Goal: Information Seeking & Learning: Check status

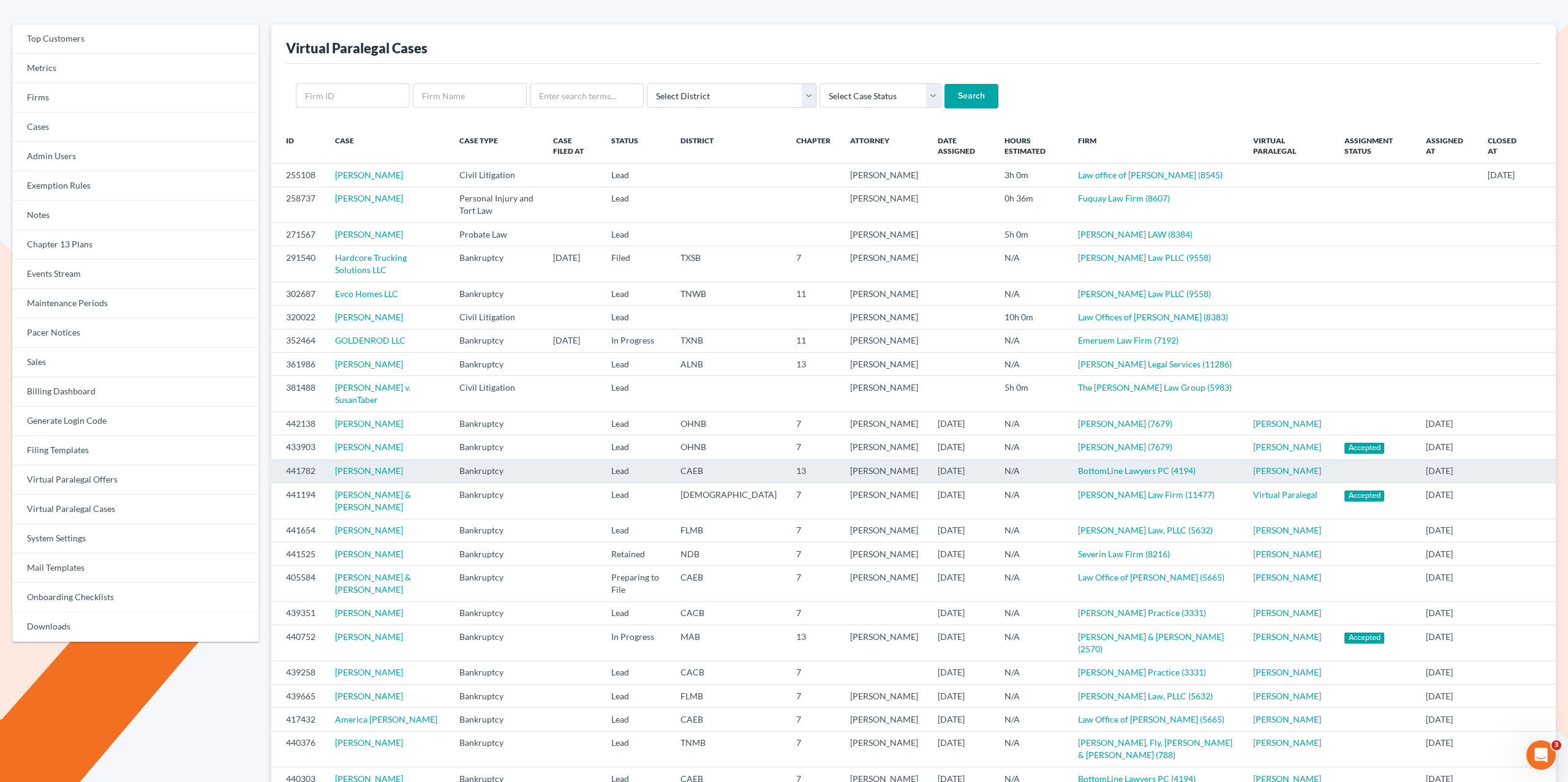
scroll to position [448, 0]
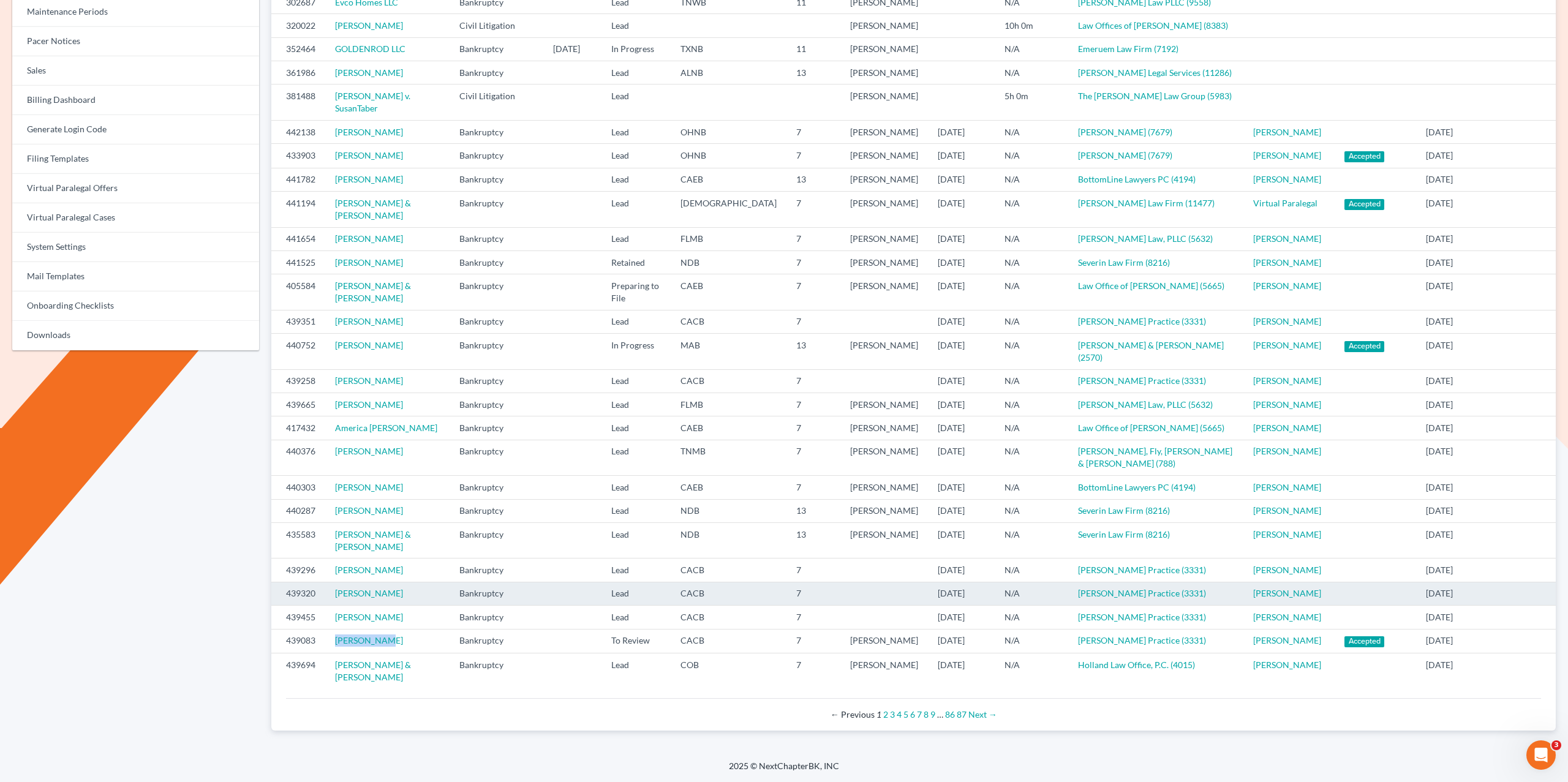
drag, startPoint x: 300, startPoint y: 633, endPoint x: 411, endPoint y: 547, distance: 140.4
click at [318, 629] on tr "439083 Ada Cornejo Bankruptcy To Review CACB 7 Suzette Douglas 10/01/2025 N/A D…" at bounding box center [913, 640] width 1284 height 24
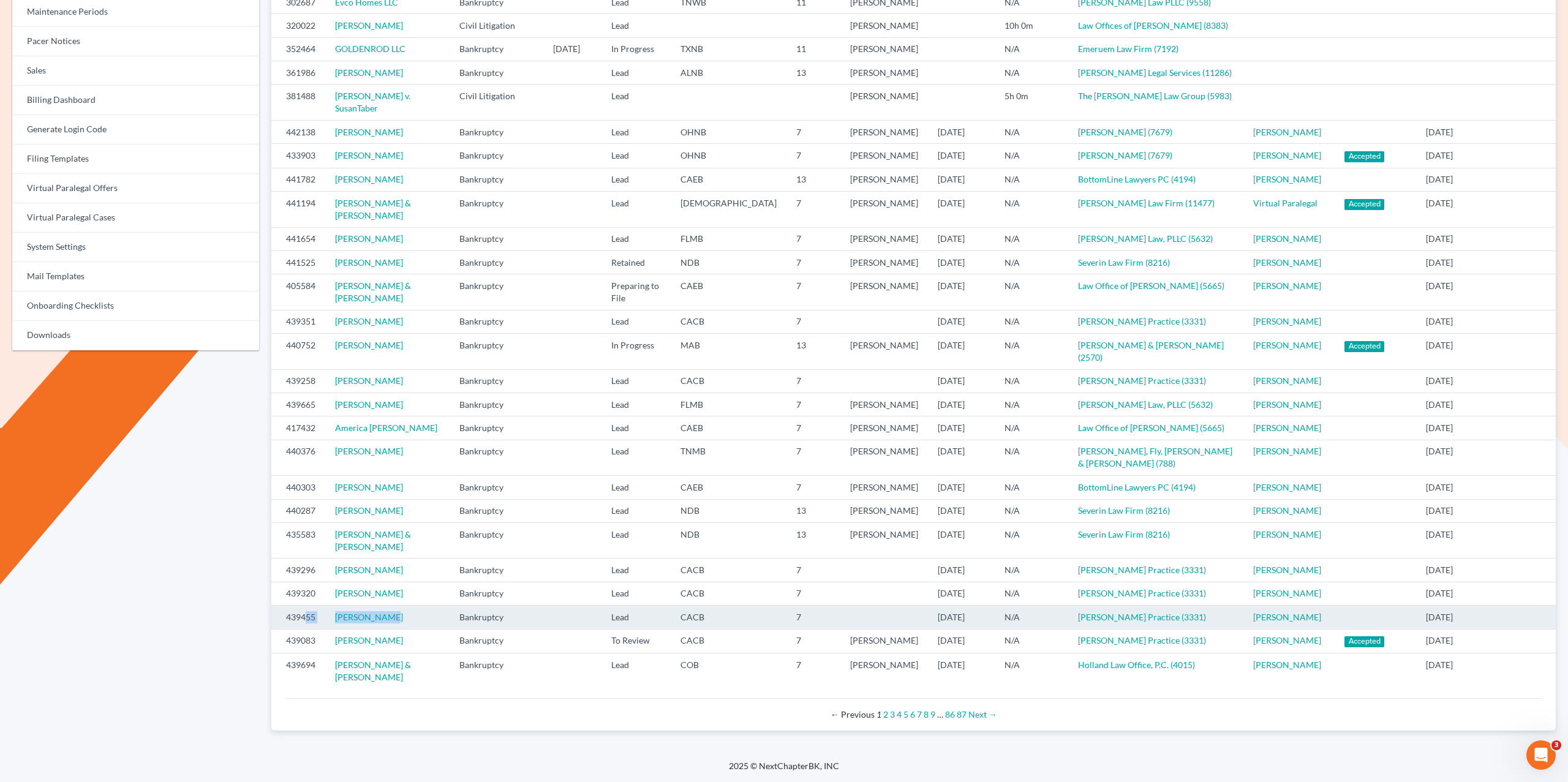
scroll to position [427, 0]
drag, startPoint x: 341, startPoint y: 619, endPoint x: 325, endPoint y: 613, distance: 17.1
click at [325, 613] on td "Sandra Lemus" at bounding box center [387, 617] width 124 height 23
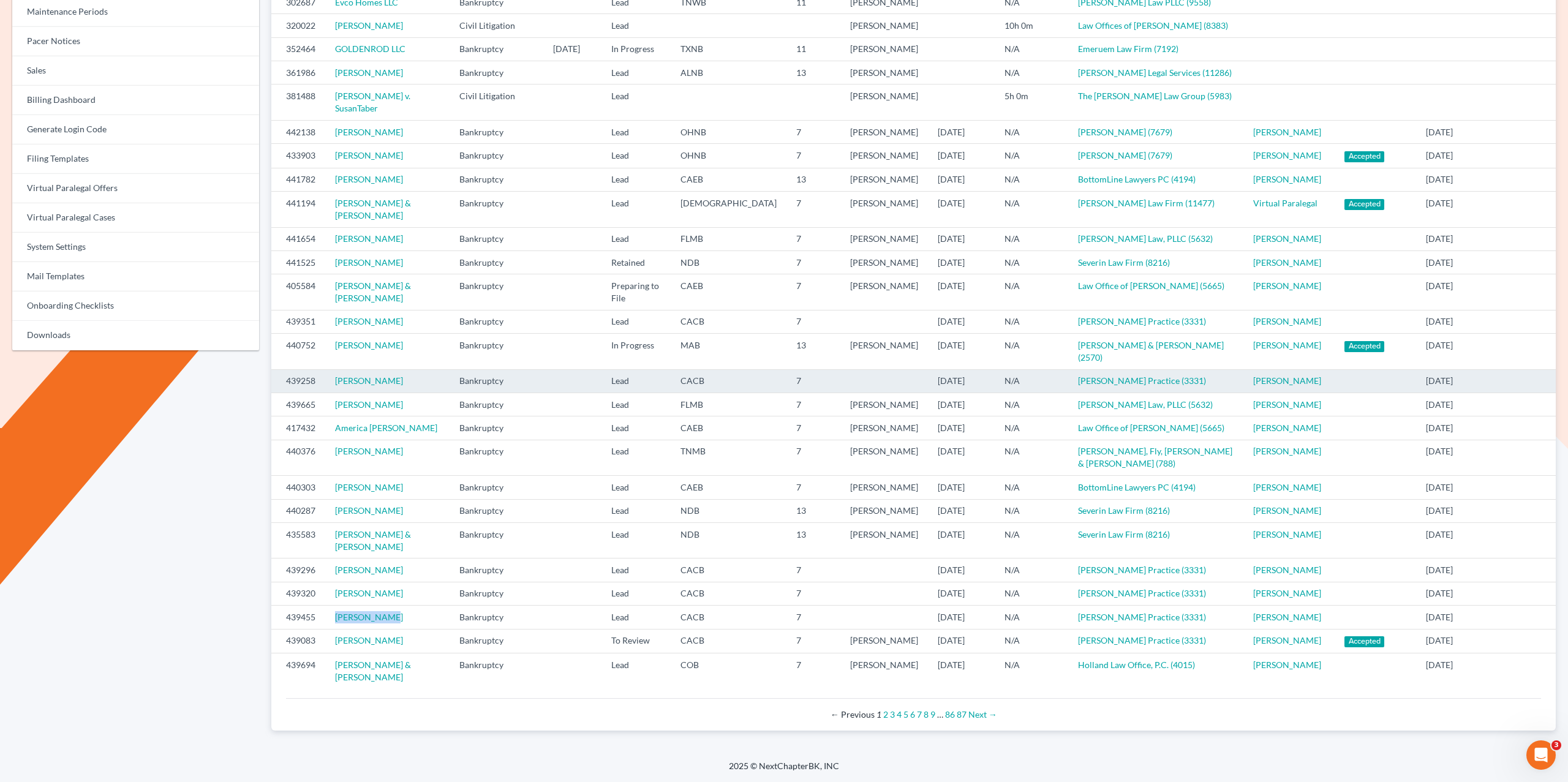
copy tr "Sandra Lemus"
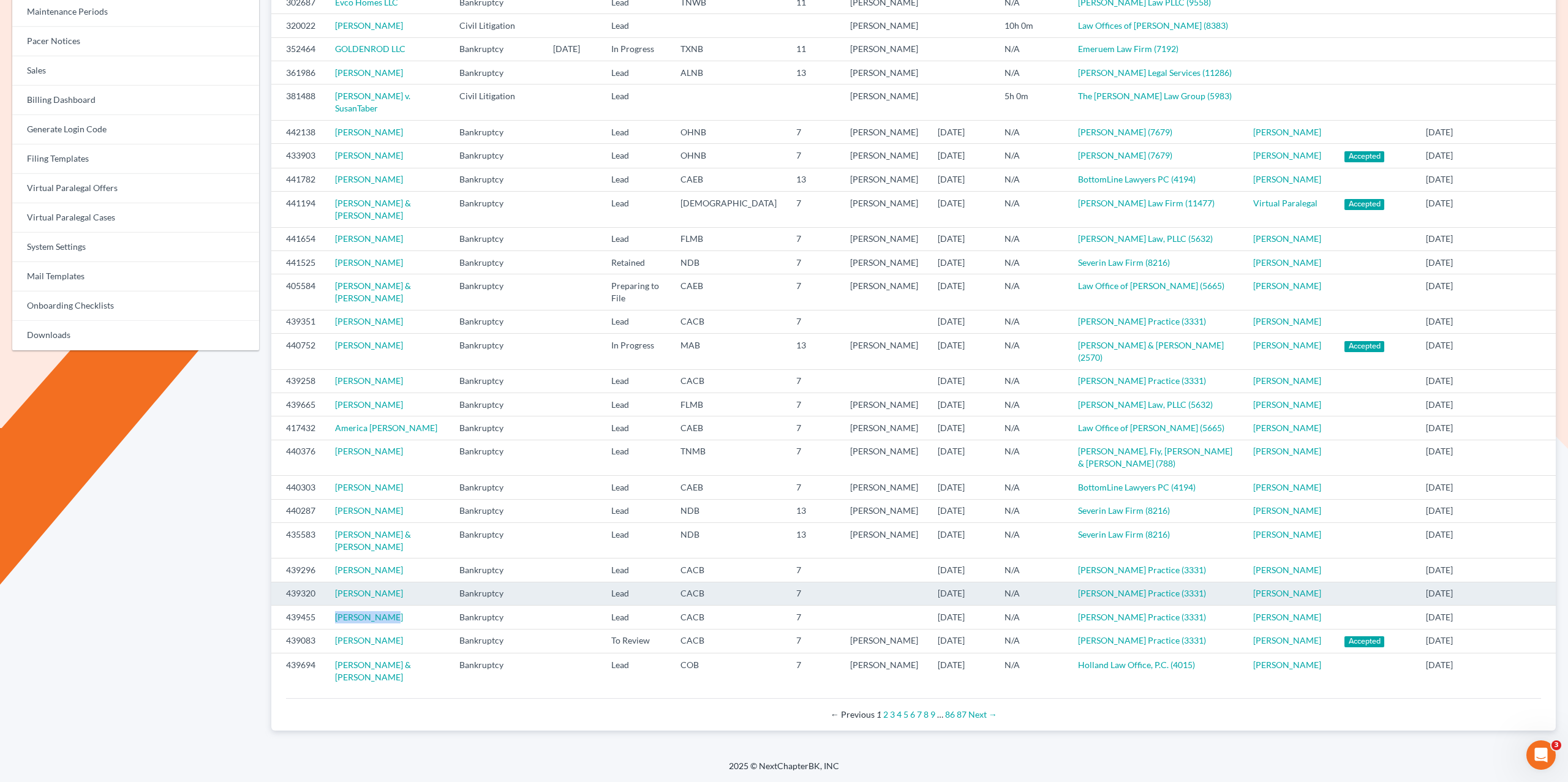
drag, startPoint x: 445, startPoint y: 579, endPoint x: 325, endPoint y: 586, distance: 120.2
click at [325, 586] on td "Gina Cardenas De Espinoza" at bounding box center [387, 593] width 124 height 23
copy tr "Gina Cardenas De Espinoza"
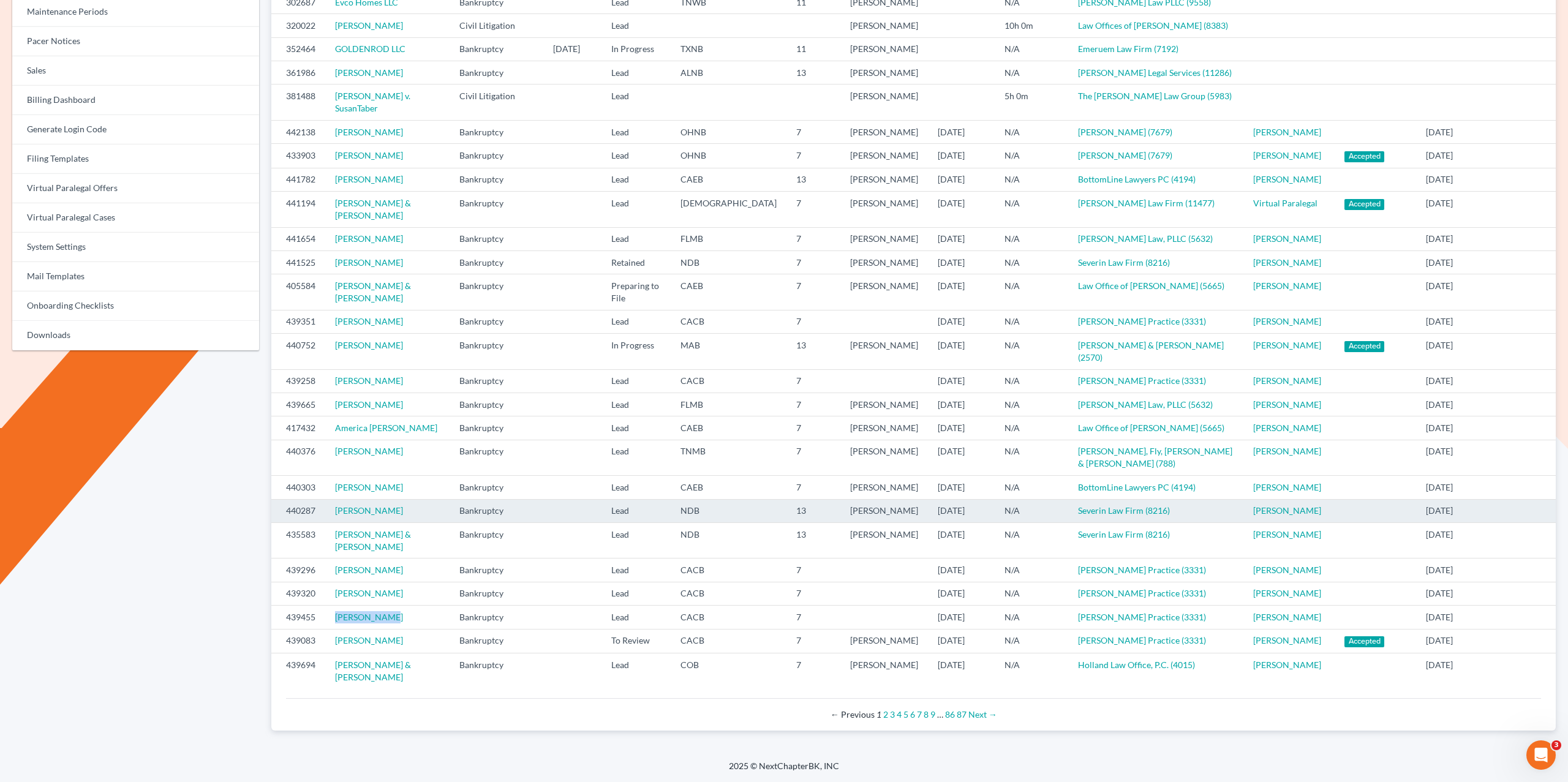
scroll to position [424, 0]
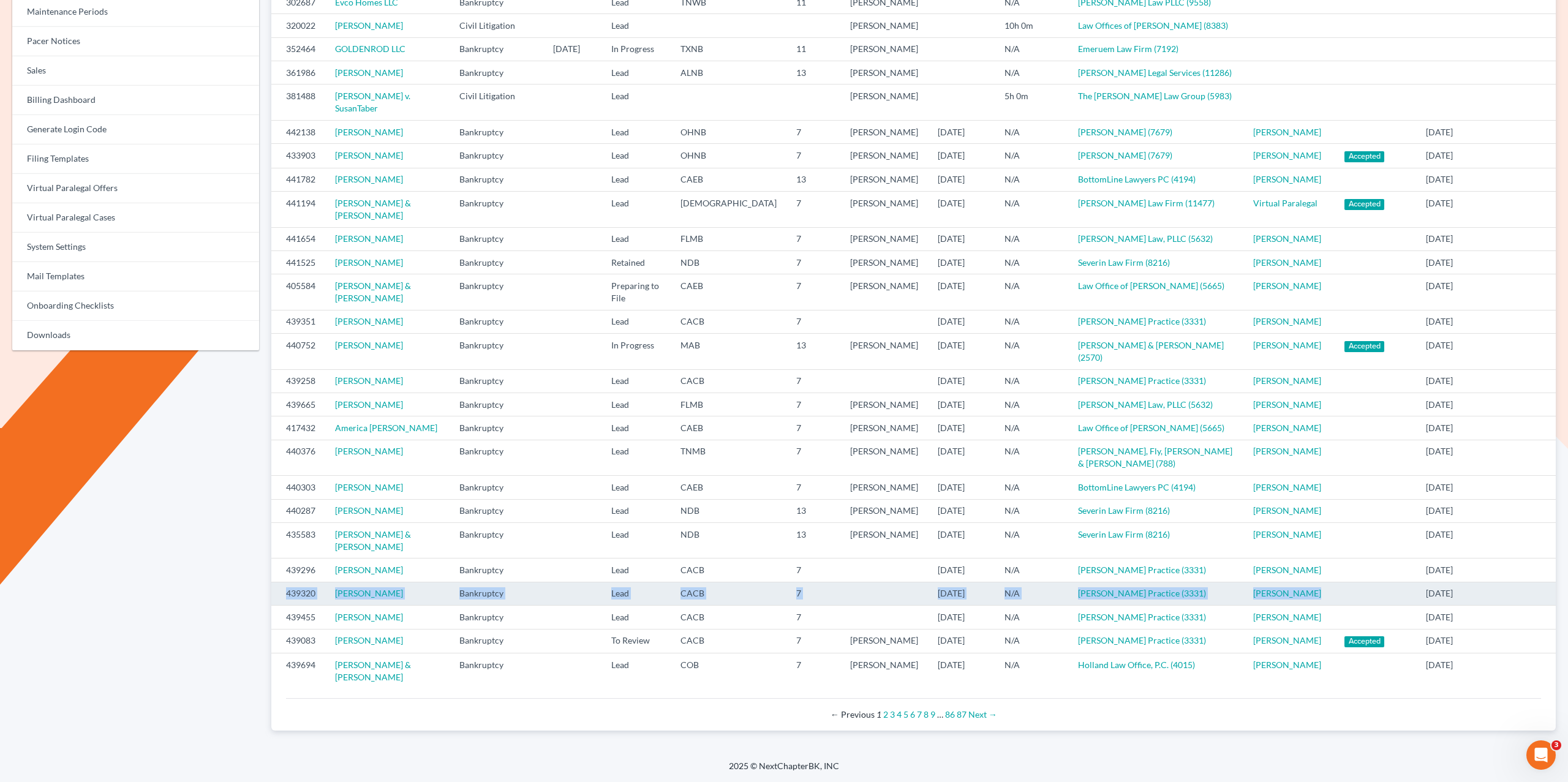
drag, startPoint x: 1299, startPoint y: 588, endPoint x: 286, endPoint y: 586, distance: 1013.0
click at [286, 586] on tr "439320 Gina Cardenas De Espinoza Bankruptcy Lead CACB 7 10/01/2025 N/A Douglas …" at bounding box center [913, 593] width 1284 height 23
copy tr "439320 Gina Cardenas De Espinoza Bankruptcy Lead CACB 7 10/01/2025 N/A Douglas …"
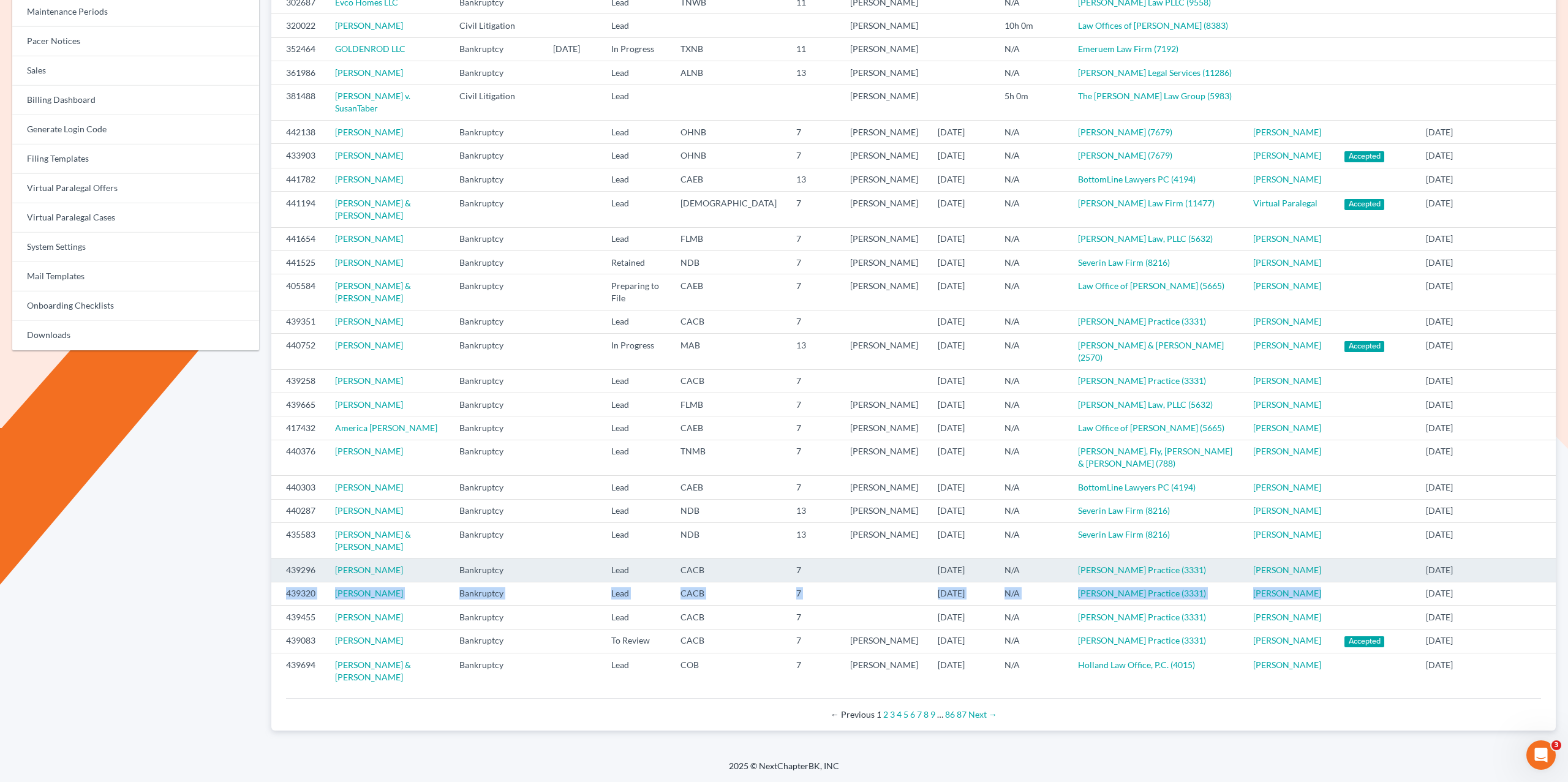
drag, startPoint x: 1242, startPoint y: 551, endPoint x: 438, endPoint y: 552, distance: 804.0
click at [440, 558] on tr "439296 Diana Gutierrez Bankruptcy Lead CACB 7 10/01/2025 N/A Douglas Law Practi…" at bounding box center [913, 570] width 1284 height 23
drag, startPoint x: 413, startPoint y: 550, endPoint x: 325, endPoint y: 551, distance: 88.0
click at [325, 558] on tr "439296 Diana Gutierrez Bankruptcy Lead CACB 7 10/01/2025 N/A Douglas Law Practi…" at bounding box center [913, 570] width 1284 height 23
copy tr "[PERSON_NAME]"
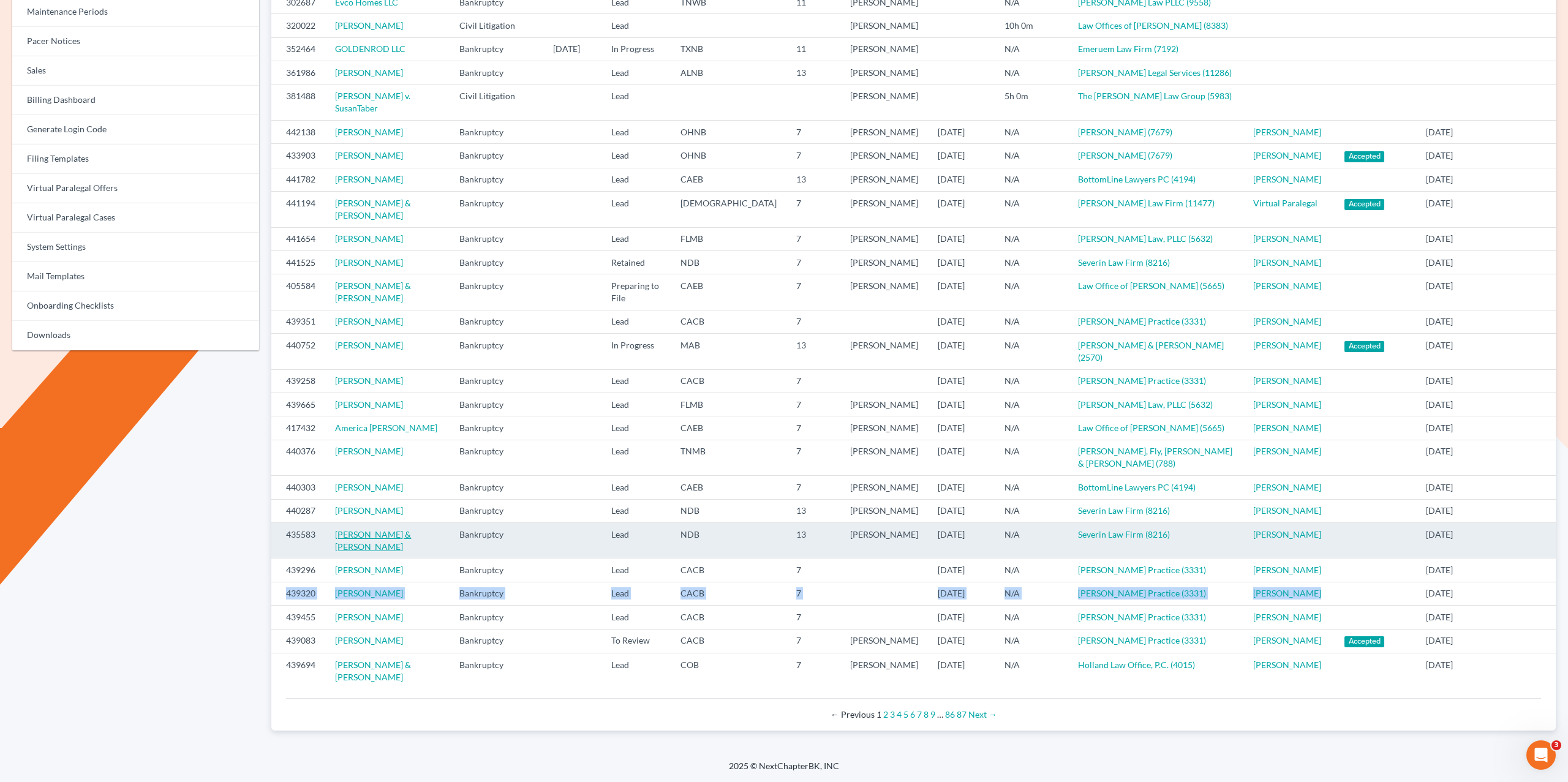
scroll to position [423, 0]
drag, startPoint x: 426, startPoint y: 525, endPoint x: 397, endPoint y: 526, distance: 29.0
click at [397, 526] on td "Kelli Lindborg & Erik Lindborg" at bounding box center [387, 540] width 124 height 36
copy link "Erik Lindborg"
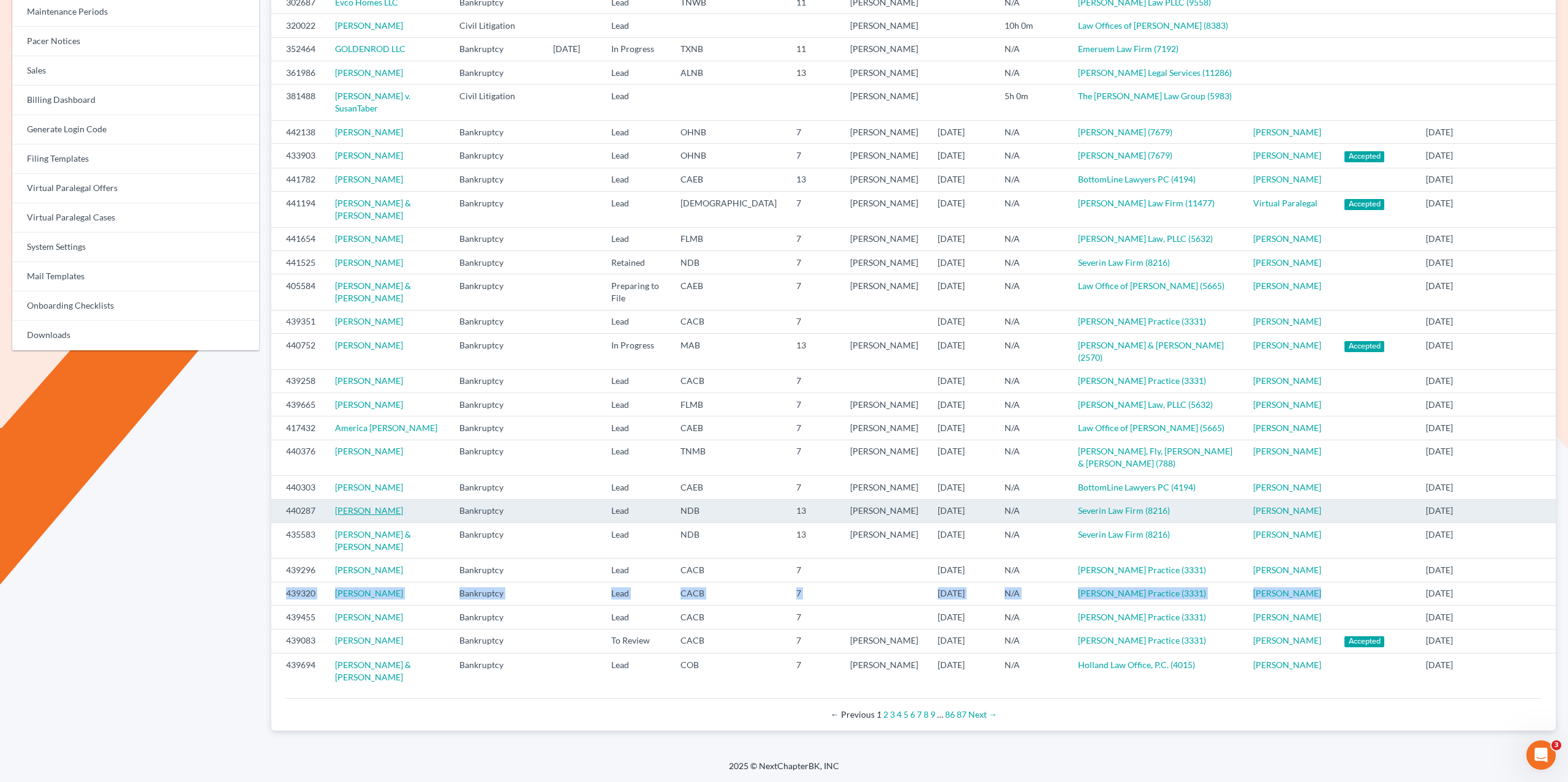
scroll to position [414, 0]
drag, startPoint x: 360, startPoint y: 510, endPoint x: 315, endPoint y: 510, distance: 45.0
click at [319, 510] on tr "440287 Gary Preston II Bankruptcy Lead NDB 13 Thomas Severin 10/02/2025 N/A Sev…" at bounding box center [913, 510] width 1284 height 23
copy tr "440287 Gary Preston II"
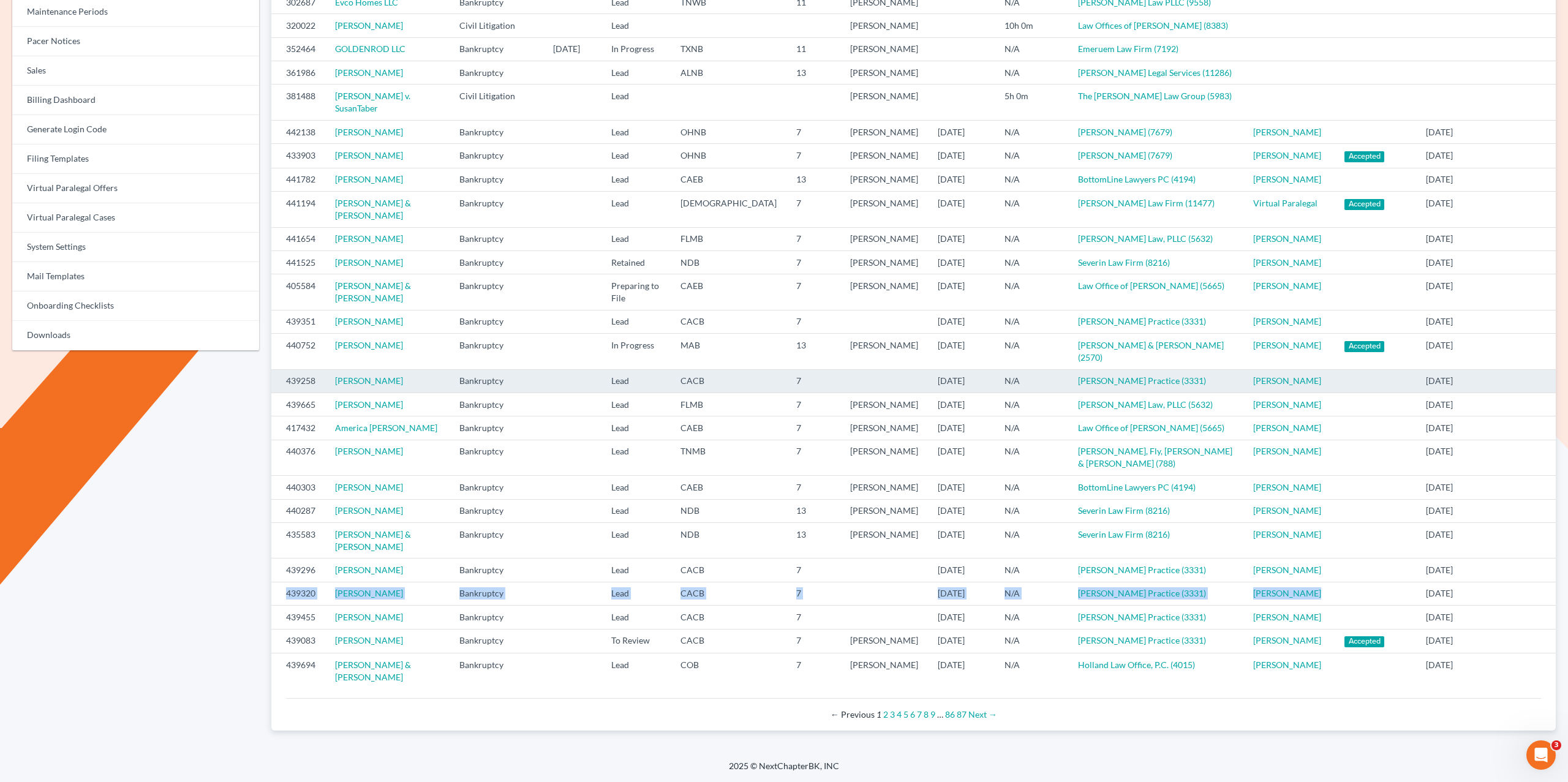
drag, startPoint x: 396, startPoint y: 497, endPoint x: 390, endPoint y: 408, distance: 89.2
click at [320, 499] on tr "440303 Ashleigh Koski Bankruptcy Lead CAEB 7 Richard Hall 10/02/2025 N/A Bottom…" at bounding box center [913, 487] width 1284 height 23
copy tr "Ashleigh Koski"
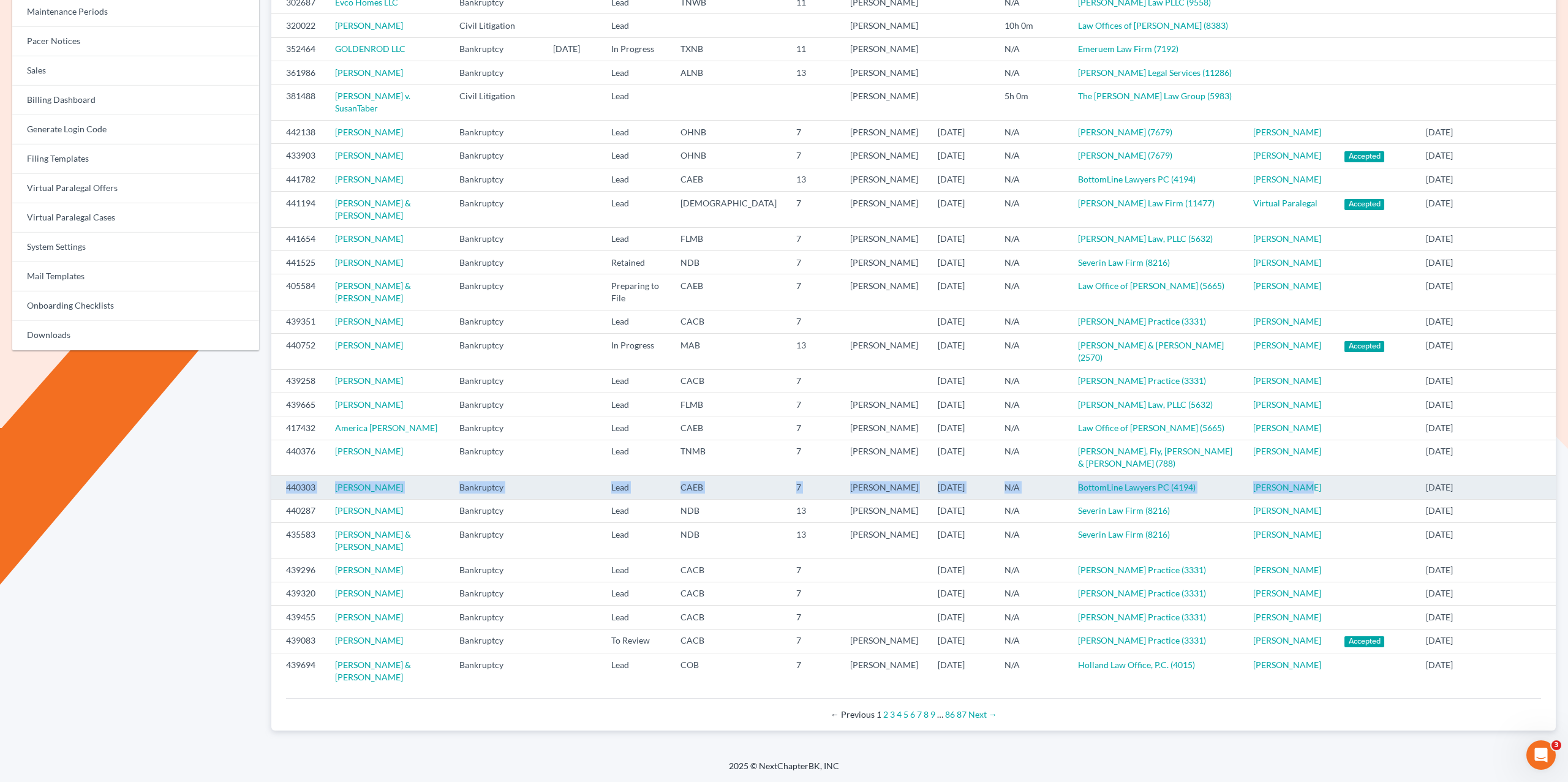
drag, startPoint x: 1306, startPoint y: 500, endPoint x: 273, endPoint y: 501, distance: 1033.0
click at [279, 498] on tr "440303 Ashleigh Koski Bankruptcy Lead CAEB 7 Richard Hall 10/02/2025 N/A Bottom…" at bounding box center [913, 487] width 1284 height 23
copy tr "440303 Ashleigh Koski Bankruptcy Lead CAEB 7 Richard Hall 10/02/2025 N/A Bottom…"
click at [406, 499] on td "Ashleigh Koski" at bounding box center [387, 487] width 124 height 23
drag, startPoint x: 407, startPoint y: 496, endPoint x: 315, endPoint y: 495, distance: 92.0
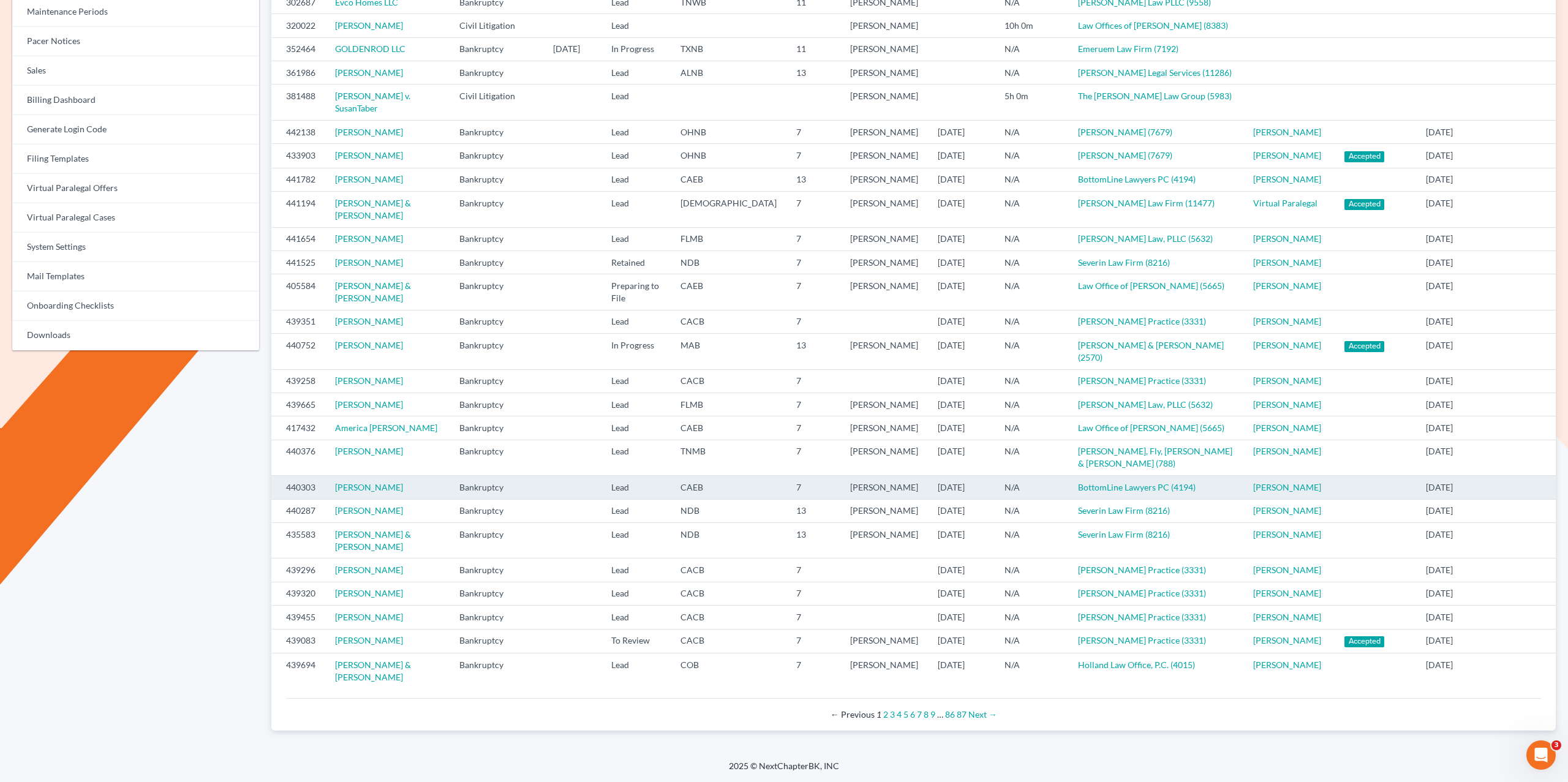
click at [329, 496] on td "Ashleigh Koski" at bounding box center [387, 487] width 124 height 23
copy link "Ashleigh Koski"
drag, startPoint x: 1288, startPoint y: 496, endPoint x: 277, endPoint y: 492, distance: 1011.0
click at [277, 492] on tr "440303 Ashleigh Koski Bankruptcy Lead CAEB 7 Richard Hall 10/02/2025 N/A Bottom…" at bounding box center [913, 487] width 1284 height 23
copy tr "440303 Ashleigh Koski Bankruptcy Lead CAEB 7 Richard Hall 10/02/2025 N/A Bottom…"
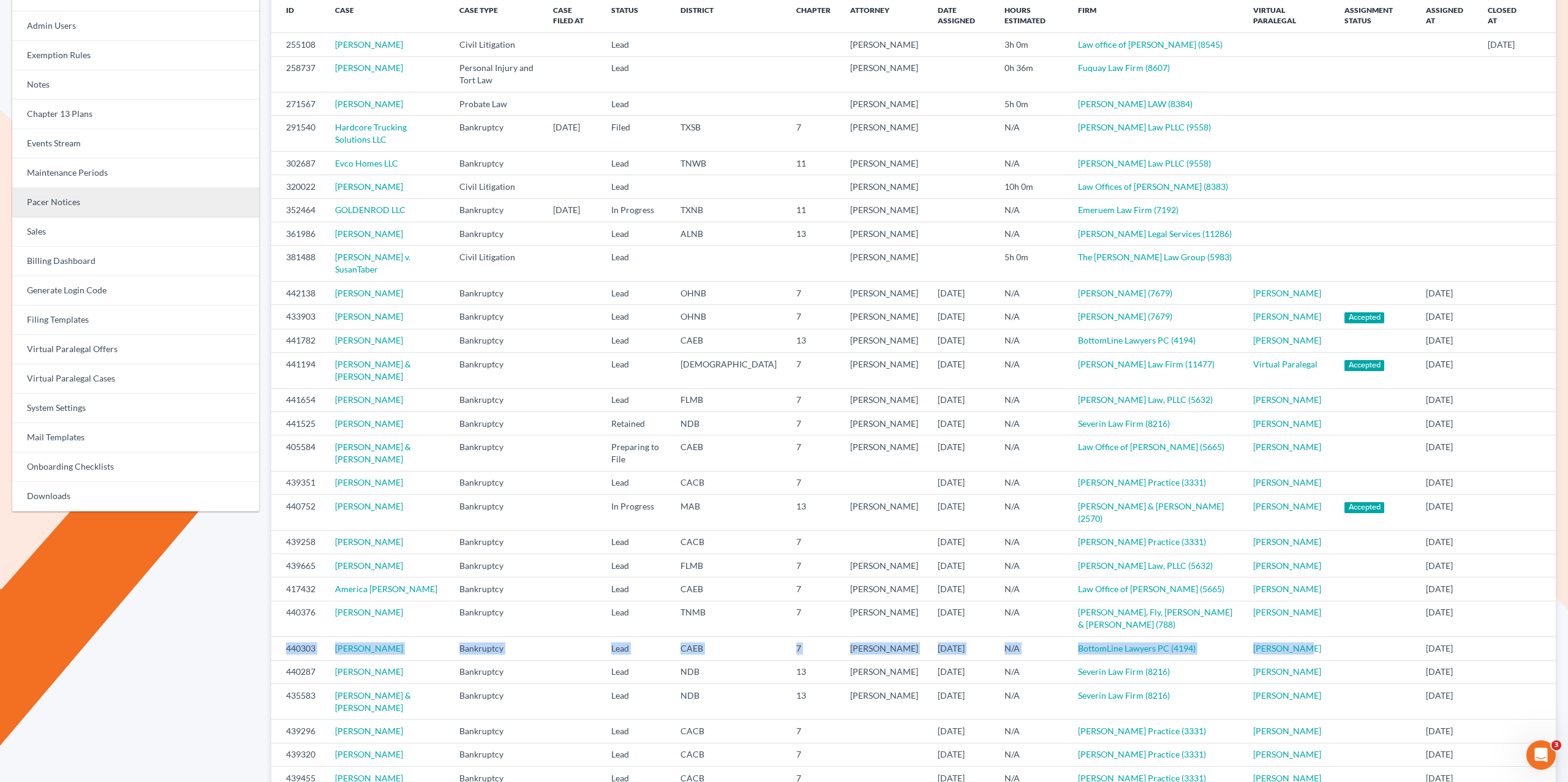
scroll to position [0, 0]
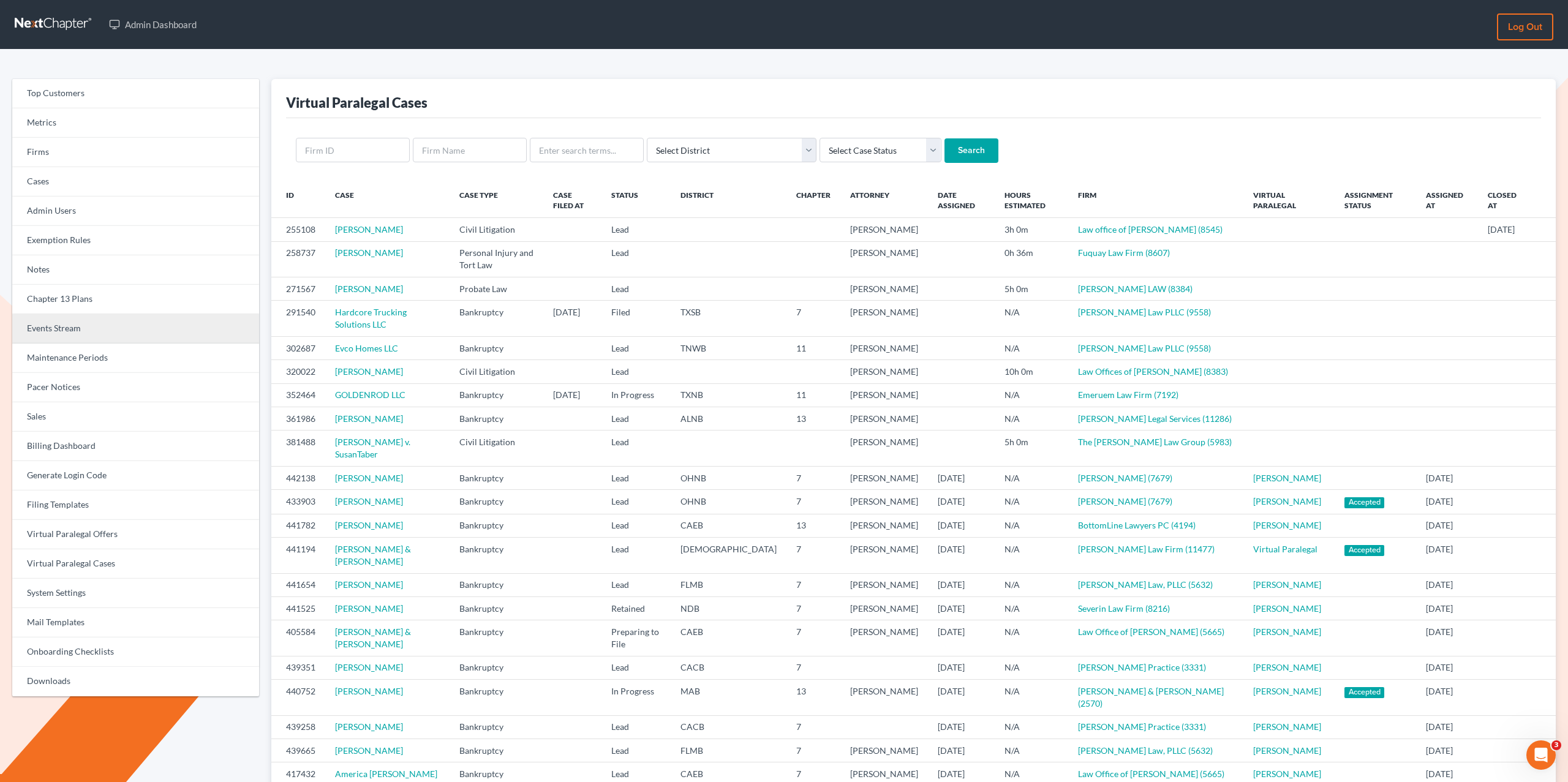
click at [60, 326] on link "Events Stream" at bounding box center [136, 329] width 247 height 29
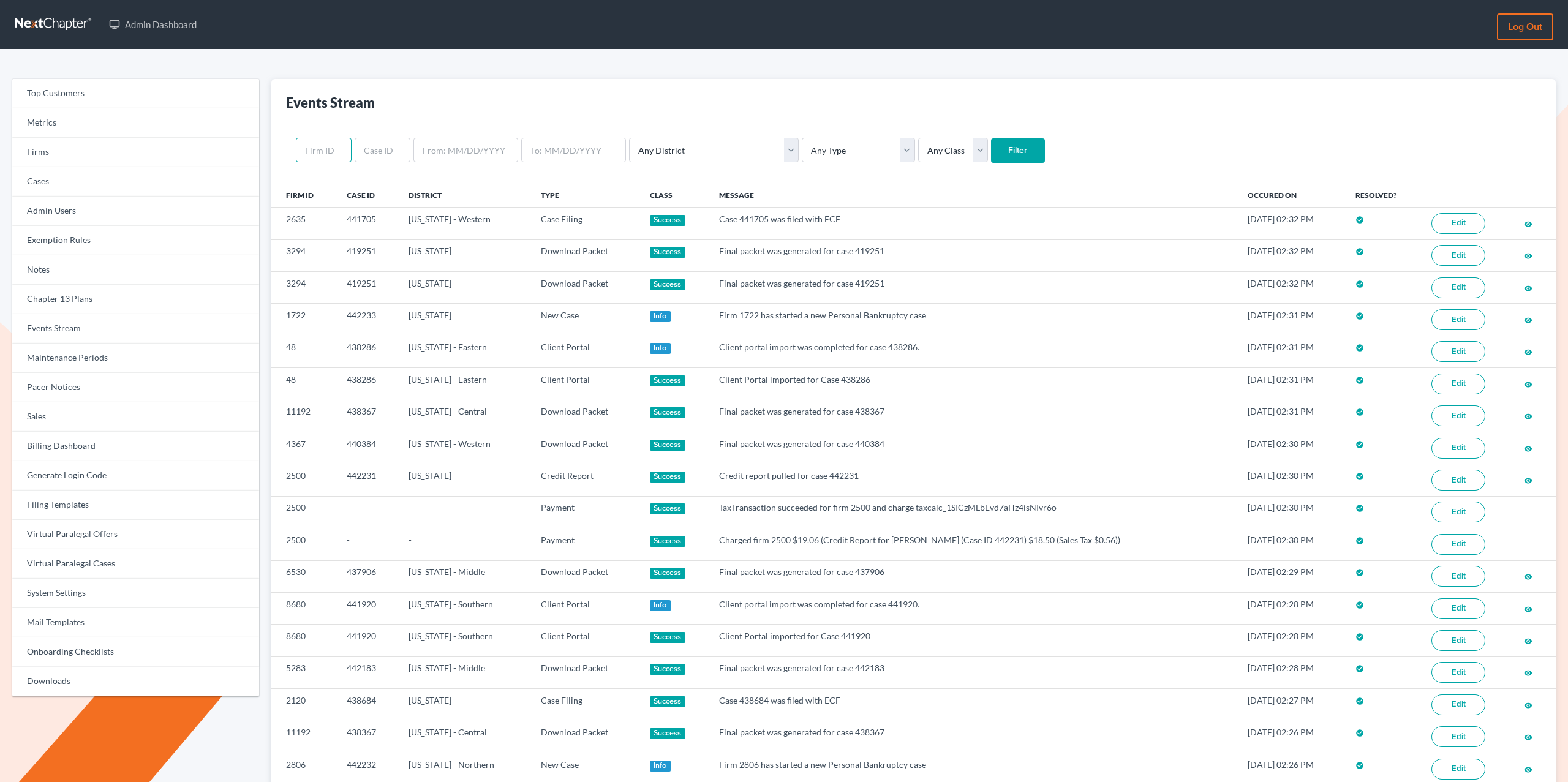
click at [335, 148] on input "text" at bounding box center [324, 150] width 56 height 25
paste input "438243"
type input "438243"
click at [991, 139] on input "Filter" at bounding box center [1018, 151] width 54 height 25
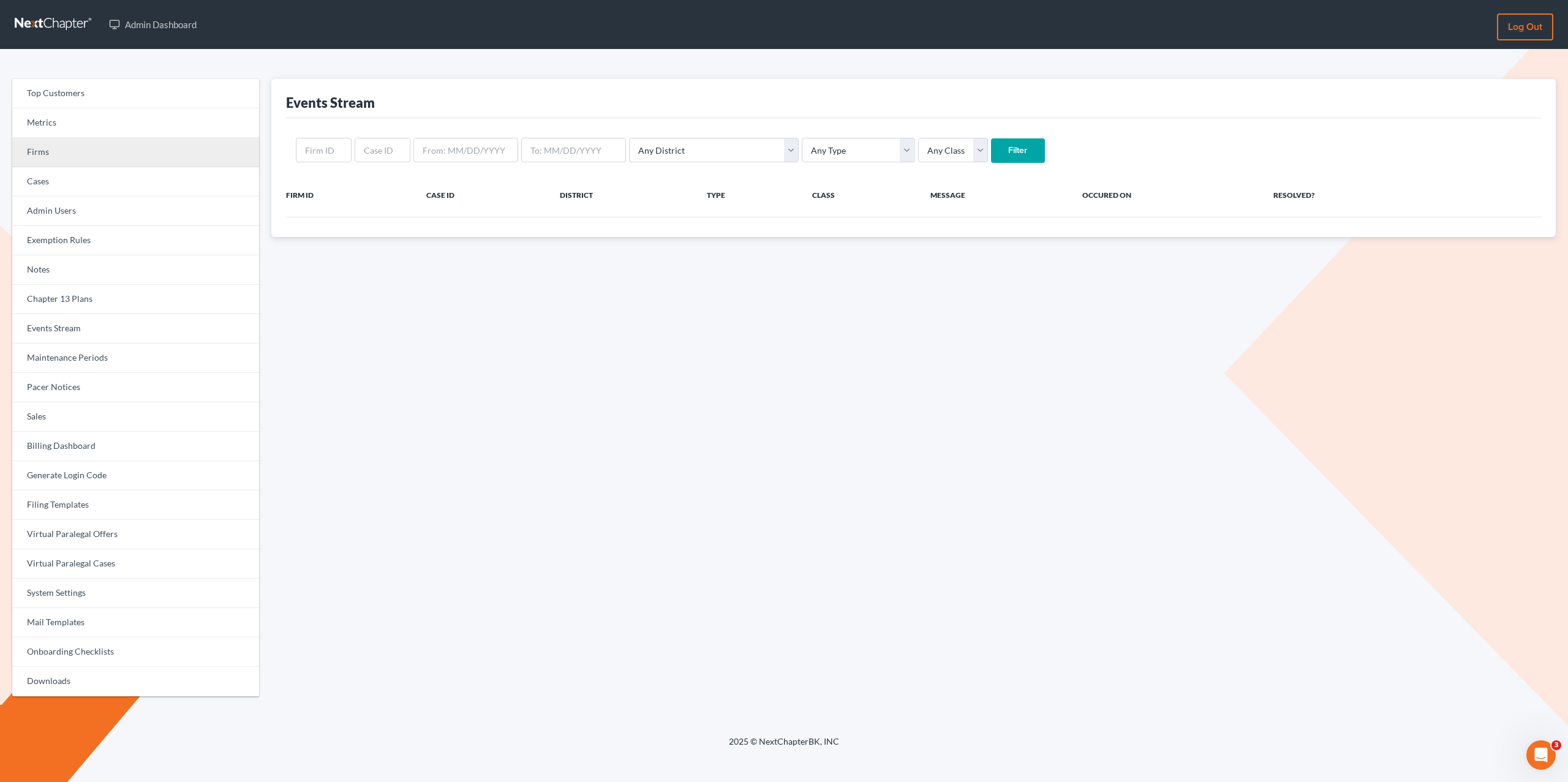
click at [43, 153] on link "Firms" at bounding box center [136, 153] width 247 height 29
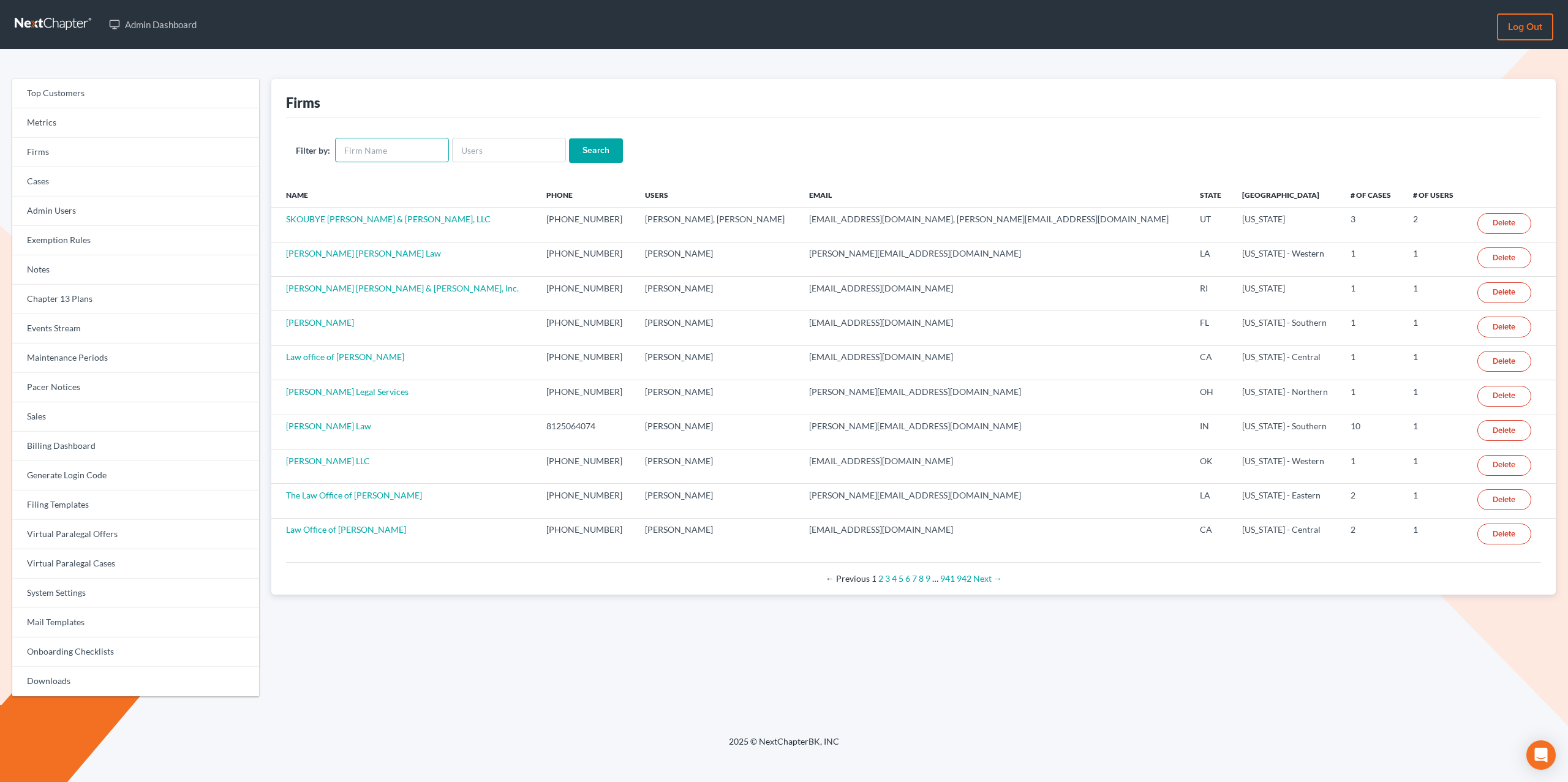
click at [400, 153] on input "text" at bounding box center [391, 150] width 114 height 25
type input "powers"
click at [569, 139] on input "Search" at bounding box center [596, 151] width 54 height 25
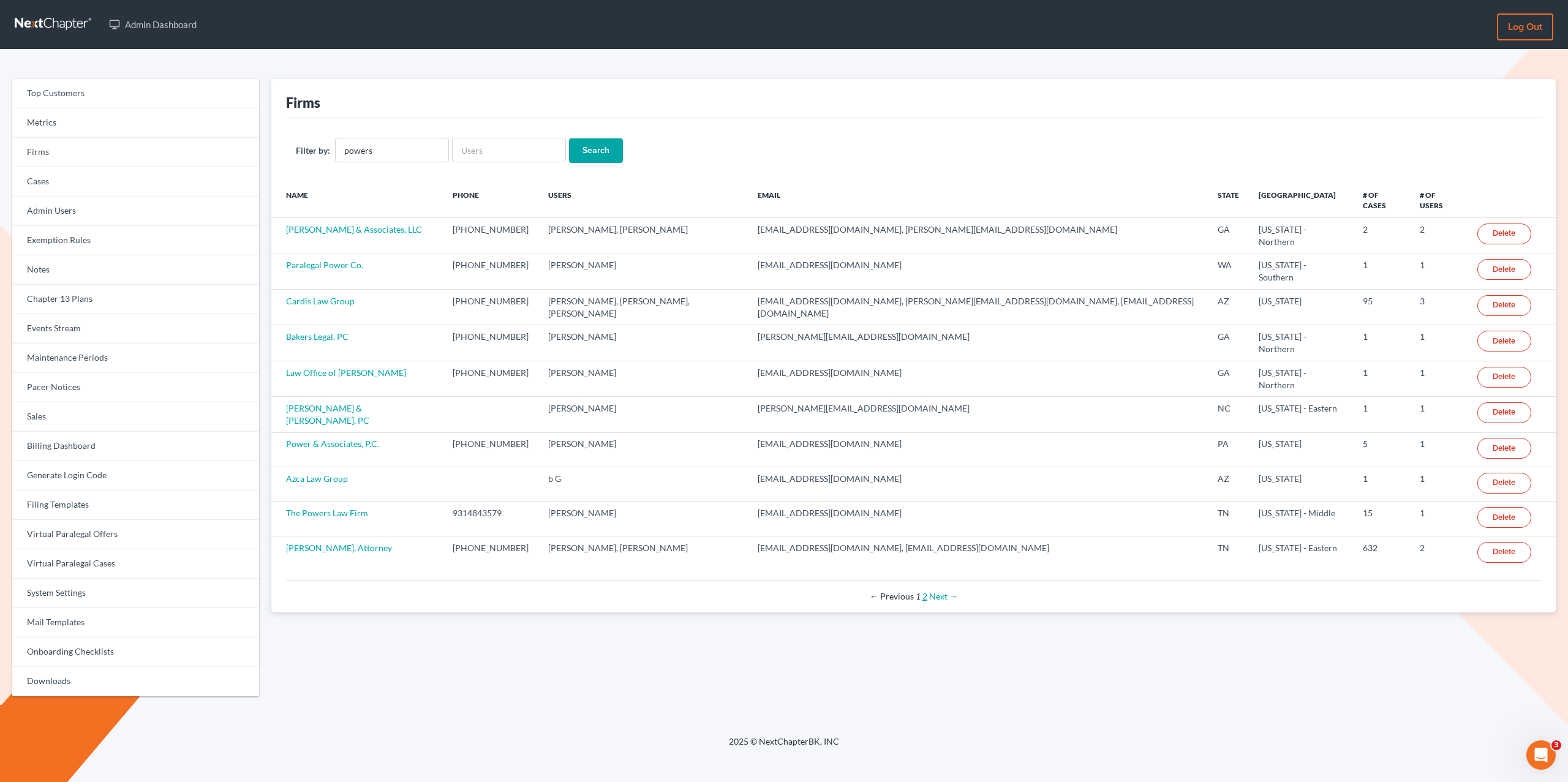
click at [926, 591] on link "2" at bounding box center [925, 595] width 5 height 10
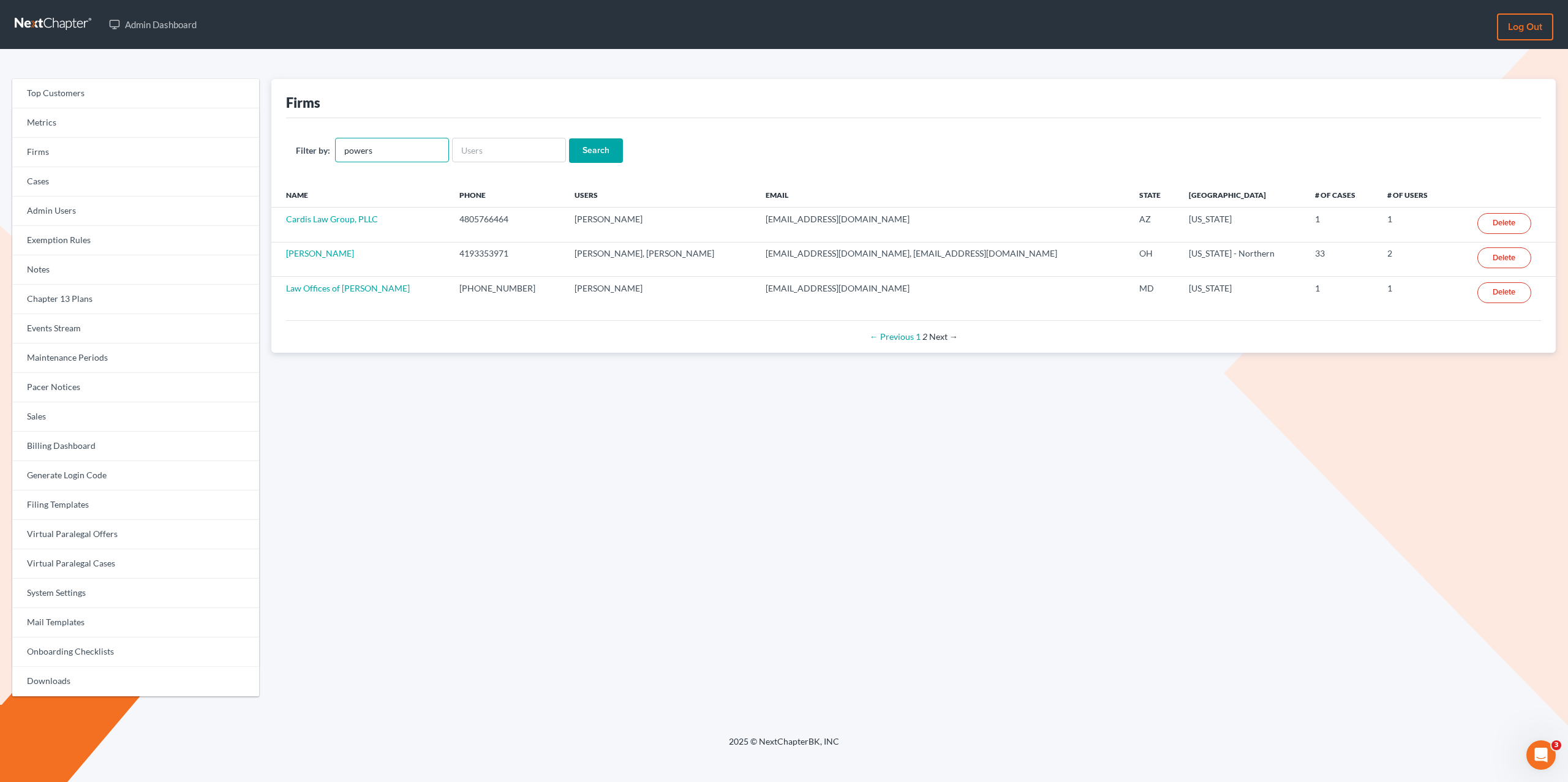
click at [382, 153] on input "powers" at bounding box center [391, 150] width 114 height 25
type input "[PERSON_NAME]"
click at [610, 148] on input "Search" at bounding box center [596, 151] width 54 height 25
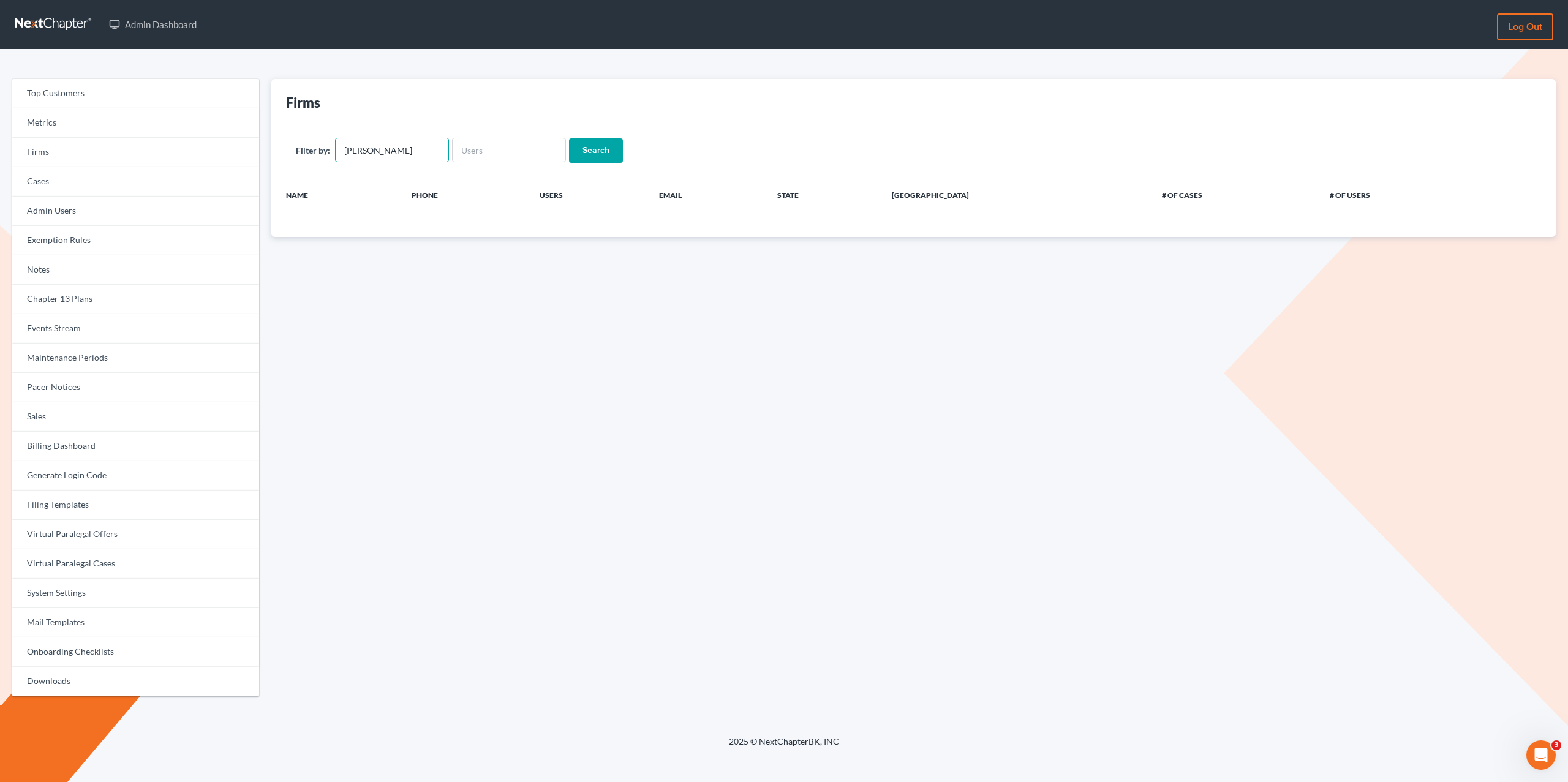
click at [416, 149] on input "[PERSON_NAME]" at bounding box center [391, 150] width 114 height 25
type input "powers"
click at [569, 139] on input "Search" at bounding box center [596, 151] width 54 height 25
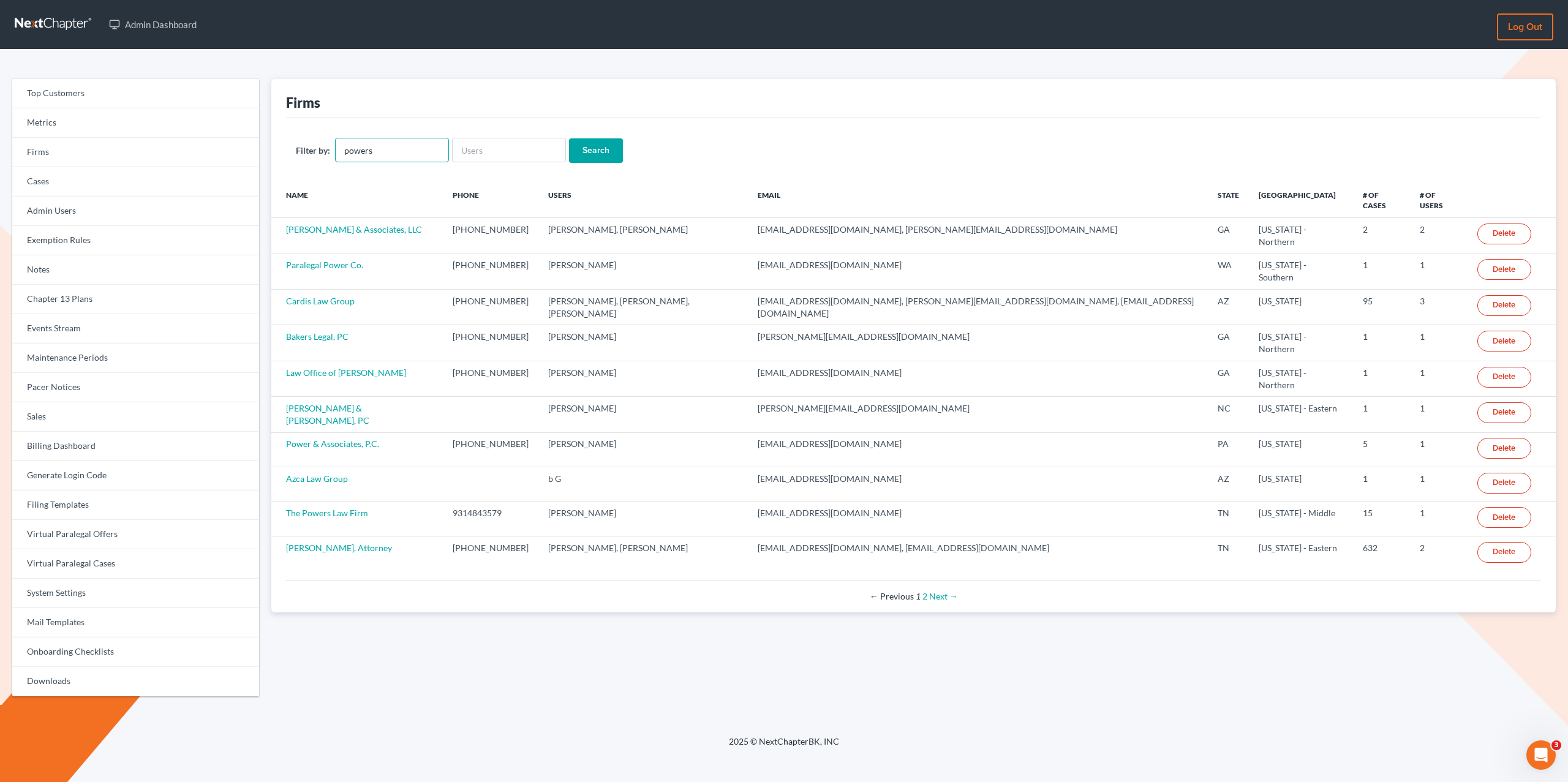
click at [404, 144] on input "powers" at bounding box center [391, 150] width 114 height 25
click at [404, 143] on input "powers" at bounding box center [391, 150] width 114 height 25
click at [385, 148] on input "text" at bounding box center [391, 150] width 114 height 25
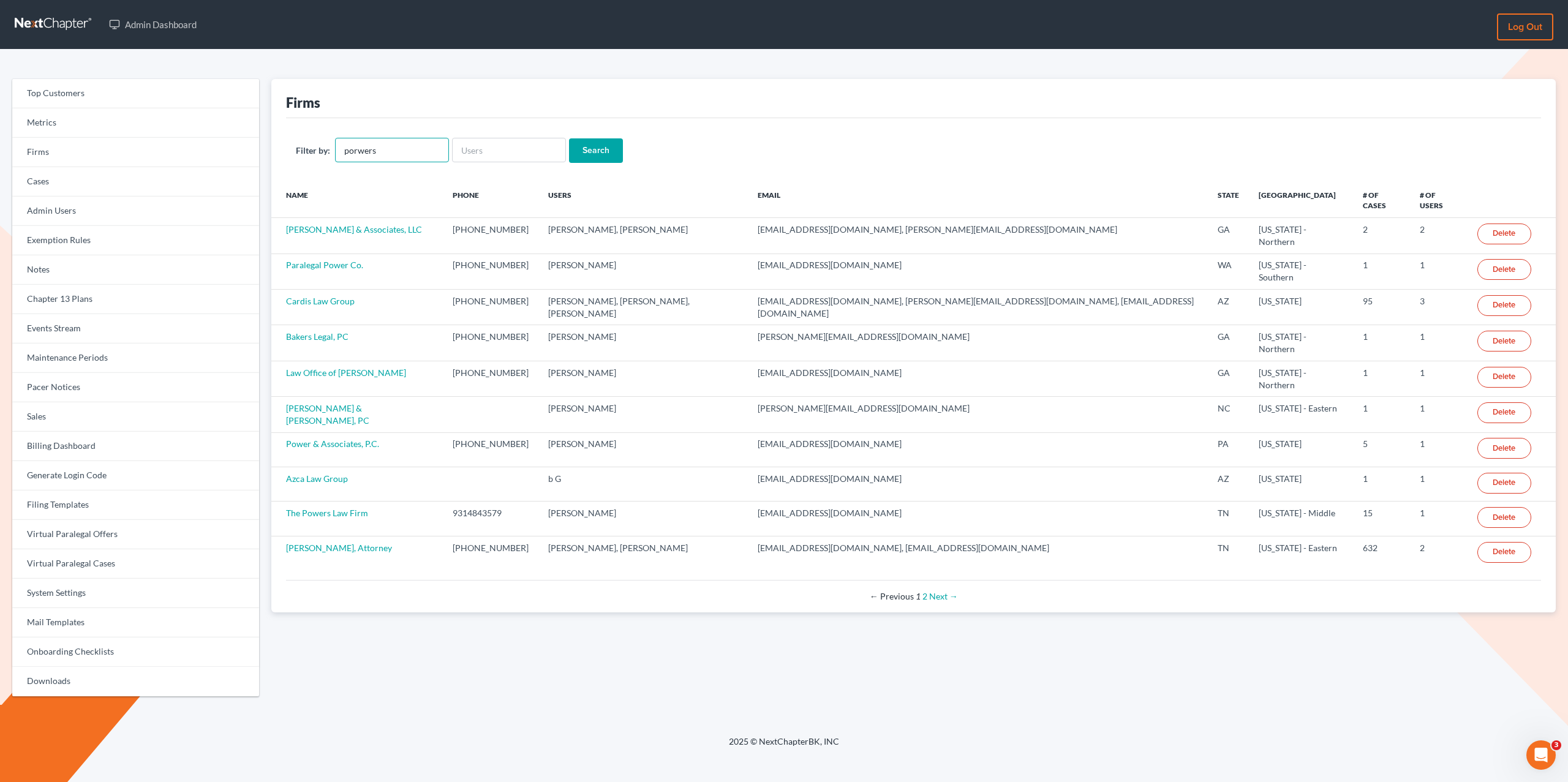
type input "porwers"
click at [569, 139] on input "Search" at bounding box center [596, 151] width 54 height 25
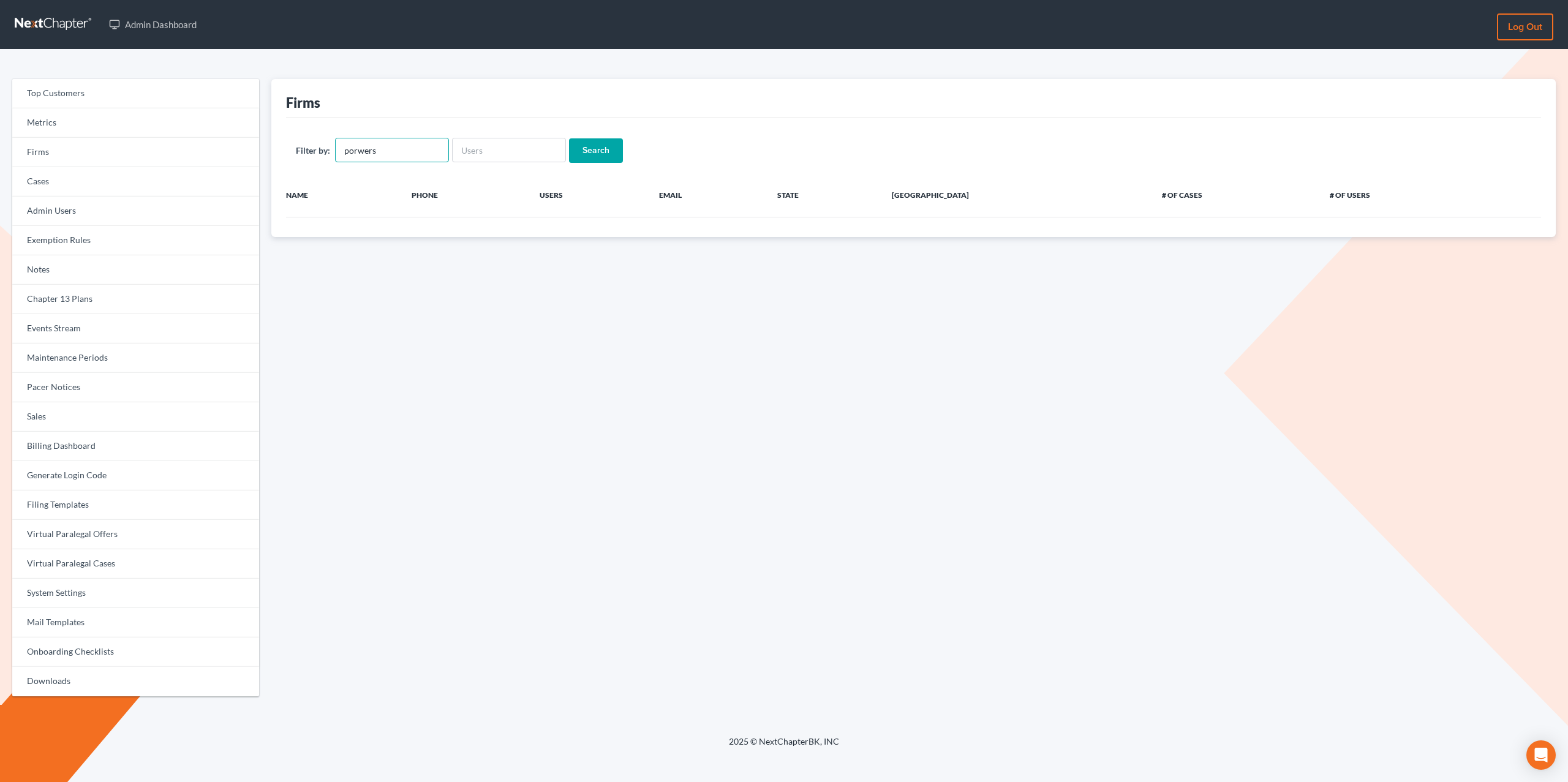
click at [359, 151] on input "porwers" at bounding box center [391, 150] width 114 height 25
type input "powers"
click at [569, 139] on input "Search" at bounding box center [596, 151] width 54 height 25
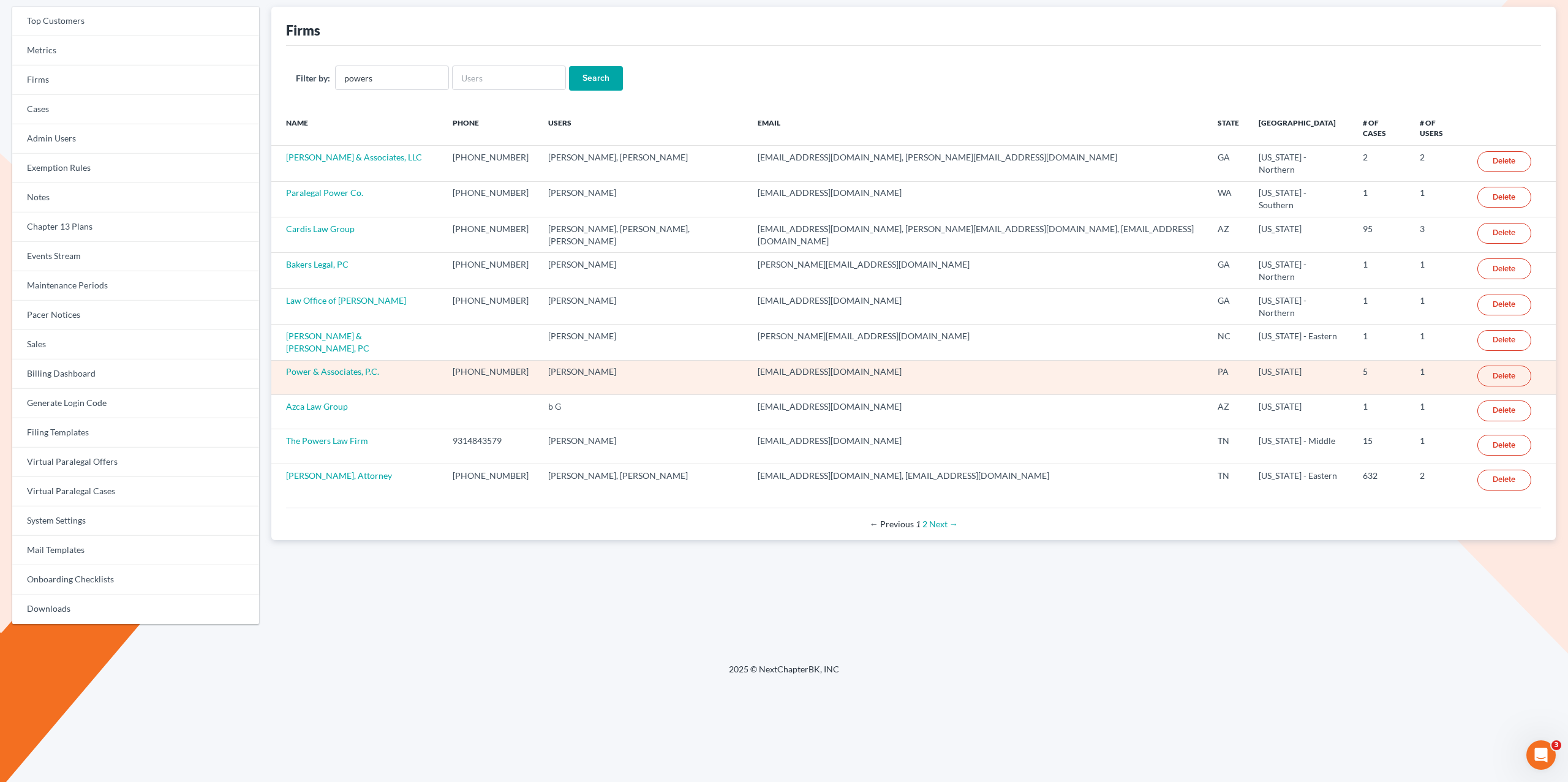
scroll to position [80, 0]
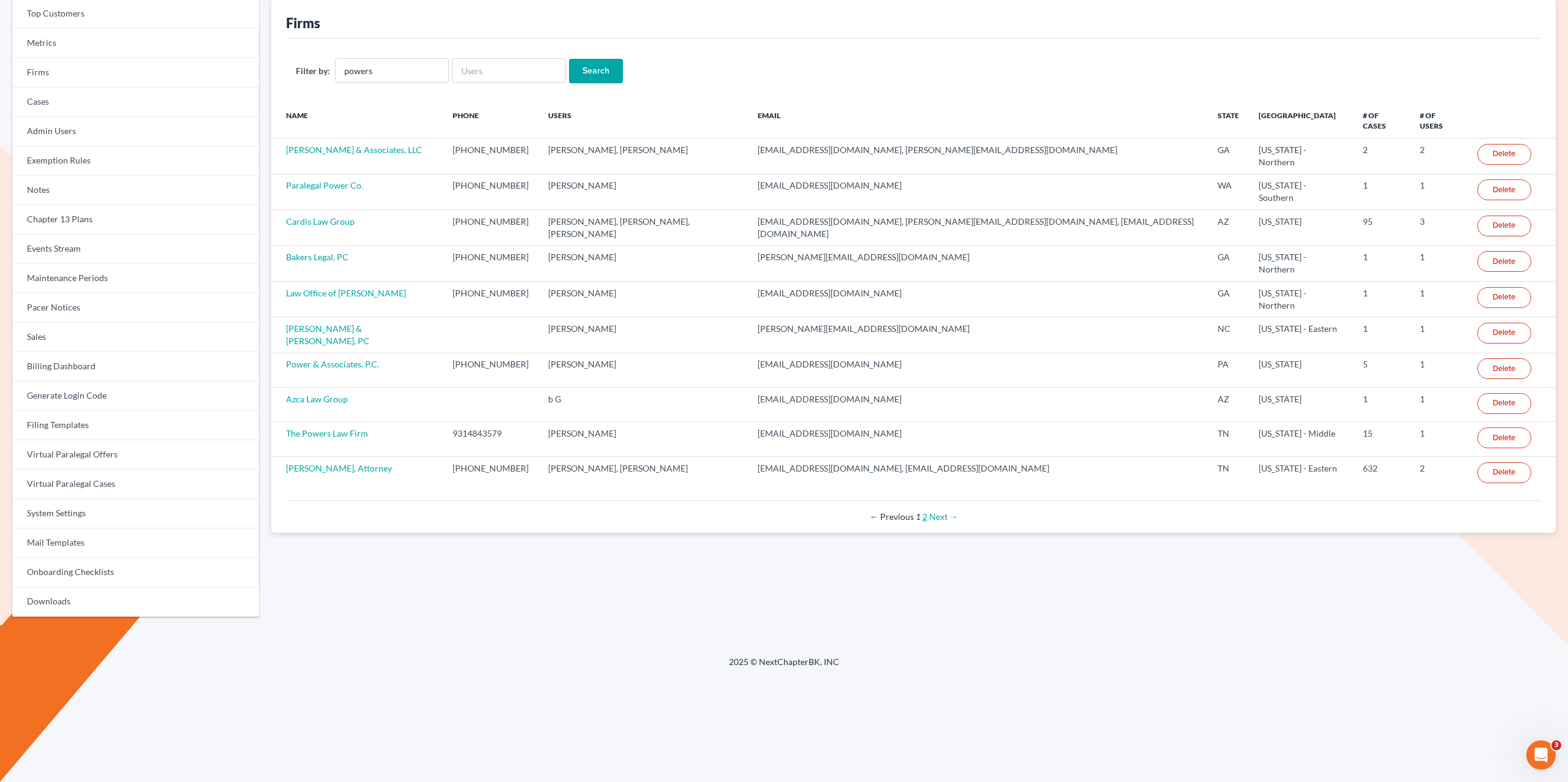
click at [923, 511] on link "2" at bounding box center [925, 516] width 5 height 10
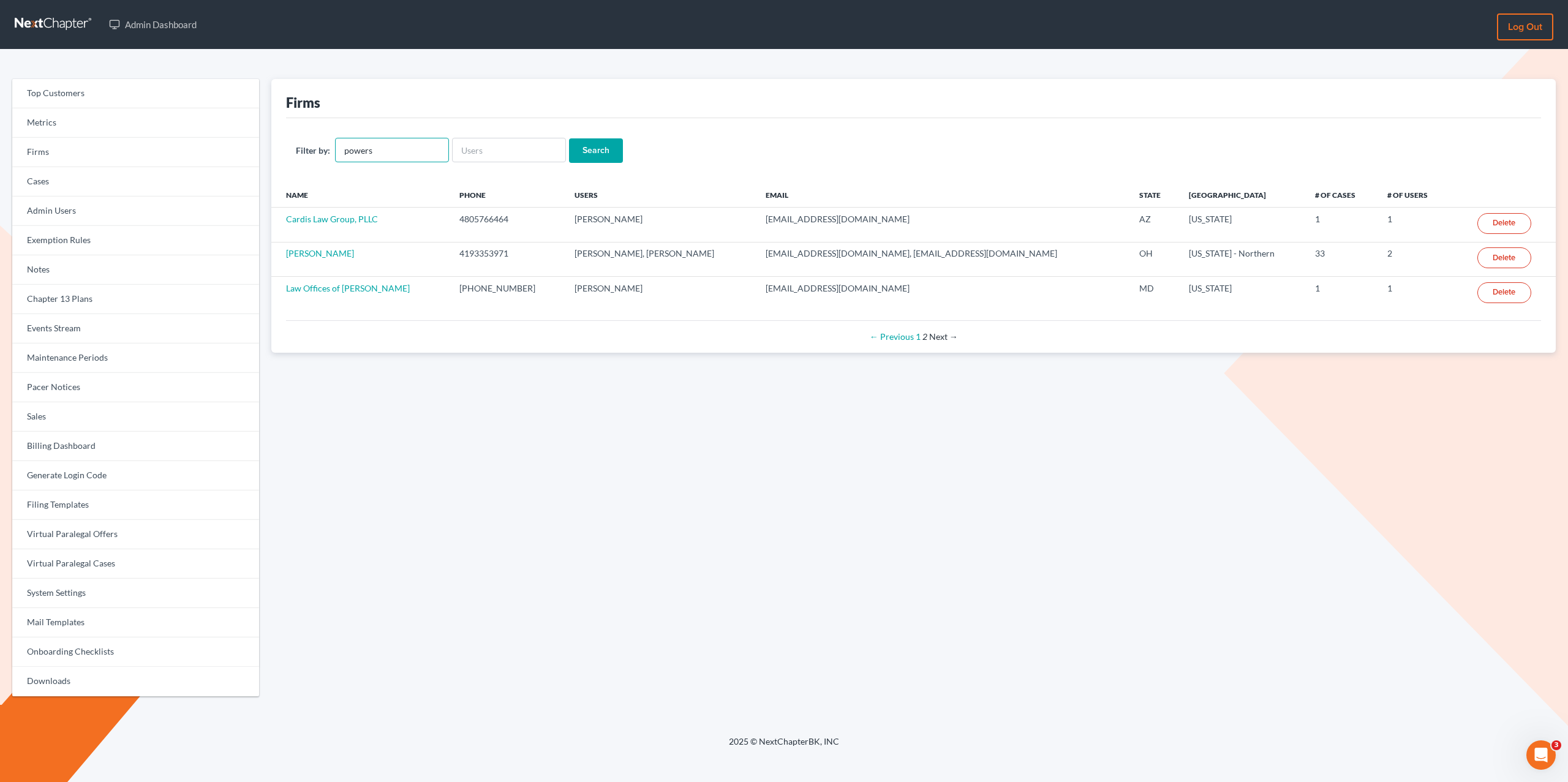
click at [384, 150] on input "powers" at bounding box center [391, 150] width 114 height 25
click at [383, 151] on input "text" at bounding box center [391, 150] width 114 height 25
click at [421, 89] on div "Firms" at bounding box center [913, 98] width 1255 height 39
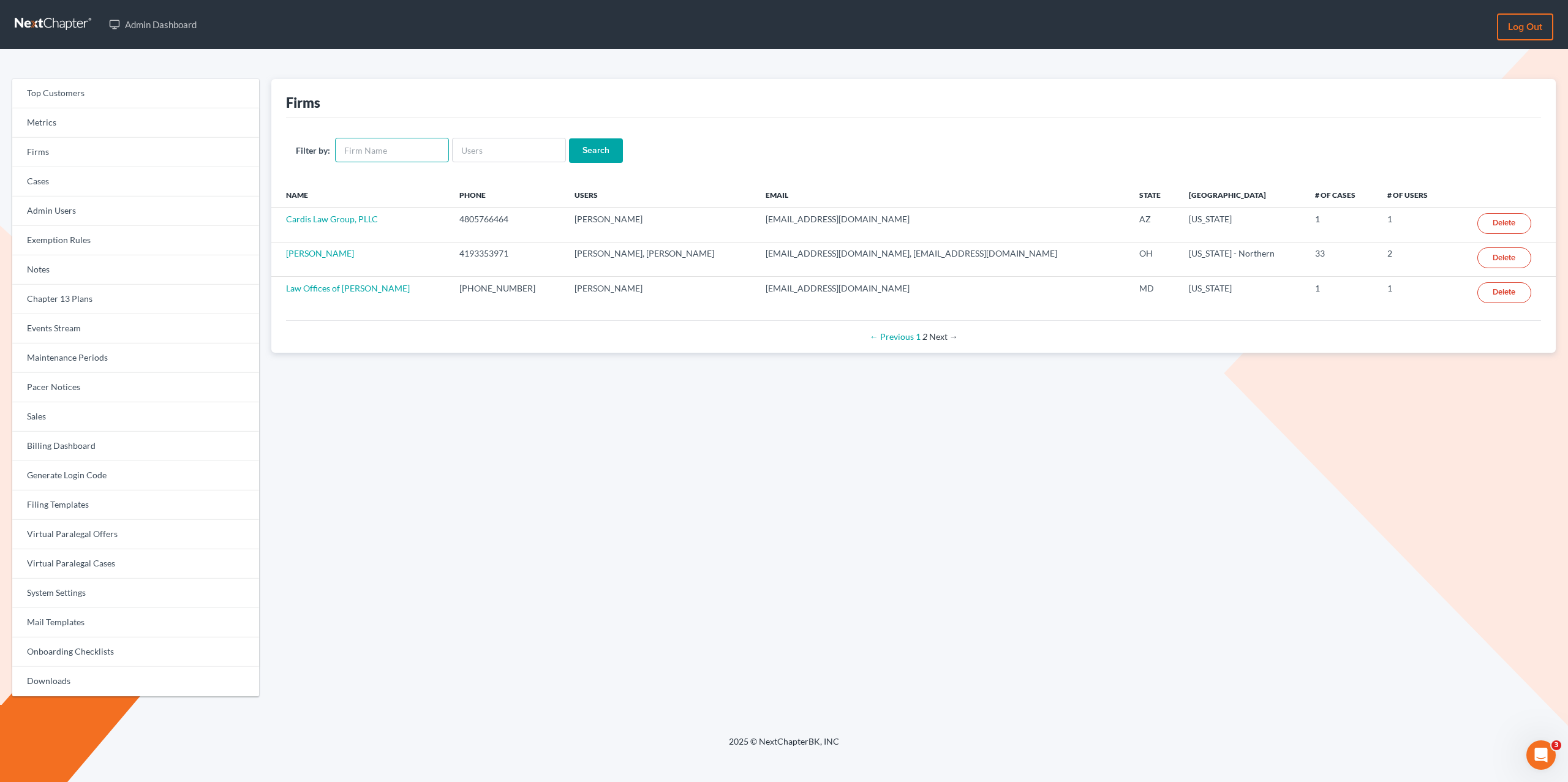
click at [408, 155] on input "text" at bounding box center [391, 150] width 114 height 25
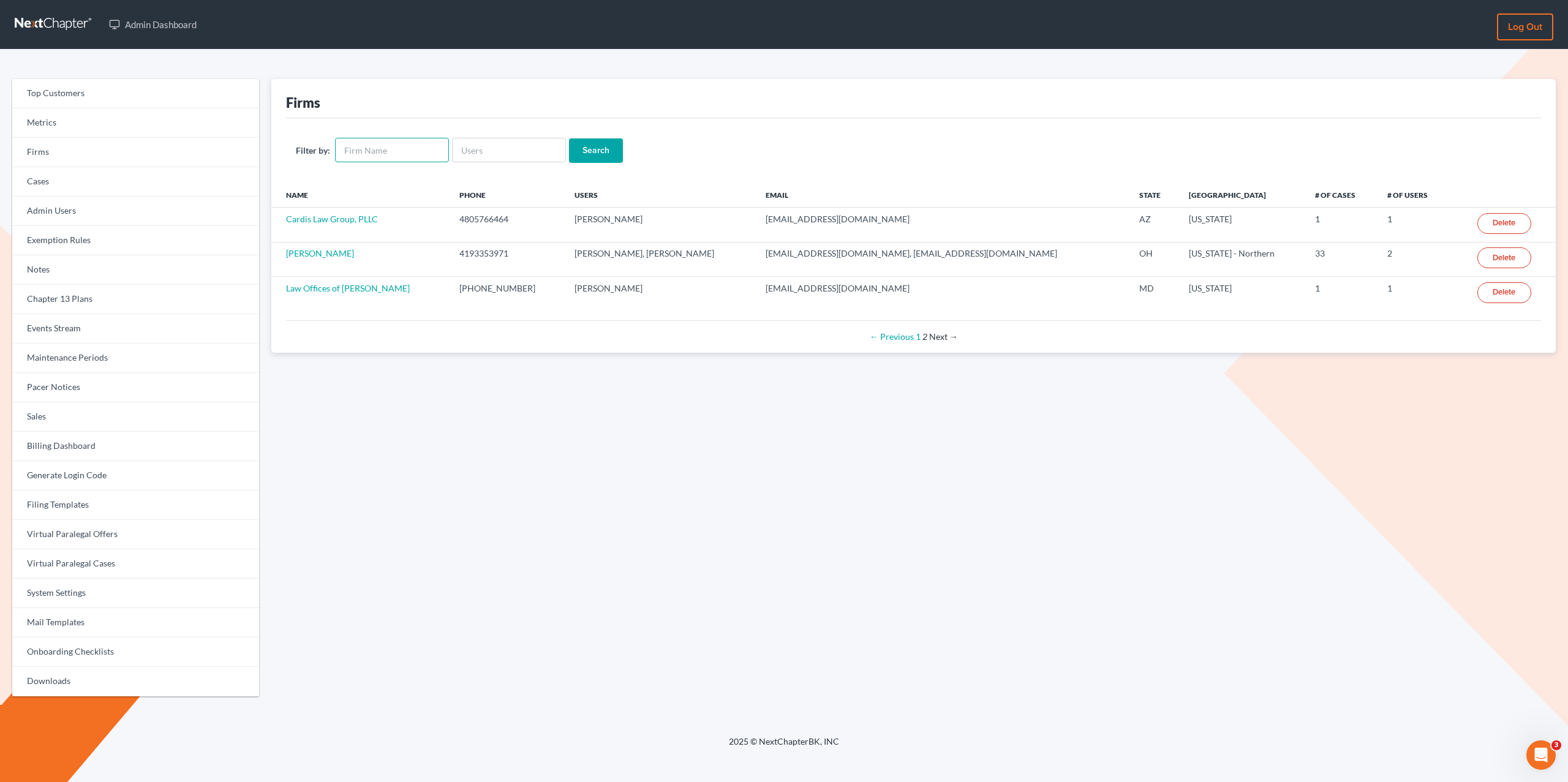
click at [408, 155] on input "text" at bounding box center [391, 150] width 114 height 25
click at [468, 405] on div "Firms Filter by: Search Name Phone Users Email State Primary District # of Case…" at bounding box center [913, 393] width 1297 height 627
click at [370, 150] on input "text" at bounding box center [391, 150] width 114 height 25
type input "powers"
click at [569, 139] on input "Search" at bounding box center [596, 151] width 54 height 25
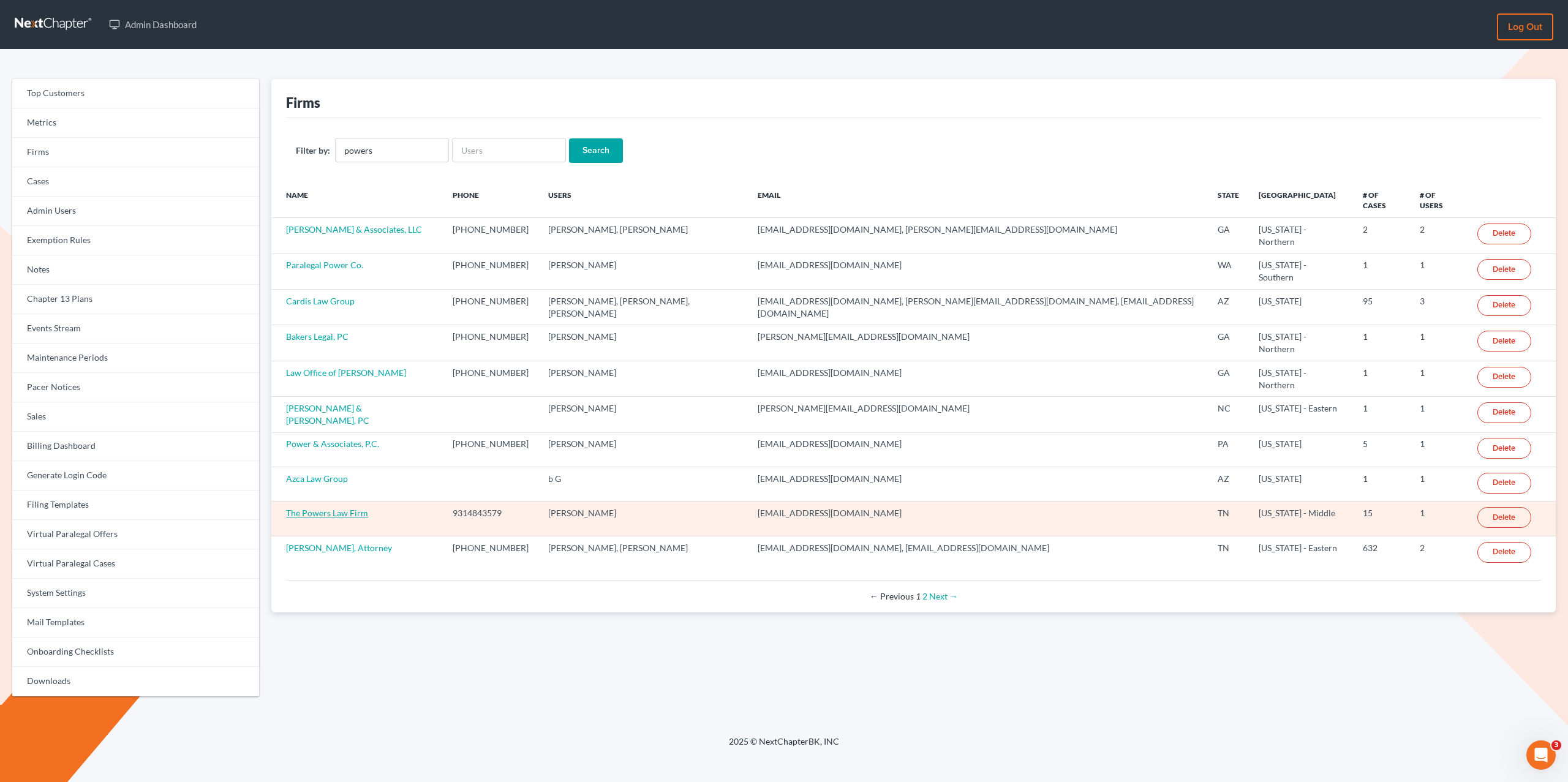
click at [355, 507] on link "The Powers Law Firm" at bounding box center [327, 512] width 82 height 10
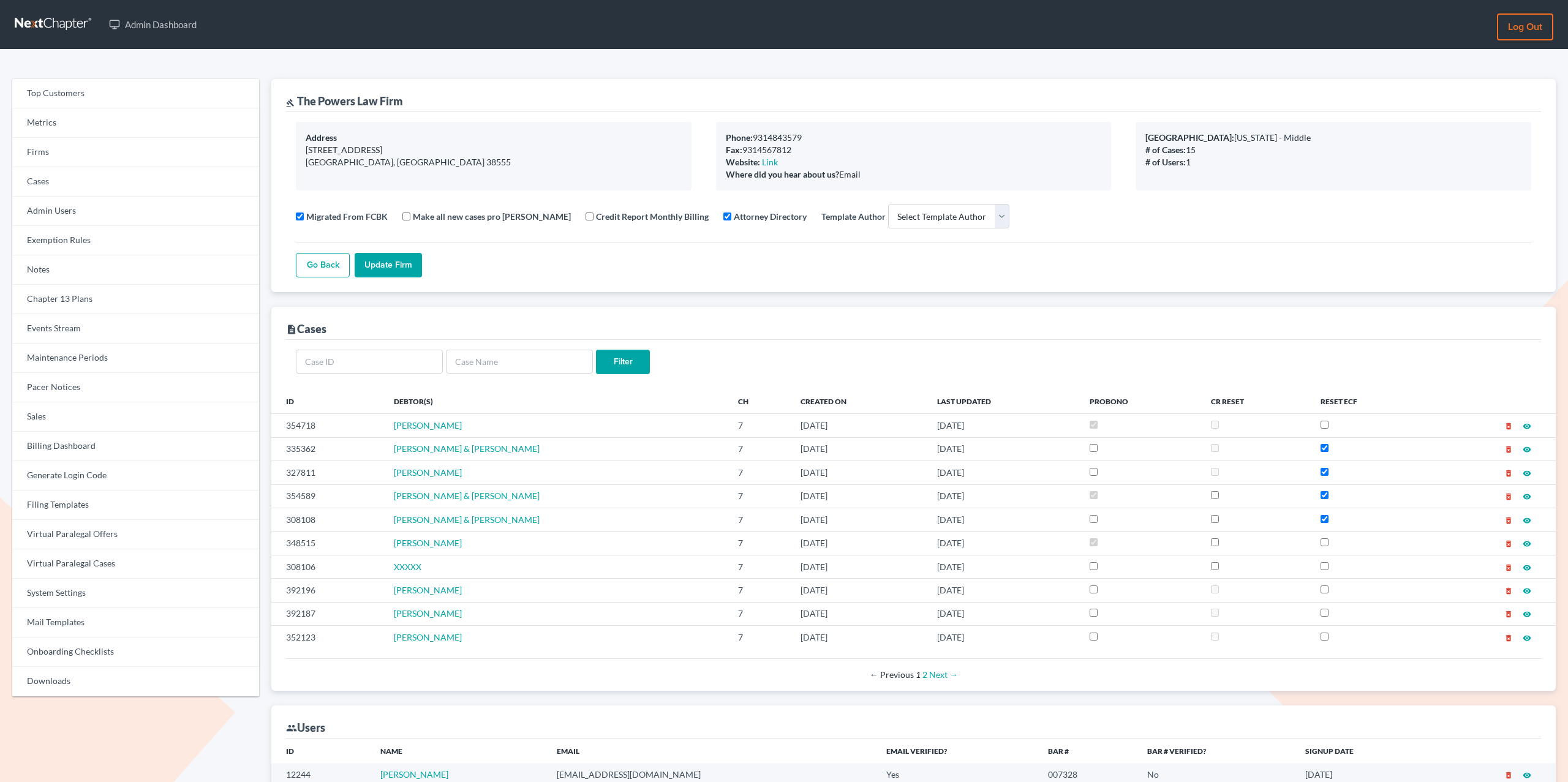
select select
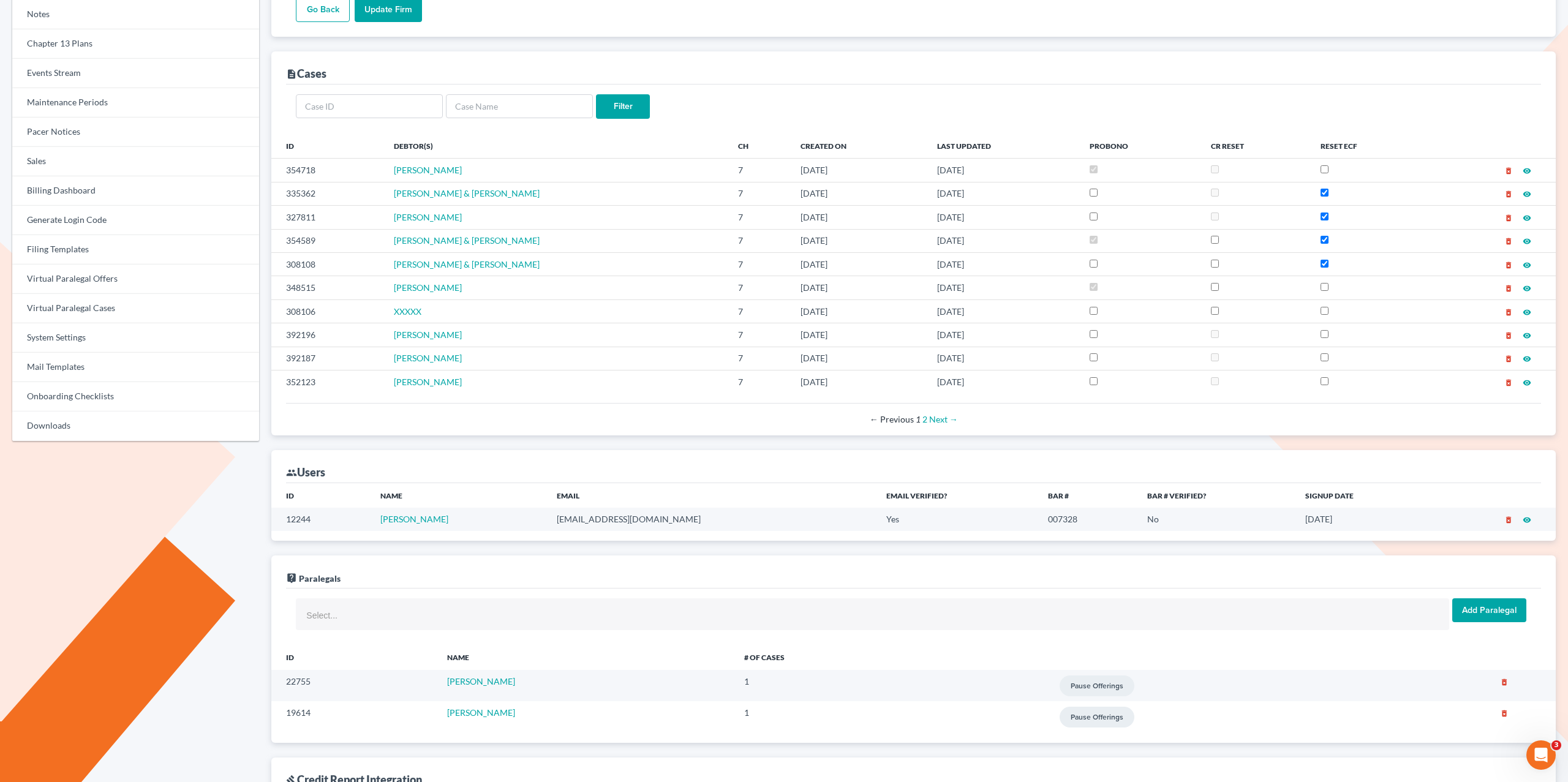
scroll to position [282, 0]
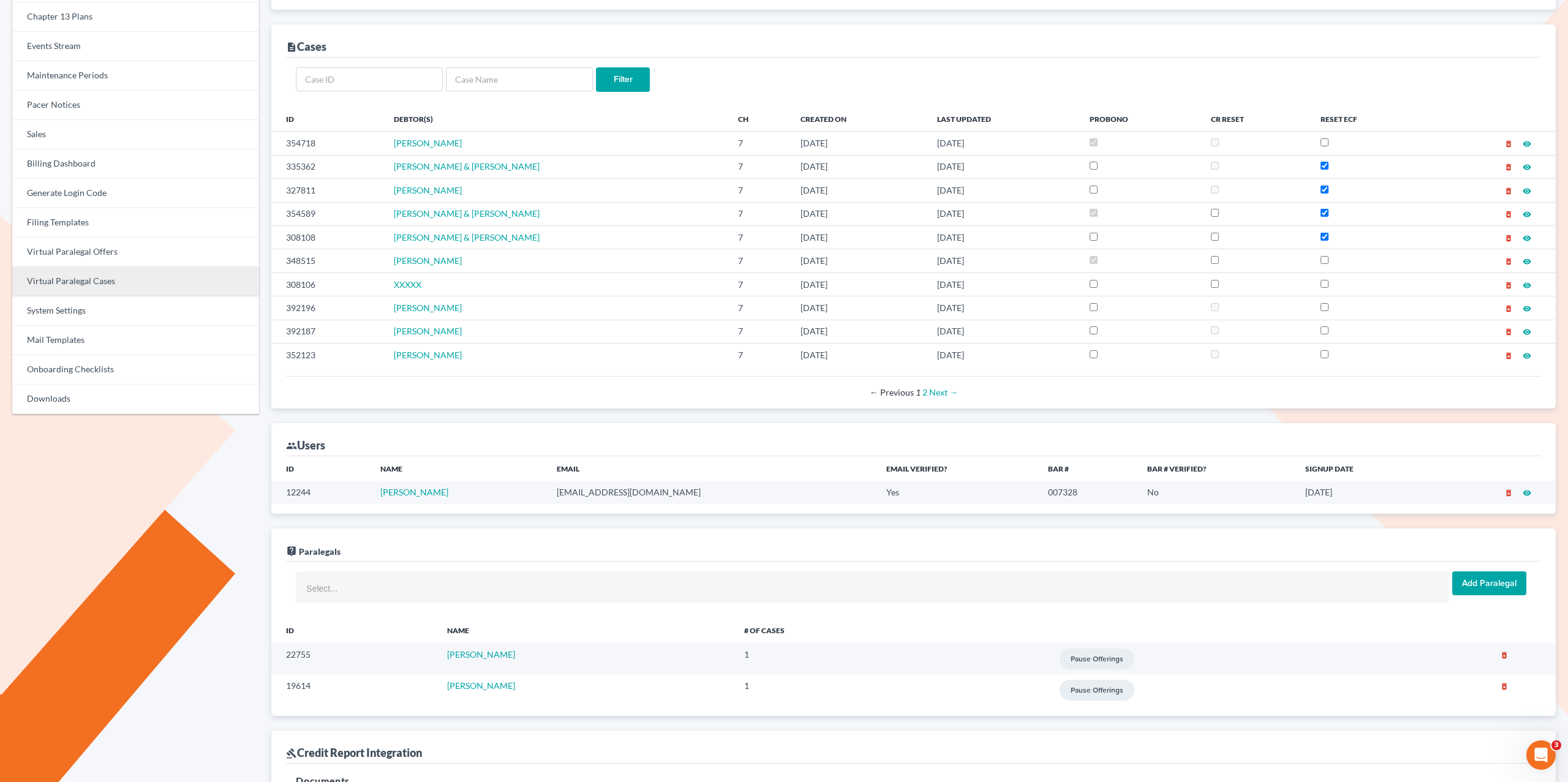
click at [78, 282] on link "Virtual Paralegal Cases" at bounding box center [136, 282] width 247 height 29
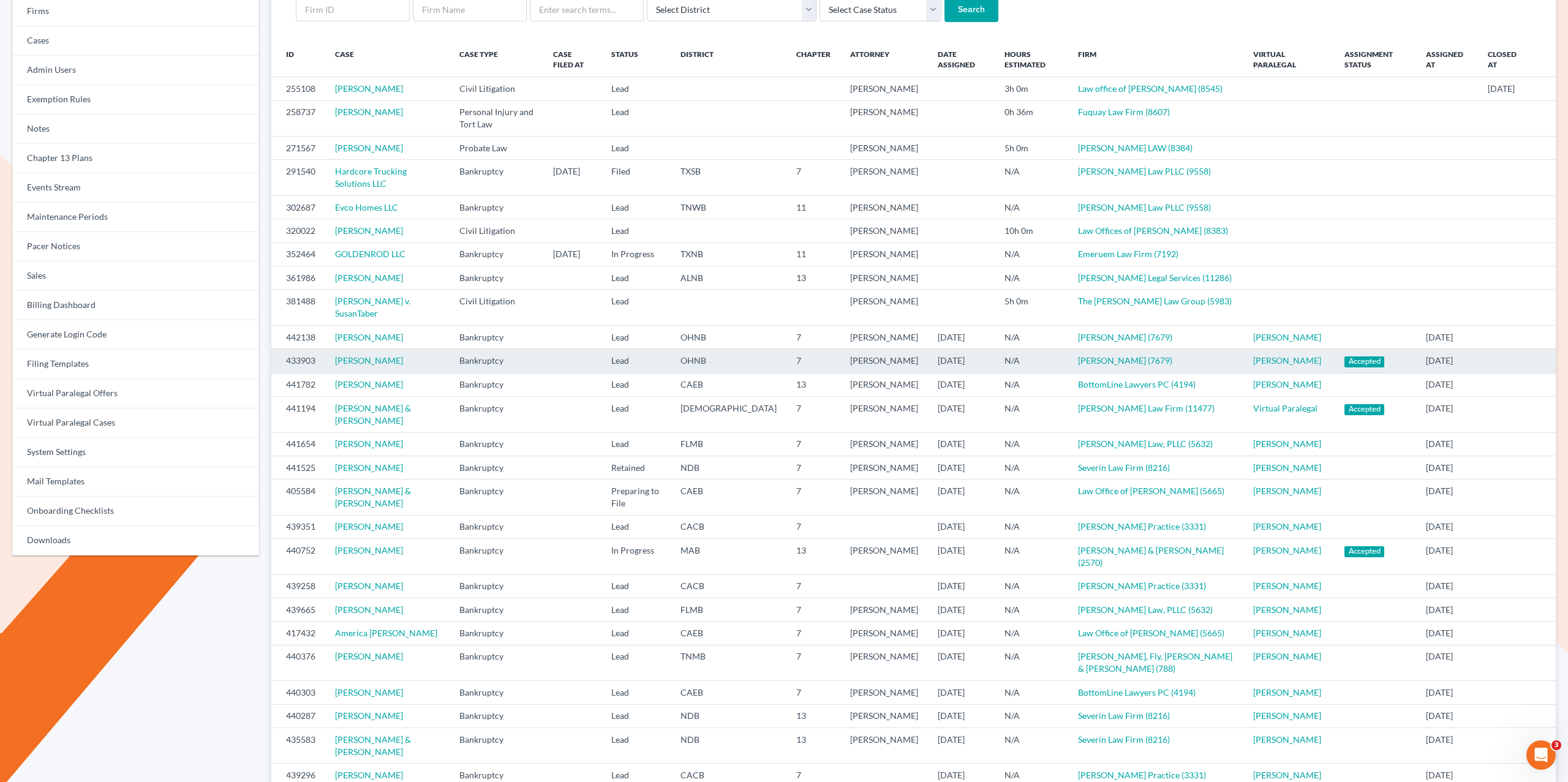
scroll to position [152, 0]
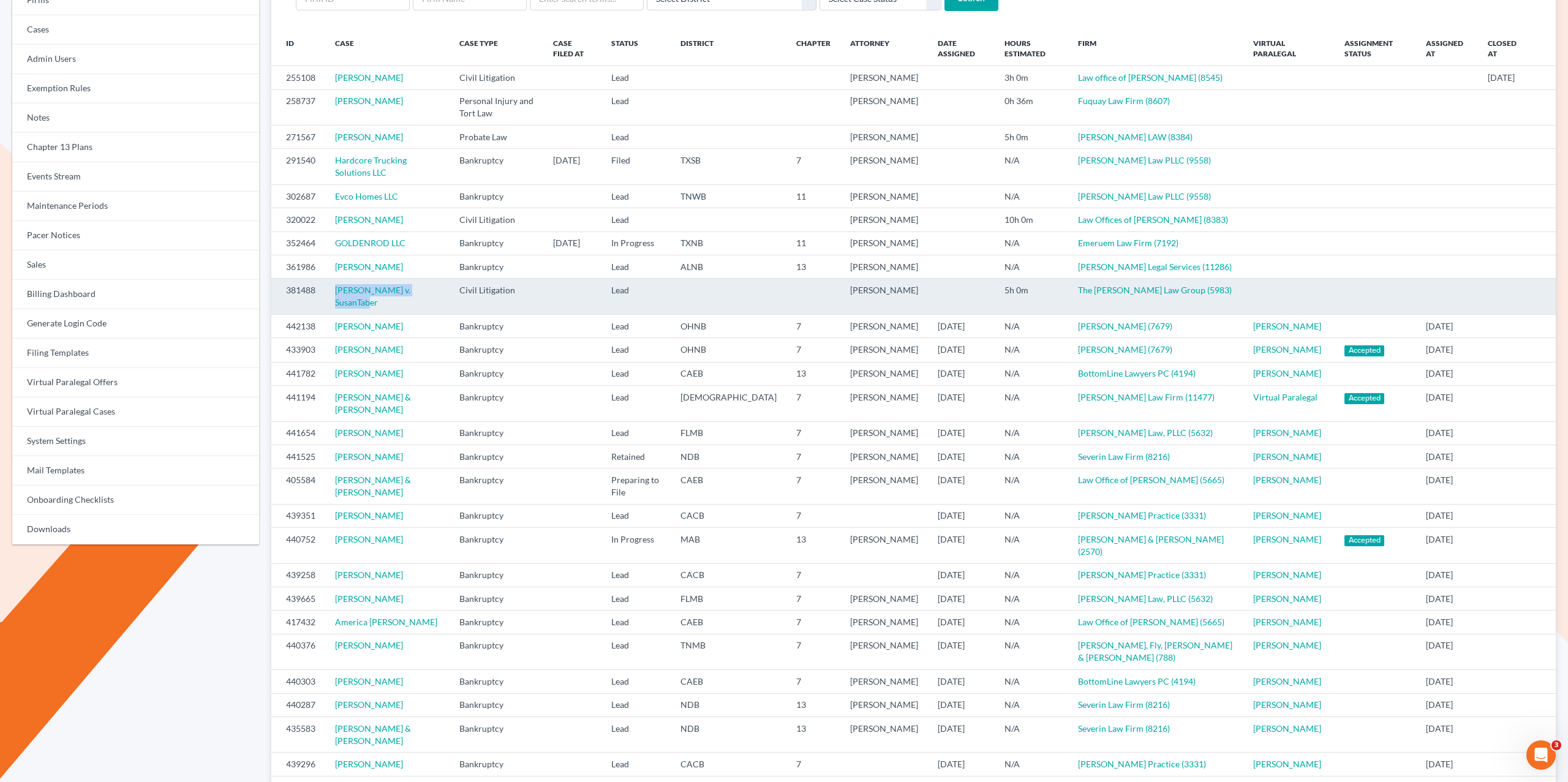
drag, startPoint x: 397, startPoint y: 338, endPoint x: 330, endPoint y: 338, distance: 67.0
click at [330, 314] on td "Howard Hoke v. SusanTaber" at bounding box center [387, 297] width 124 height 36
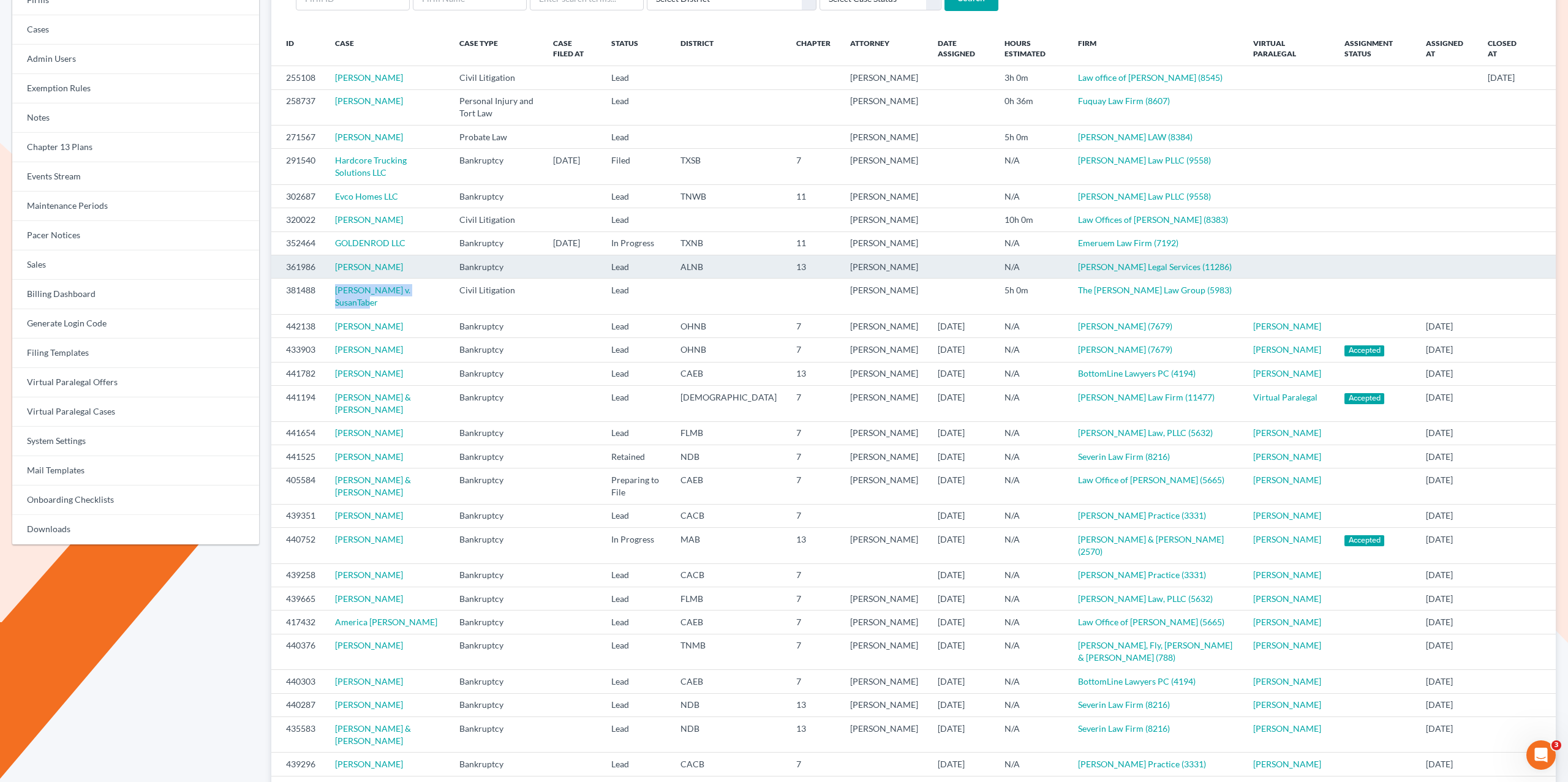
click at [600, 279] on td at bounding box center [572, 267] width 57 height 23
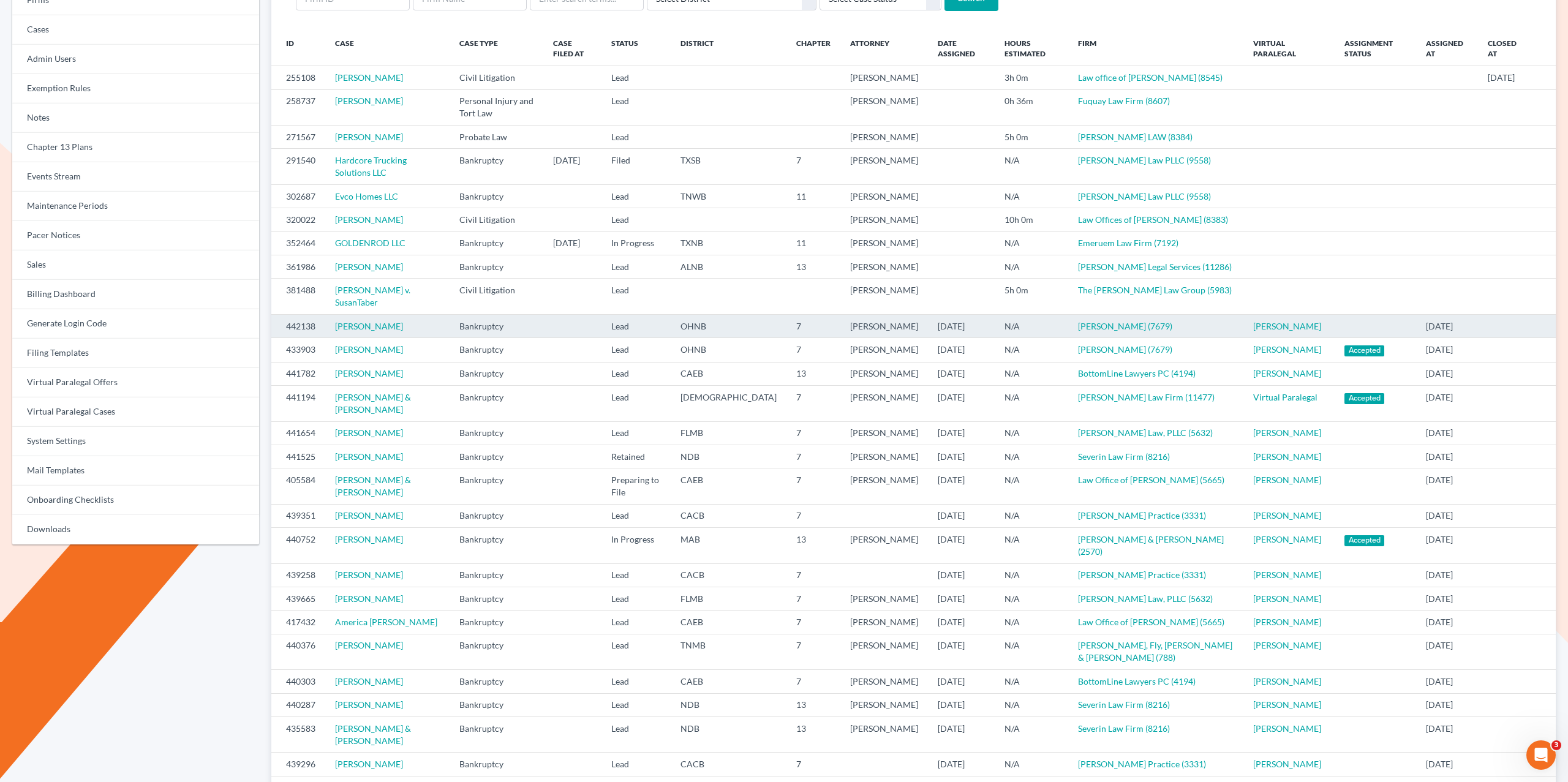
drag, startPoint x: 405, startPoint y: 363, endPoint x: 318, endPoint y: 358, distance: 87.1
click at [318, 338] on tr "442138 William Koleno Bankruptcy Lead OHNB 7 Malcolm Douglas 10/14/2025 N/A Mal…" at bounding box center [913, 326] width 1284 height 23
copy tr "[PERSON_NAME]"
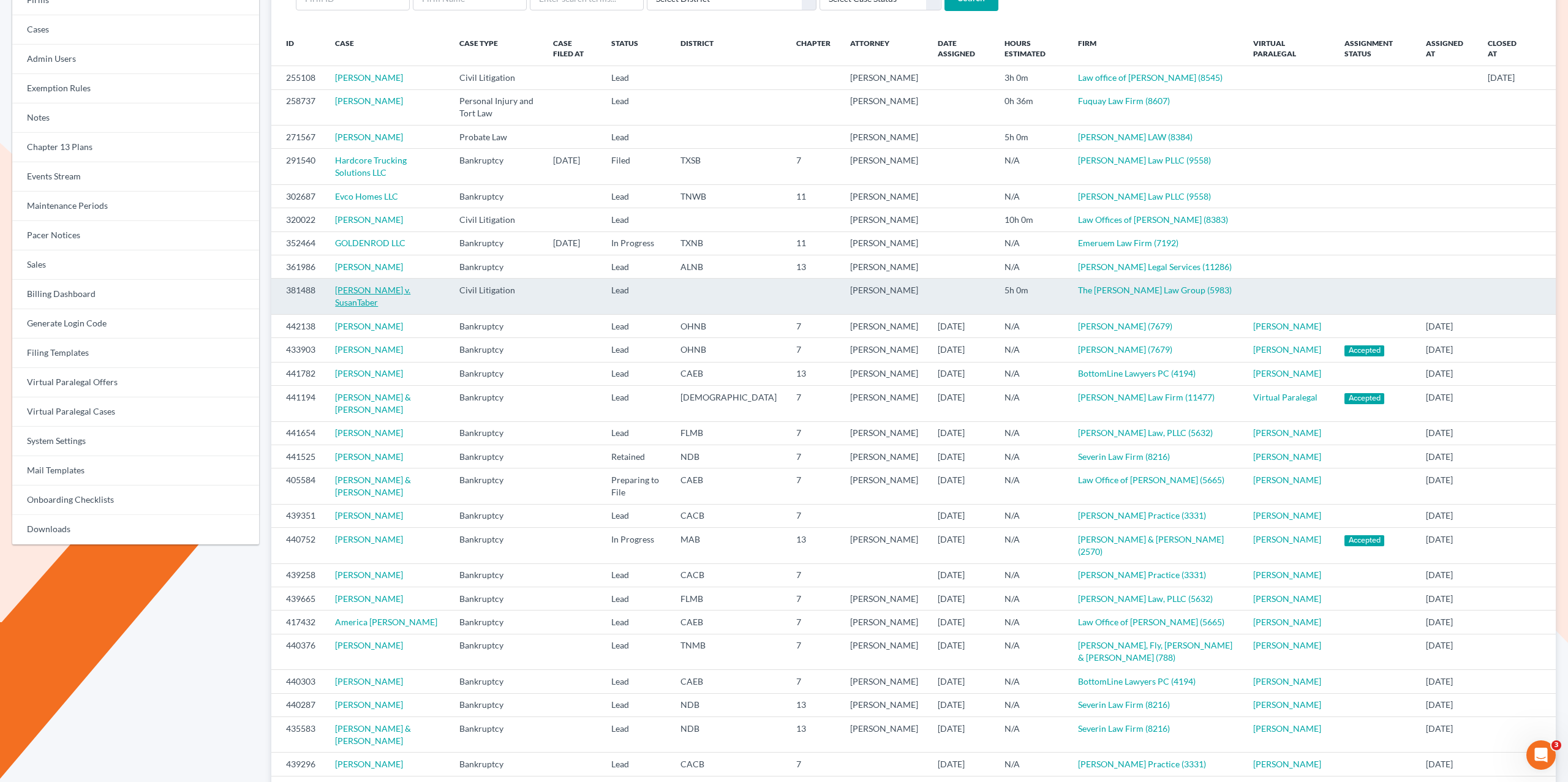
drag, startPoint x: 1023, startPoint y: 373, endPoint x: 356, endPoint y: 331, distance: 668.3
click at [272, 338] on tr "442138 William Koleno Bankruptcy Lead OHNB 7 Malcolm Douglas 10/14/2025 N/A Mal…" at bounding box center [913, 326] width 1284 height 23
copy tr "442138 William Koleno Bankruptcy Lead OHNB 7 Malcolm Douglas 10/14/2025 N/A Mal…"
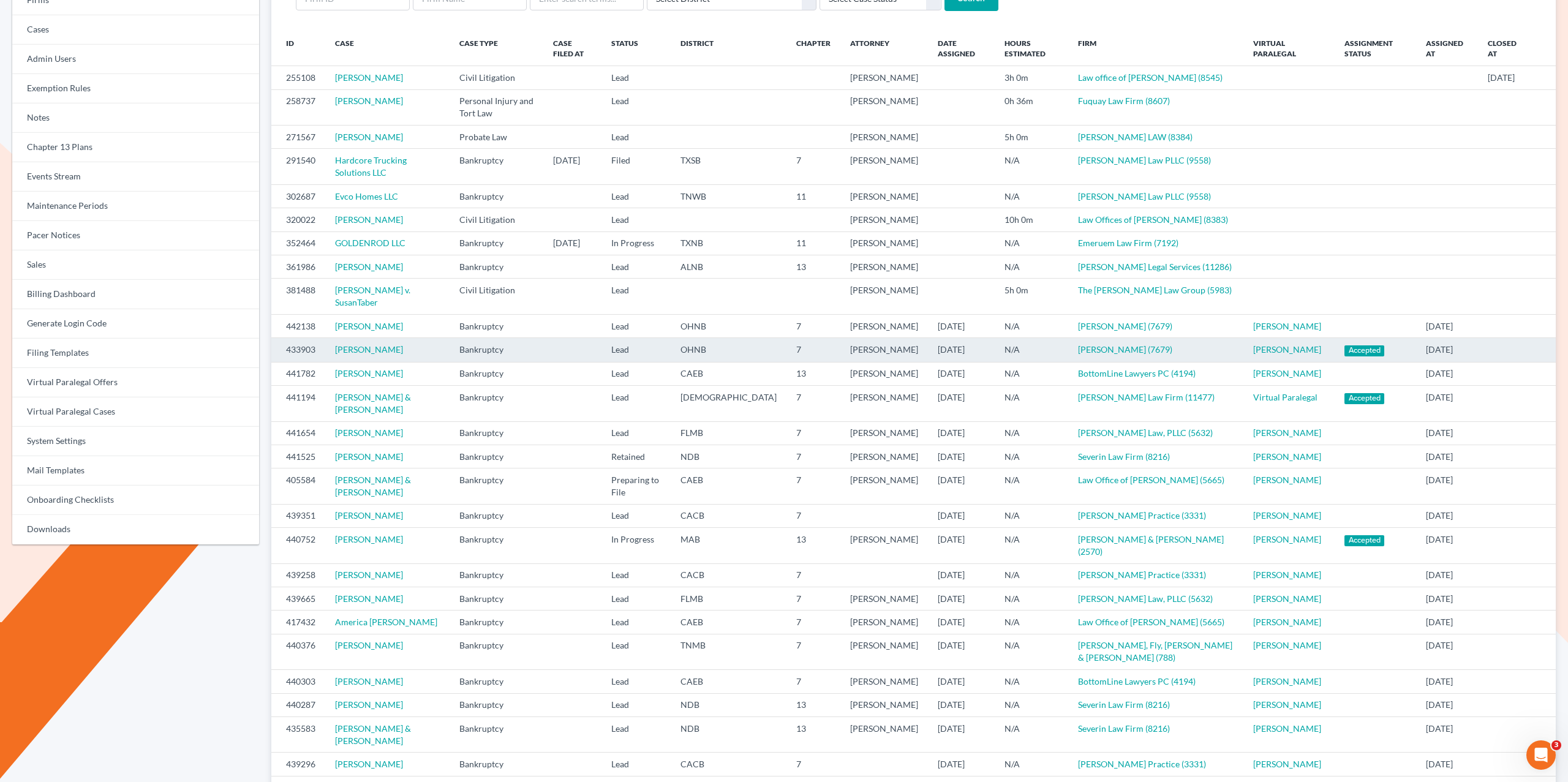
drag, startPoint x: 1246, startPoint y: 404, endPoint x: 277, endPoint y: 390, distance: 969.1
click at [277, 362] on tr "433903 Rex Burlingham Bankruptcy Lead OHNB 7 Malcolm Douglas 10/14/2025 N/A Mal…" at bounding box center [913, 349] width 1284 height 24
copy tr "433903 Rex Burlingham Bankruptcy Lead OHNB 7 Malcolm Douglas 10/14/2025 N/A Mal…"
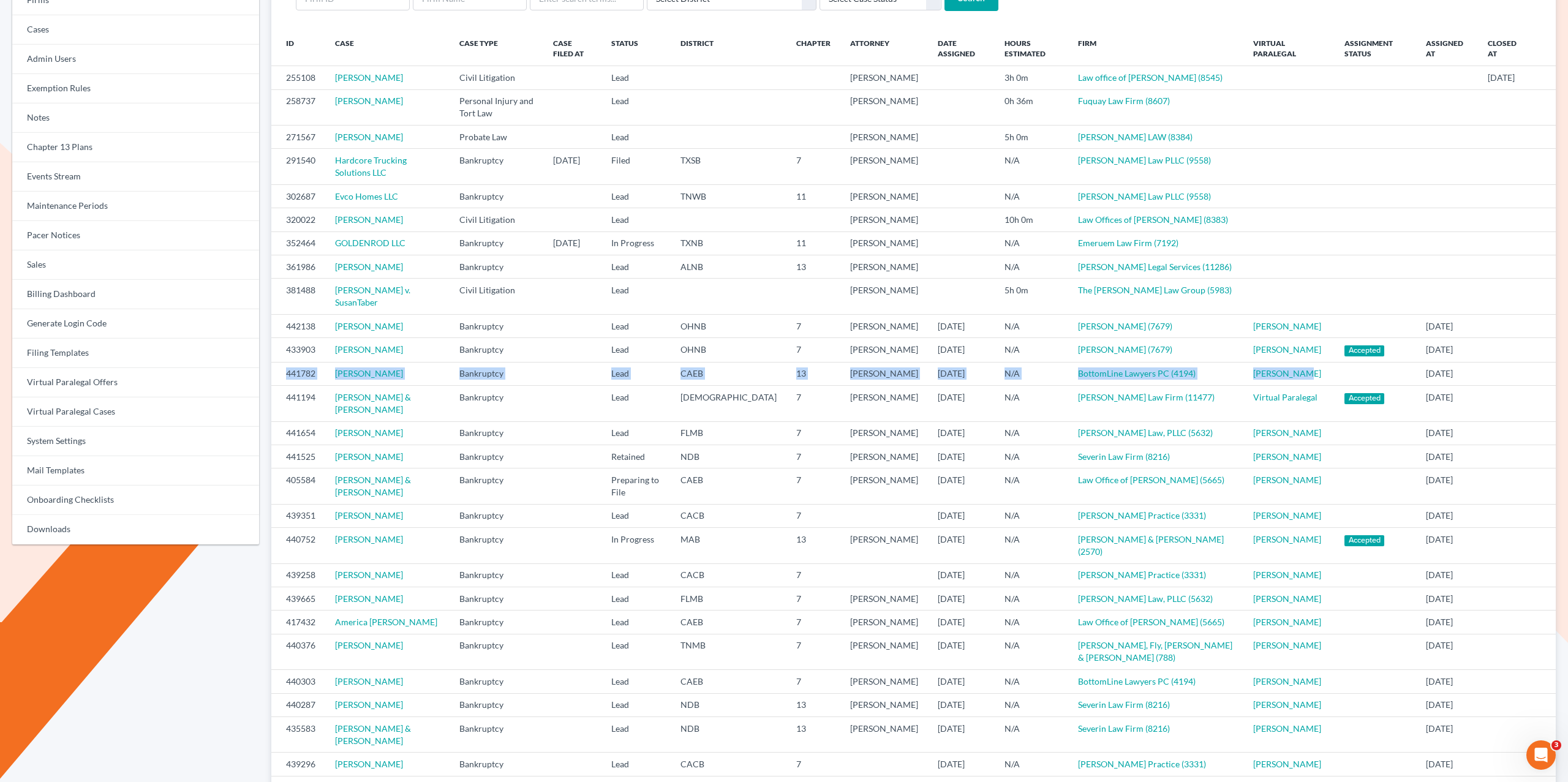
drag, startPoint x: 1290, startPoint y: 431, endPoint x: 270, endPoint y: 428, distance: 1020.0
click at [276, 385] on tr "441782 Melanie M Minchinton Bankruptcy Lead CAEB 13 Richard Hall 10/10/2025 N/A…" at bounding box center [913, 373] width 1284 height 23
copy tr "441782 Melanie M Minchinton Bankruptcy Lead CAEB 13 Richard Hall 10/10/2025 N/A…"
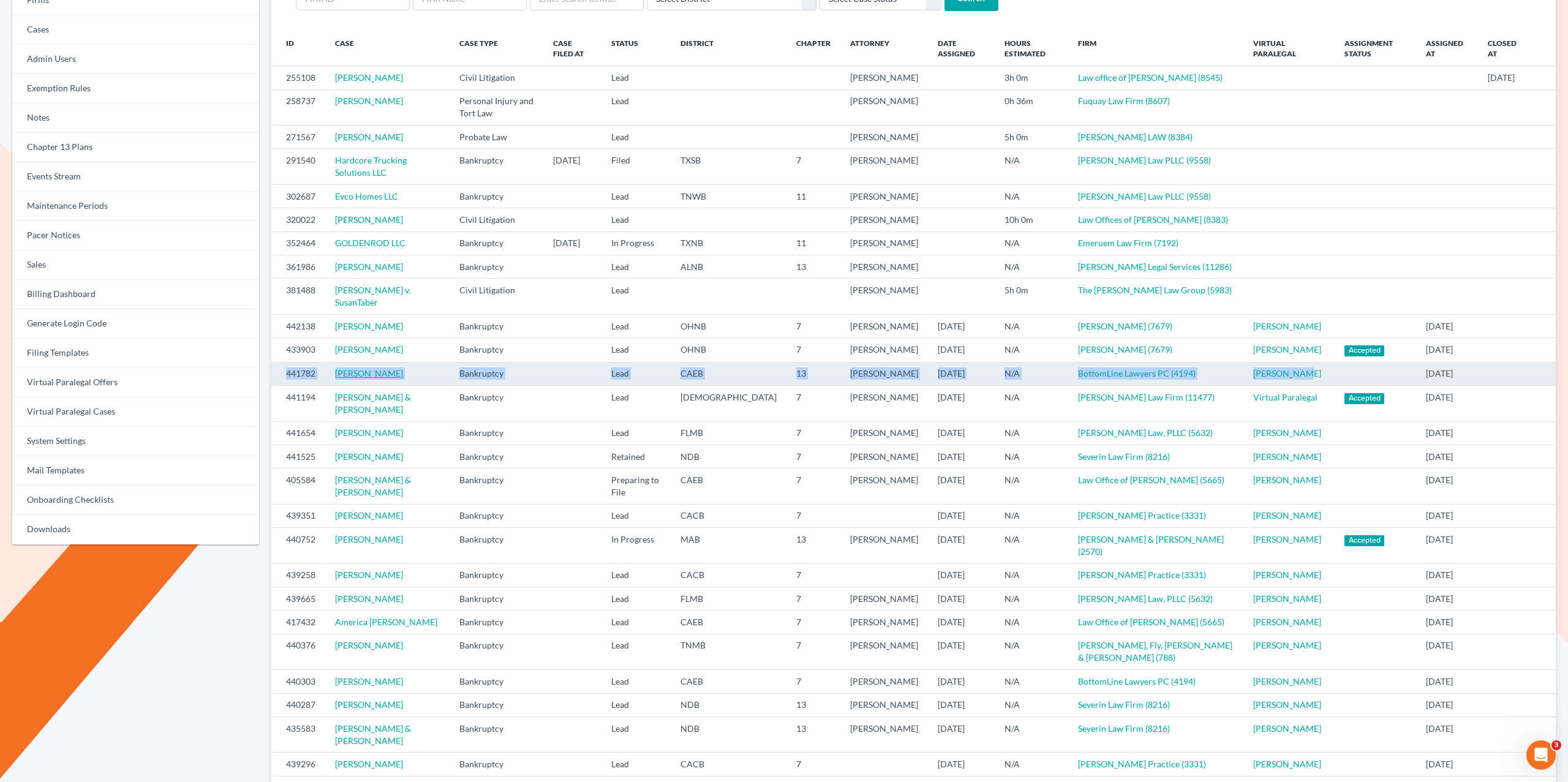
click at [373, 379] on link "[PERSON_NAME]" at bounding box center [369, 372] width 68 height 10
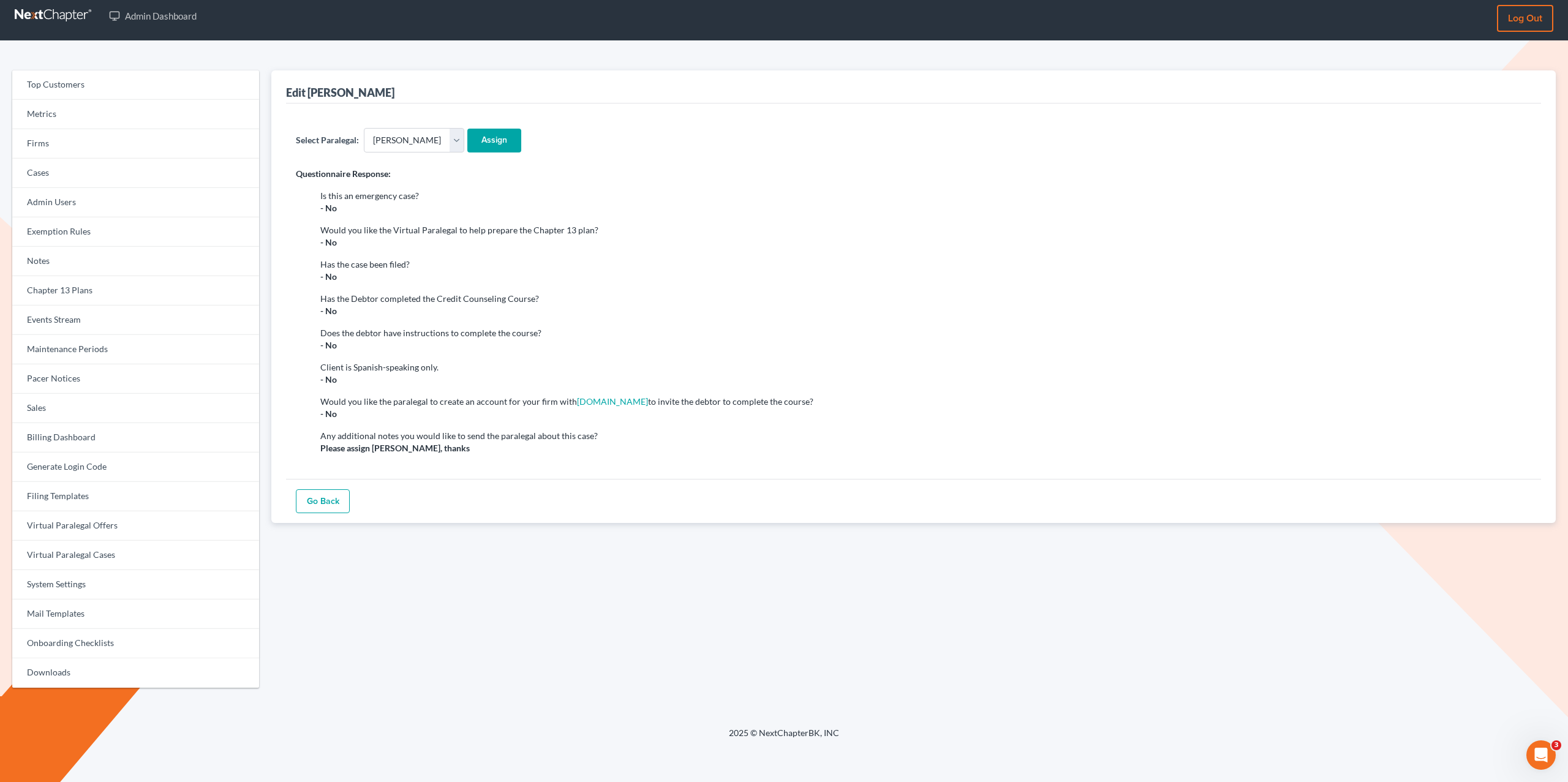
scroll to position [7, 0]
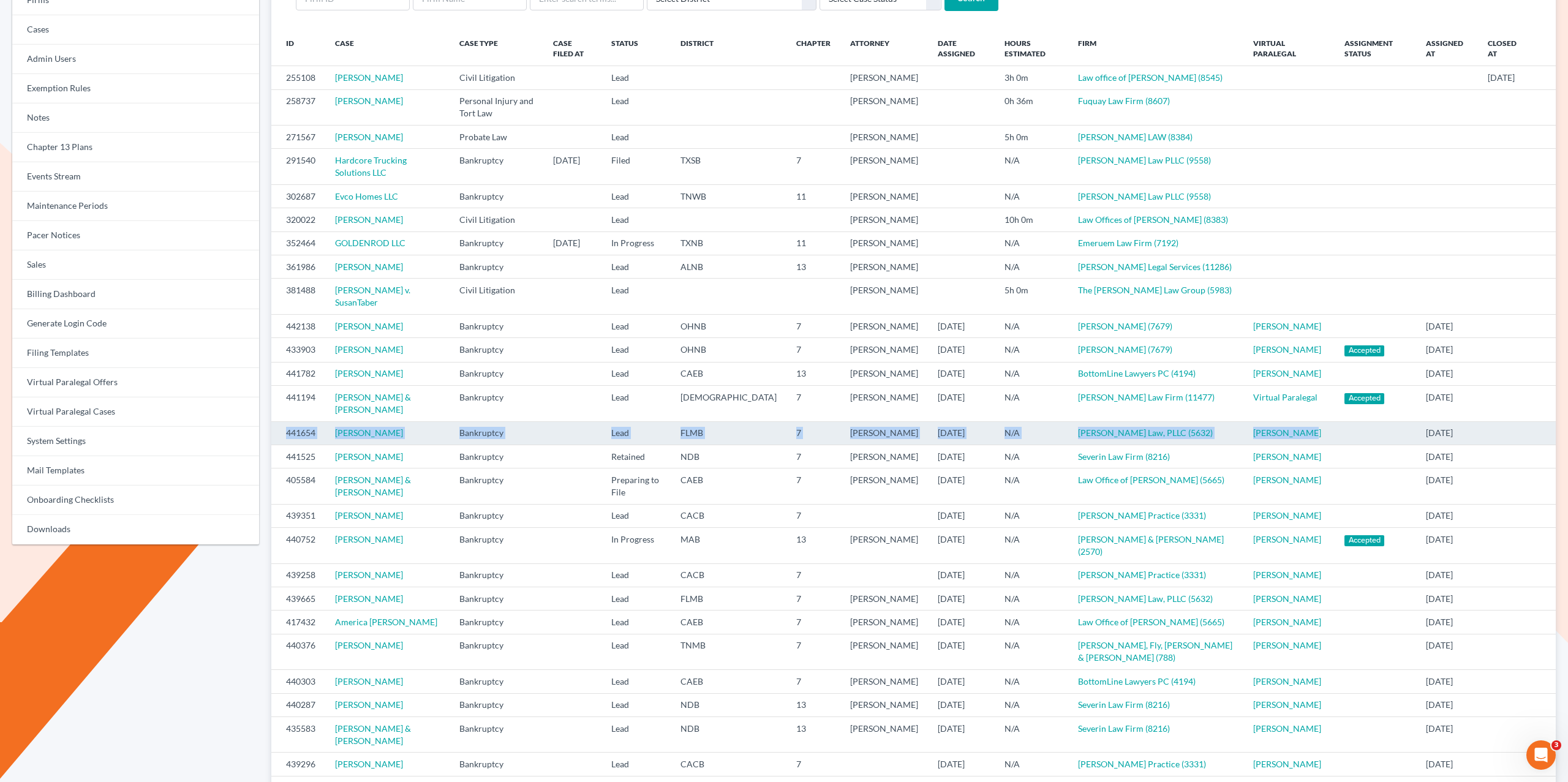
drag, startPoint x: 1288, startPoint y: 489, endPoint x: 447, endPoint y: 488, distance: 841.0
click at [273, 444] on tr "441654 [PERSON_NAME] Bankruptcy Lead FLMB 7 [PERSON_NAME] [DATE] N/A [PERSON_NA…" at bounding box center [913, 433] width 1284 height 23
drag, startPoint x: 469, startPoint y: 488, endPoint x: 454, endPoint y: 487, distance: 15.0
click at [462, 444] on tr "441654 [PERSON_NAME] Bankruptcy Lead FLMB 7 [PERSON_NAME] [DATE] N/A [PERSON_NA…" at bounding box center [913, 433] width 1284 height 23
drag, startPoint x: 350, startPoint y: 492, endPoint x: 332, endPoint y: 492, distance: 18.0
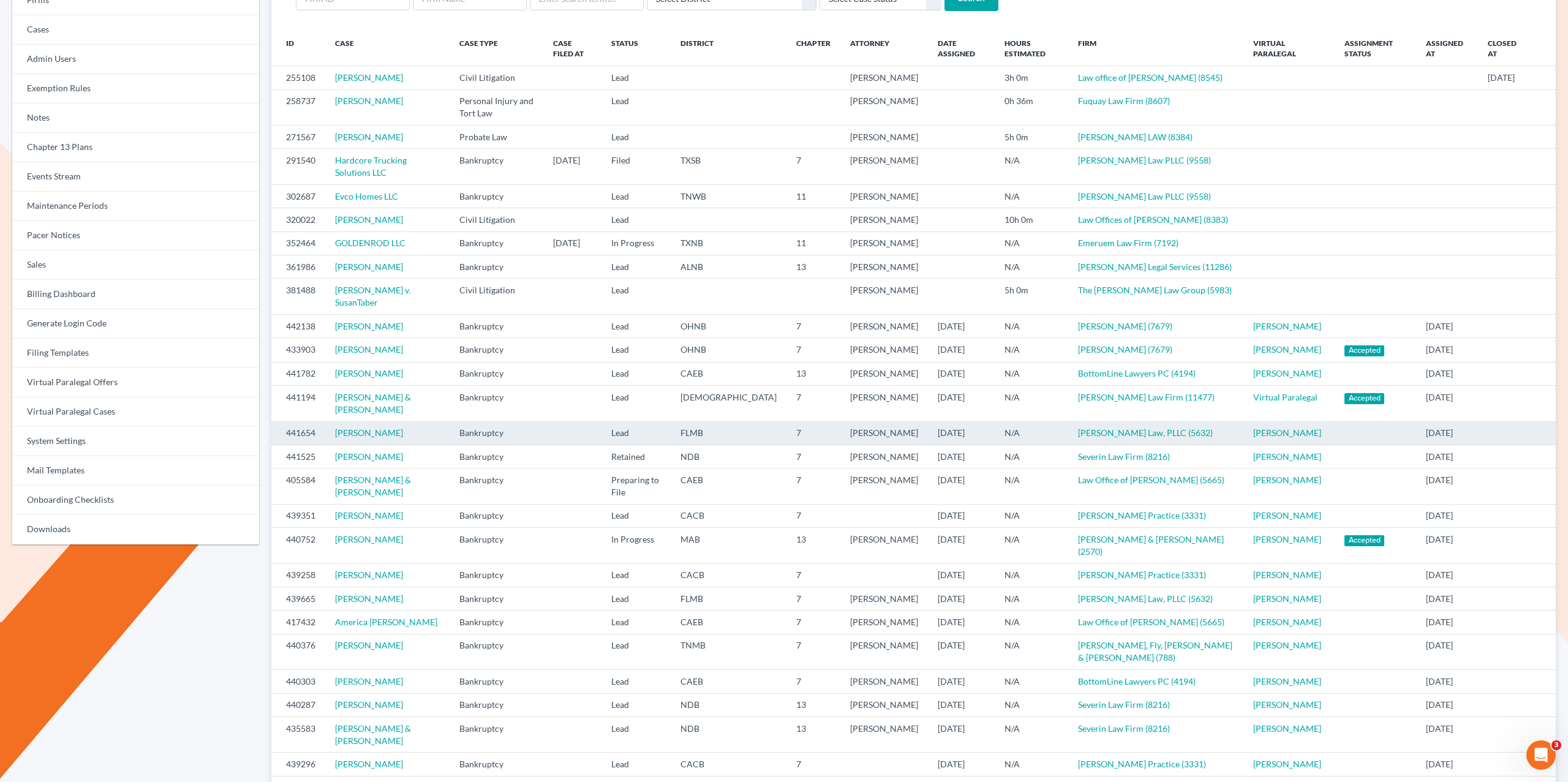
click at [332, 444] on td "Michael Macfarlane" at bounding box center [387, 433] width 124 height 23
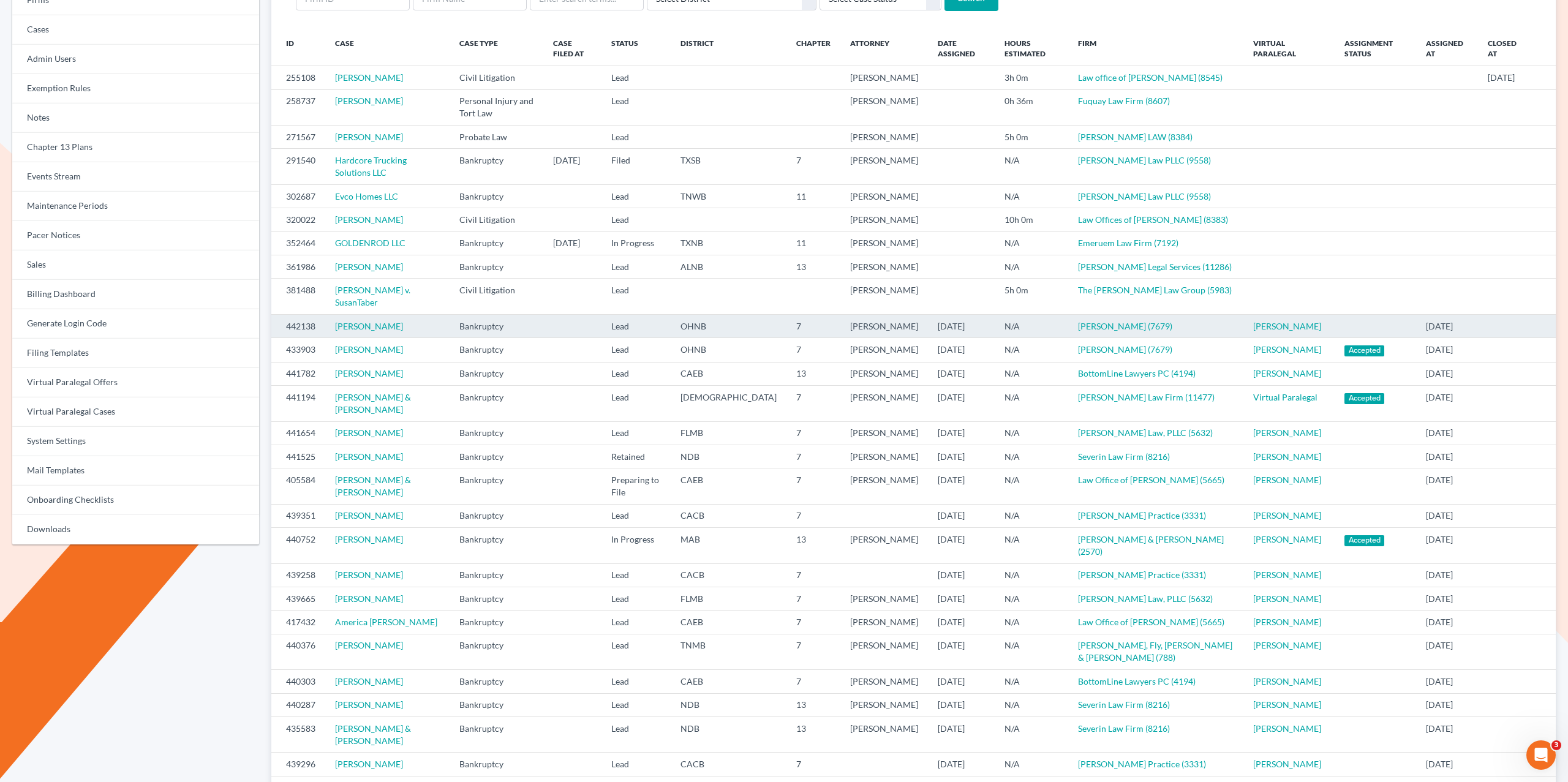
copy link "Michael Macfarlane"
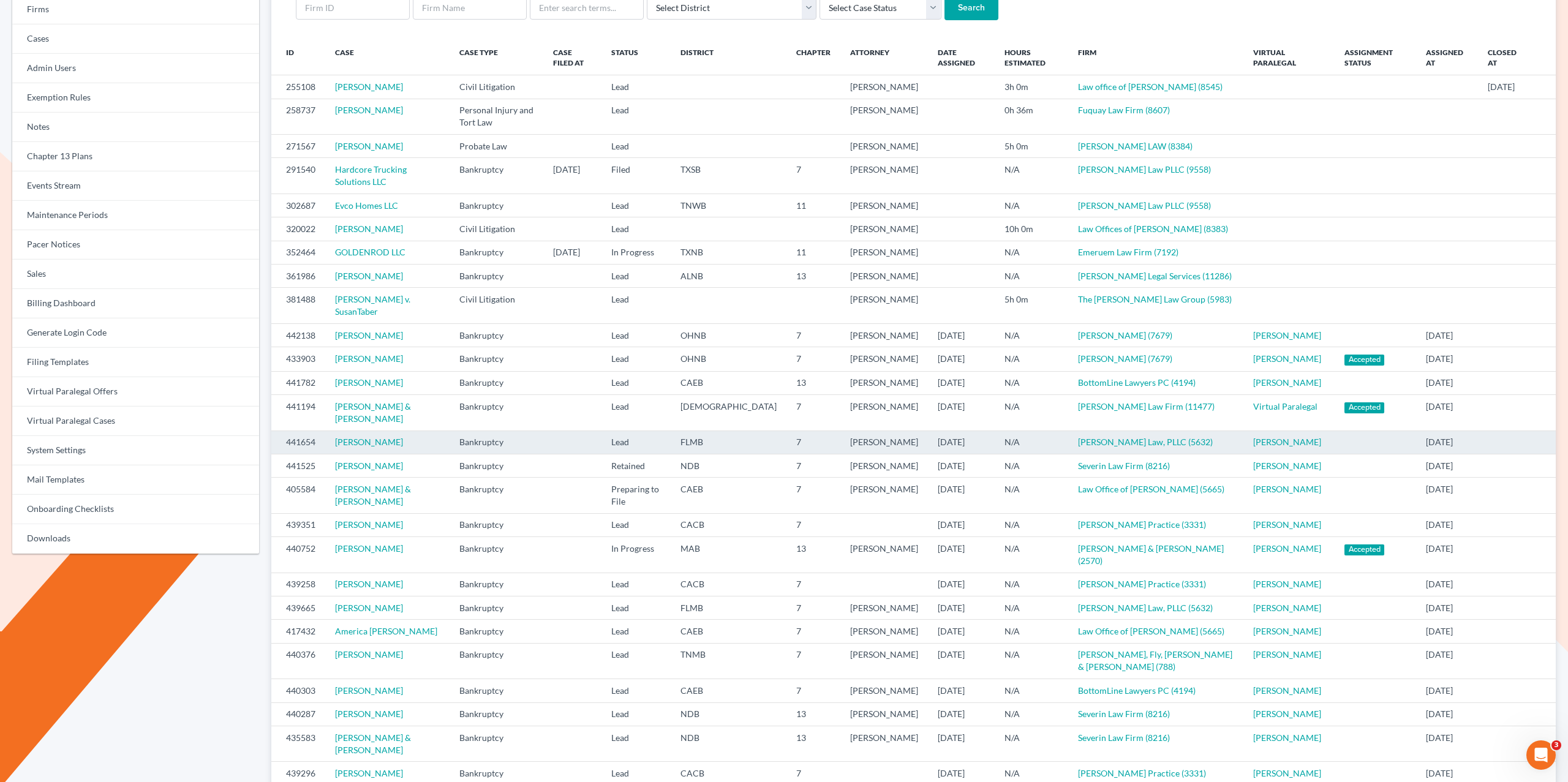
scroll to position [145, 0]
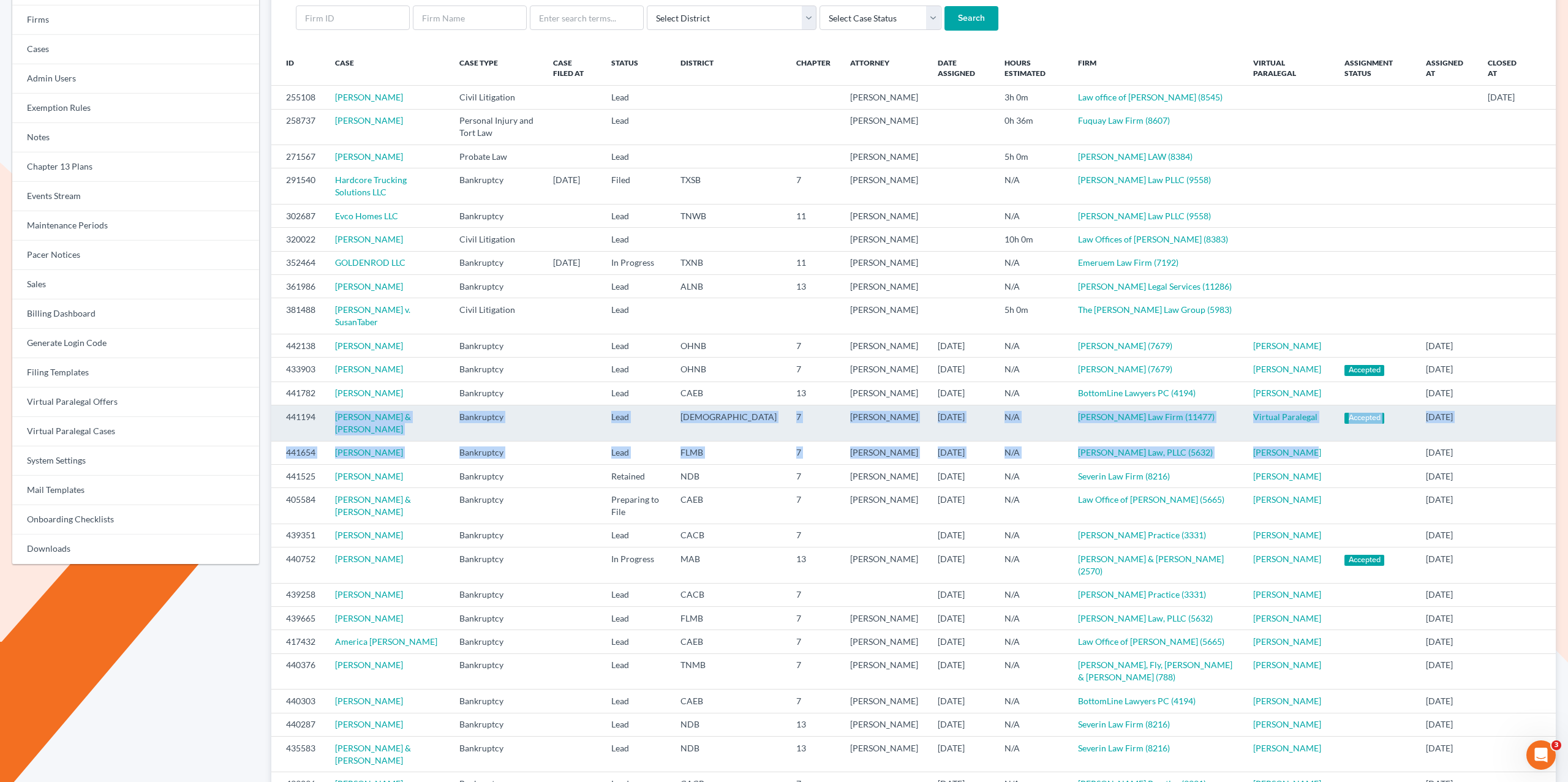
drag, startPoint x: 1187, startPoint y: 496, endPoint x: 277, endPoint y: 492, distance: 910.0
click at [277, 492] on tbody "255108 BRIAN CORRIETTE Civil Litigation Lead Audrey Thomas 3h 0m Law office of …" at bounding box center [913, 494] width 1284 height 817
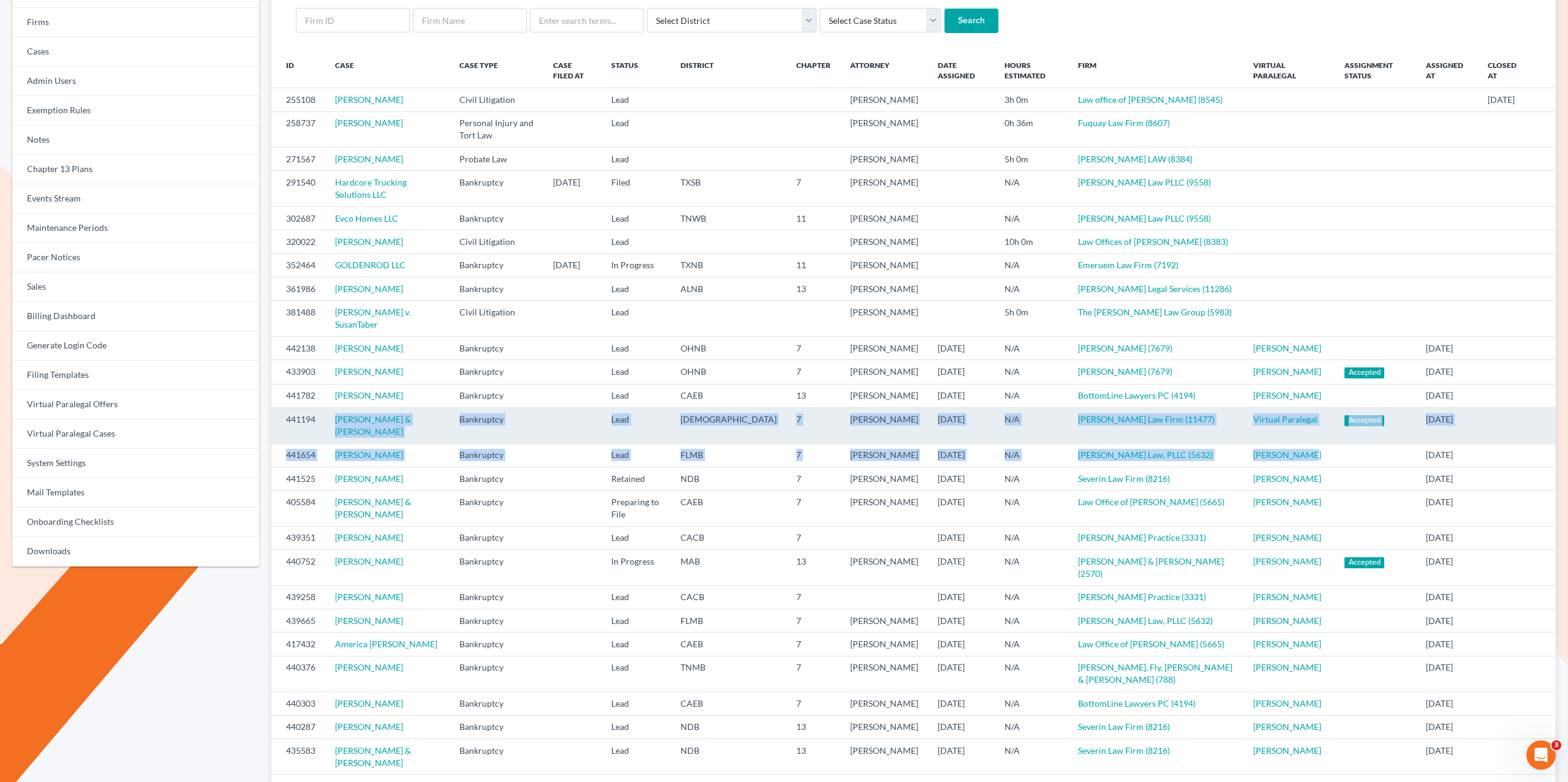
scroll to position [128, 0]
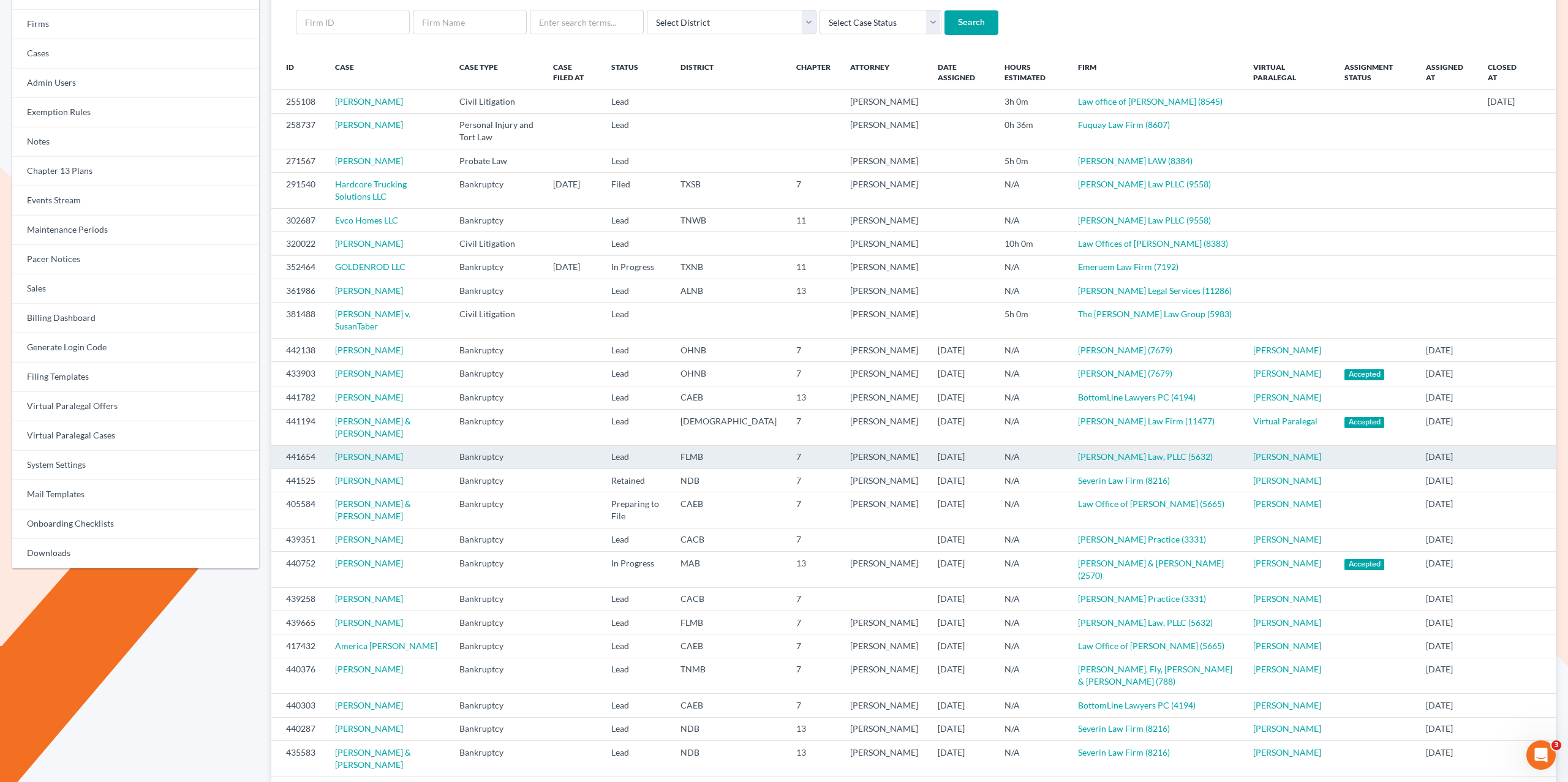
click at [1335, 468] on td at bounding box center [1375, 457] width 81 height 23
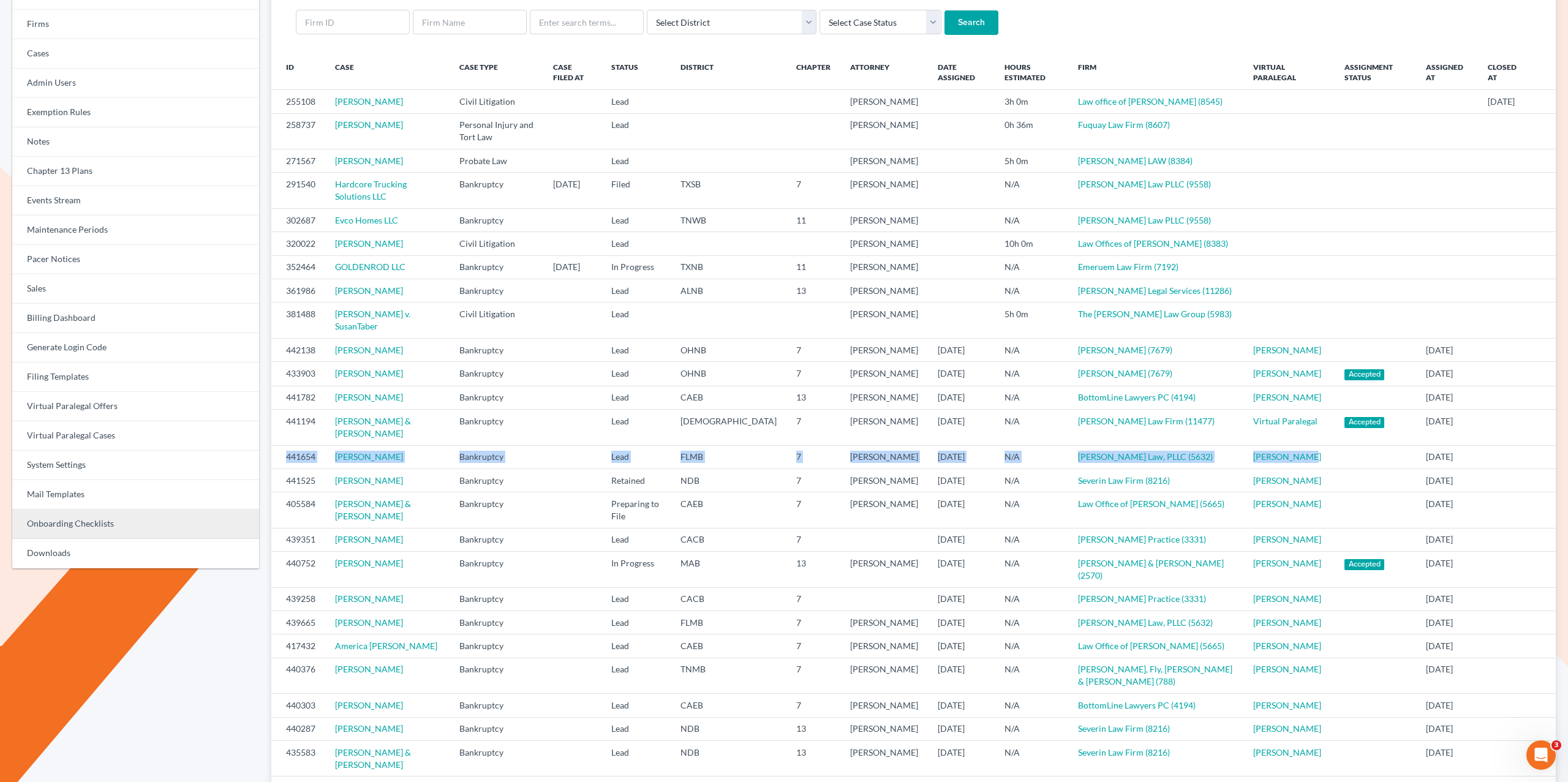
drag, startPoint x: 1088, startPoint y: 509, endPoint x: 246, endPoint y: 519, distance: 842.1
click at [273, 519] on tbody "255108 BRIAN CORRIETTE Civil Litigation Lead Audrey Thomas 3h 0m Law office of …" at bounding box center [913, 498] width 1284 height 817
copy tr "441654 Michael Macfarlane Bankruptcy Lead FLMB 7 Sean Harnage 10/09/2025 N/A Ha…"
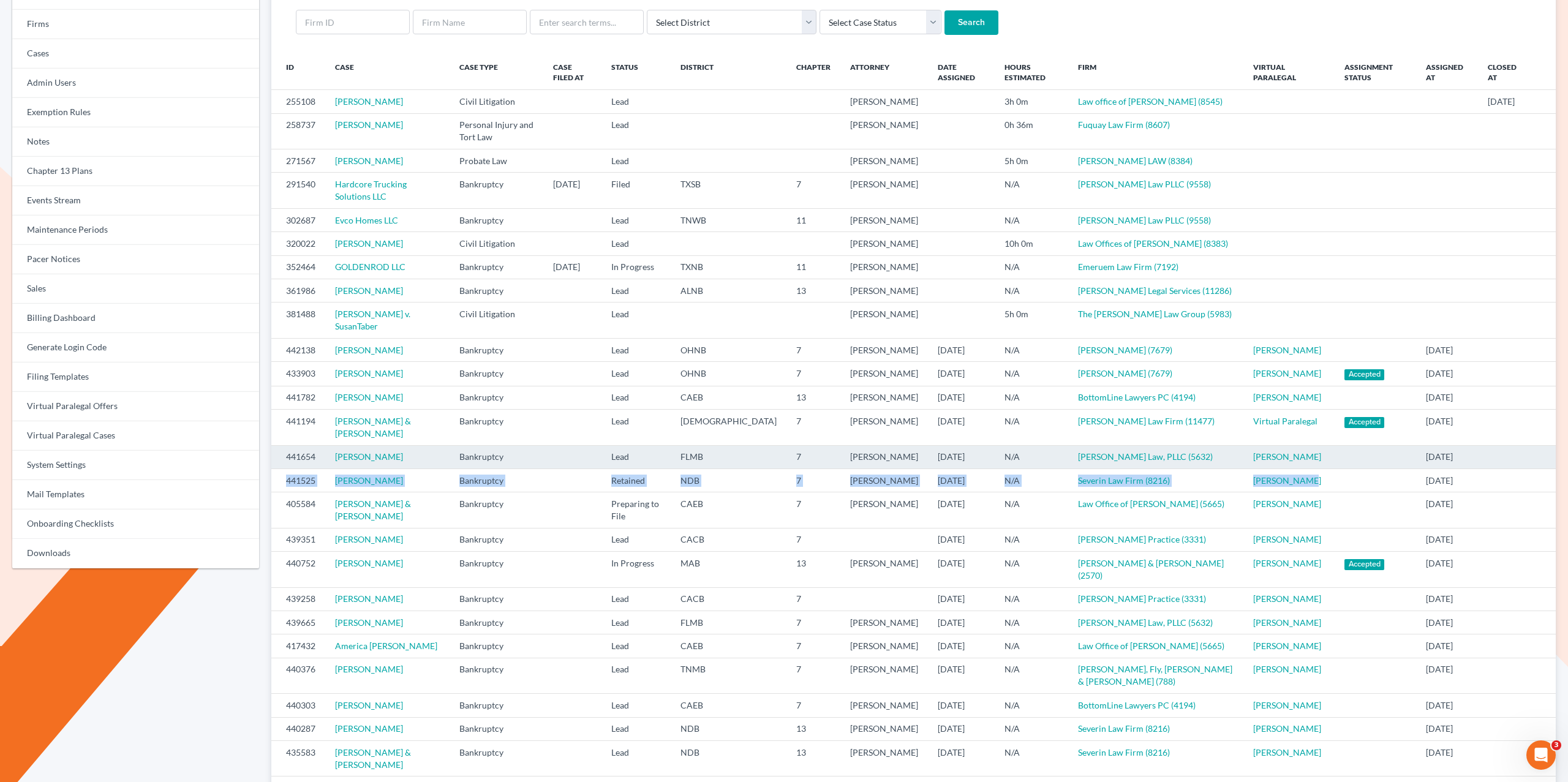
drag, startPoint x: 1125, startPoint y: 527, endPoint x: 311, endPoint y: 524, distance: 814.0
click at [280, 492] on tr "441525 Rico Esha Bankruptcy Retained NDB 7 Thomas Severin 10/09/2025 N/A Severi…" at bounding box center [913, 480] width 1284 height 23
copy tr "441525 Rico Esha Bankruptcy Retained NDB 7 Thomas Severin 10/09/2025 N/A Severi…"
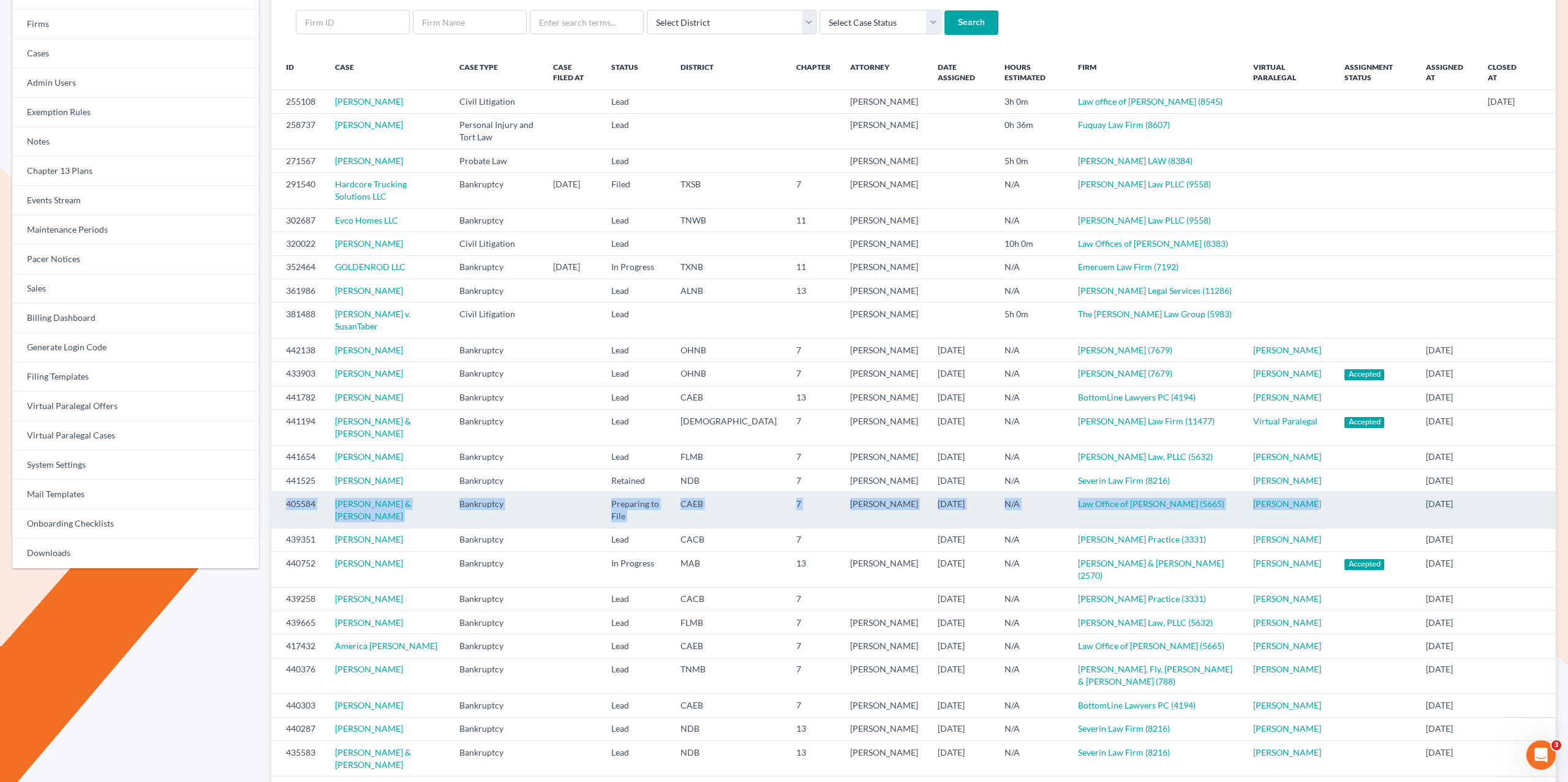
drag, startPoint x: 1190, startPoint y: 568, endPoint x: 272, endPoint y: 564, distance: 918.0
click at [274, 527] on tr "405584 Katie Michelsen & Brian Michelsen Bankruptcy Preparing to File CAEB 7 Fl…" at bounding box center [913, 510] width 1284 height 36
copy tr "405584 Katie Michelsen & Brian Michelsen Bankruptcy Preparing to File CAEB 7 Fl…"
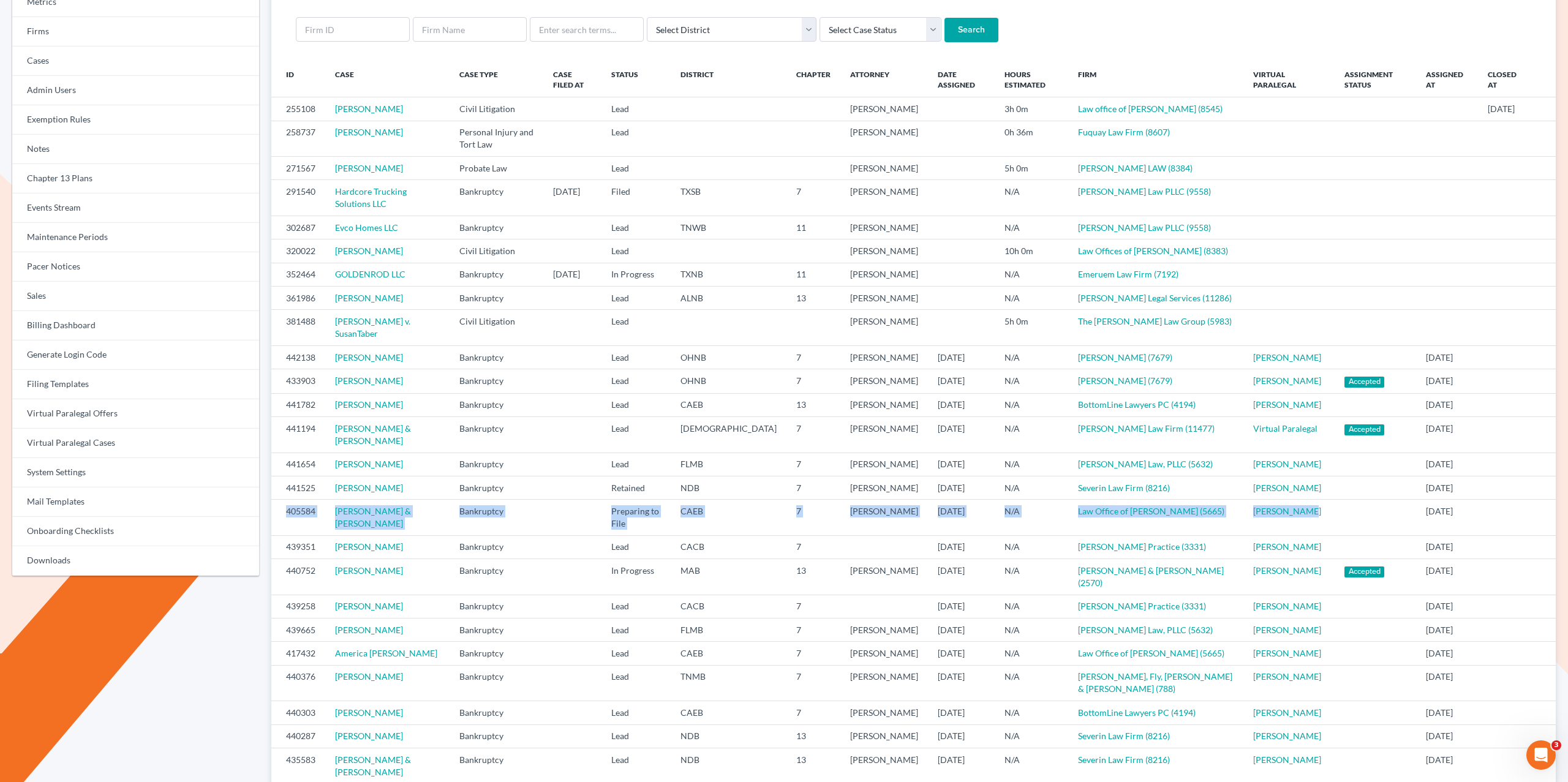
scroll to position [130, 0]
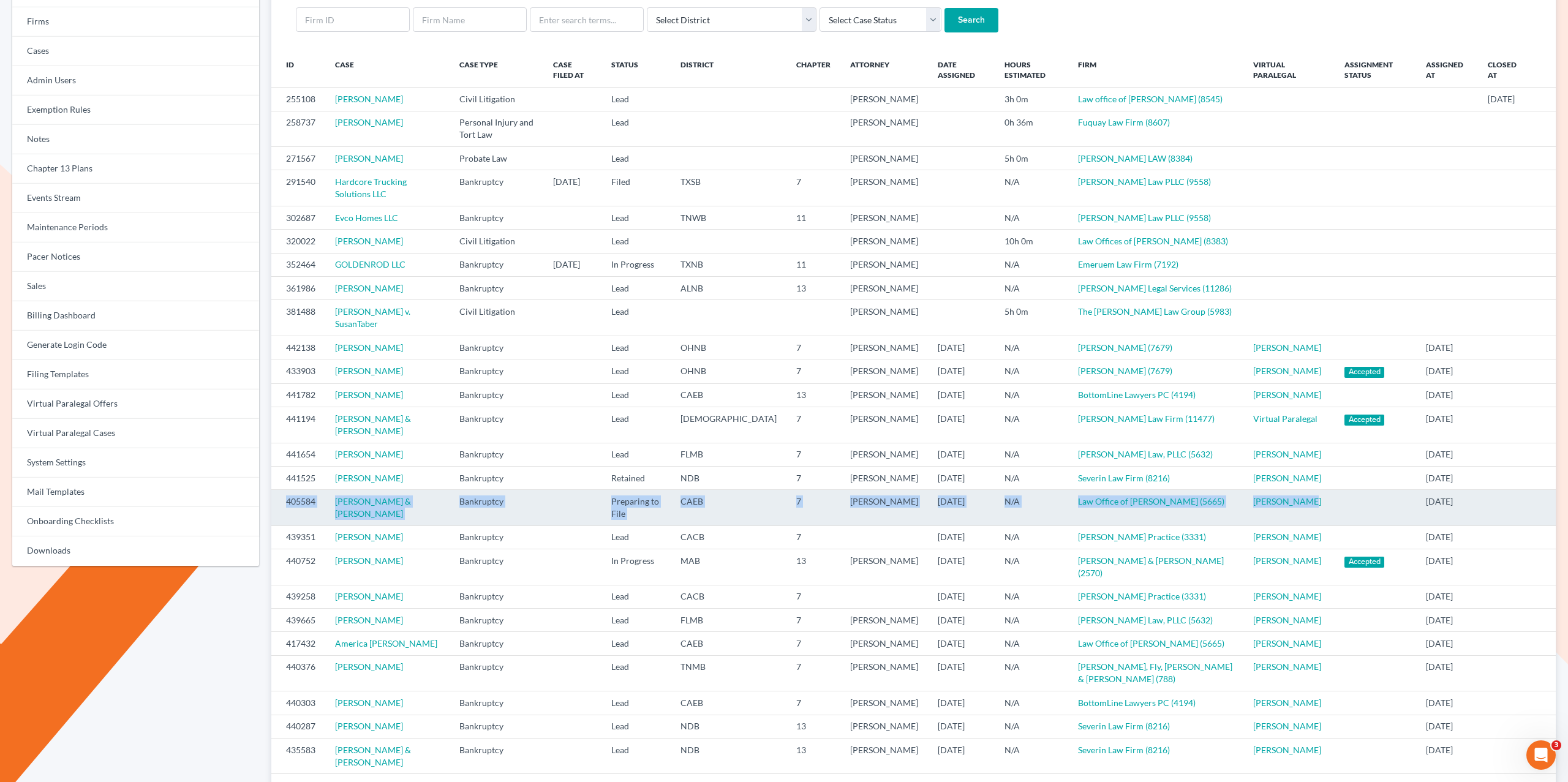
drag, startPoint x: 387, startPoint y: 570, endPoint x: 323, endPoint y: 571, distance: 64.0
click at [328, 525] on td "Katie Michelsen & Brian Michelsen" at bounding box center [387, 507] width 124 height 36
copy link "Michelsen"
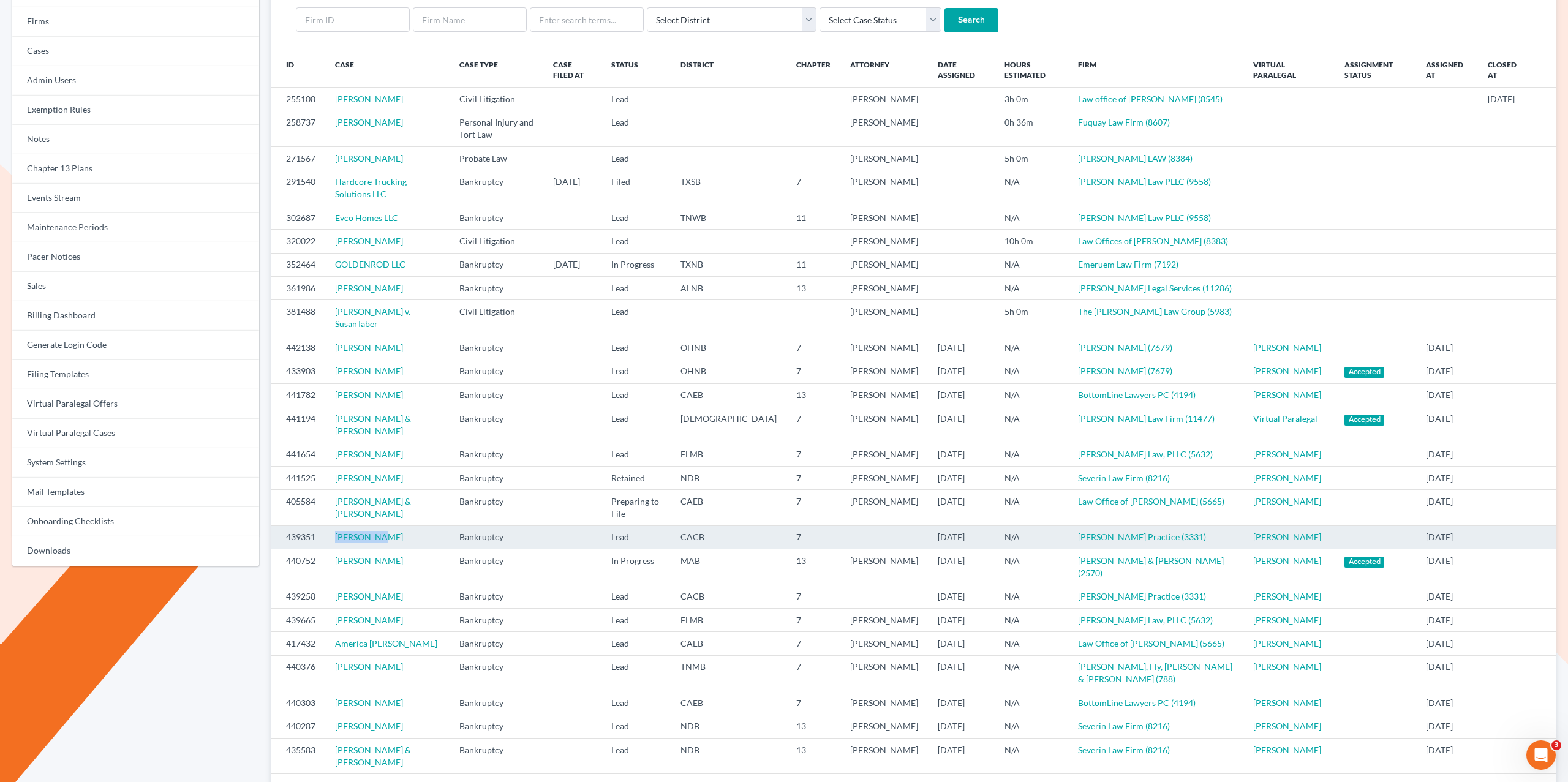
drag, startPoint x: 342, startPoint y: 595, endPoint x: 327, endPoint y: 595, distance: 15.0
click at [327, 548] on td "Joel Price" at bounding box center [387, 537] width 124 height 23
copy link "Joel Price"
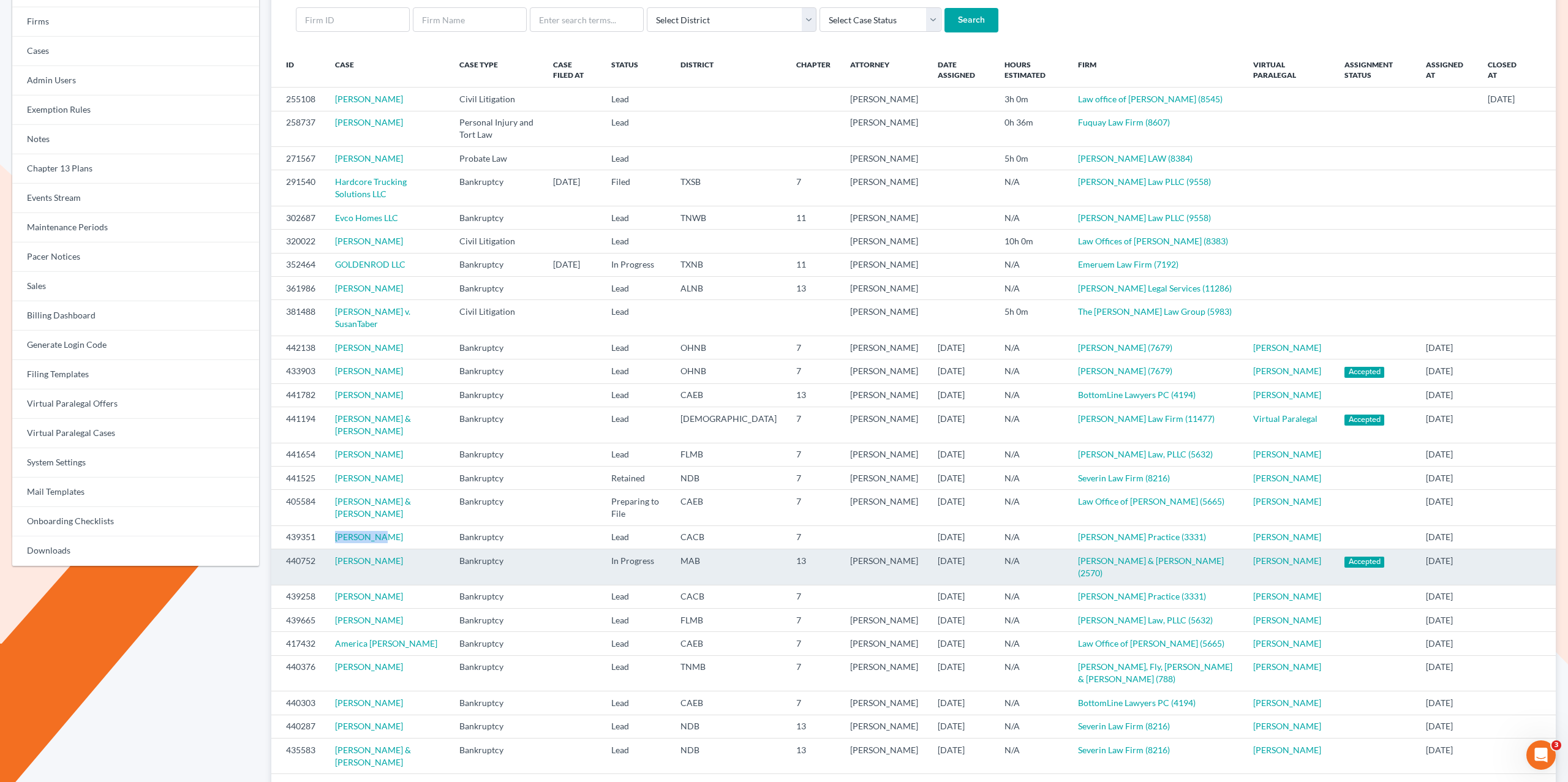
drag, startPoint x: 403, startPoint y: 630, endPoint x: 324, endPoint y: 633, distance: 79.1
click at [324, 585] on tr "440752 Matthew Lampert Bankruptcy In Progress MAB 13 Andrew Evans 10/06/2025 N/…" at bounding box center [913, 567] width 1284 height 36
copy tr "Matthew Lampert"
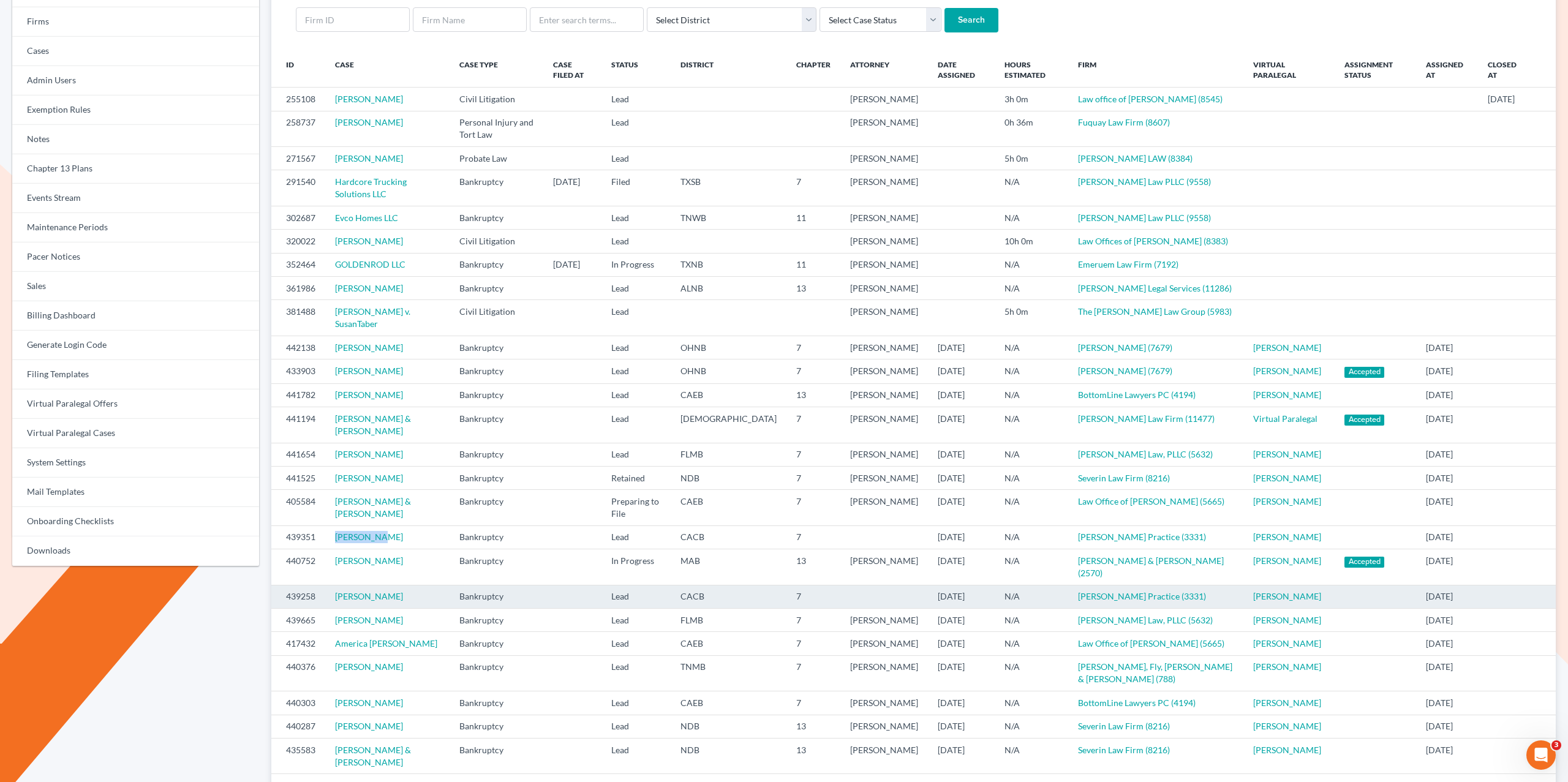
drag, startPoint x: 419, startPoint y: 664, endPoint x: 335, endPoint y: 664, distance: 84.0
click at [335, 608] on td "Brittany Frierson" at bounding box center [387, 596] width 124 height 23
copy link "Brittany Frierson"
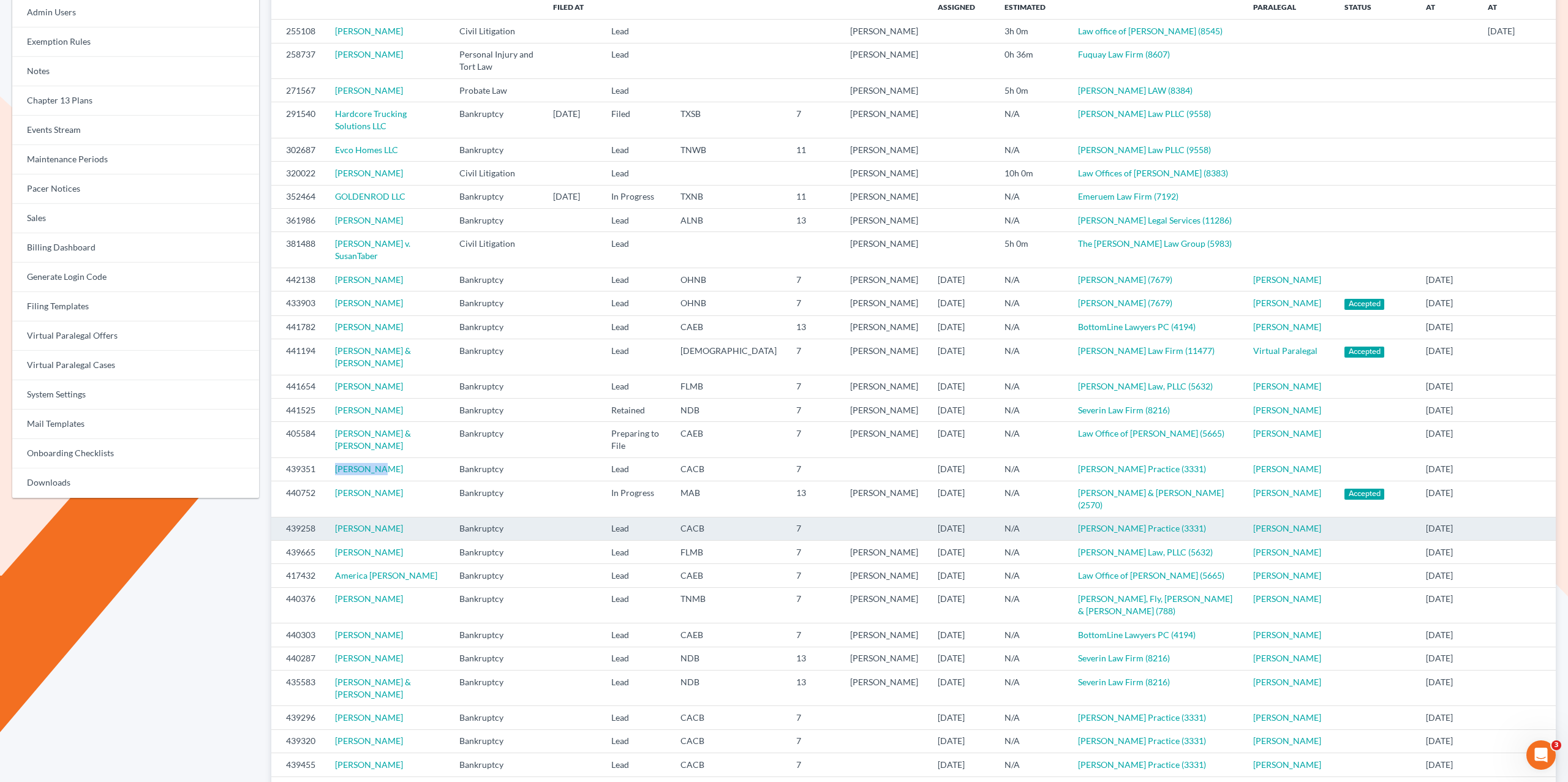
scroll to position [217, 0]
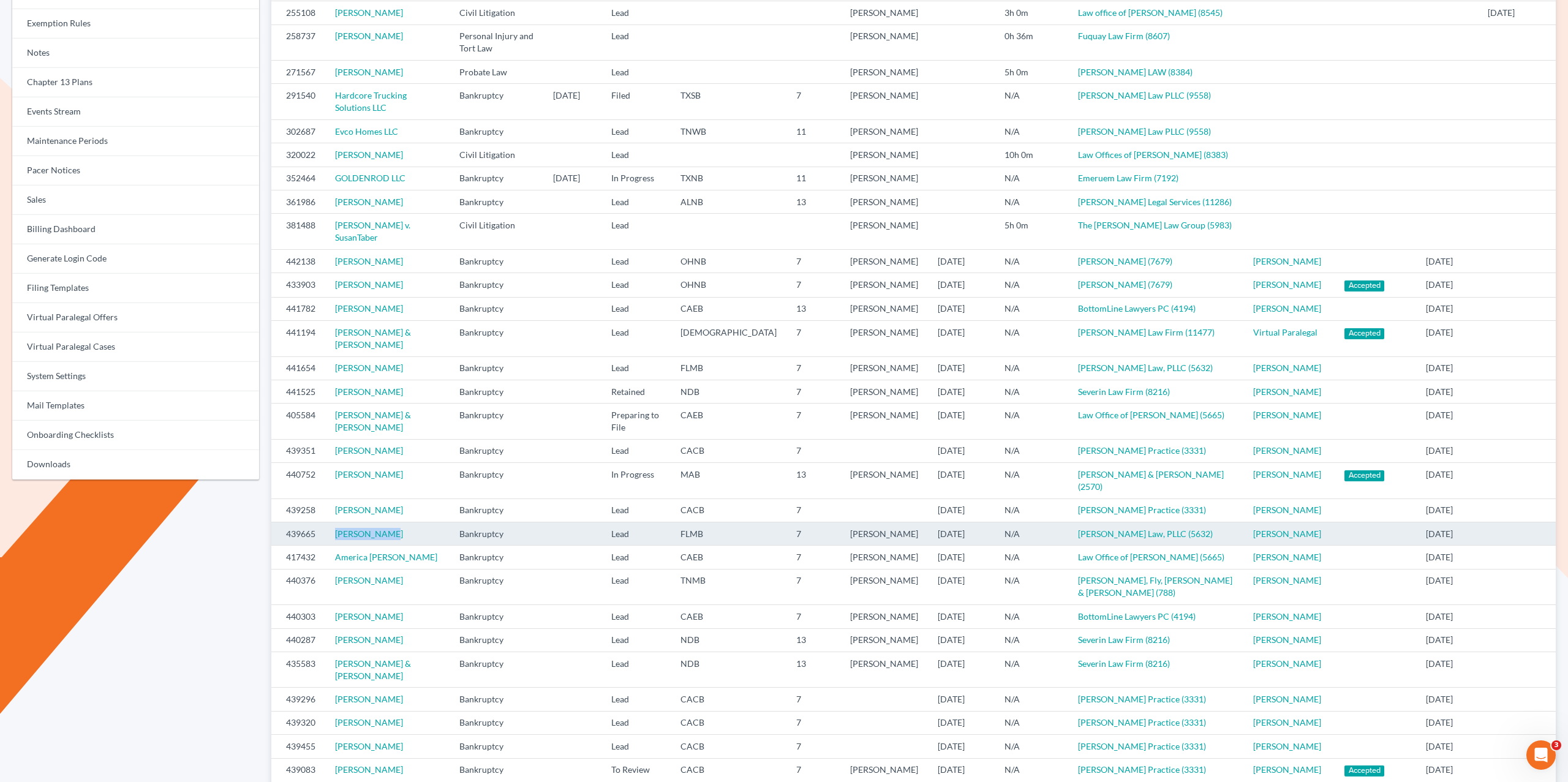
drag, startPoint x: 380, startPoint y: 616, endPoint x: 320, endPoint y: 621, distance: 60.2
click at [320, 545] on tr "439665 Bianca Riffe Bankruptcy Lead FLMB 7 Sean Harnage 10/03/2025 N/A Harnage …" at bounding box center [913, 533] width 1284 height 23
copy tr "Bianca Riffe"
drag, startPoint x: 1284, startPoint y: 612, endPoint x: 280, endPoint y: 606, distance: 1004.0
click at [280, 545] on tr "439665 Bianca Riffe Bankruptcy Lead FLMB 7 Sean Harnage 10/03/2025 N/A Harnage …" at bounding box center [913, 533] width 1284 height 23
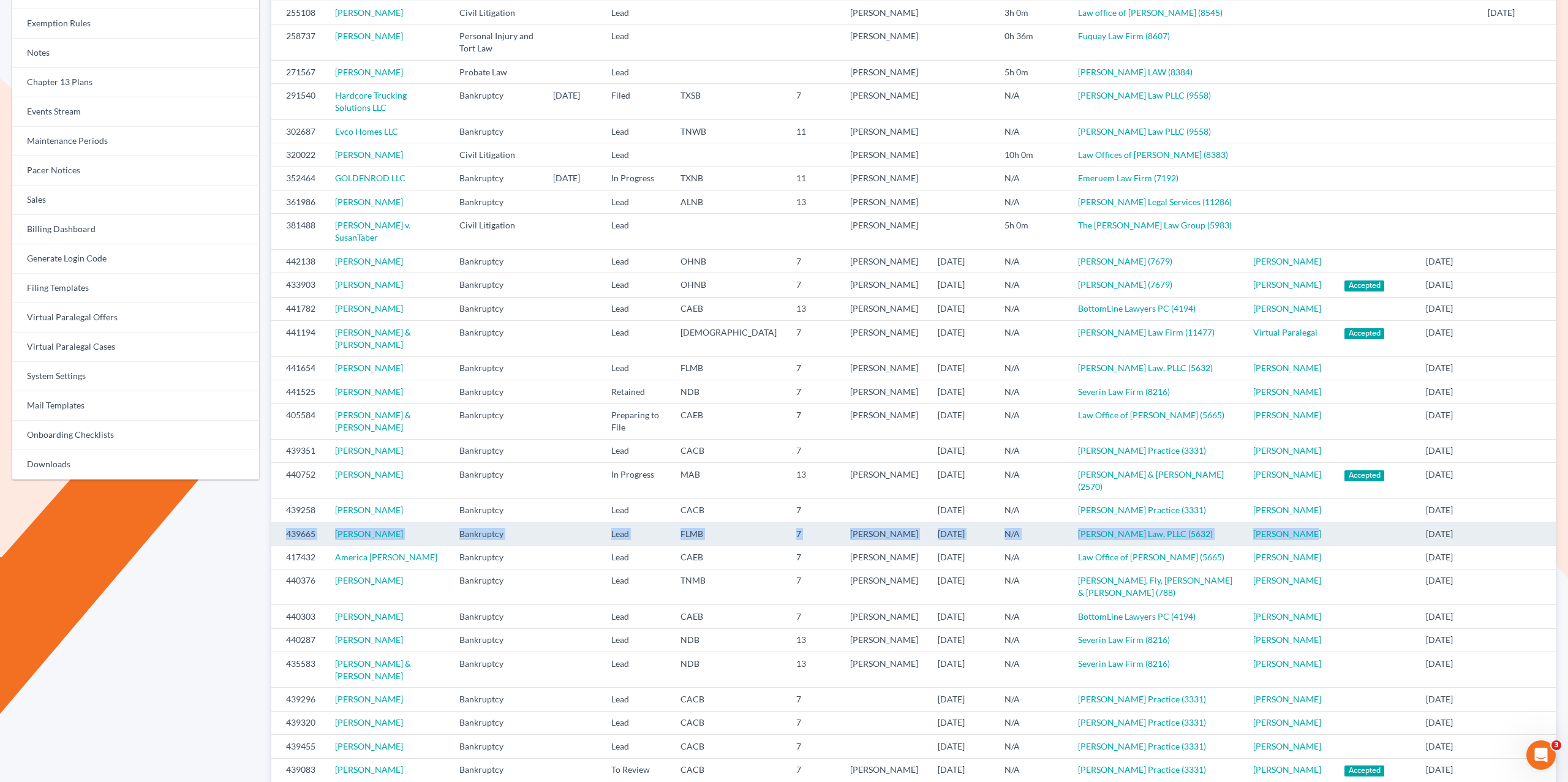
click at [387, 545] on td "Bianca Riffe" at bounding box center [387, 533] width 124 height 23
drag, startPoint x: 389, startPoint y: 612, endPoint x: 335, endPoint y: 614, distance: 54.0
click at [336, 545] on td "Bianca Riffe" at bounding box center [387, 533] width 124 height 23
drag, startPoint x: 1306, startPoint y: 613, endPoint x: 277, endPoint y: 612, distance: 1029.0
click at [280, 545] on tr "439665 Bianca Riffe Bankruptcy Lead FLMB 7 Sean Harnage 10/03/2025 N/A Harnage …" at bounding box center [913, 533] width 1284 height 23
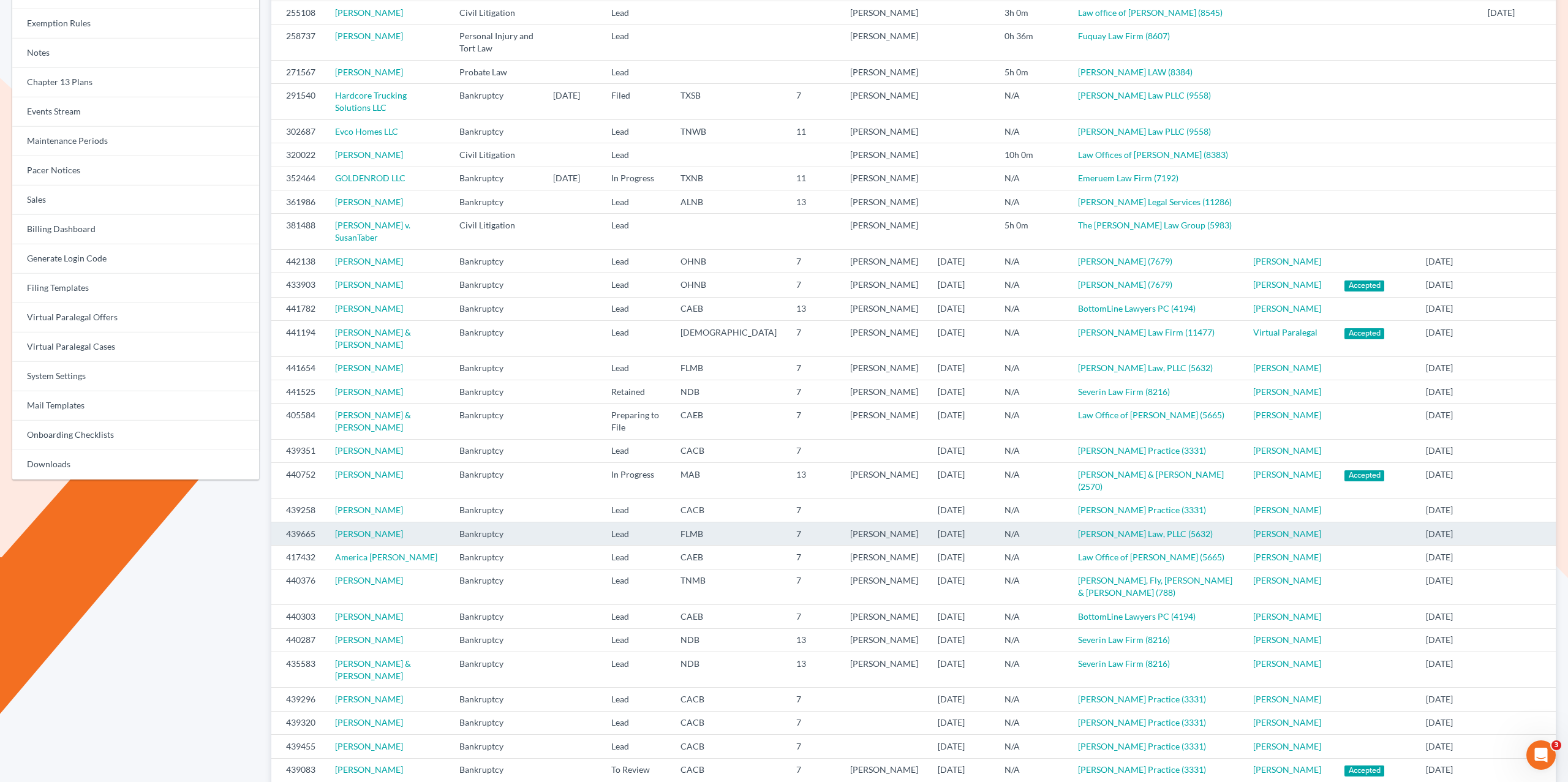
click at [759, 545] on td "FLMB" at bounding box center [728, 533] width 115 height 23
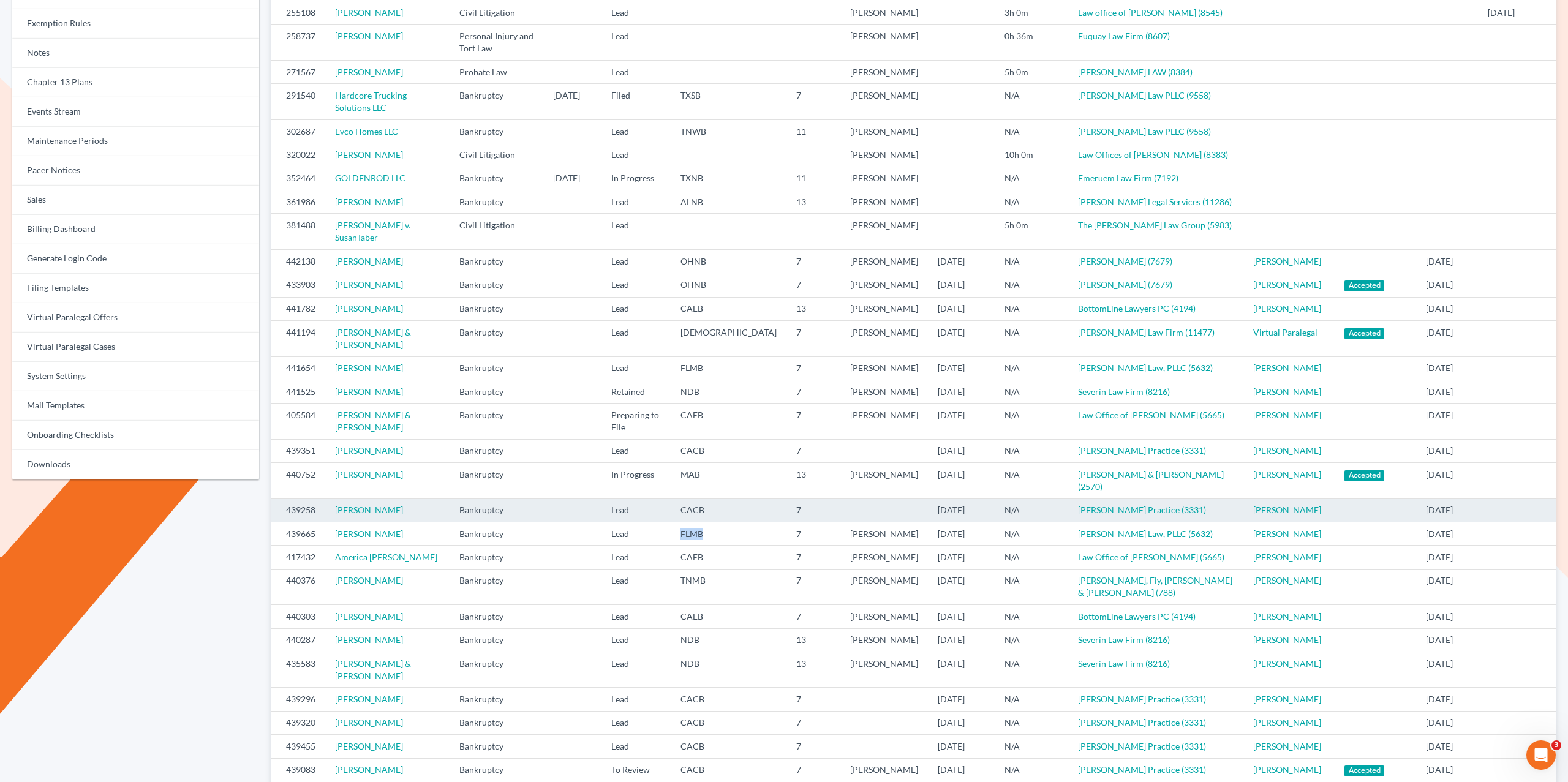
drag, startPoint x: 751, startPoint y: 612, endPoint x: 737, endPoint y: 582, distance: 33.1
click at [719, 545] on tr "439665 Bianca Riffe Bankruptcy Lead FLMB 7 Sean Harnage 10/03/2025 N/A Harnage …" at bounding box center [913, 533] width 1284 height 23
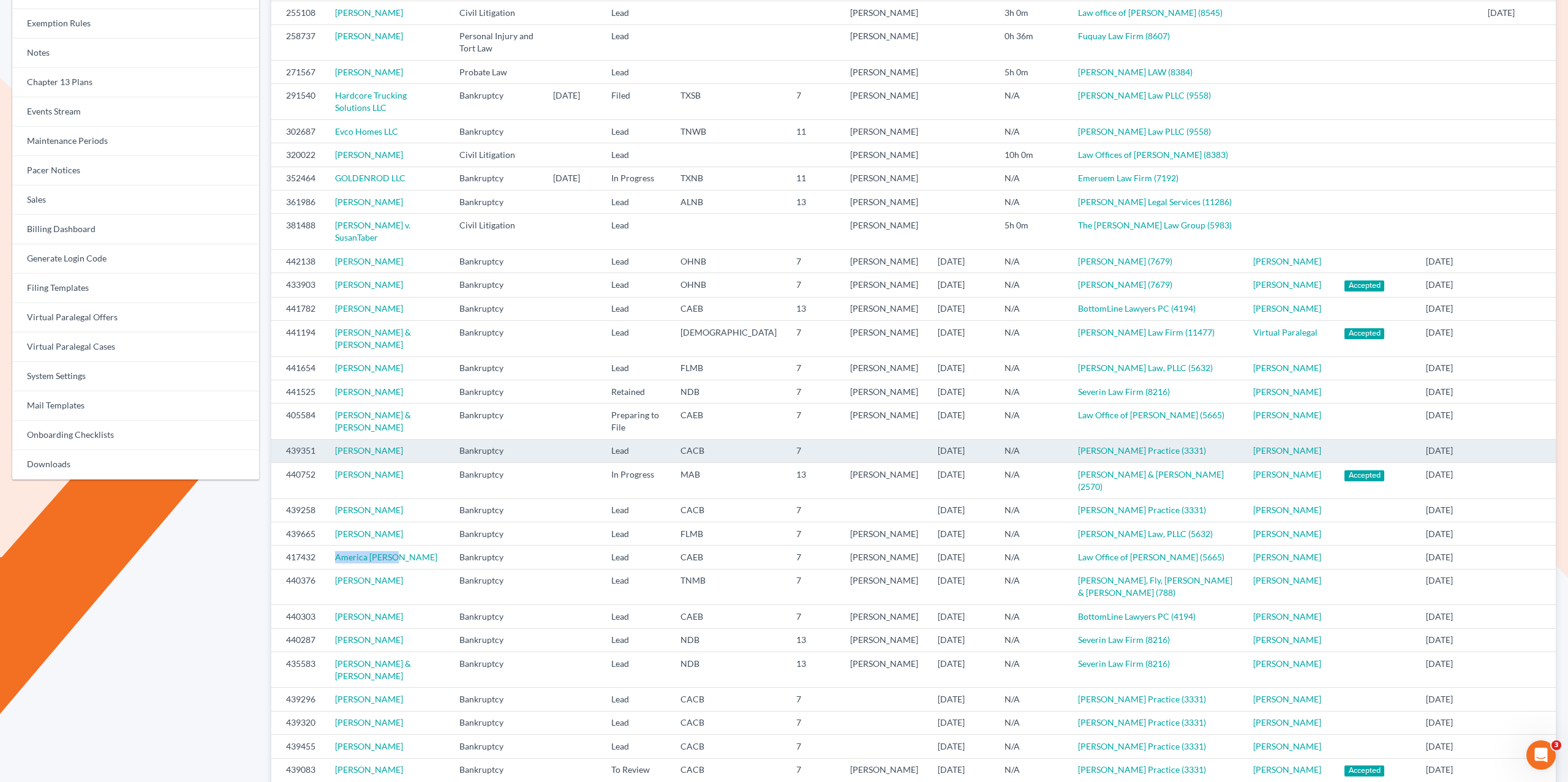
drag, startPoint x: 395, startPoint y: 633, endPoint x: 524, endPoint y: 513, distance: 176.2
click at [326, 568] on td "America Arauza" at bounding box center [387, 557] width 124 height 23
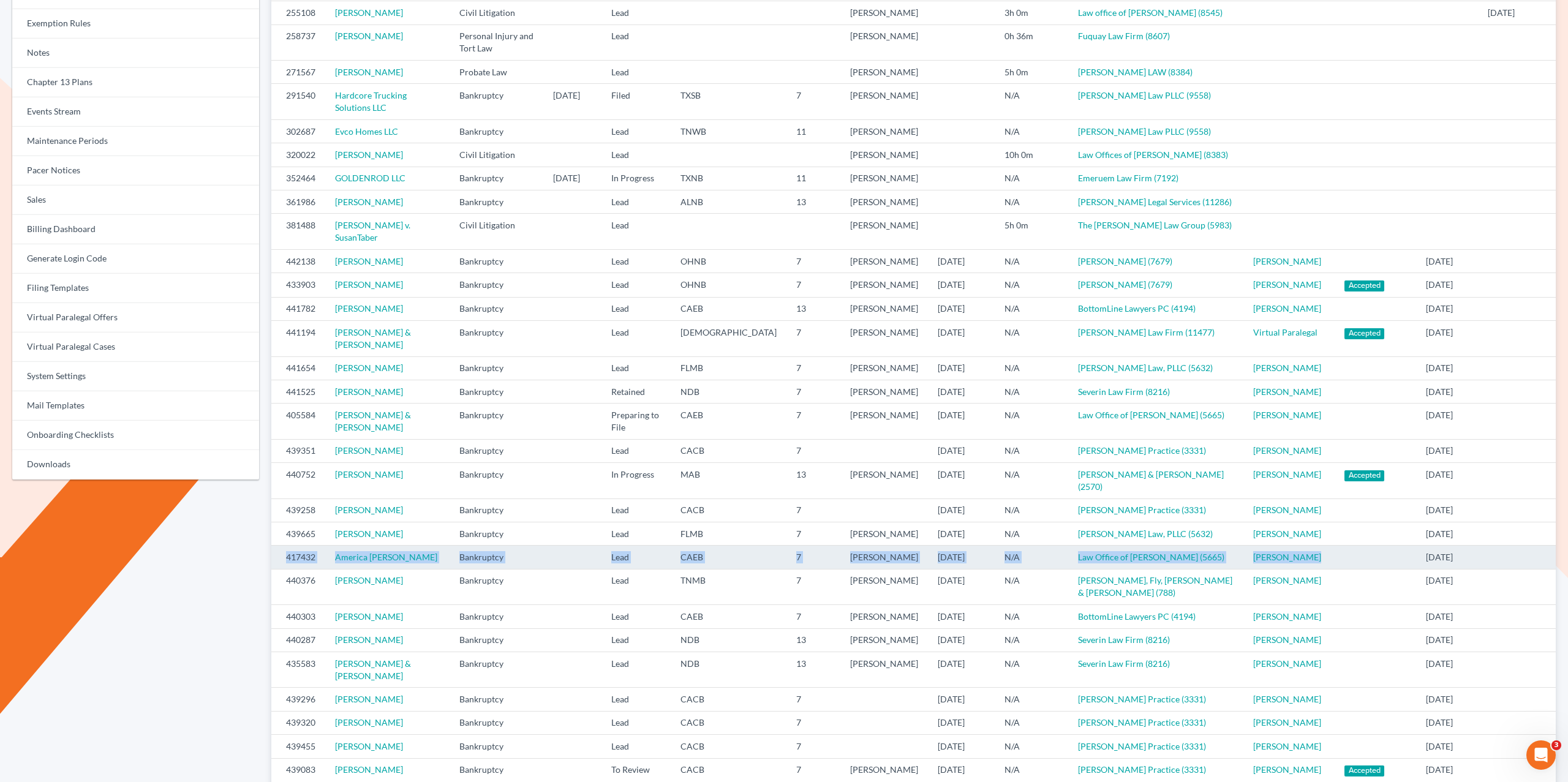
drag, startPoint x: 1239, startPoint y: 636, endPoint x: 272, endPoint y: 637, distance: 967.0
click at [276, 568] on tr "417432 America Arauza Bankruptcy Lead CAEB 7 Flor Tataje 10/02/2025 N/A Law Off…" at bounding box center [913, 557] width 1284 height 23
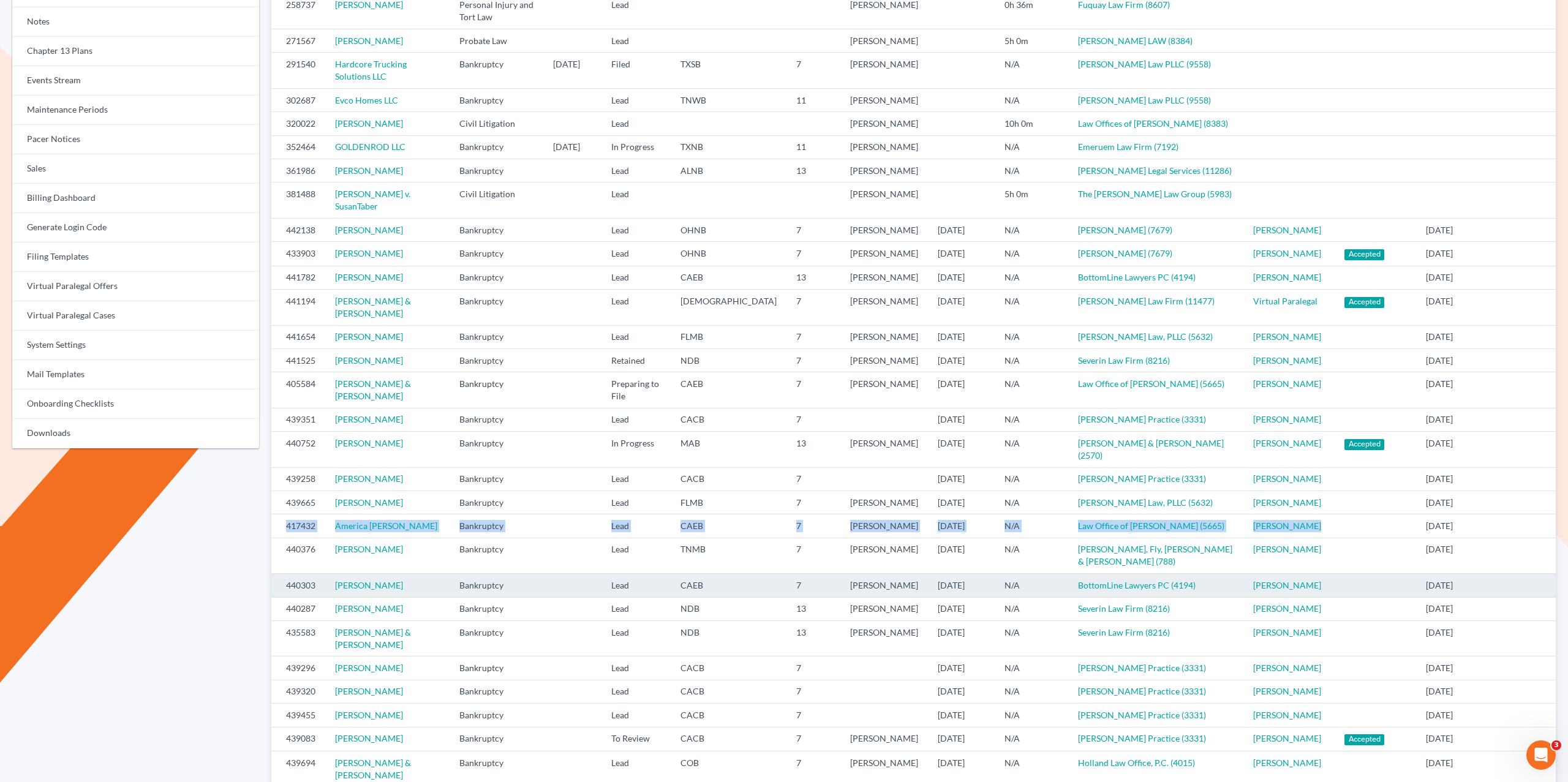
scroll to position [256, 0]
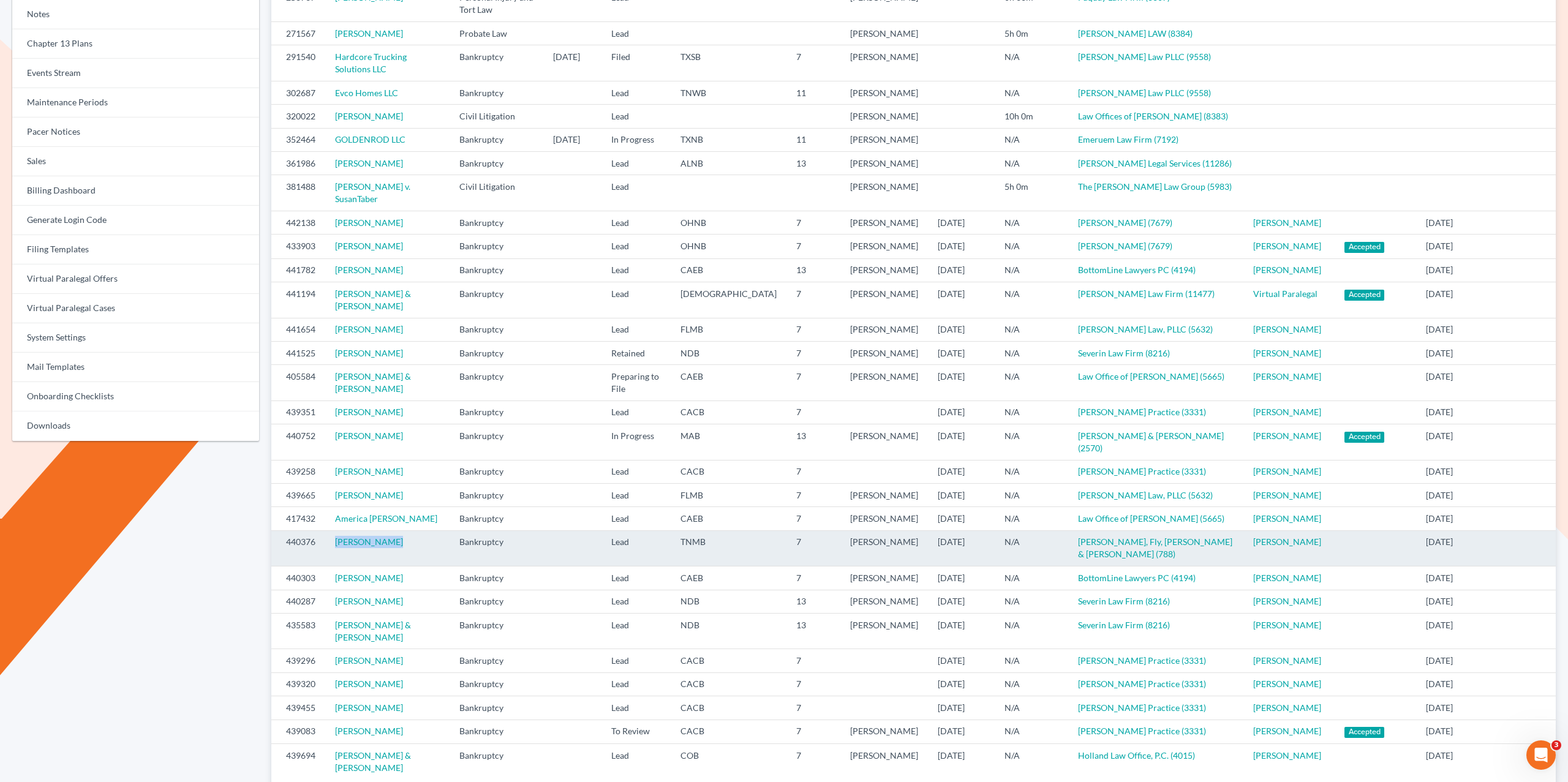
drag, startPoint x: 375, startPoint y: 623, endPoint x: 321, endPoint y: 621, distance: 54.0
click at [325, 566] on tr "440376 Keyera Selmon Bankruptcy Lead TNMB 7 Daniel Graves 10/02/2025 N/A Bulloc…" at bounding box center [913, 548] width 1284 height 36
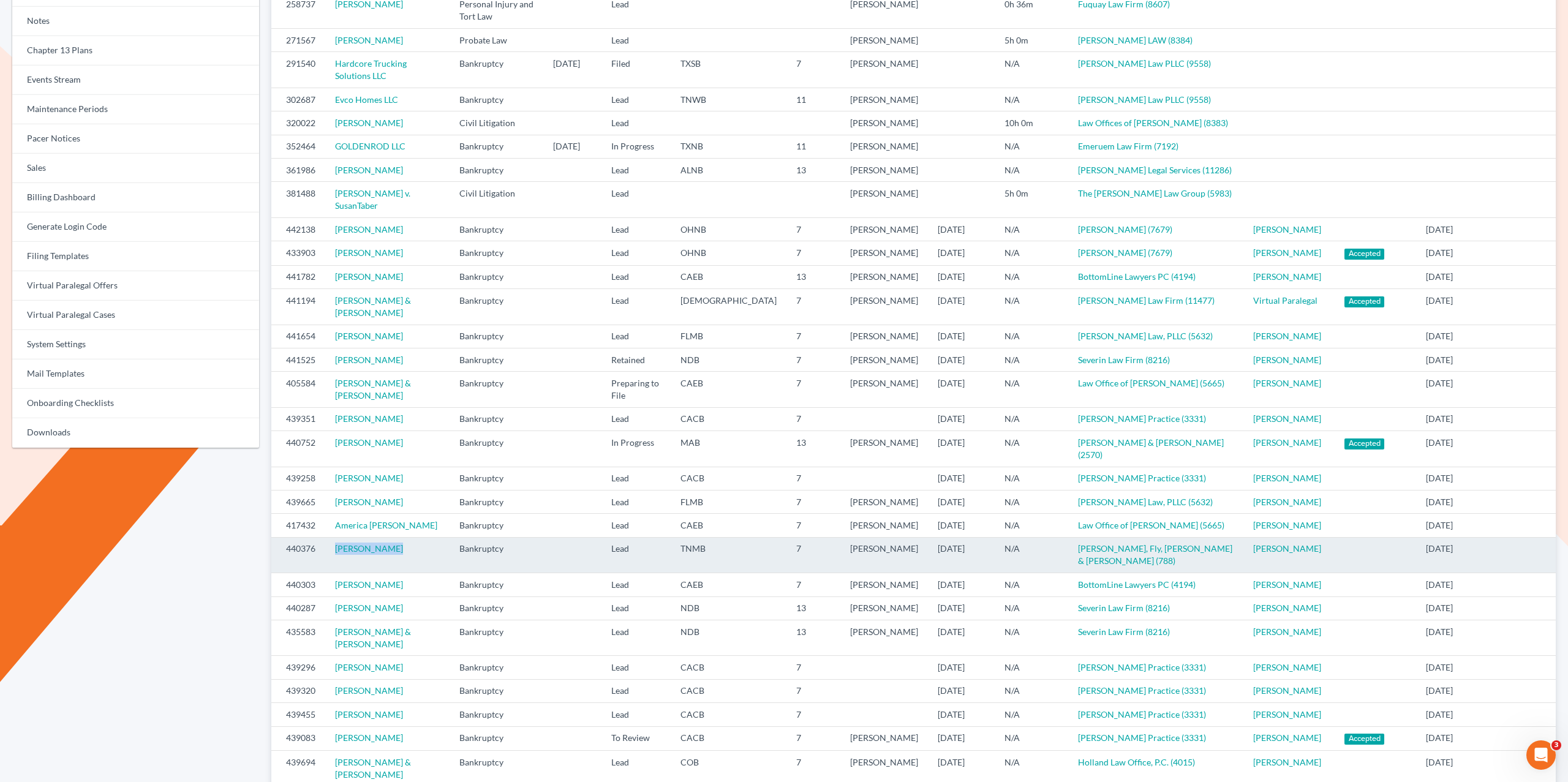
scroll to position [248, 0]
drag, startPoint x: 1221, startPoint y: 630, endPoint x: 1076, endPoint y: 634, distance: 145.1
click at [1076, 573] on td "Bulloch, Fly, Hornsby & Evans (788)" at bounding box center [1156, 555] width 176 height 36
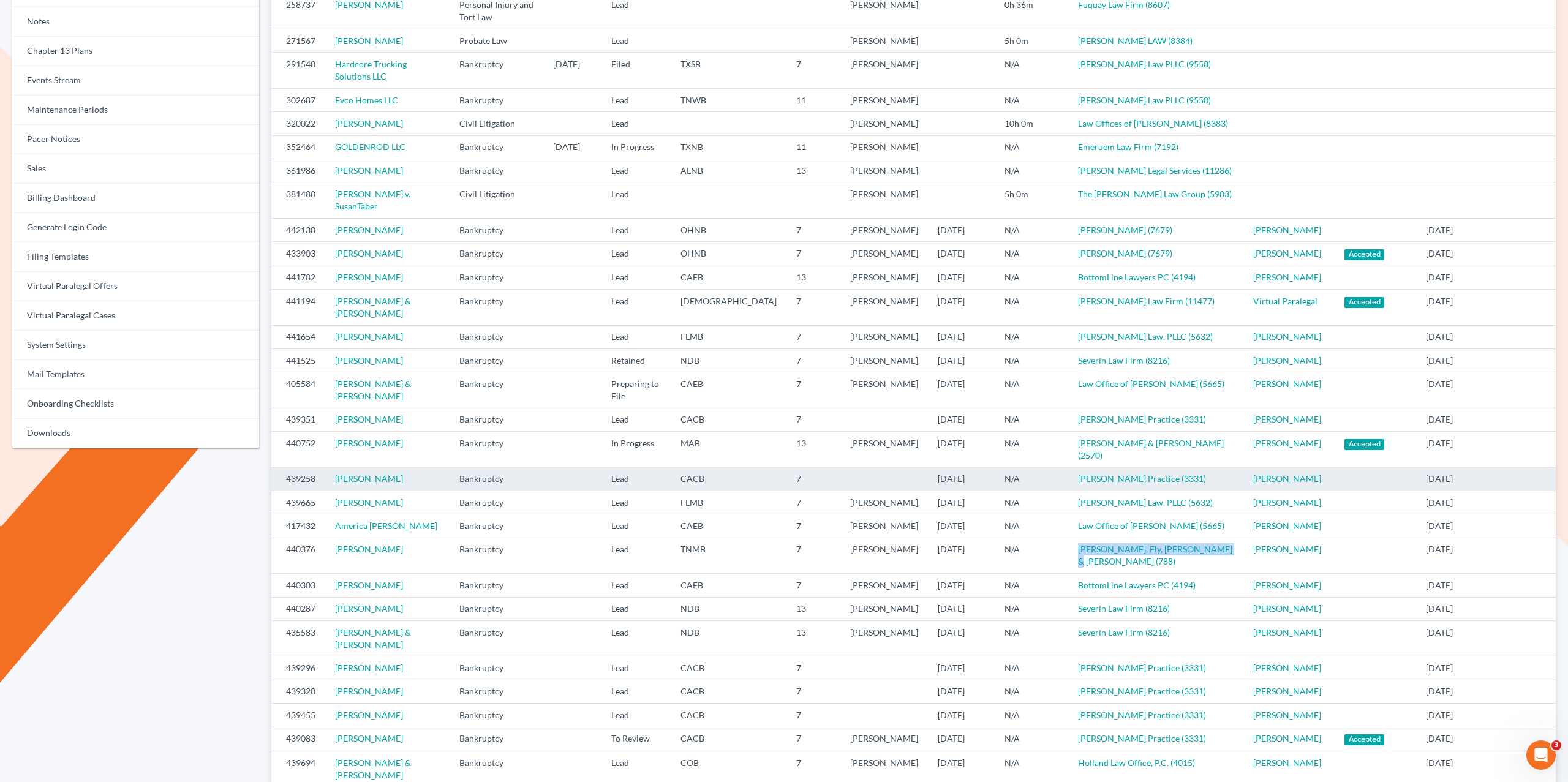
scroll to position [245, 0]
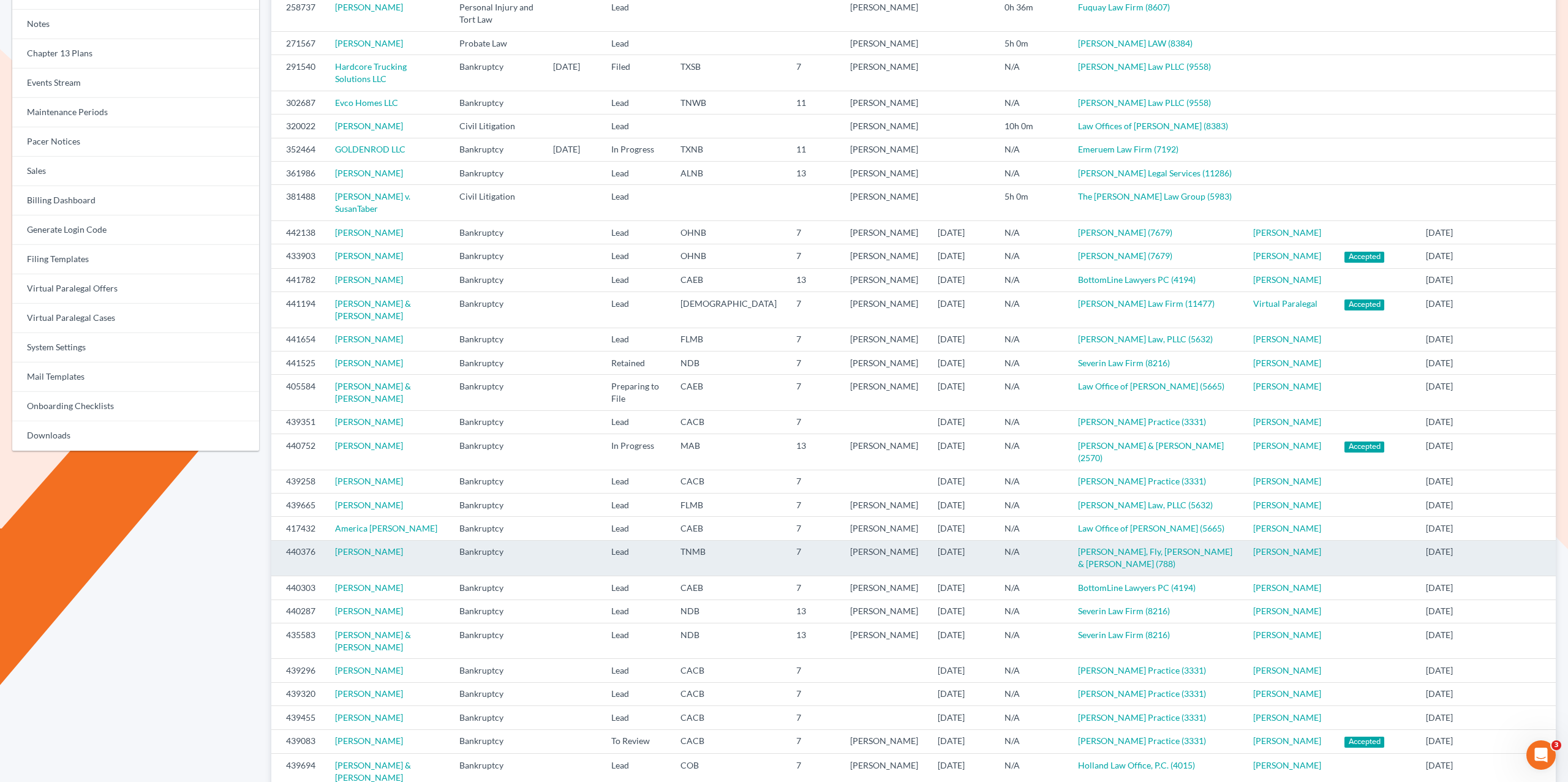
drag, startPoint x: 1288, startPoint y: 632, endPoint x: 1314, endPoint y: 626, distance: 26.7
click at [1288, 575] on td "Shari Taylor" at bounding box center [1289, 557] width 91 height 36
click at [1335, 578] on td at bounding box center [1375, 561] width 81 height 36
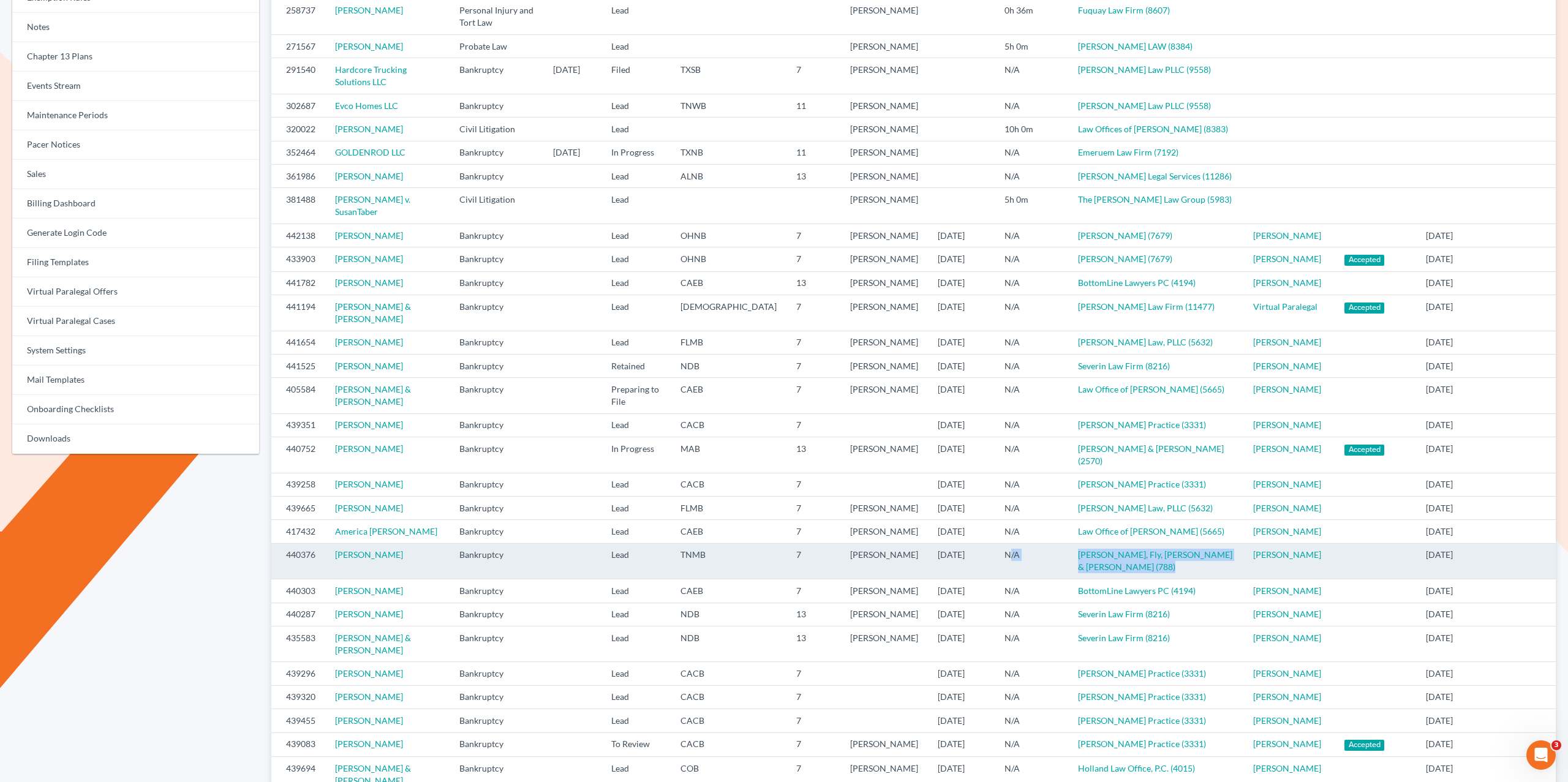
drag, startPoint x: 1295, startPoint y: 627, endPoint x: 1179, endPoint y: 628, distance: 116.0
click at [1006, 578] on tr "440376 Keyera Selmon Bankruptcy Lead TNMB 7 Daniel Graves 10/02/2025 N/A Bulloc…" at bounding box center [913, 561] width 1284 height 36
drag, startPoint x: 1333, startPoint y: 636, endPoint x: 1318, endPoint y: 637, distance: 15.0
click at [1335, 578] on td at bounding box center [1375, 561] width 81 height 36
drag, startPoint x: 1275, startPoint y: 640, endPoint x: 284, endPoint y: 636, distance: 991.0
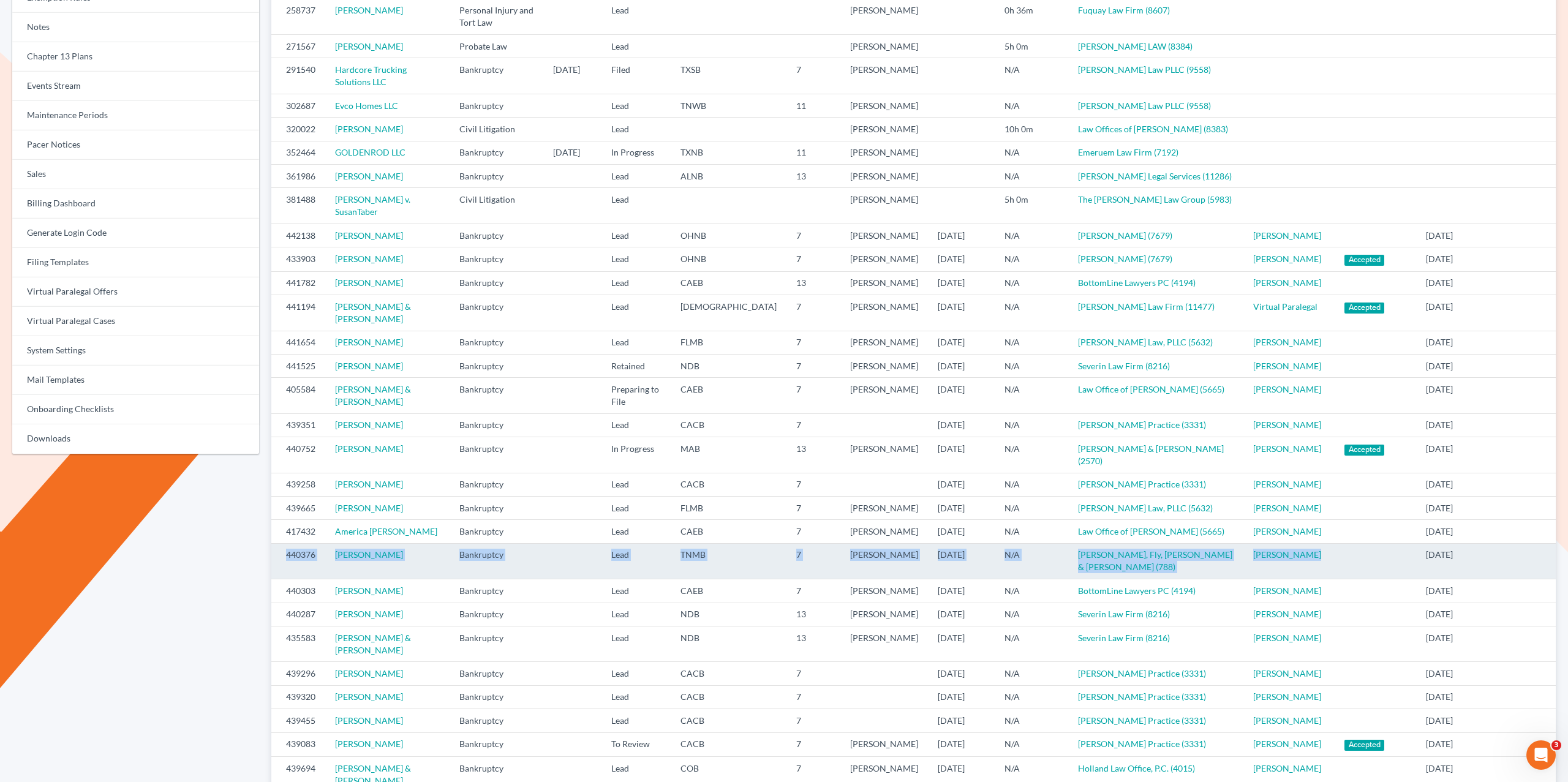
click at [284, 578] on tr "440376 Keyera Selmon Bankruptcy Lead TNMB 7 Daniel Graves 10/02/2025 N/A Bulloc…" at bounding box center [913, 561] width 1284 height 36
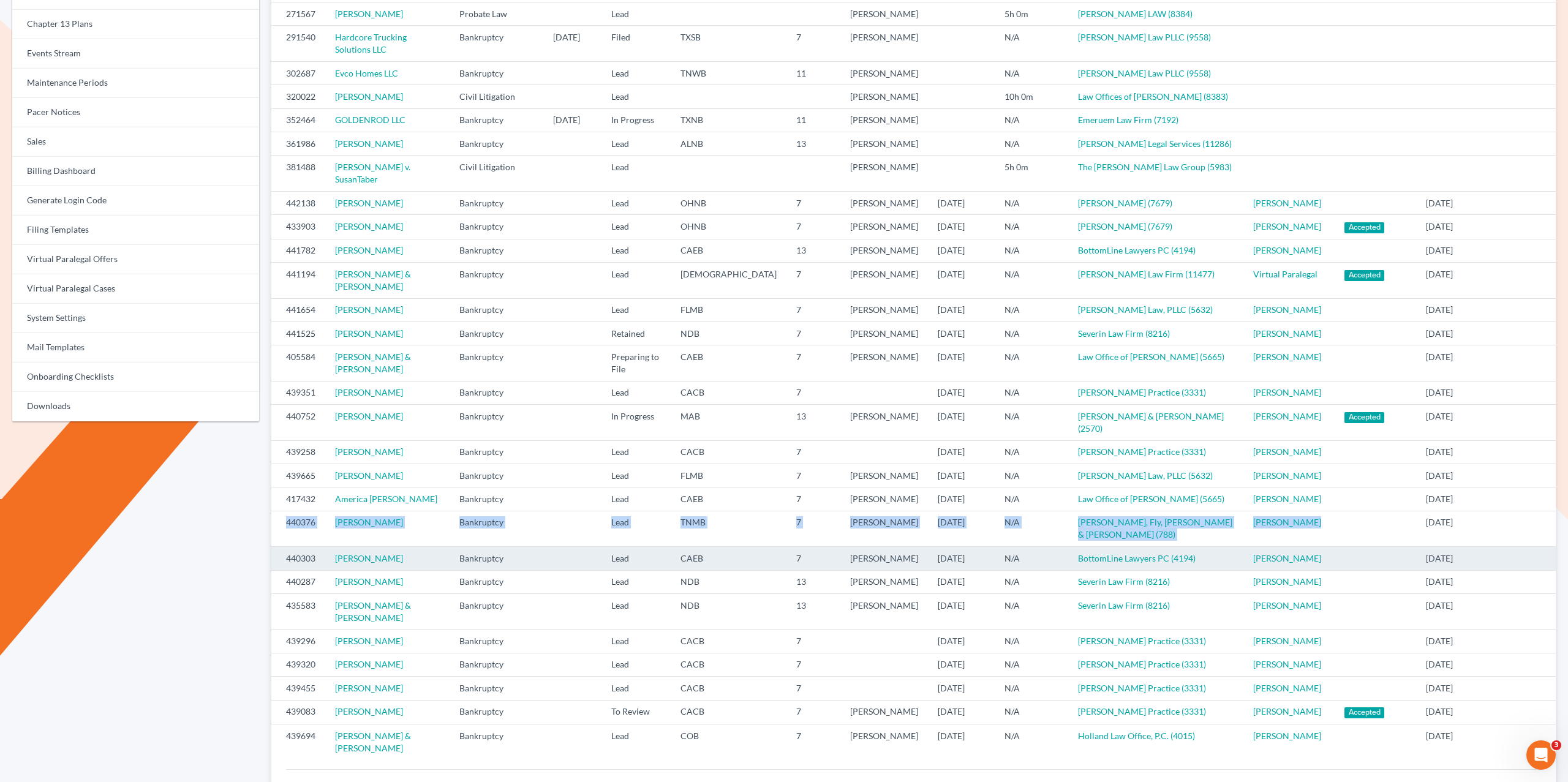
scroll to position [287, 0]
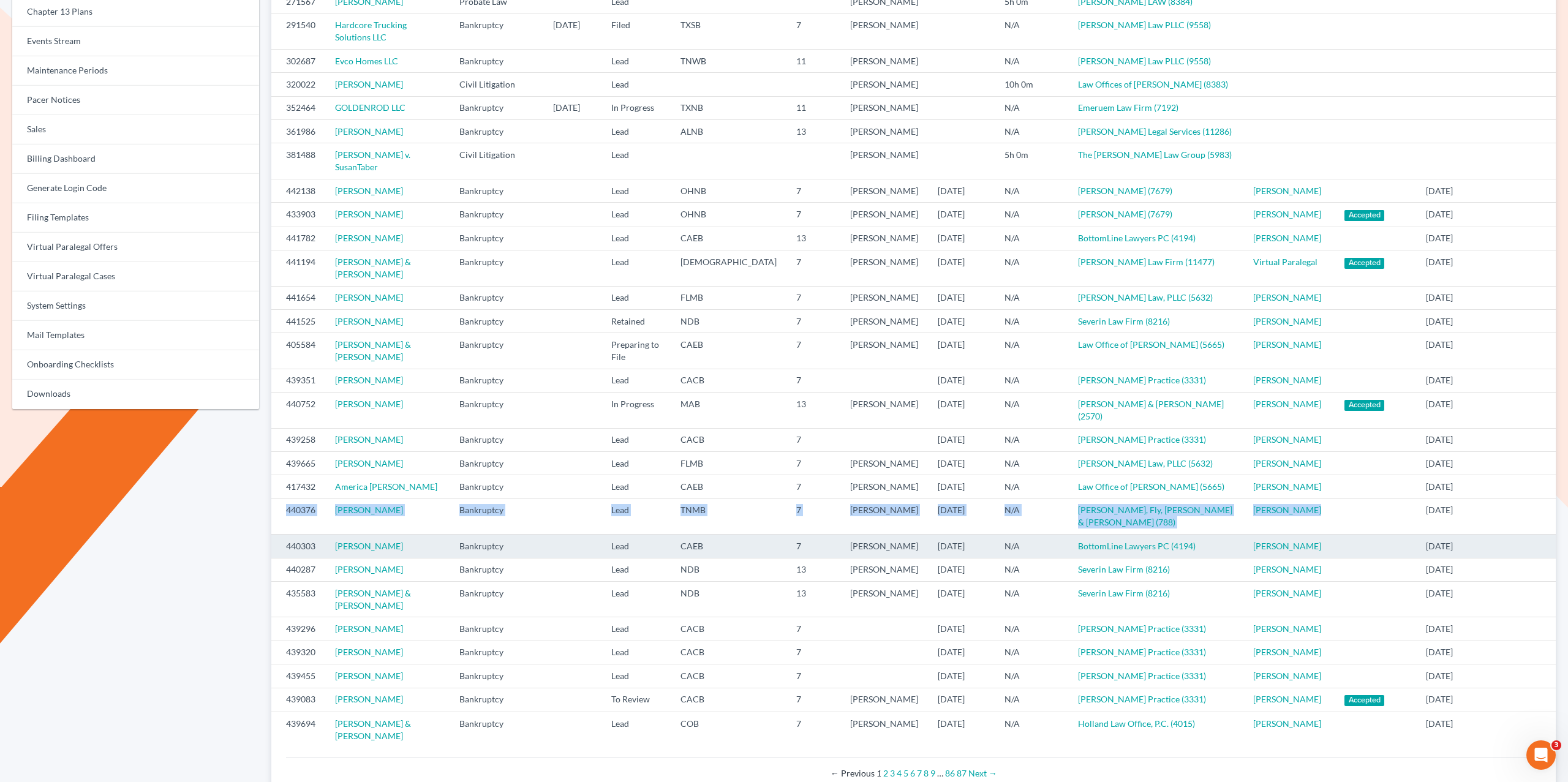
drag, startPoint x: 408, startPoint y: 616, endPoint x: 328, endPoint y: 616, distance: 80.0
click at [328, 557] on td "Ashleigh Koski" at bounding box center [387, 546] width 124 height 23
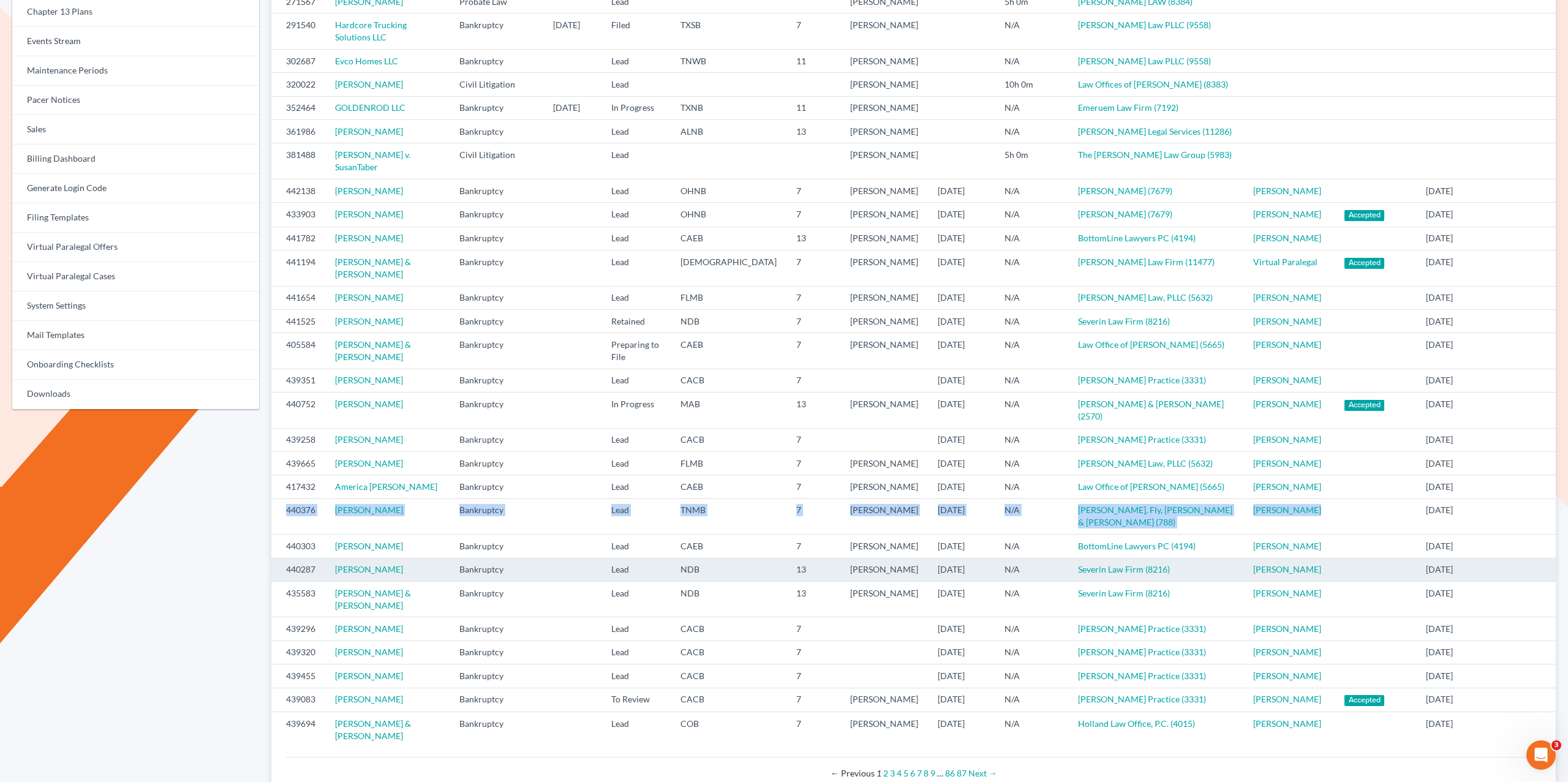
drag, startPoint x: 387, startPoint y: 636, endPoint x: 300, endPoint y: 633, distance: 87.1
click at [311, 581] on tr "440287 Gary Preston II Bankruptcy Lead NDB 13 Thomas Severin 10/02/2025 N/A Sev…" at bounding box center [913, 569] width 1284 height 23
drag, startPoint x: 322, startPoint y: 630, endPoint x: 329, endPoint y: 633, distance: 7.6
click at [322, 581] on td "440287" at bounding box center [298, 569] width 54 height 23
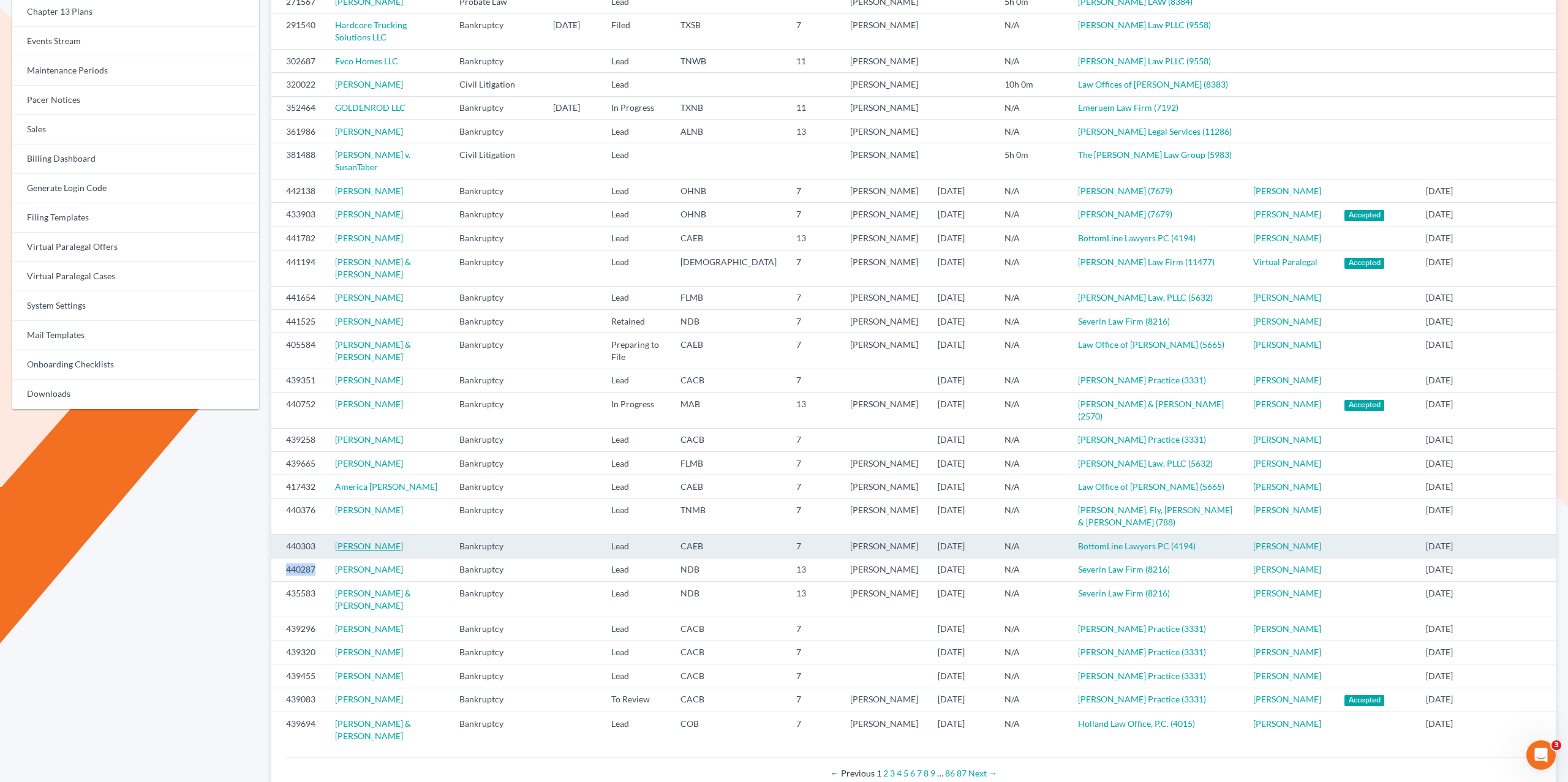
drag, startPoint x: 430, startPoint y: 634, endPoint x: 358, endPoint y: 616, distance: 74.2
click at [319, 581] on tr "440287 Gary Preston II Bankruptcy Lead NDB 13 Thomas Severin 10/02/2025 N/A Sev…" at bounding box center [913, 569] width 1284 height 23
drag, startPoint x: 400, startPoint y: 612, endPoint x: 335, endPoint y: 612, distance: 65.0
click at [335, 557] on td "Ashleigh Koski" at bounding box center [387, 546] width 124 height 23
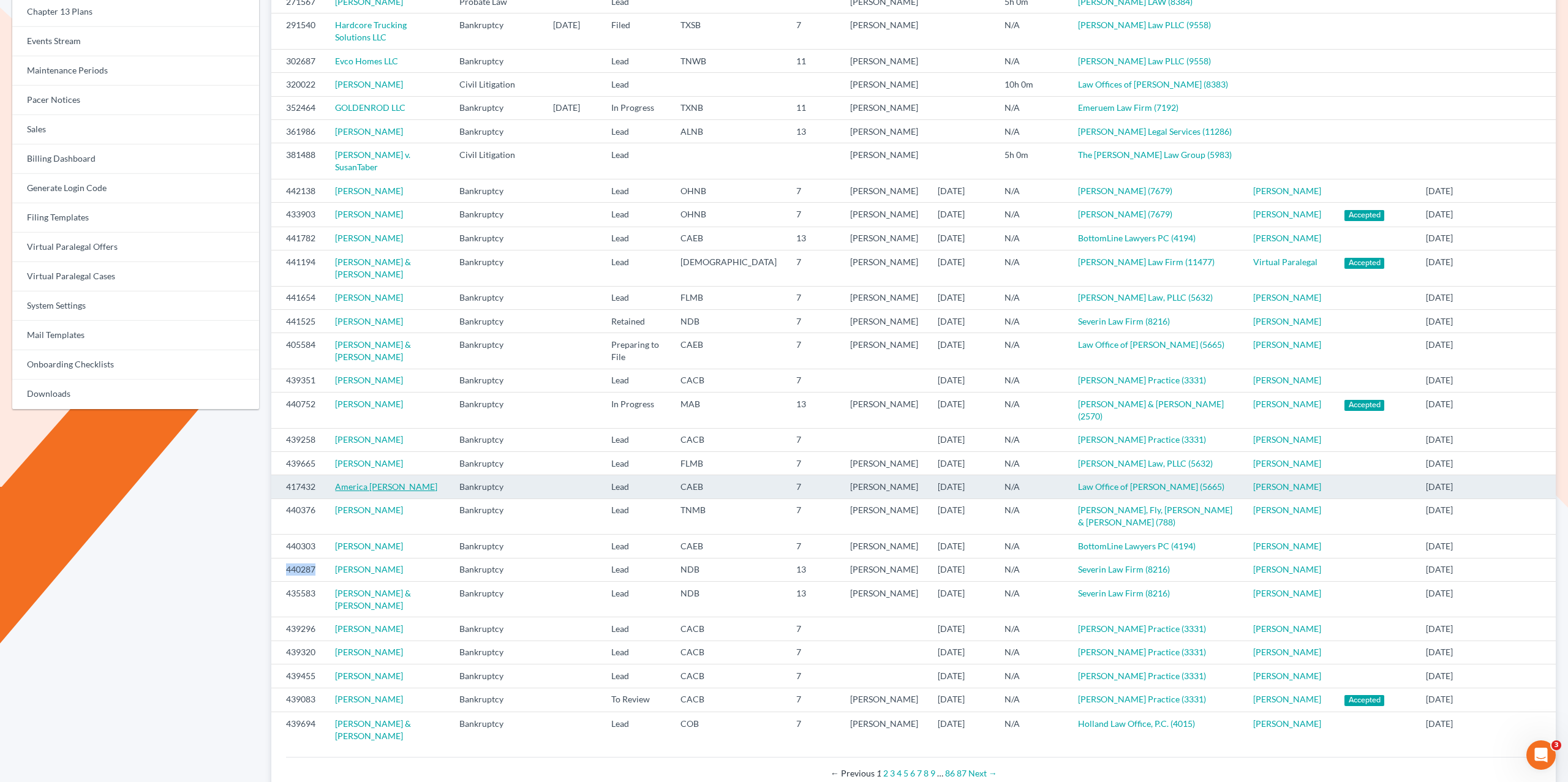
drag, startPoint x: 396, startPoint y: 636, endPoint x: 364, endPoint y: 568, distance: 75.2
click at [327, 581] on td "Gary Preston II" at bounding box center [387, 569] width 124 height 23
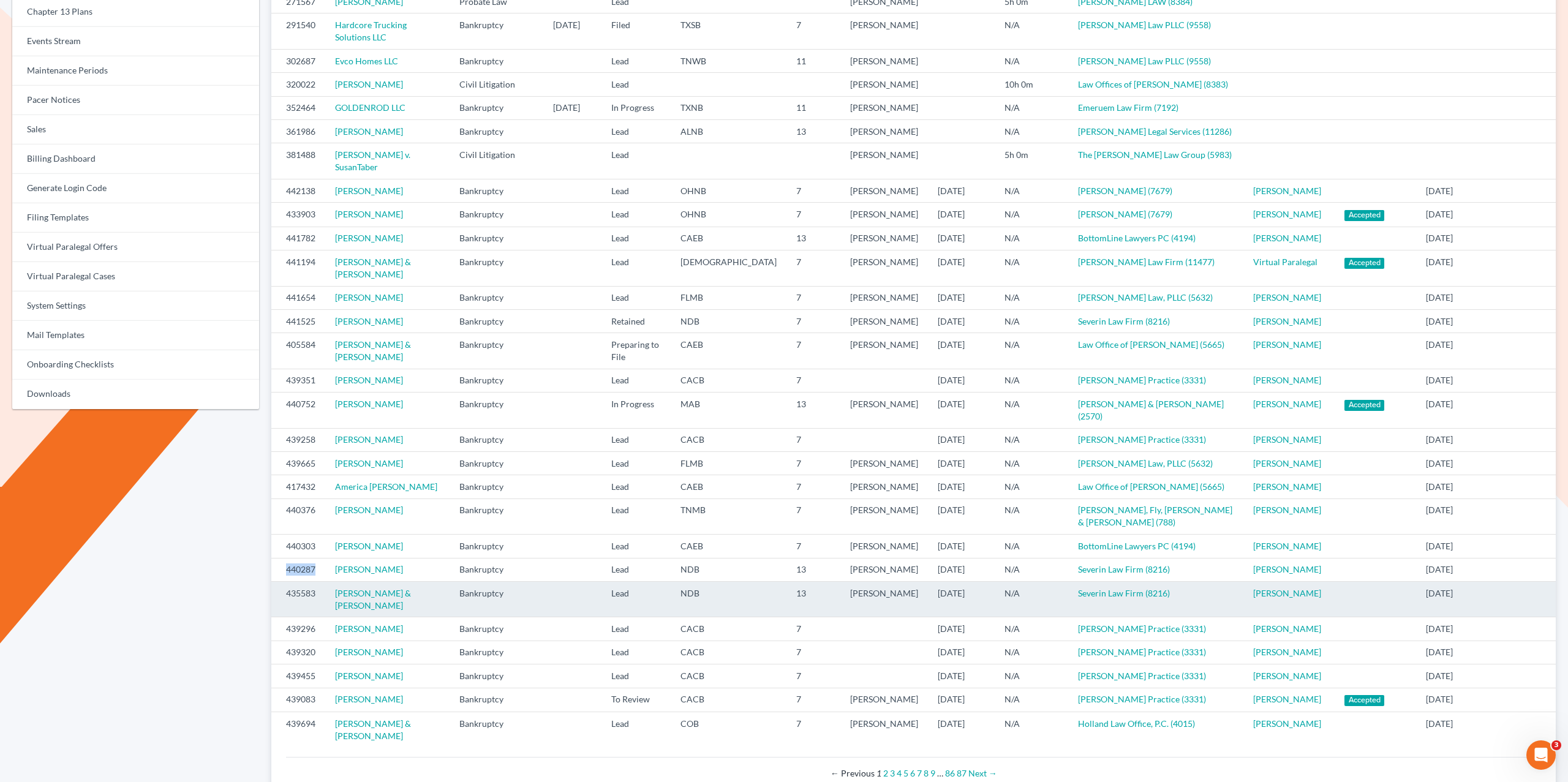
drag, startPoint x: 399, startPoint y: 662, endPoint x: 323, endPoint y: 664, distance: 76.0
click at [323, 616] on tr "435583 Kelli Lindborg & Erik Lindborg Bankruptcy Lead NDB 13 Thomas Severin 10/…" at bounding box center [913, 599] width 1284 height 36
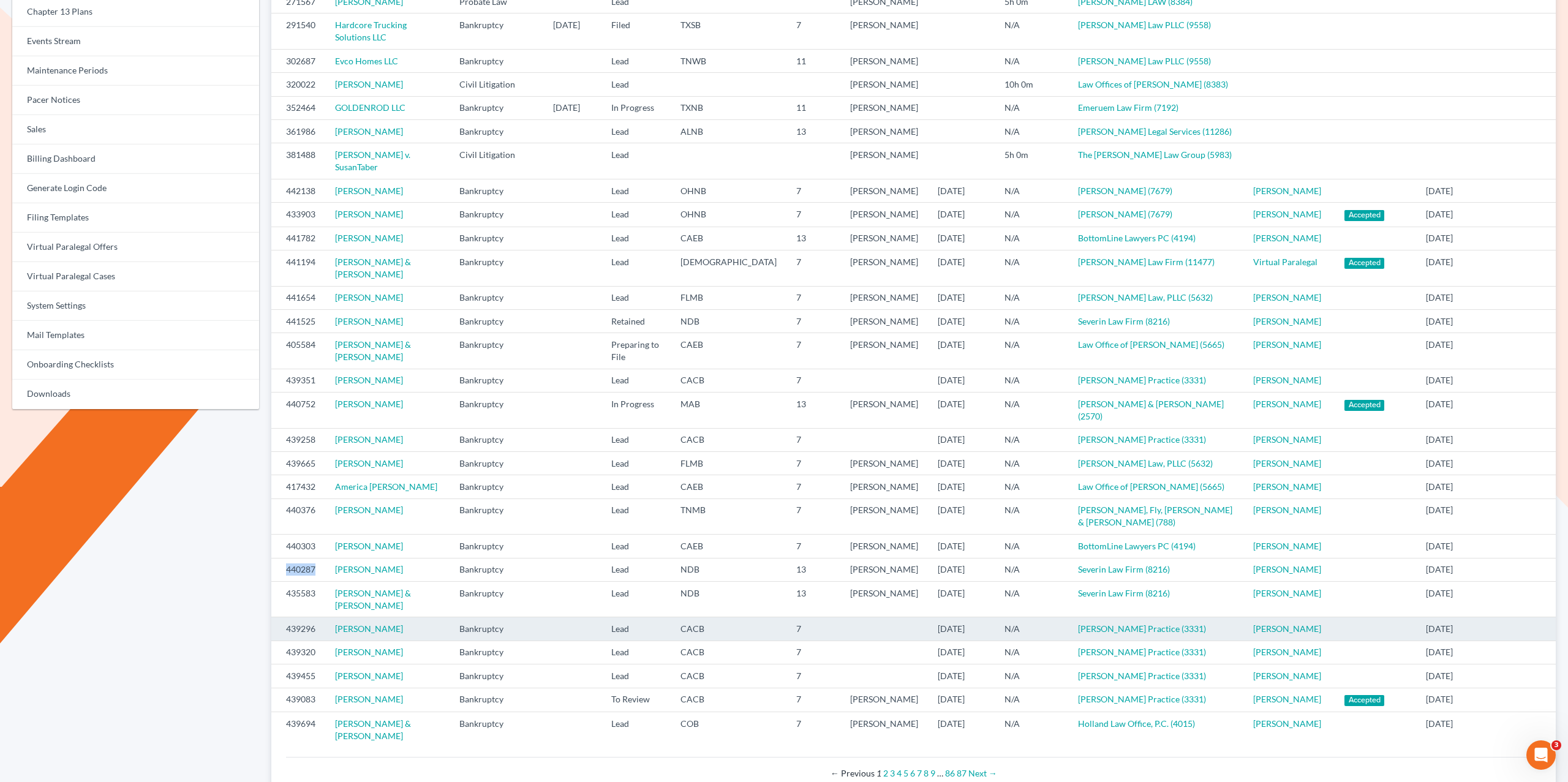
click at [399, 640] on td "Diana Gutierrez" at bounding box center [387, 629] width 124 height 23
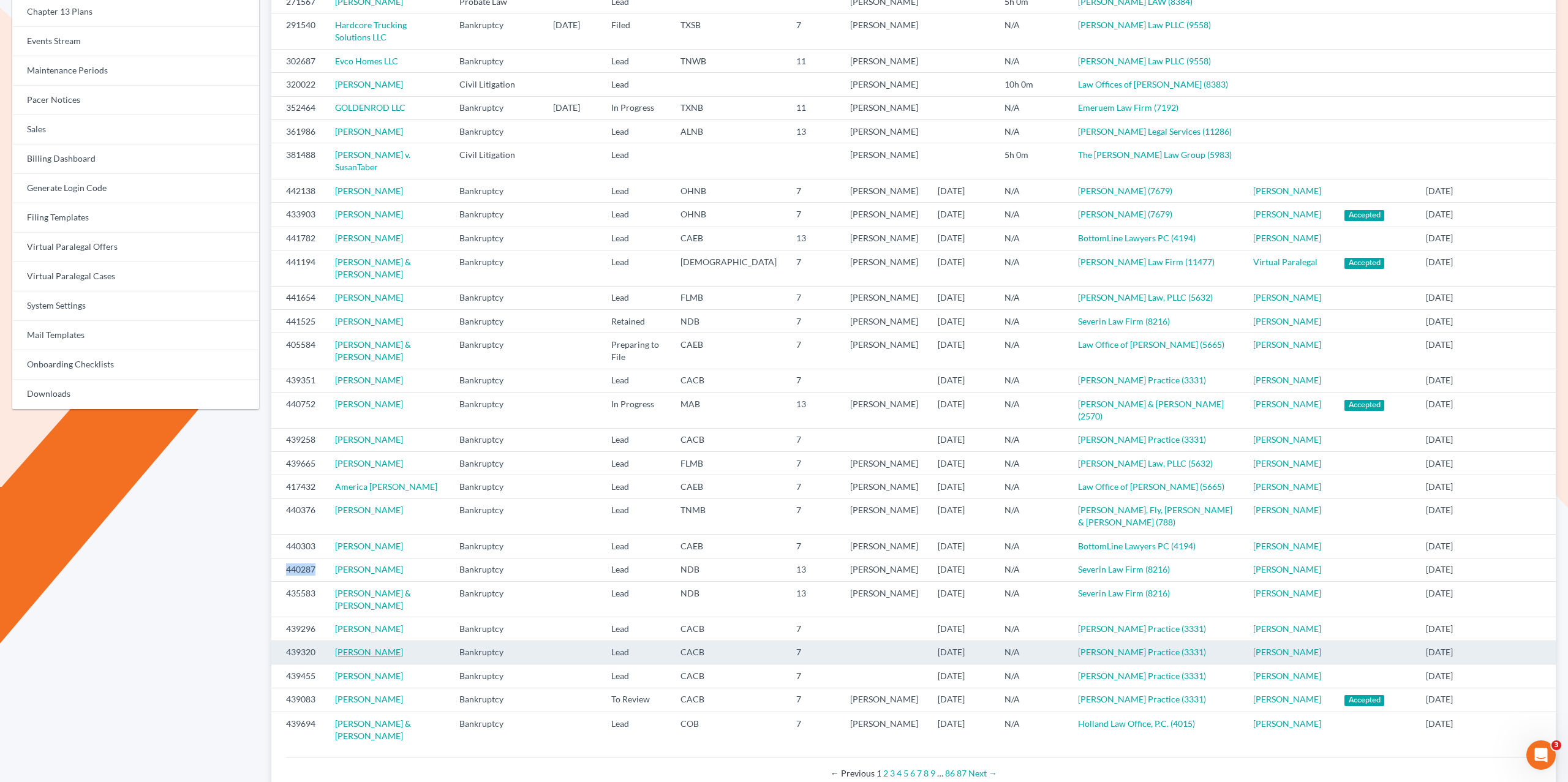
drag, startPoint x: 435, startPoint y: 715, endPoint x: 411, endPoint y: 722, distance: 25.0
click at [409, 664] on td "Gina Cardenas De Espinoza" at bounding box center [387, 652] width 124 height 23
drag, startPoint x: 435, startPoint y: 726, endPoint x: 455, endPoint y: 723, distance: 20.2
click at [437, 664] on td "Gina Cardenas De Espinoza" at bounding box center [387, 652] width 124 height 23
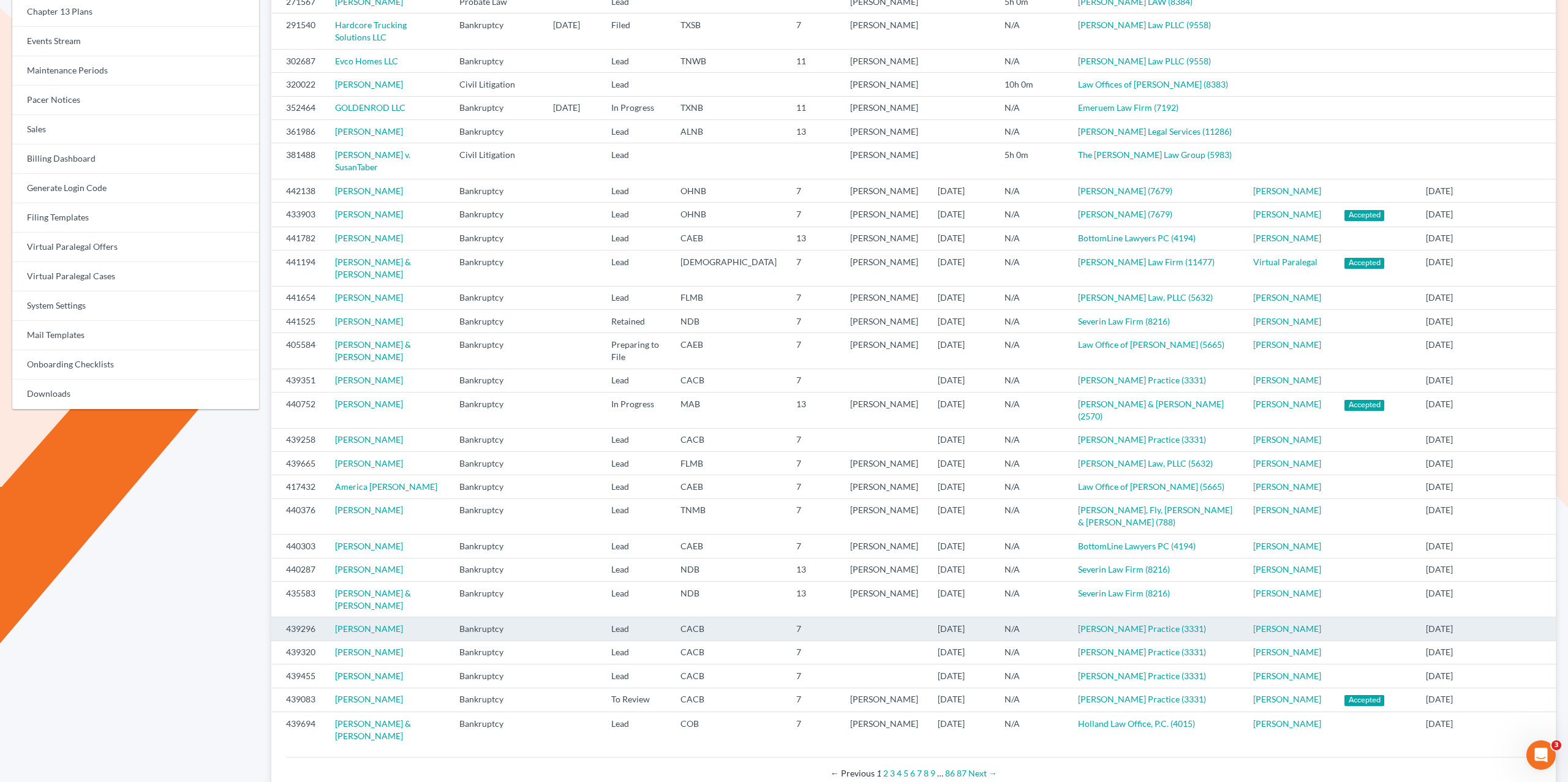
drag, startPoint x: 449, startPoint y: 722, endPoint x: 418, endPoint y: 700, distance: 38.0
click at [405, 664] on td "Gina Cardenas De Espinoza" at bounding box center [387, 652] width 124 height 23
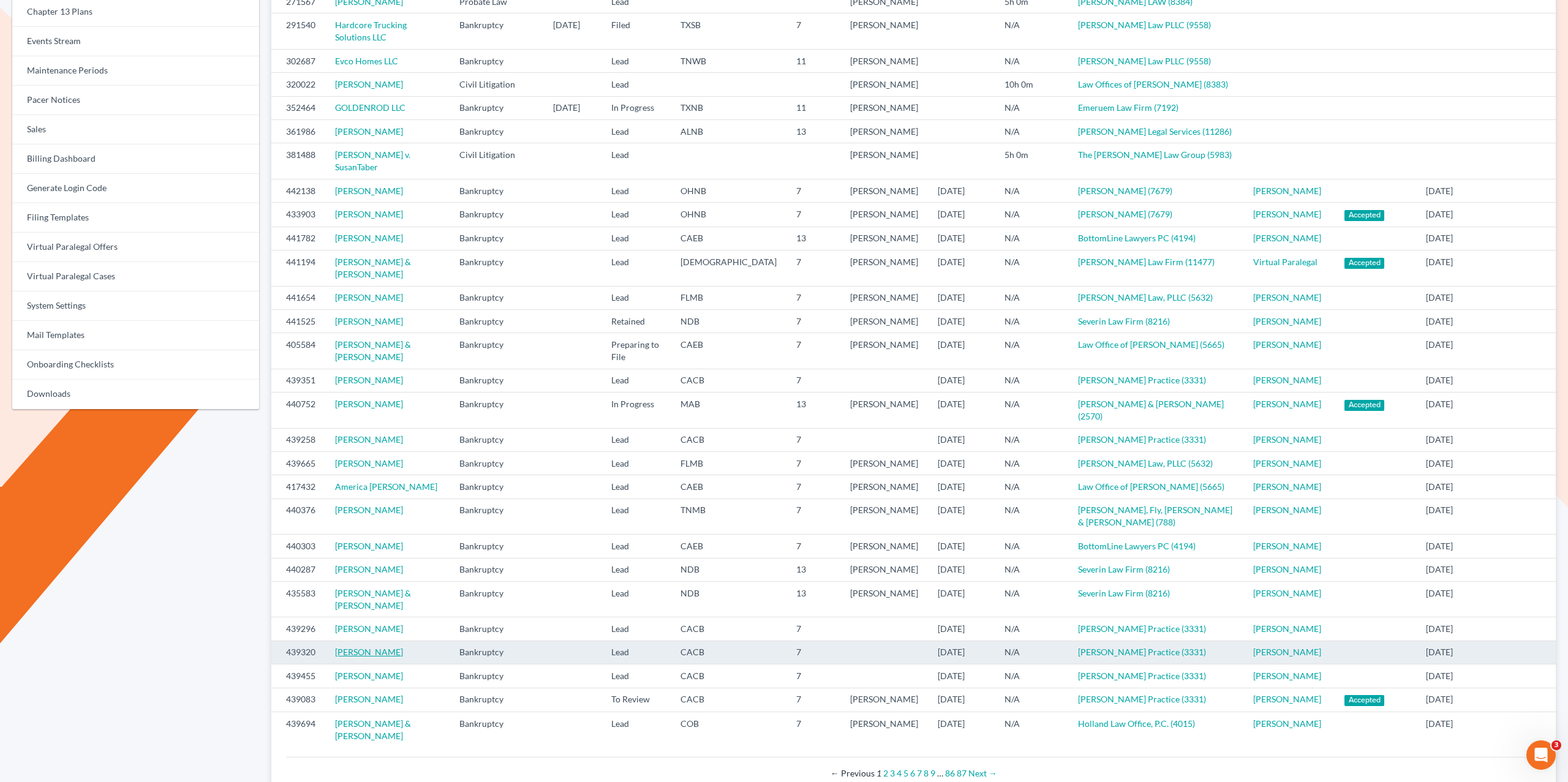
drag, startPoint x: 332, startPoint y: 715, endPoint x: 392, endPoint y: 723, distance: 60.5
click at [392, 664] on td "Gina Cardenas De Espinoza" at bounding box center [387, 652] width 124 height 23
drag, startPoint x: 440, startPoint y: 719, endPoint x: 303, endPoint y: 721, distance: 137.0
click at [309, 664] on tr "439320 Gina Cardenas De Espinoza Bankruptcy Lead CACB 7 10/01/2025 N/A Douglas …" at bounding box center [913, 652] width 1284 height 23
drag, startPoint x: 432, startPoint y: 729, endPoint x: 449, endPoint y: 725, distance: 17.5
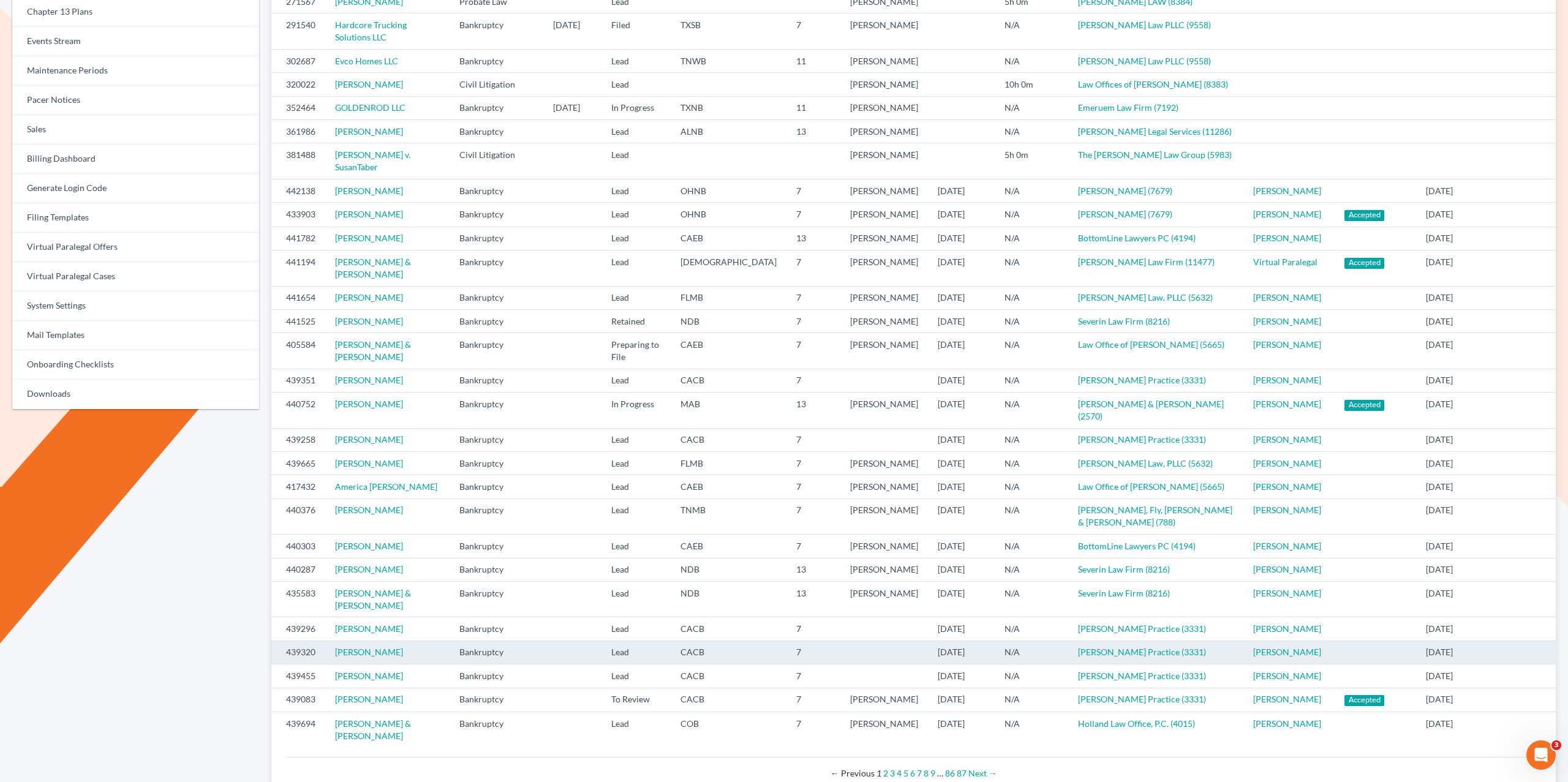
click at [437, 664] on td "Gina Cardenas De Espinoza" at bounding box center [387, 652] width 124 height 23
drag, startPoint x: 402, startPoint y: 719, endPoint x: 328, endPoint y: 723, distance: 74.1
click at [332, 664] on td "Gina Cardenas De Espinoza" at bounding box center [387, 652] width 124 height 23
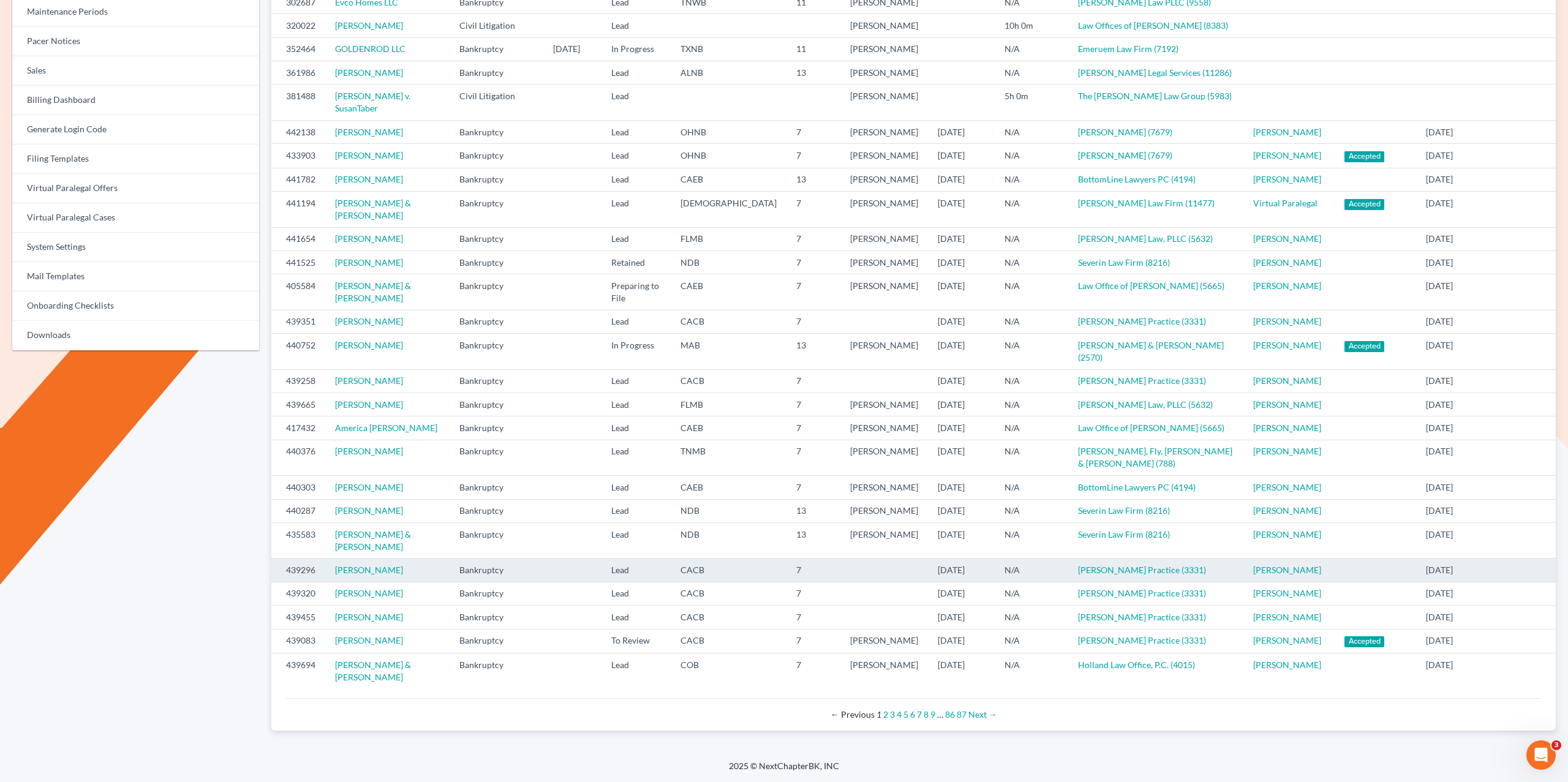
scroll to position [428, 0]
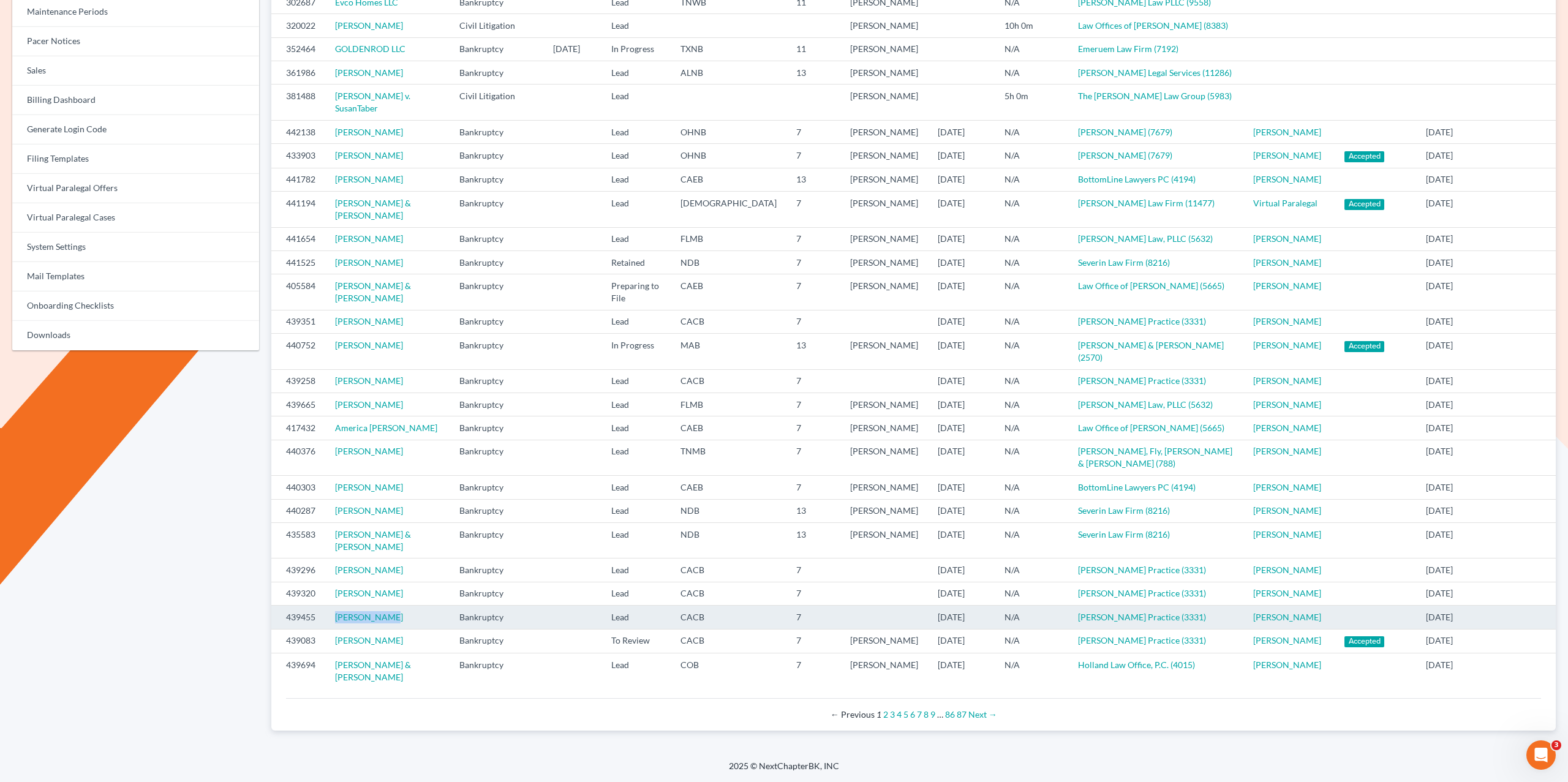
drag, startPoint x: 384, startPoint y: 621, endPoint x: 325, endPoint y: 612, distance: 59.7
click at [330, 613] on td "Sandra Lemus" at bounding box center [387, 617] width 124 height 23
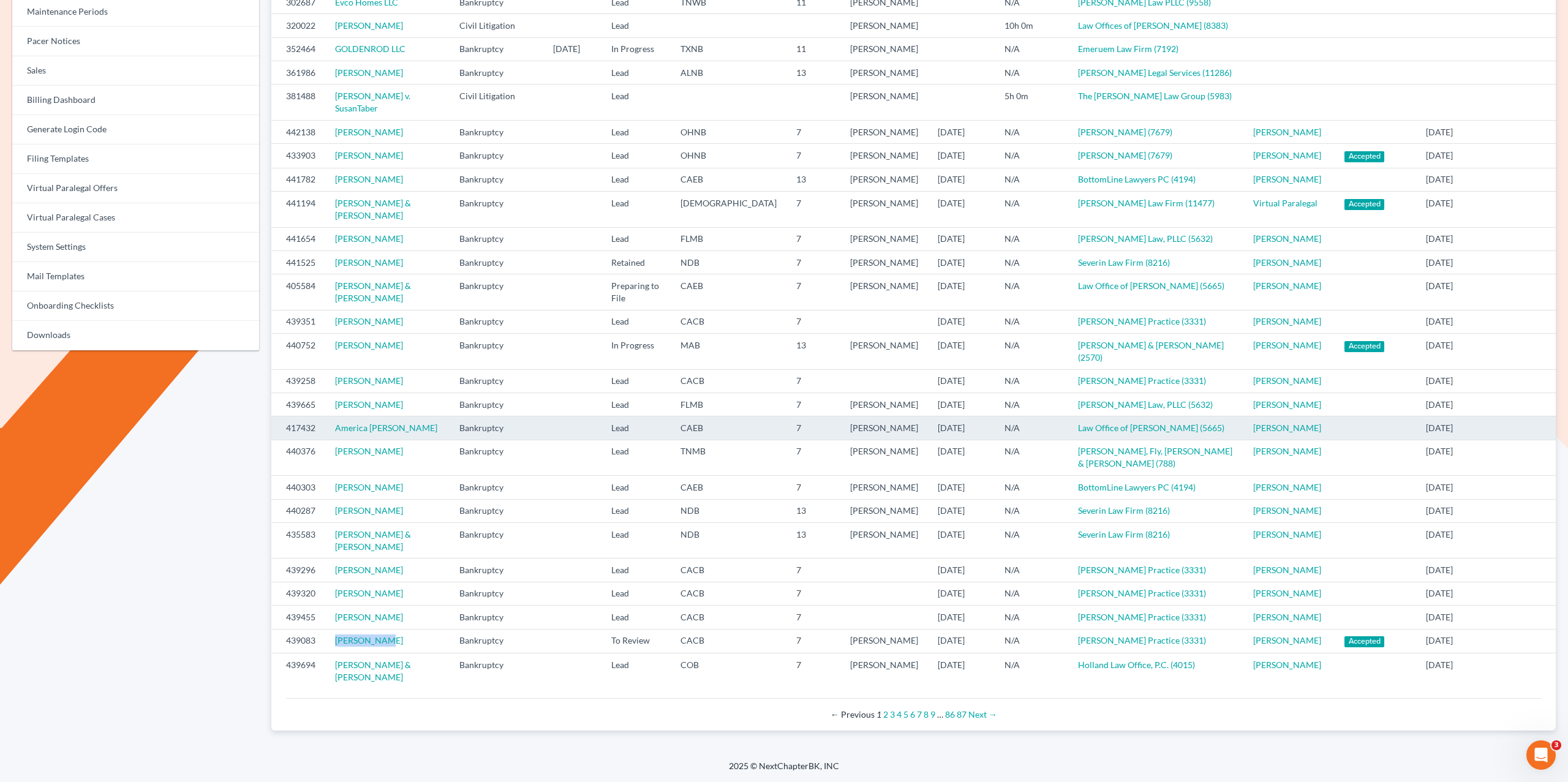
drag, startPoint x: 411, startPoint y: 653, endPoint x: 446, endPoint y: 420, distance: 235.6
click at [319, 647] on tr "439083 Ada Cornejo Bankruptcy To Review CACB 7 Suzette Douglas 10/01/2025 N/A D…" at bounding box center [913, 640] width 1284 height 24
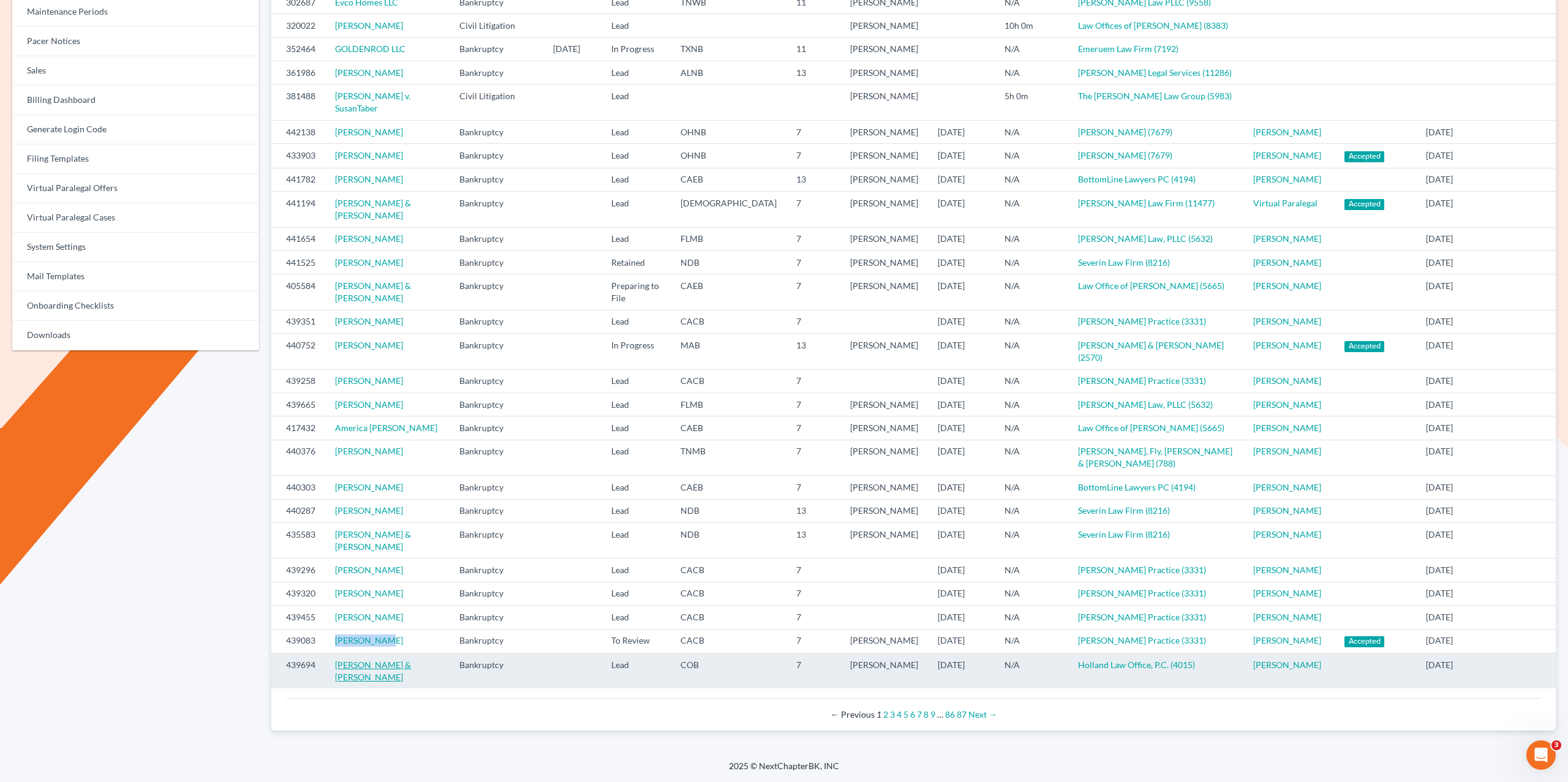
drag, startPoint x: 427, startPoint y: 683, endPoint x: 396, endPoint y: 686, distance: 31.1
click at [401, 685] on td "Michael Rivard & Jennell Rivard" at bounding box center [387, 671] width 124 height 36
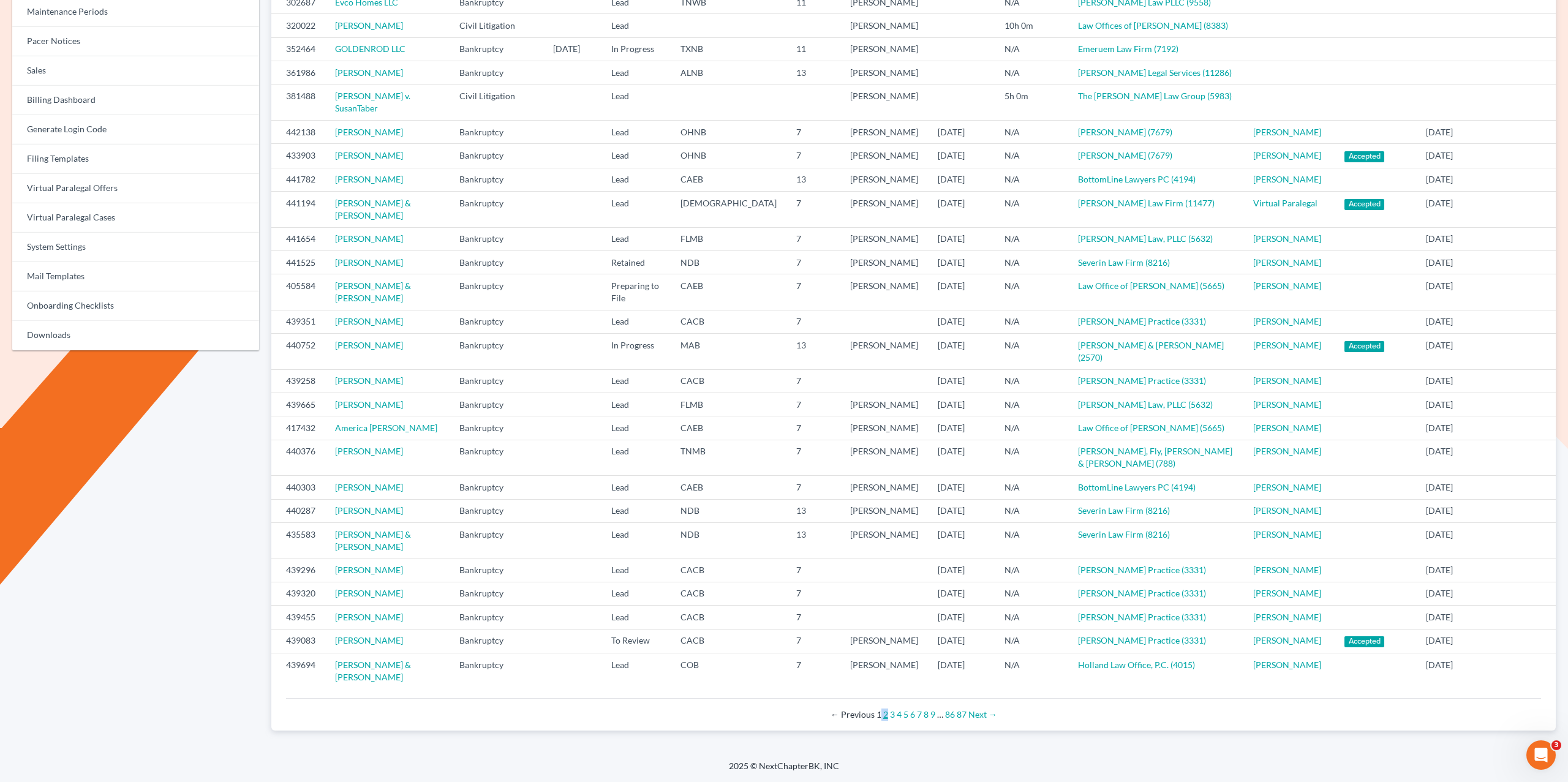
click at [886, 721] on div "← Previous 1 2 3 4 5 6 7 8 9 … 86 87 Next →" at bounding box center [913, 715] width 1236 height 12
click at [886, 719] on link "2" at bounding box center [885, 714] width 5 height 10
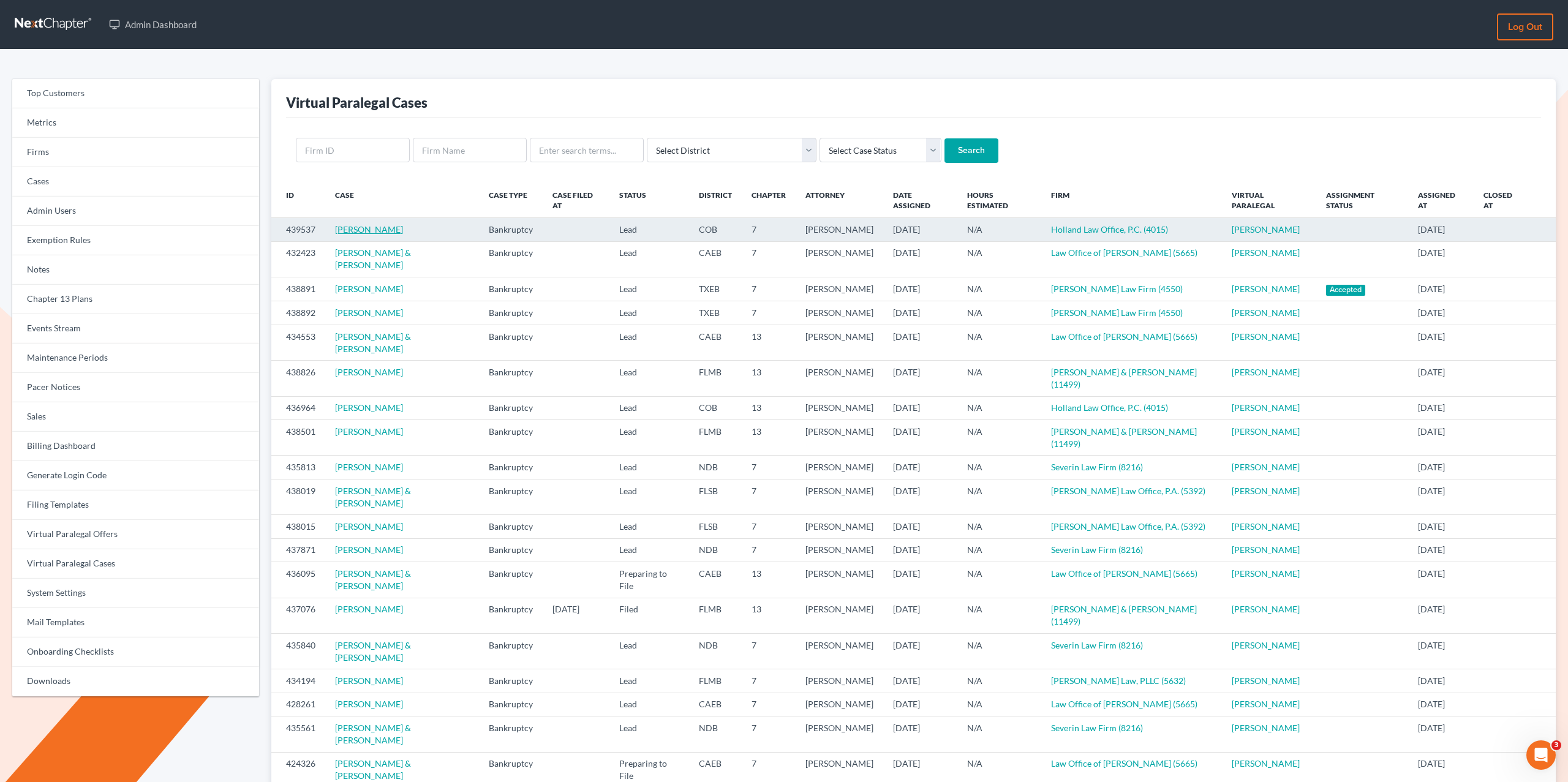
drag, startPoint x: 398, startPoint y: 229, endPoint x: 335, endPoint y: 232, distance: 63.1
click at [335, 232] on td "[PERSON_NAME]" at bounding box center [402, 229] width 153 height 23
copy link "[PERSON_NAME]"
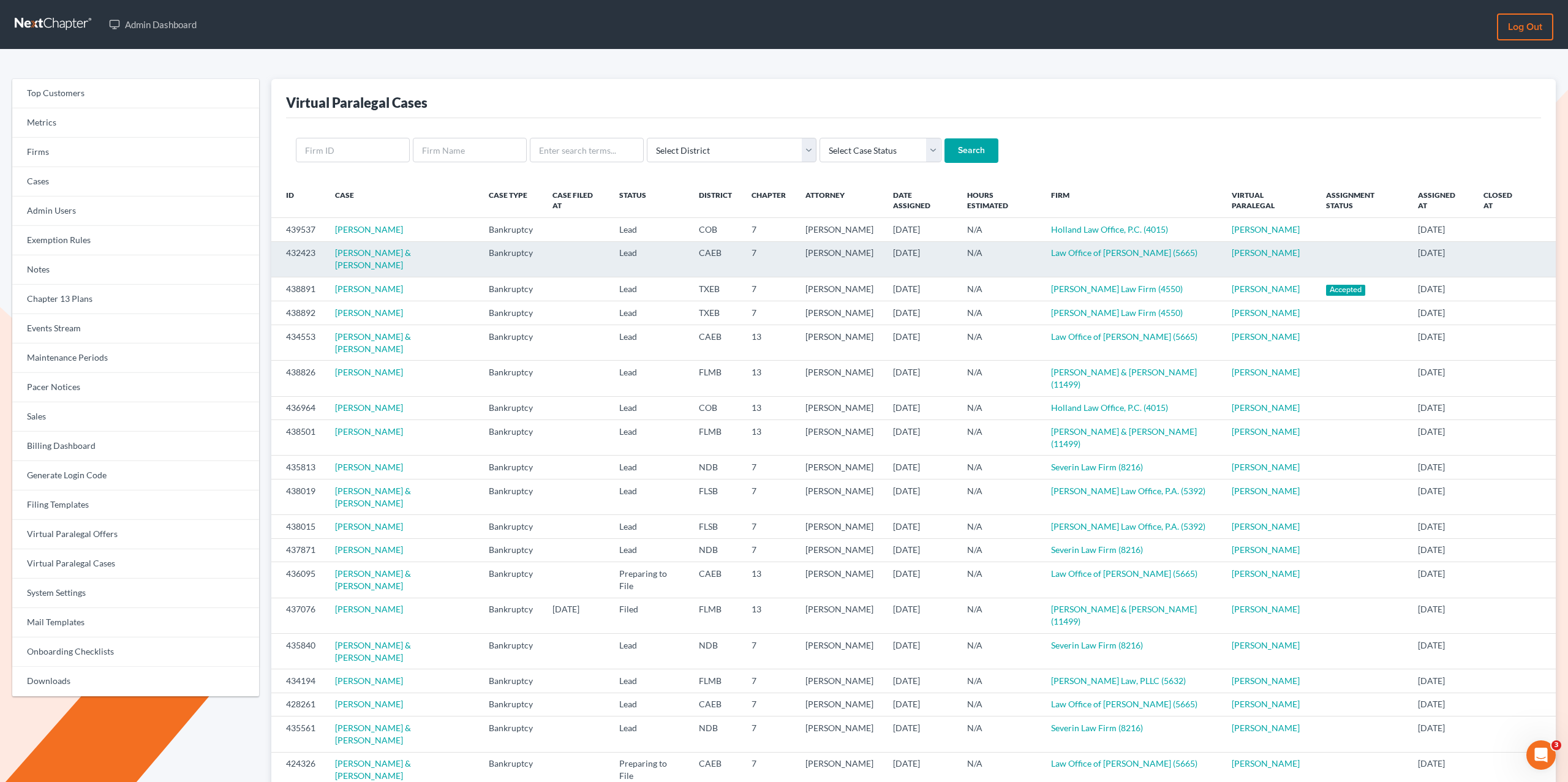
drag, startPoint x: 464, startPoint y: 259, endPoint x: 397, endPoint y: 257, distance: 67.0
click at [397, 257] on td "Raschell Ortiz & Jordan Aparicio" at bounding box center [402, 259] width 153 height 36
copy link "Jordan Aparicio"
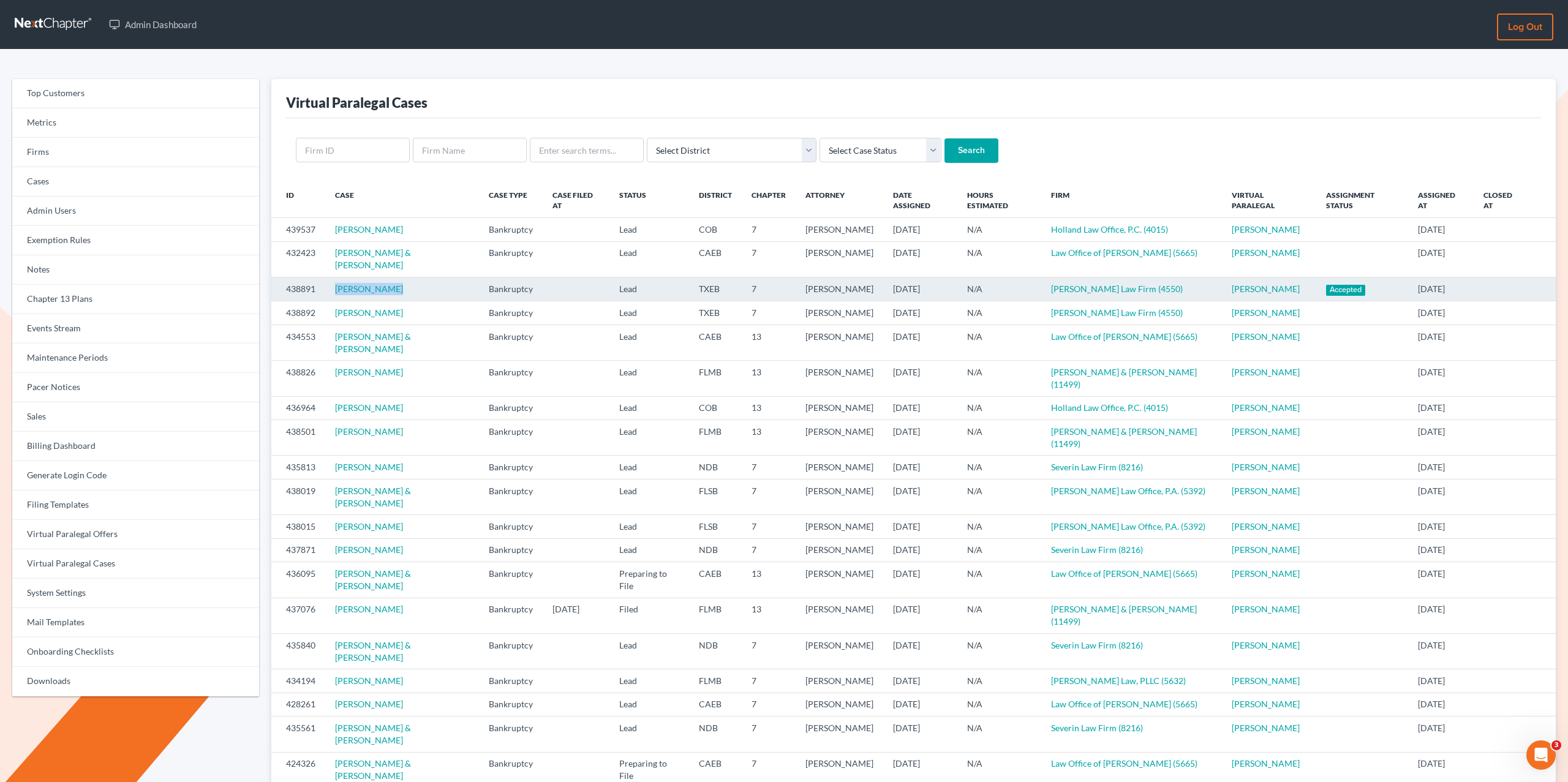
drag, startPoint x: 364, startPoint y: 291, endPoint x: 315, endPoint y: 291, distance: 49.0
click at [318, 292] on tr "438891 Joel Alvarado Bankruptcy Lead TXEB 7 Avia Gauthier 09/25/2025 N/A Gauthi…" at bounding box center [913, 289] width 1284 height 24
copy tr "Joel Alvarado"
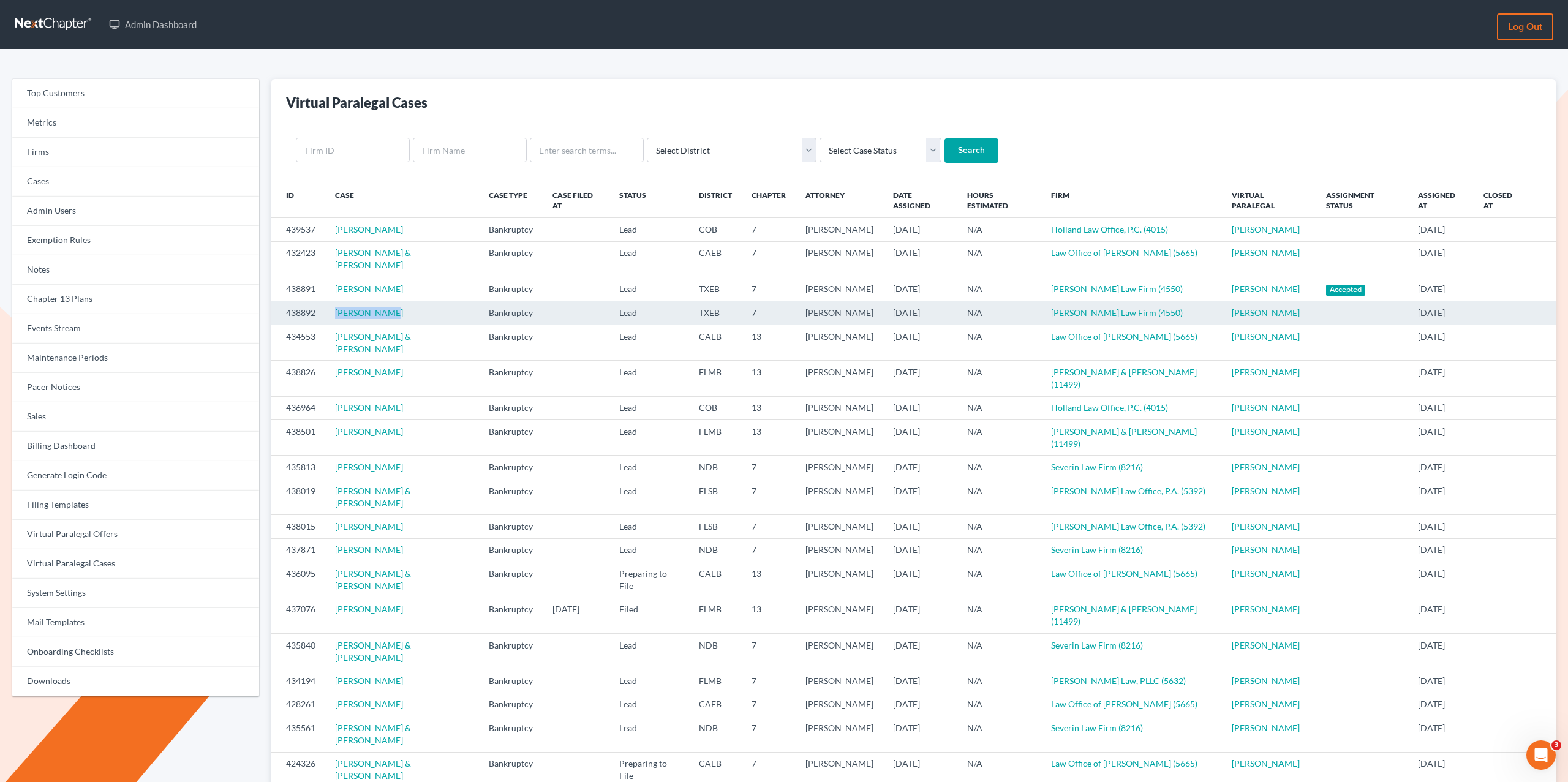
drag, startPoint x: 408, startPoint y: 307, endPoint x: 328, endPoint y: 307, distance: 80.0
click at [328, 306] on td "Natiyah Gray" at bounding box center [402, 313] width 153 height 23
copy link "Natiyah Gray"
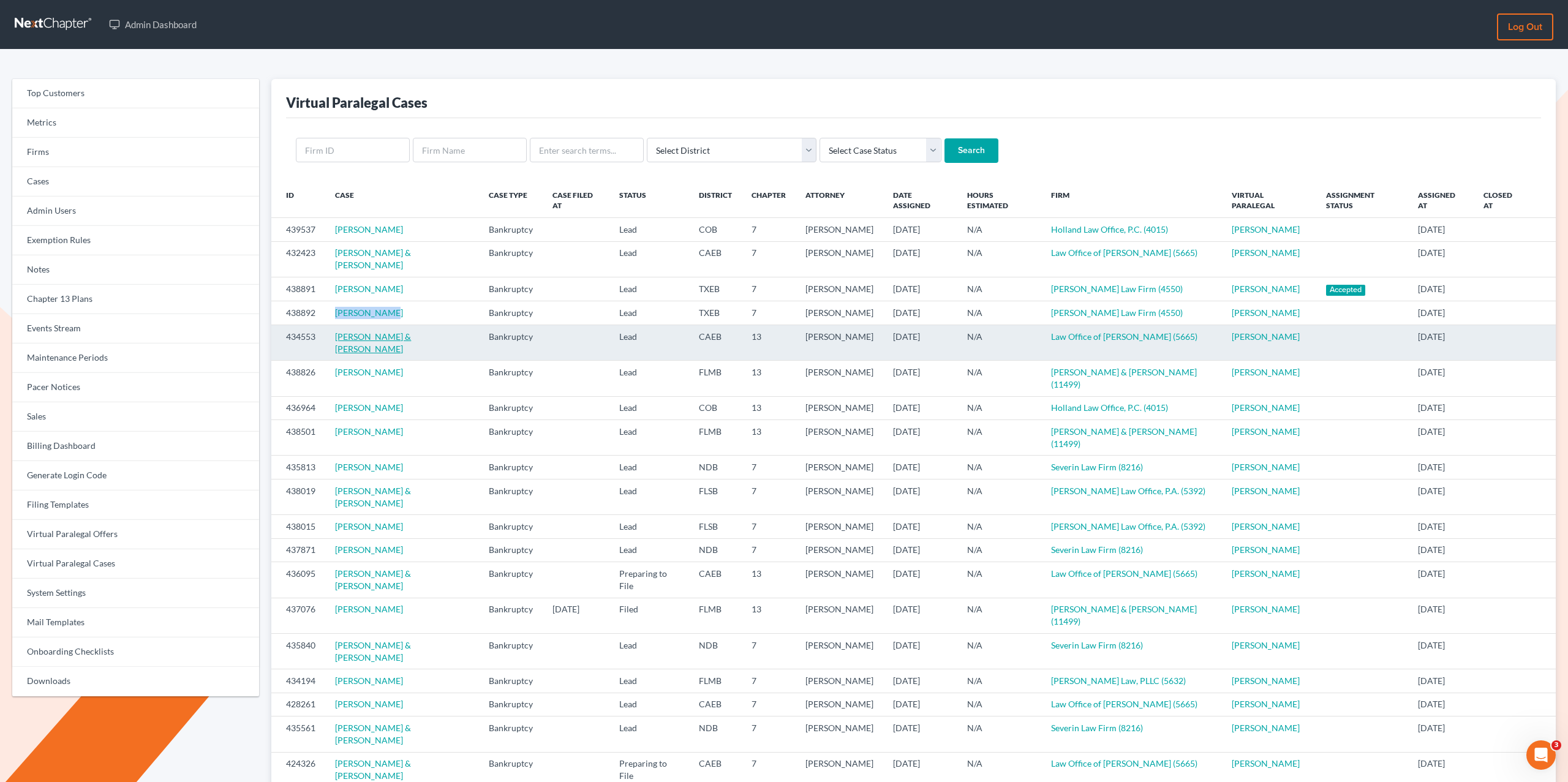
copy link "Salvador Gavilanez"
drag, startPoint x: 406, startPoint y: 349, endPoint x: 414, endPoint y: 337, distance: 14.4
click at [414, 336] on td "Cynthia Gavilanez & Salvador Gavilanez" at bounding box center [402, 342] width 153 height 36
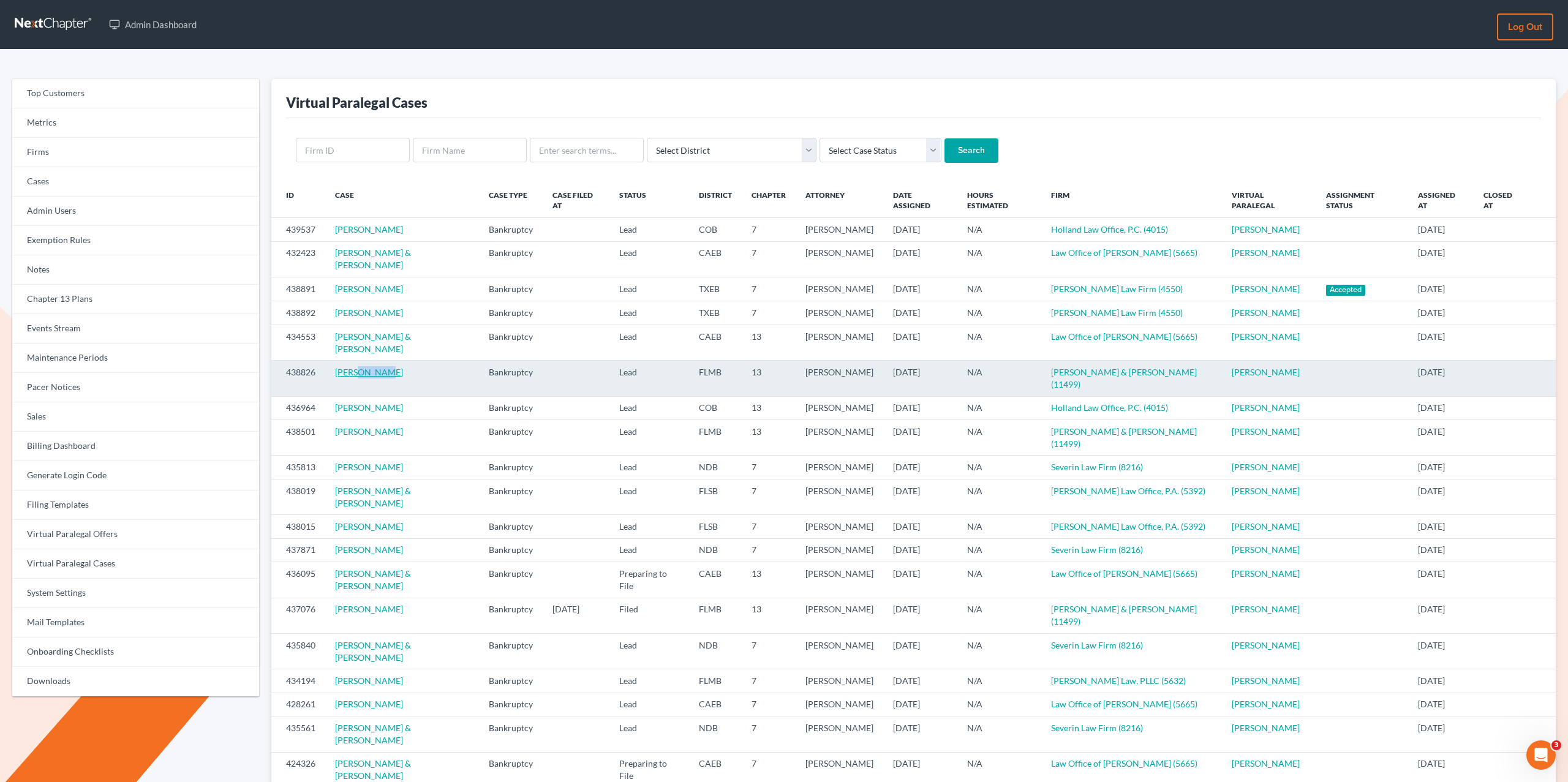
click at [361, 369] on td "Thuan Cheah" at bounding box center [402, 379] width 153 height 36
copy link "Cheah"
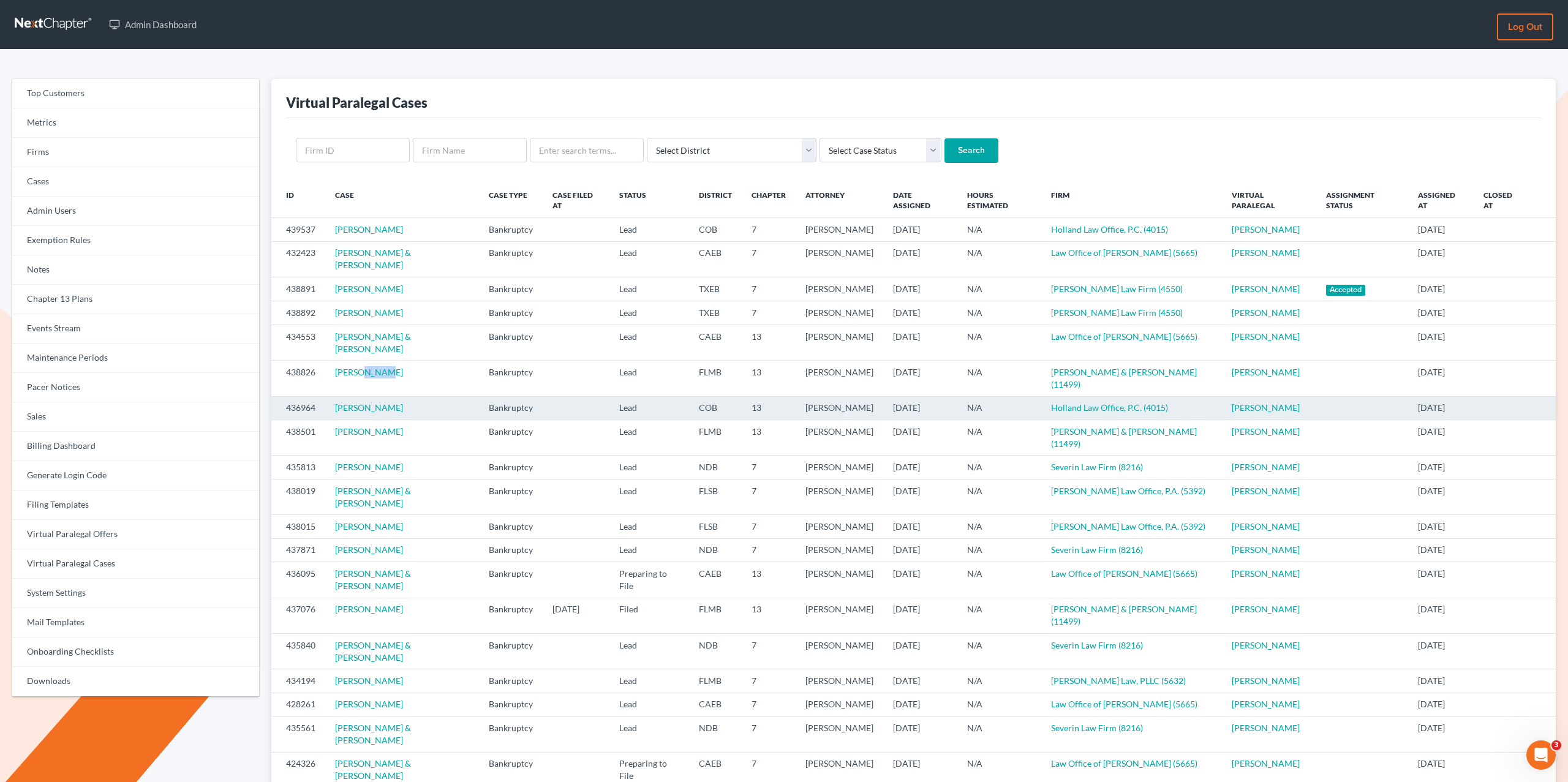
drag, startPoint x: 350, startPoint y: 397, endPoint x: 333, endPoint y: 399, distance: 17.1
click at [333, 399] on td "Christopher Lee" at bounding box center [402, 408] width 153 height 23
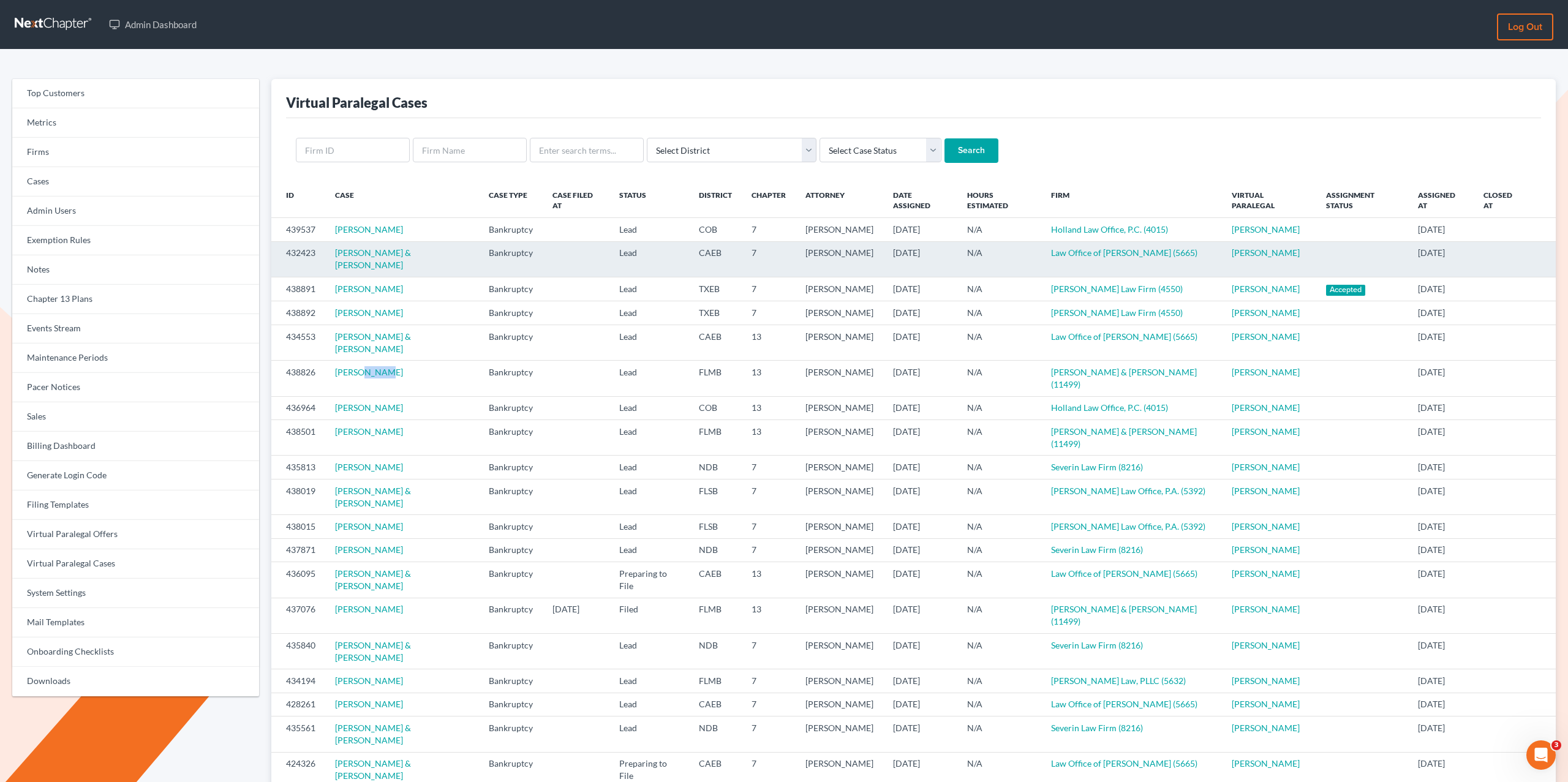
copy link "Christopher Lee"
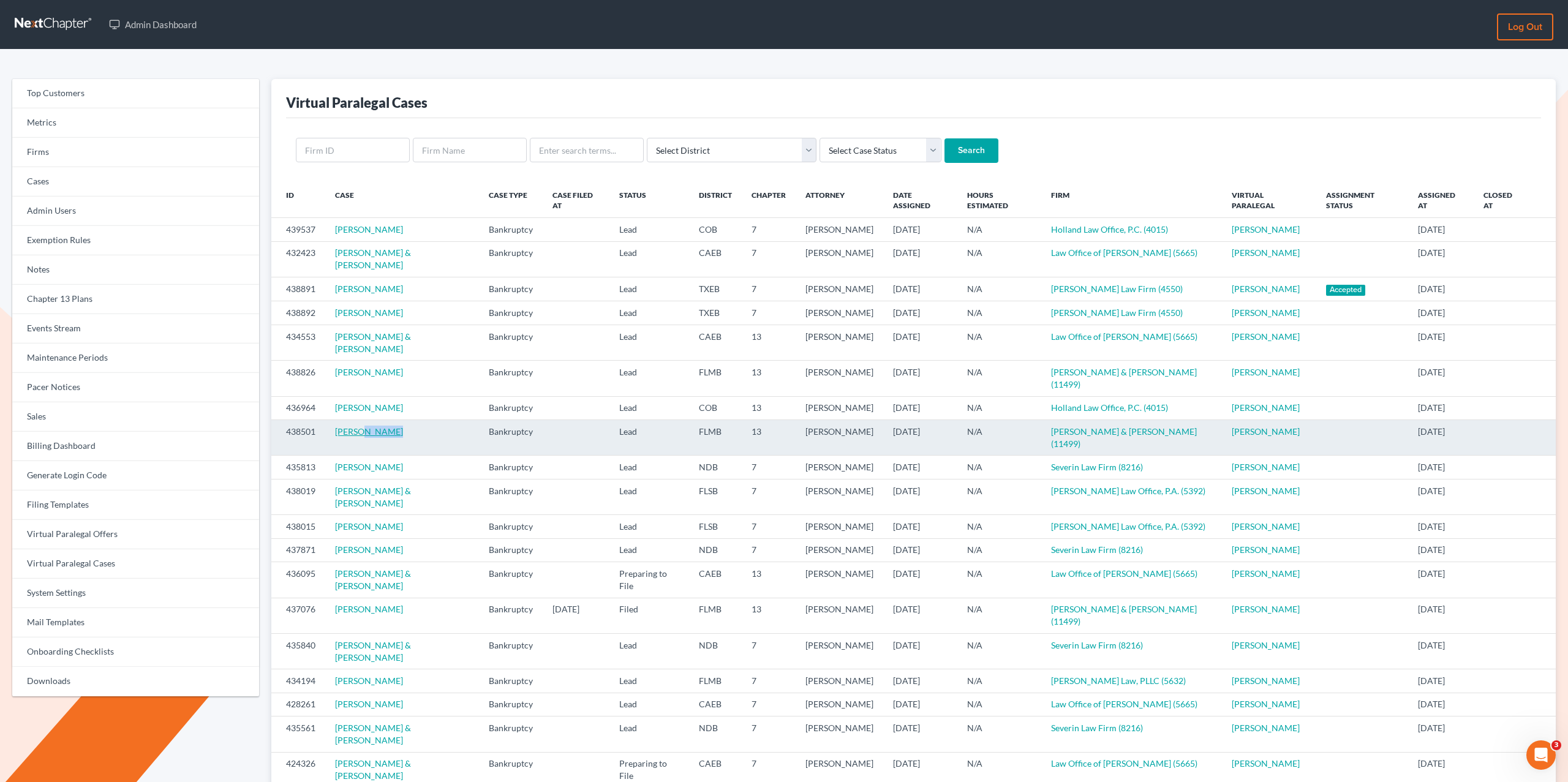
drag, startPoint x: 400, startPoint y: 417, endPoint x: 360, endPoint y: 420, distance: 40.1
click at [360, 420] on td "Diana Henshaw" at bounding box center [402, 437] width 153 height 36
copy link "Henshaw"
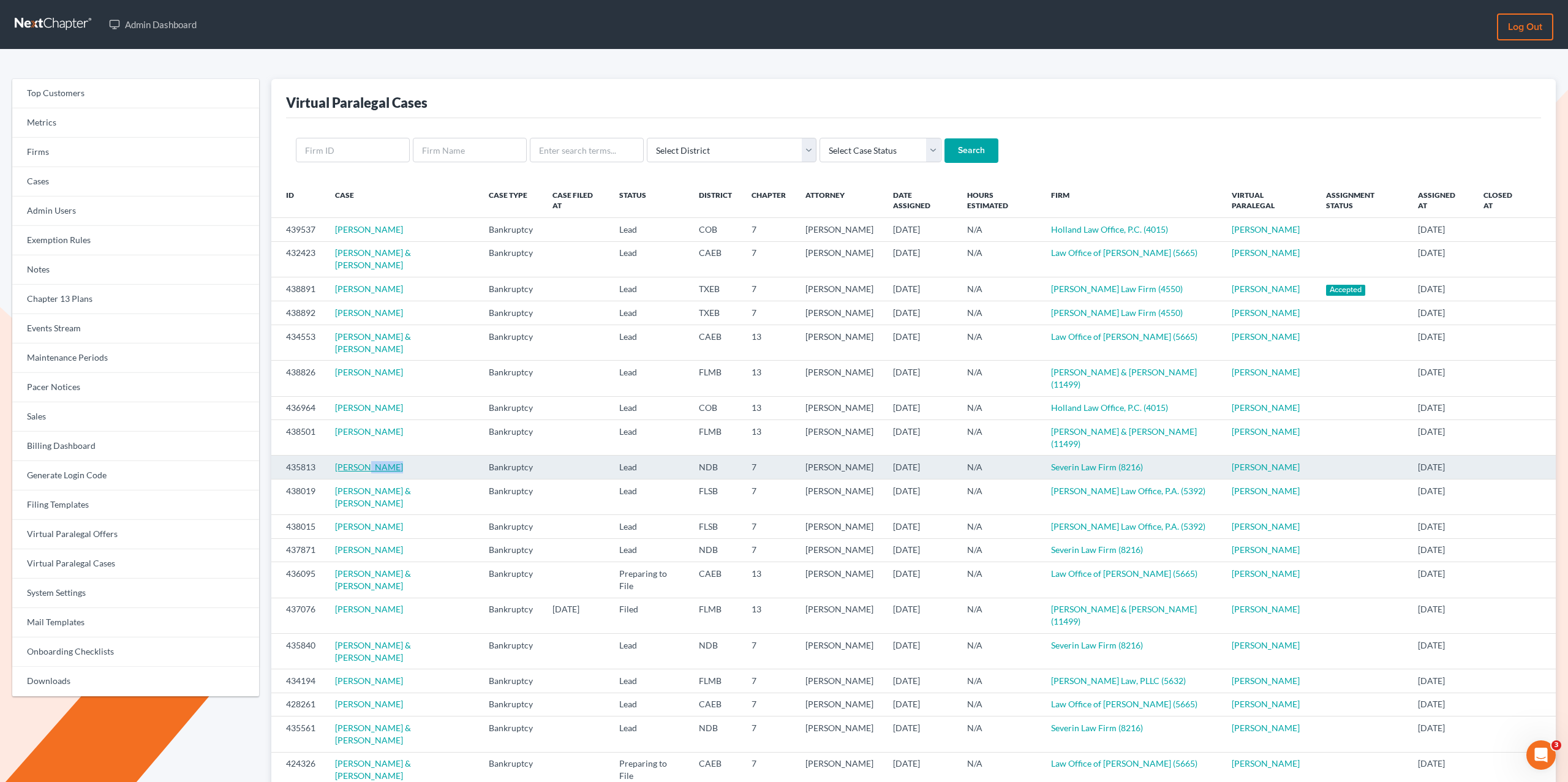
drag, startPoint x: 378, startPoint y: 438, endPoint x: 362, endPoint y: 438, distance: 16.0
click at [361, 455] on td "Keiran Haugen" at bounding box center [402, 467] width 153 height 23
copy link "Haugen"
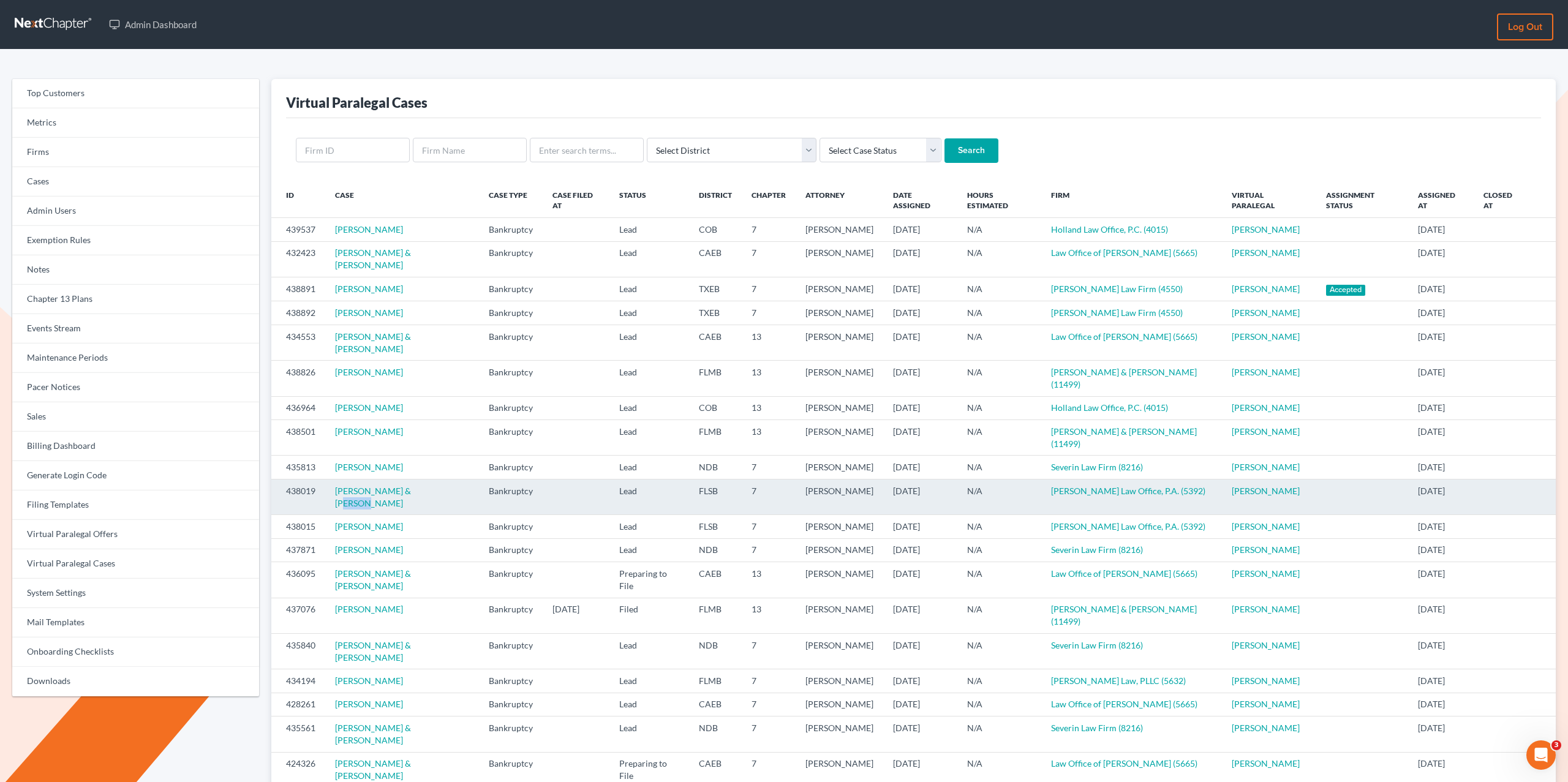
drag, startPoint x: 421, startPoint y: 465, endPoint x: 405, endPoint y: 471, distance: 17.1
click at [405, 478] on td "Edward & Patricia Becht" at bounding box center [402, 496] width 153 height 36
copy link "Becht"
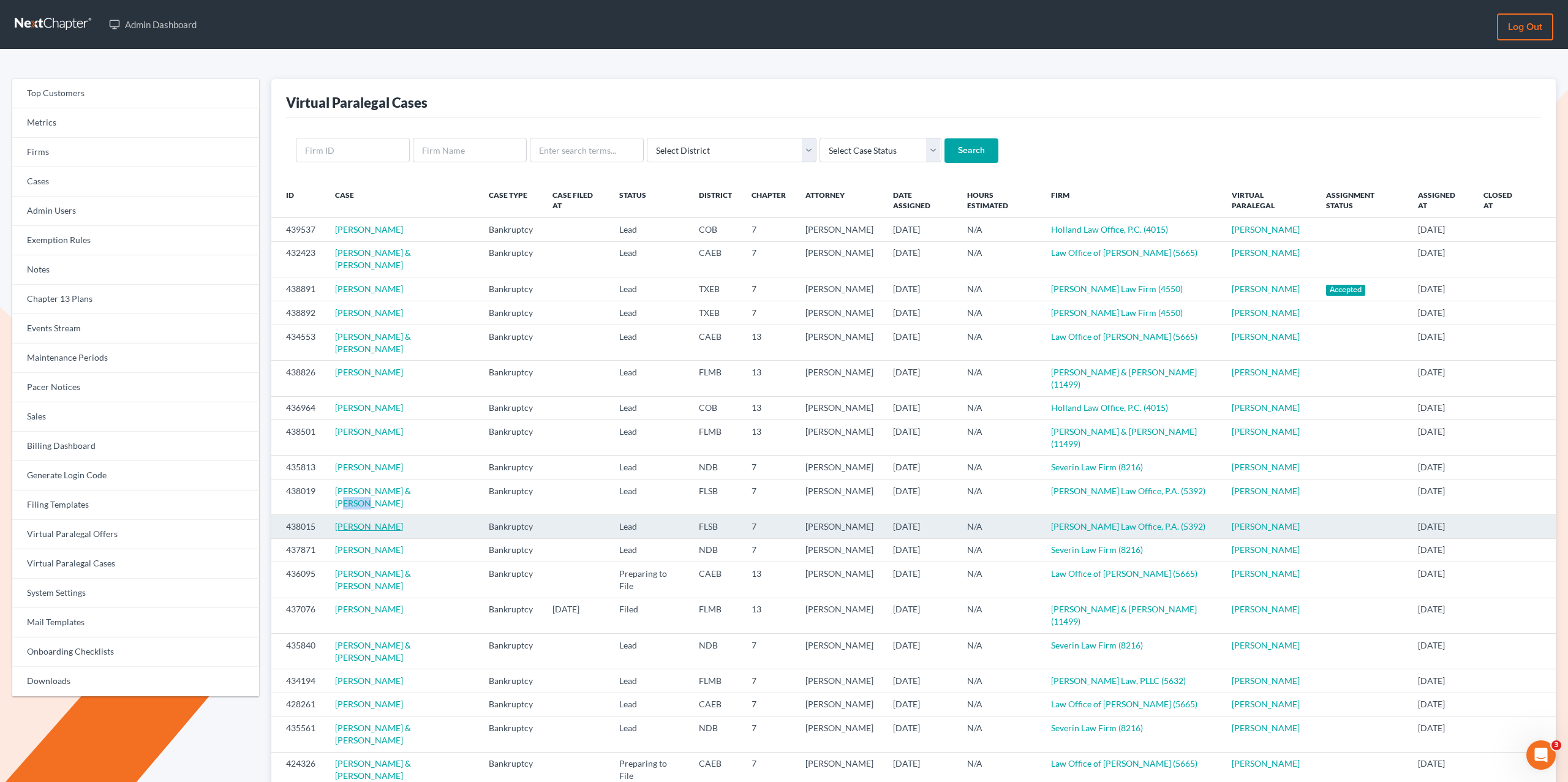
drag, startPoint x: 420, startPoint y: 506, endPoint x: 374, endPoint y: 504, distance: 46.0
click at [366, 515] on td "Ronald Novembre" at bounding box center [402, 526] width 153 height 23
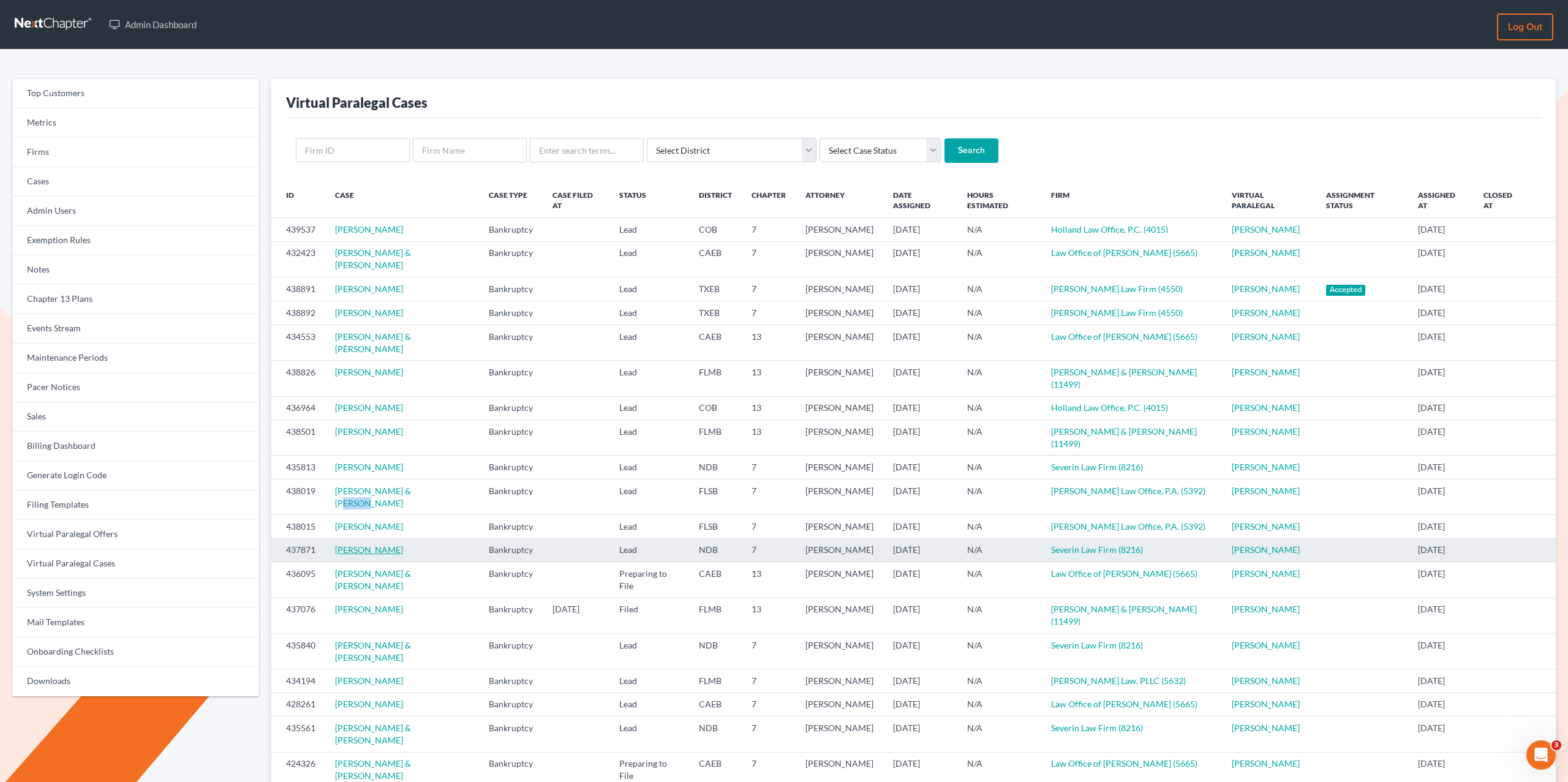
drag, startPoint x: 411, startPoint y: 533, endPoint x: 371, endPoint y: 537, distance: 40.2
click at [371, 538] on td "Elizabeth Bouta" at bounding box center [402, 550] width 153 height 23
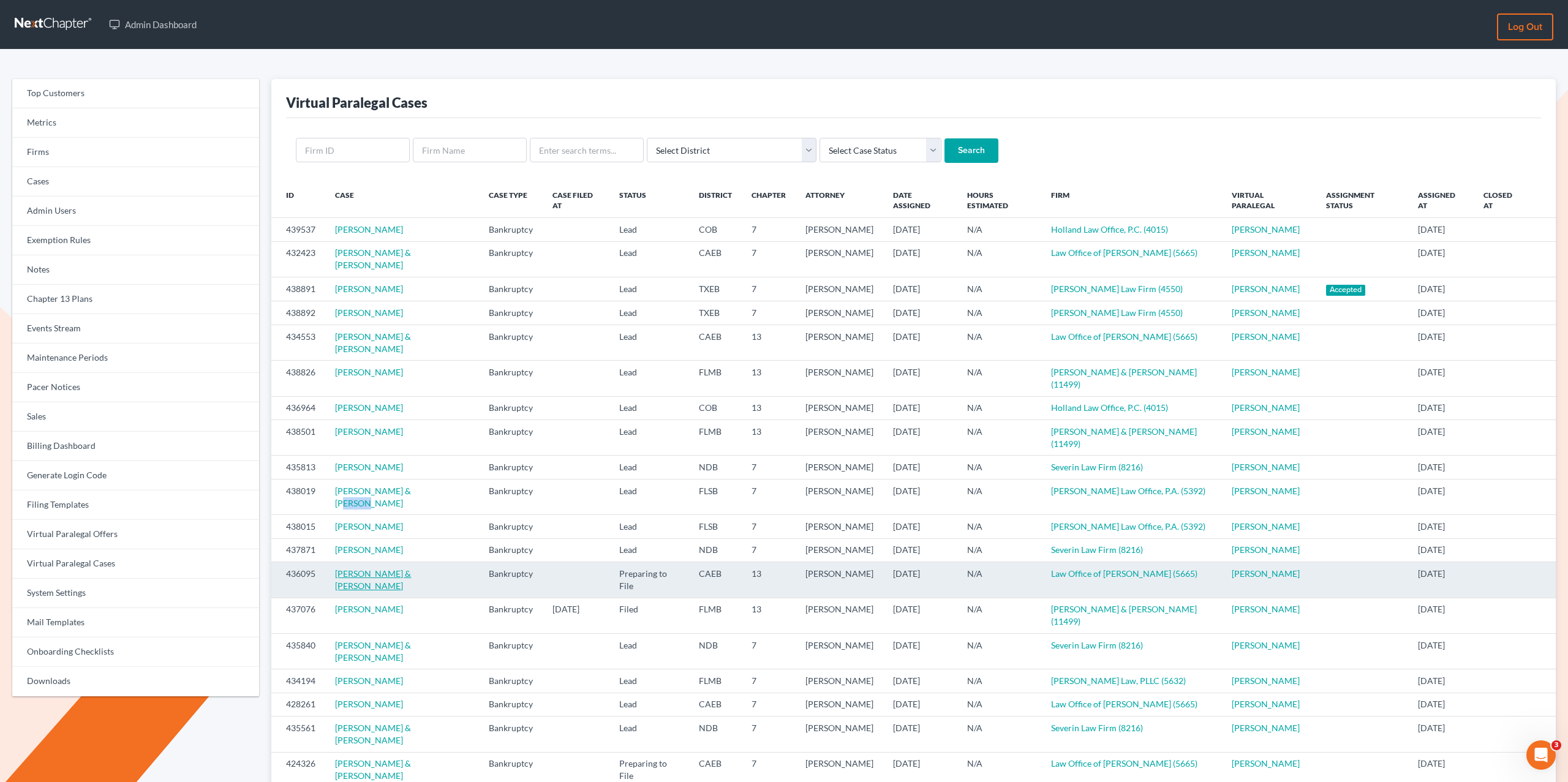
drag, startPoint x: 476, startPoint y: 560, endPoint x: 445, endPoint y: 560, distance: 31.0
click at [445, 562] on td "Diana Avila-Talasoo & Danny Talasoo" at bounding box center [402, 580] width 153 height 36
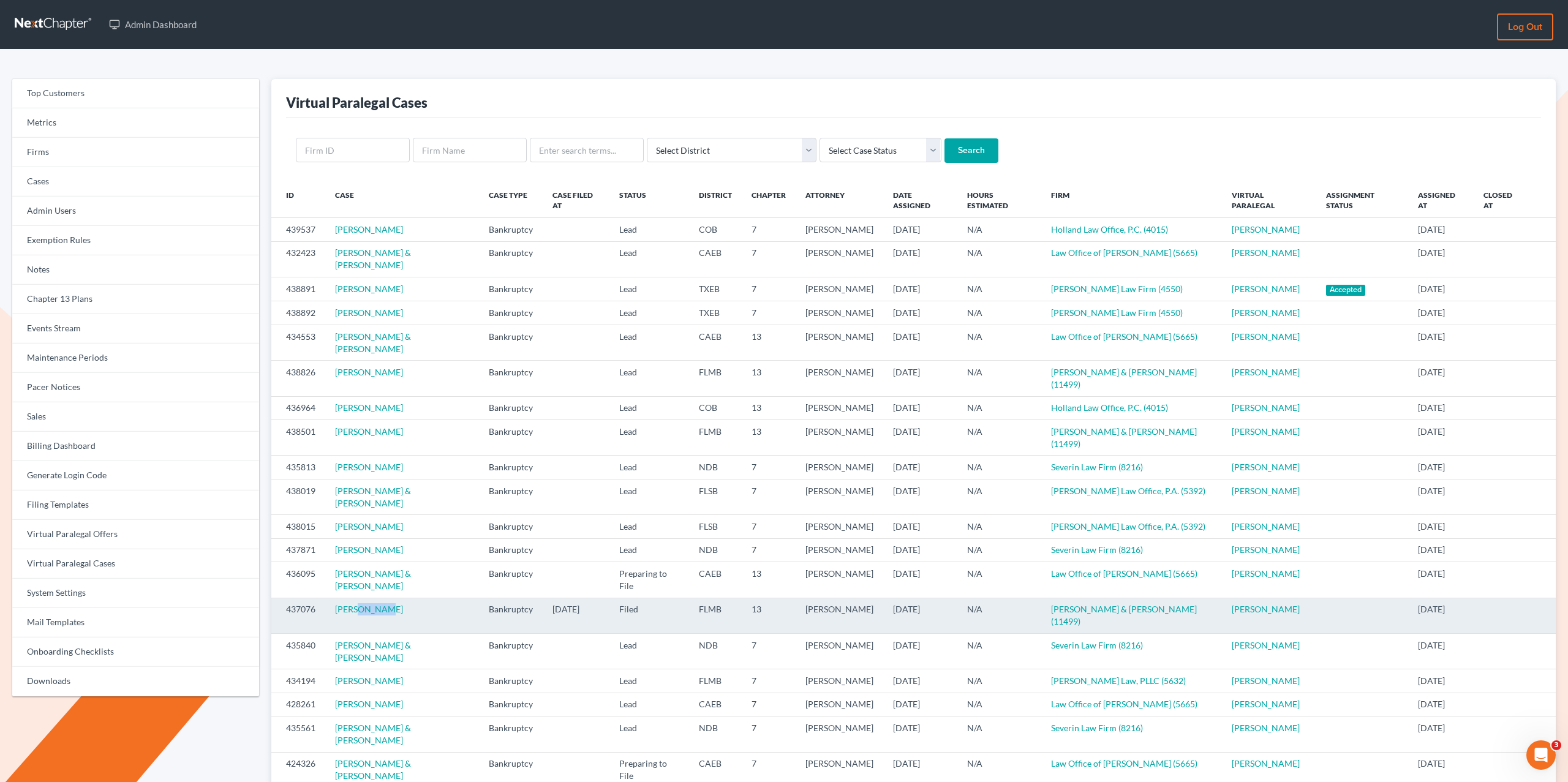
click at [359, 598] on td "Dawn Bryant" at bounding box center [402, 616] width 153 height 36
drag, startPoint x: 321, startPoint y: 595, endPoint x: 400, endPoint y: 592, distance: 79.1
click at [400, 598] on tr "437076 Dawn Bryant Bankruptcy 09/15/2025 Filed FLMB 13 Jesse Berkowitz 09/15/20…" at bounding box center [913, 616] width 1284 height 36
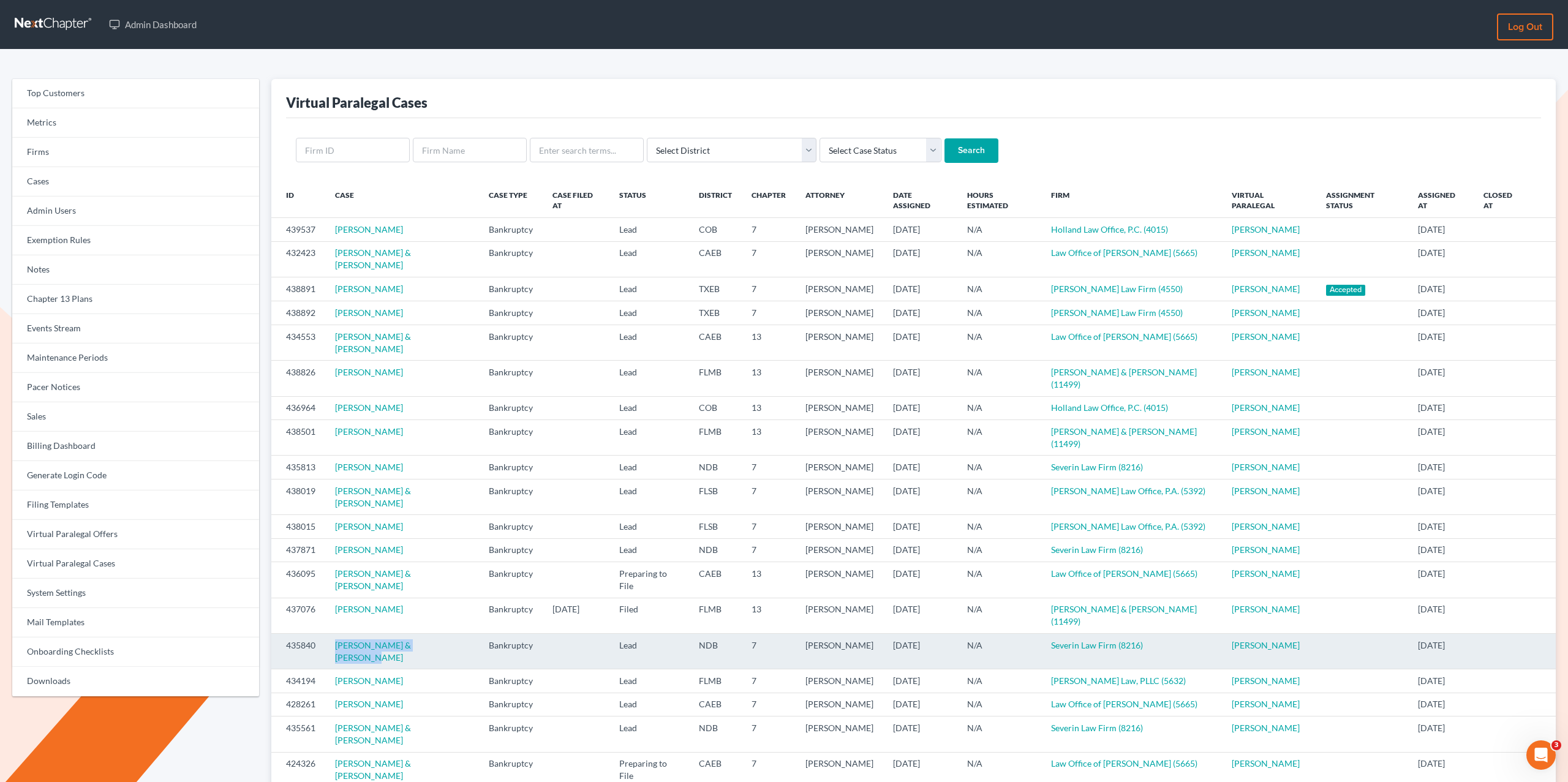
drag, startPoint x: 417, startPoint y: 612, endPoint x: 325, endPoint y: 614, distance: 92.0
click at [325, 633] on td "Erin Murphy & Jose Murphy" at bounding box center [402, 650] width 153 height 36
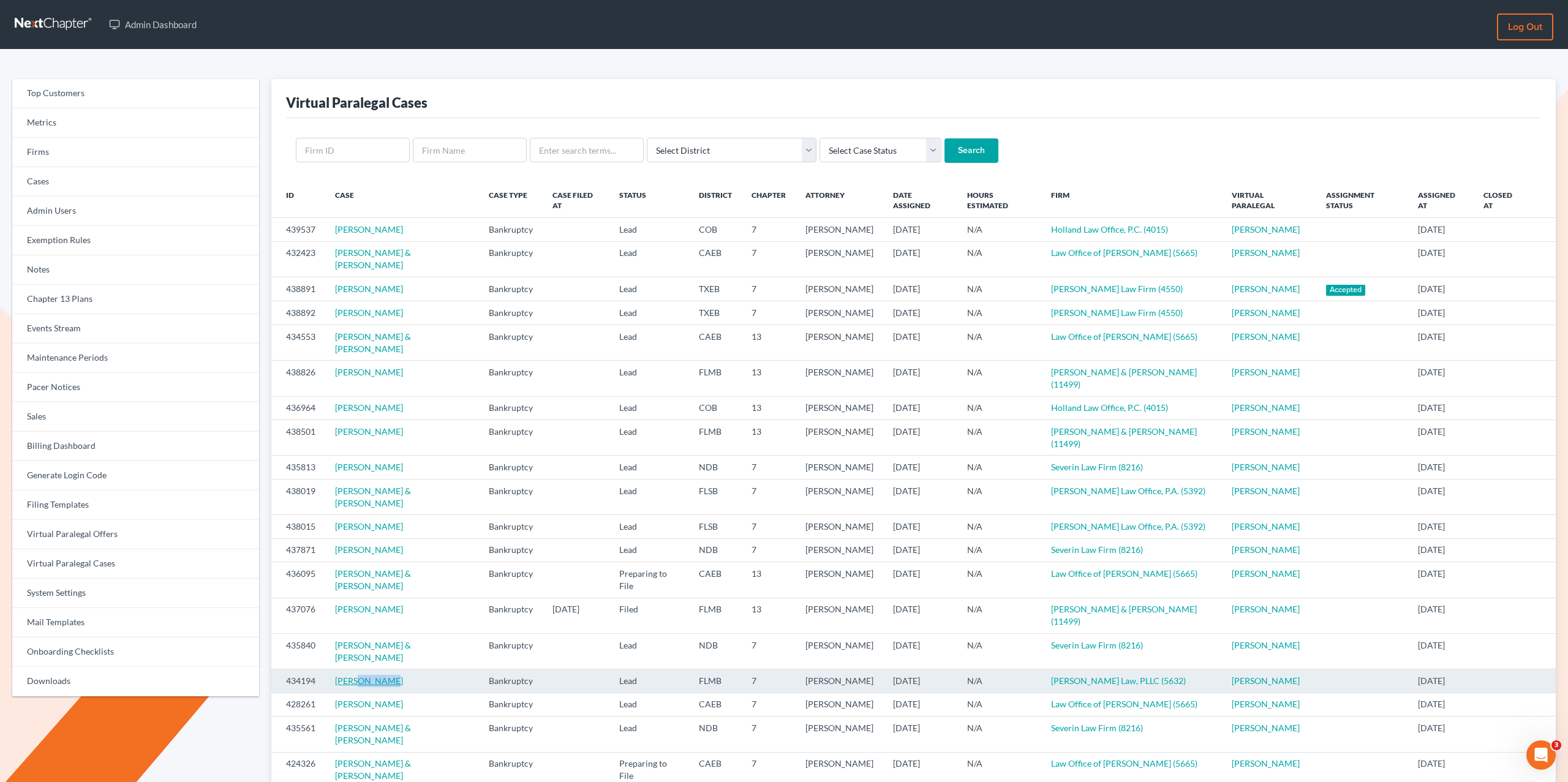
drag, startPoint x: 387, startPoint y: 637, endPoint x: 359, endPoint y: 640, distance: 28.2
click at [356, 669] on td "Tara Weigner" at bounding box center [402, 681] width 153 height 23
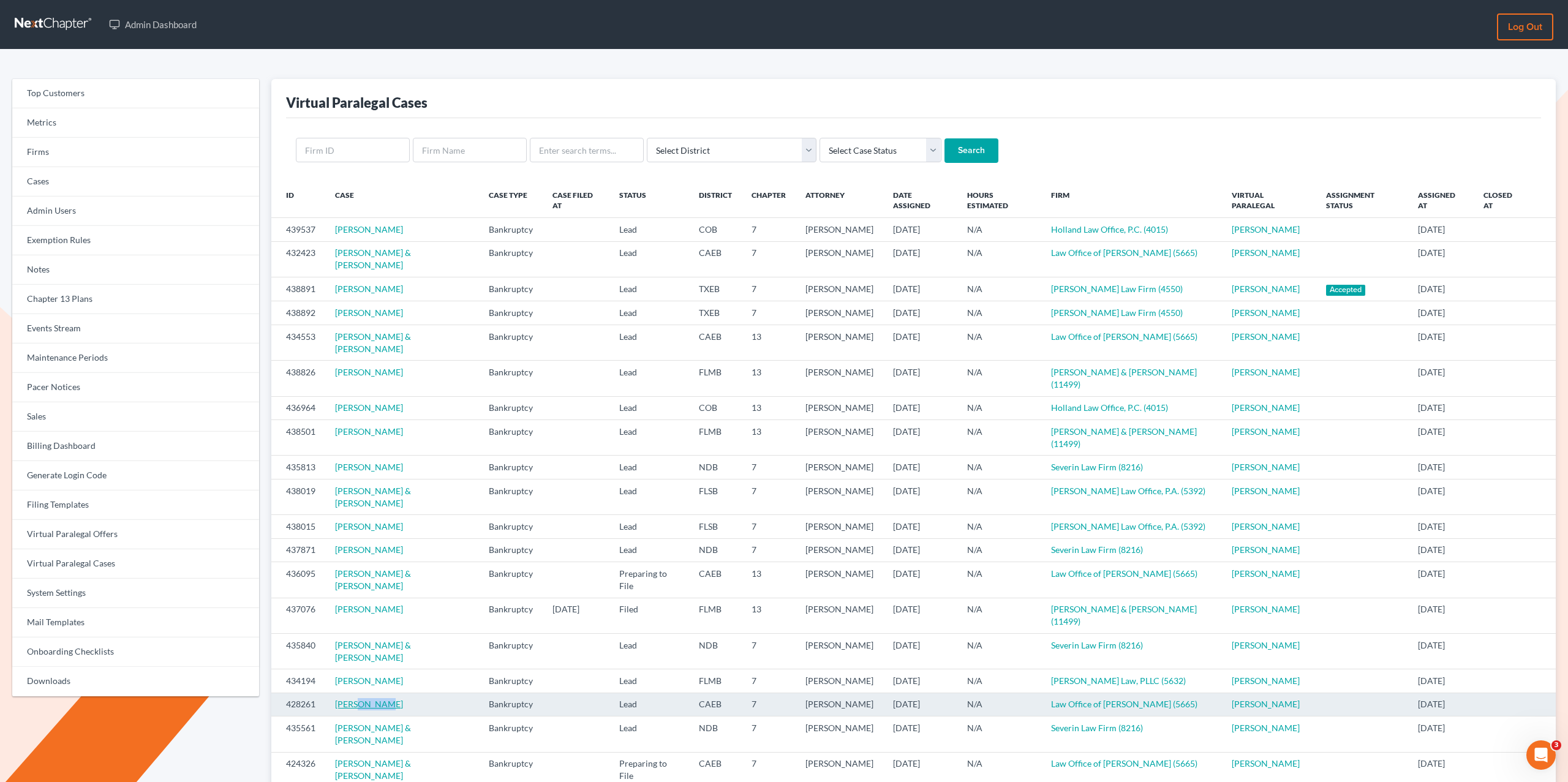
drag, startPoint x: 387, startPoint y: 667, endPoint x: 356, endPoint y: 667, distance: 31.0
click at [356, 692] on td "Juan Borjon" at bounding box center [402, 704] width 153 height 23
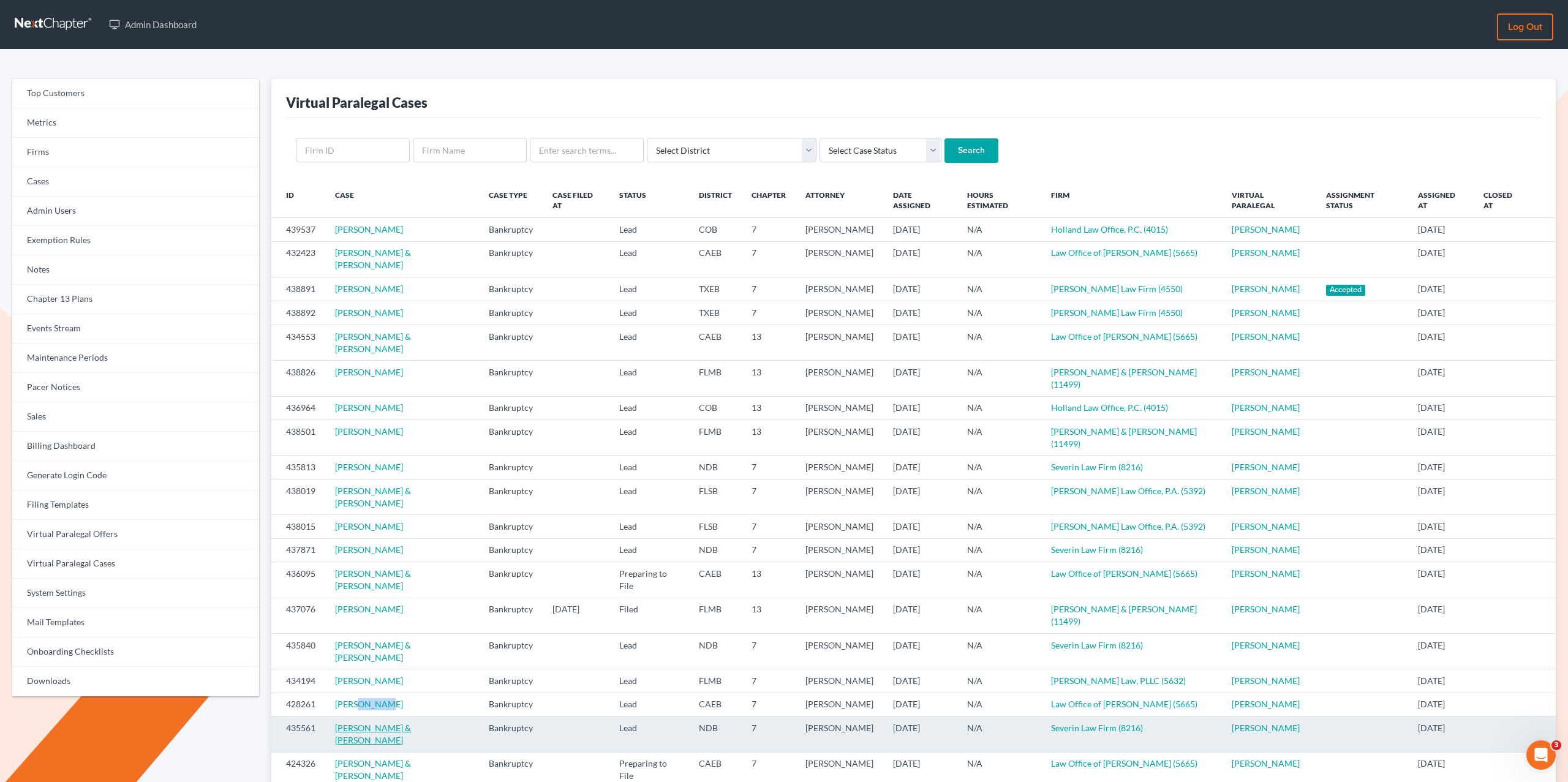
drag, startPoint x: 452, startPoint y: 697, endPoint x: 414, endPoint y: 700, distance: 38.1
click at [414, 716] on td "Kelli Lindborg & Erik Lindborg" at bounding box center [402, 734] width 153 height 36
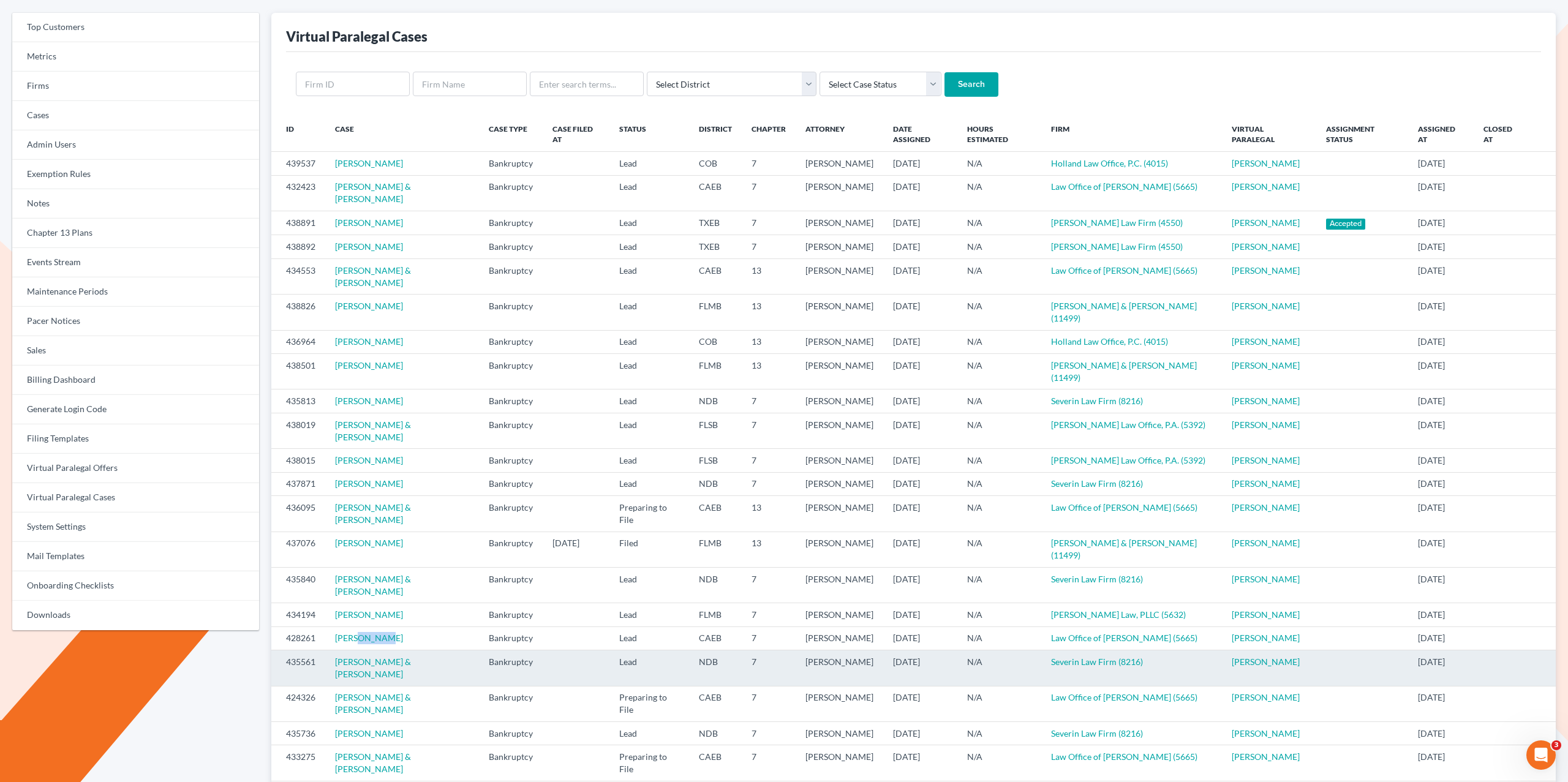
scroll to position [67, 0]
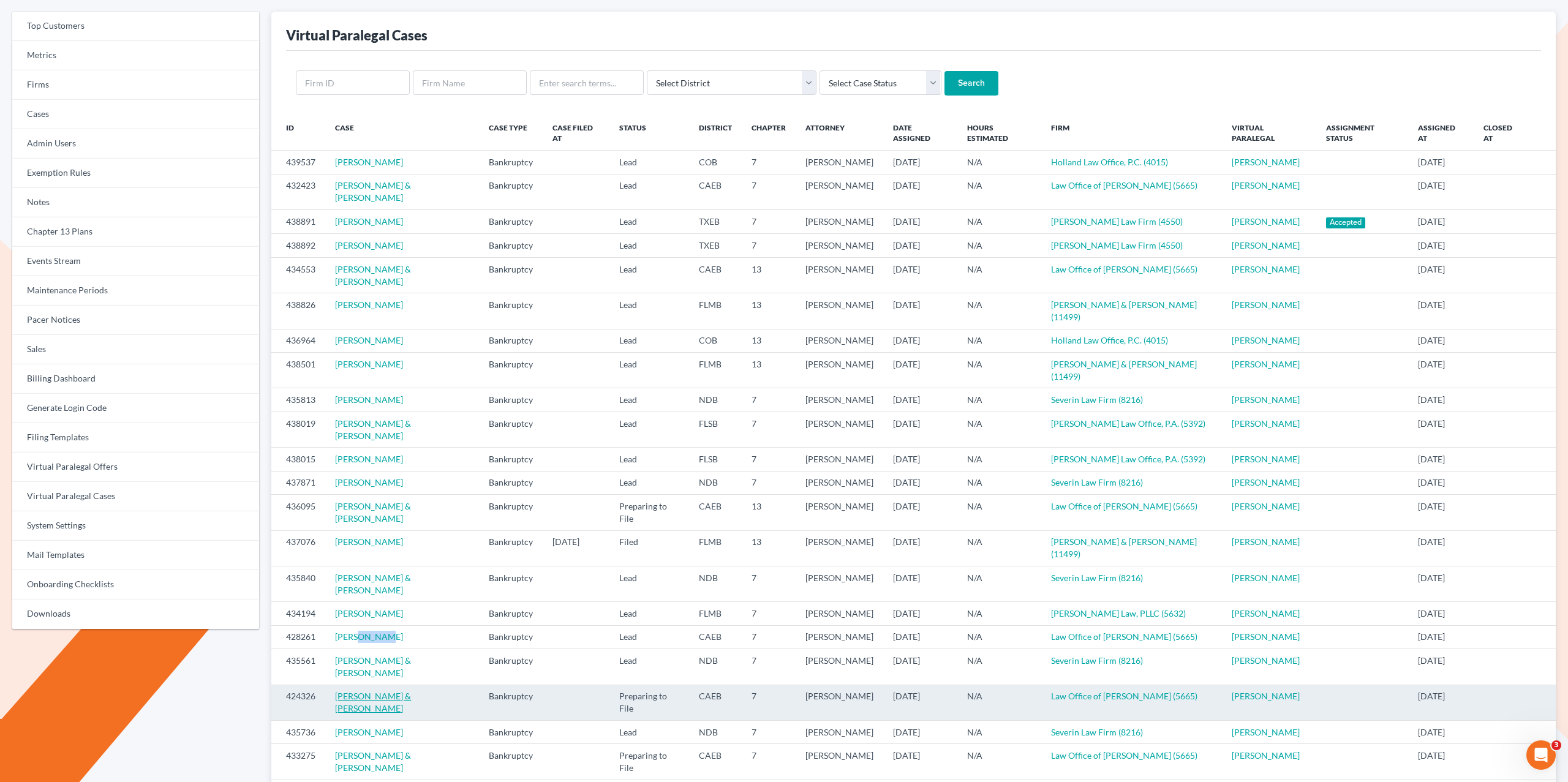
drag, startPoint x: 471, startPoint y: 657, endPoint x: 433, endPoint y: 656, distance: 38.0
click at [435, 684] on td "Jennifer Sekona & Lepuha Sekona" at bounding box center [402, 702] width 153 height 36
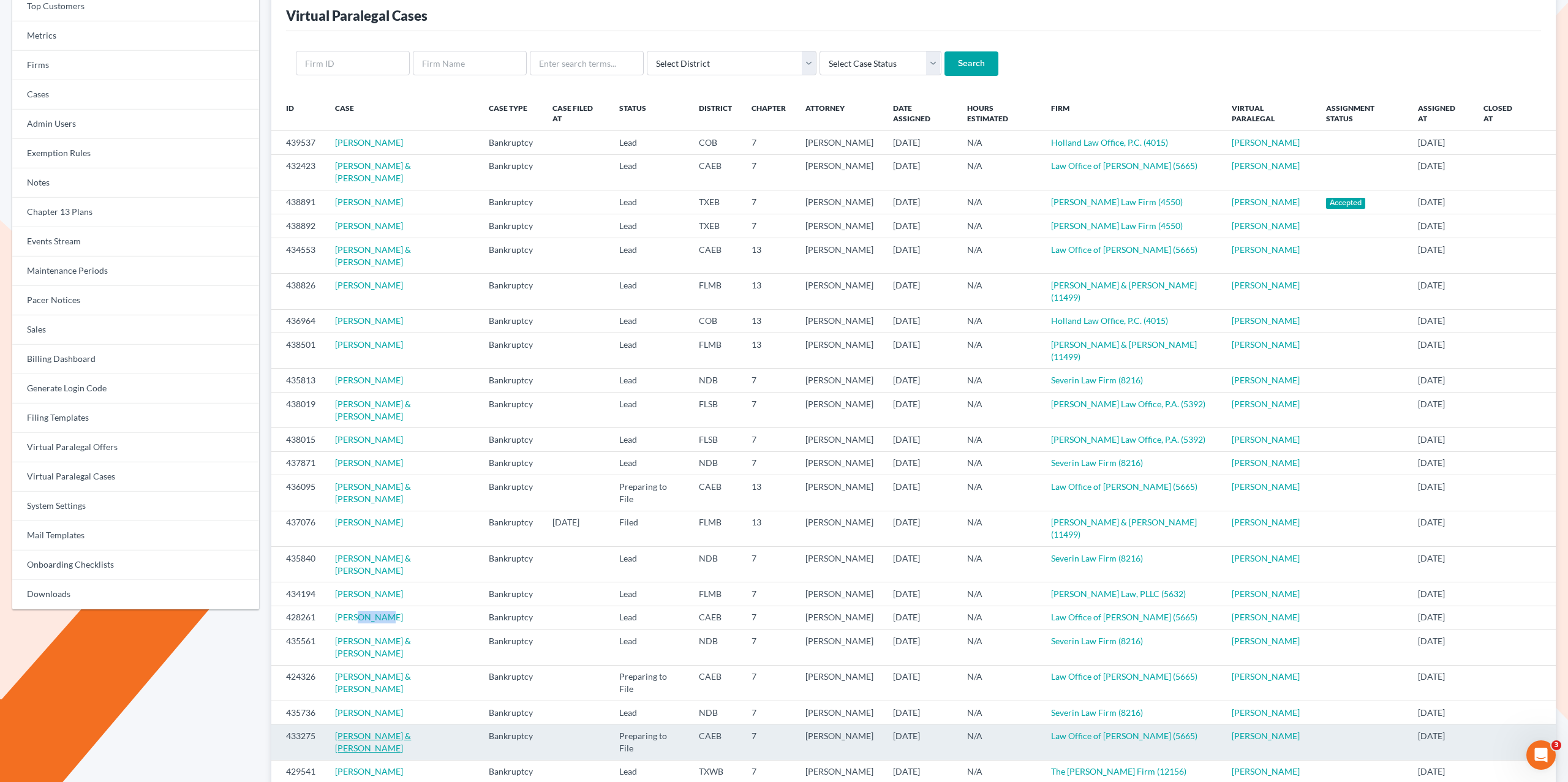
scroll to position [94, 0]
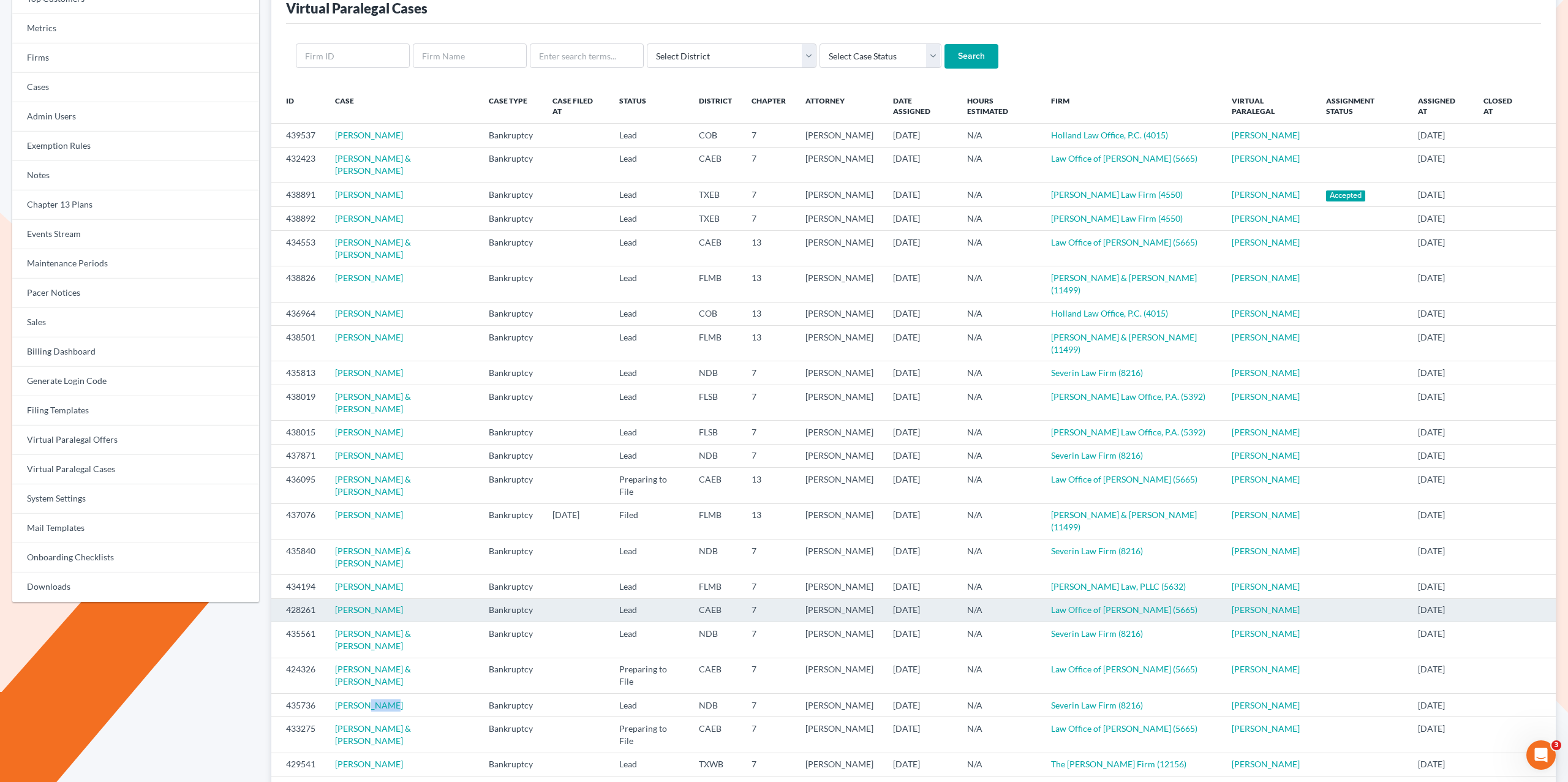
drag, startPoint x: 394, startPoint y: 660, endPoint x: 449, endPoint y: 578, distance: 98.7
click at [361, 693] on td "Tayler Brege" at bounding box center [402, 705] width 153 height 23
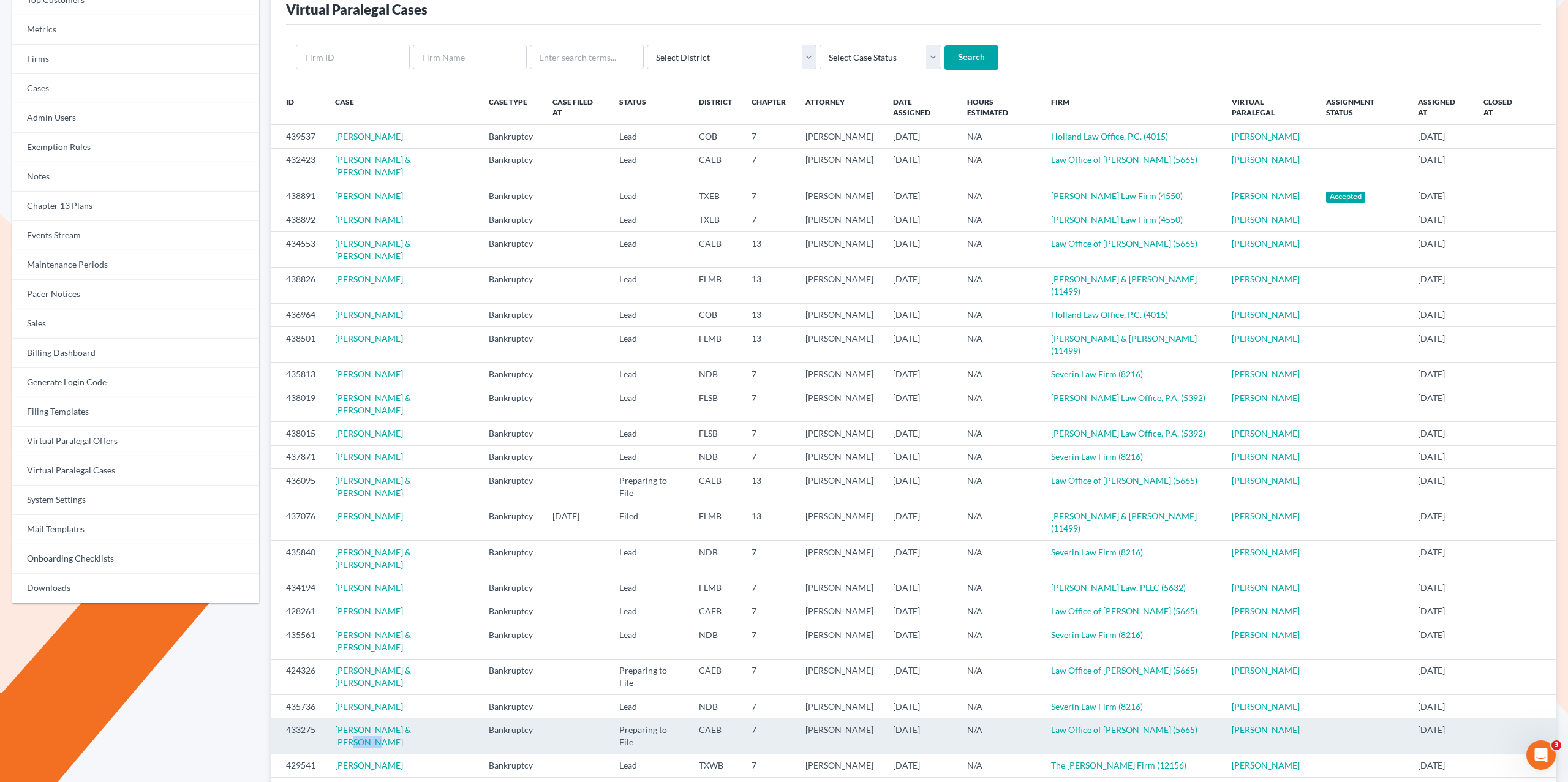
drag, startPoint x: 436, startPoint y: 688, endPoint x: 405, endPoint y: 690, distance: 31.1
click at [405, 718] on td "Tyler Smith & Julie Smith" at bounding box center [402, 736] width 153 height 36
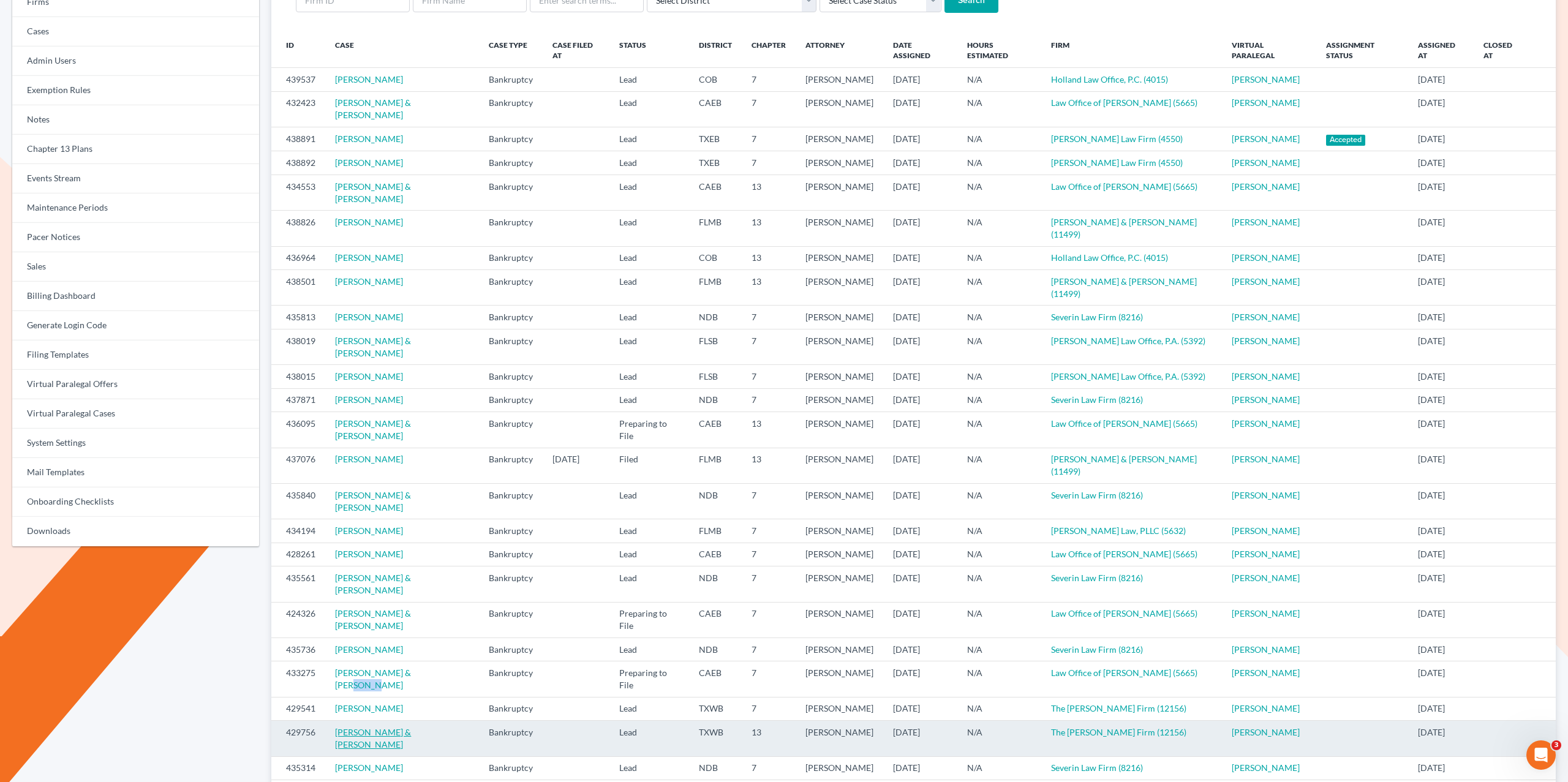
scroll to position [160, 0]
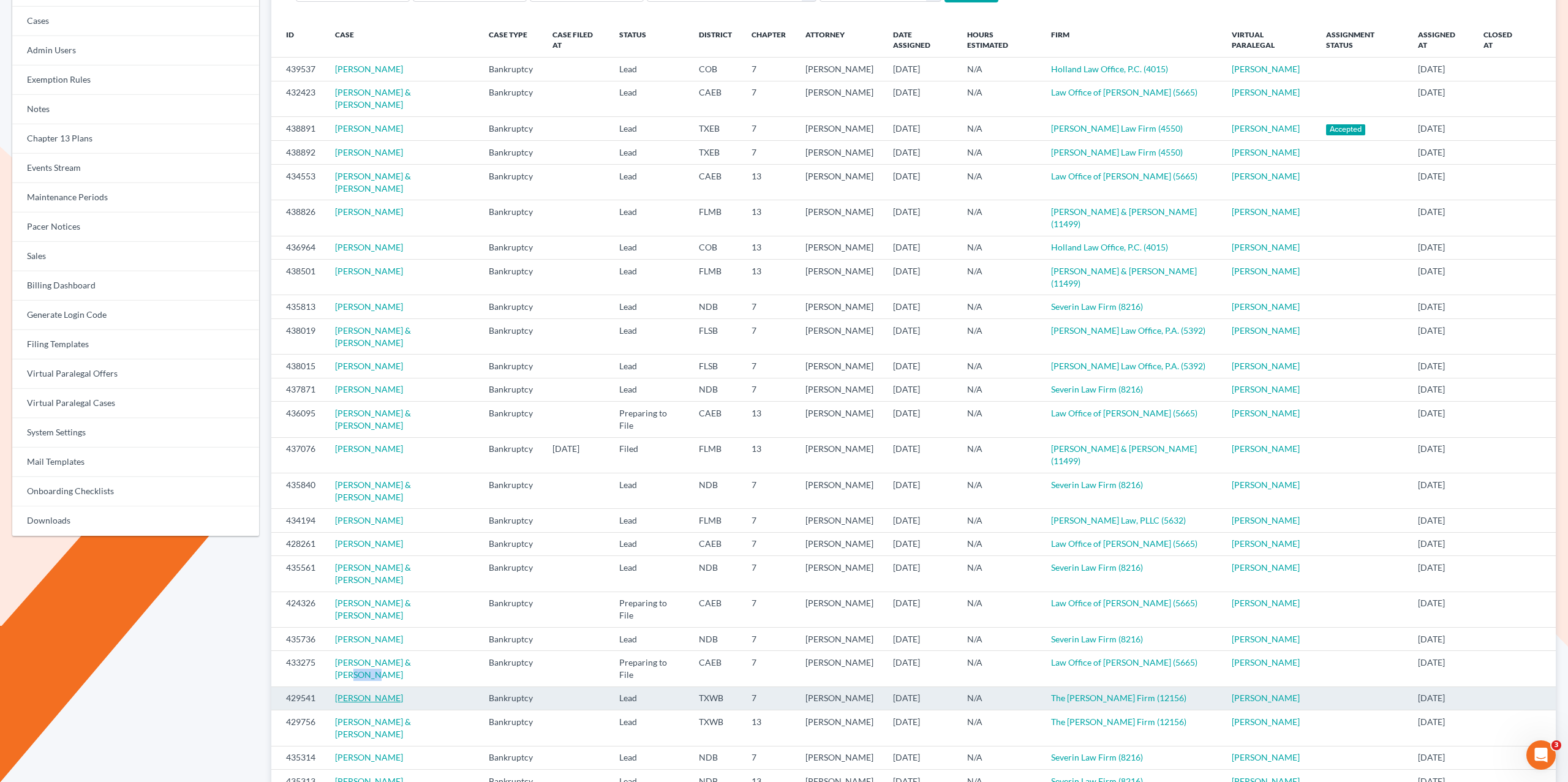
drag, startPoint x: 391, startPoint y: 659, endPoint x: 370, endPoint y: 659, distance: 21.0
click at [373, 686] on td "Katherine Bergamo" at bounding box center [402, 698] width 153 height 23
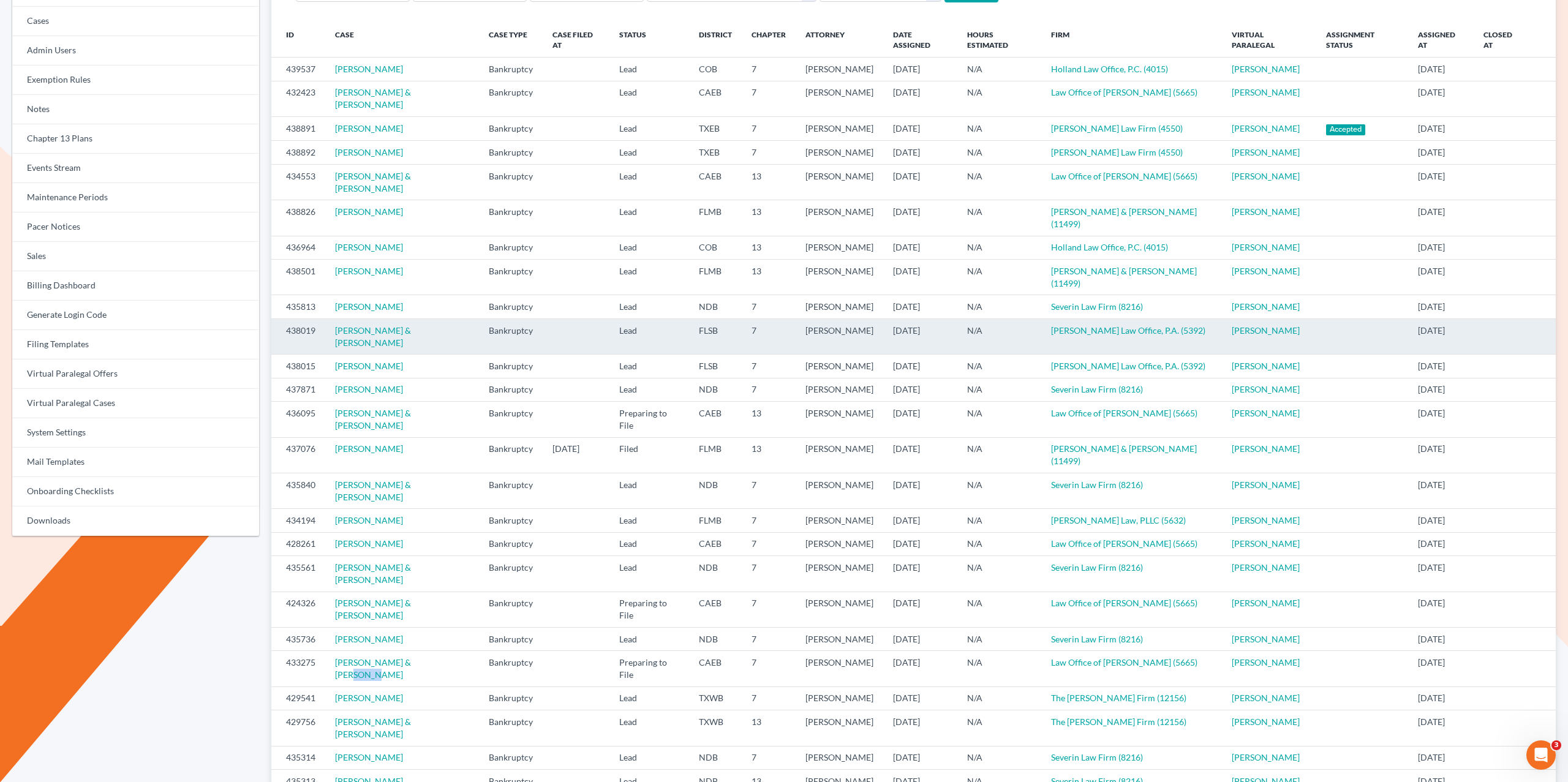
drag, startPoint x: 459, startPoint y: 680, endPoint x: 586, endPoint y: 311, distance: 390.2
click at [432, 710] on td "Hunter Gilliam & Ashlyn Brannon" at bounding box center [402, 728] width 153 height 36
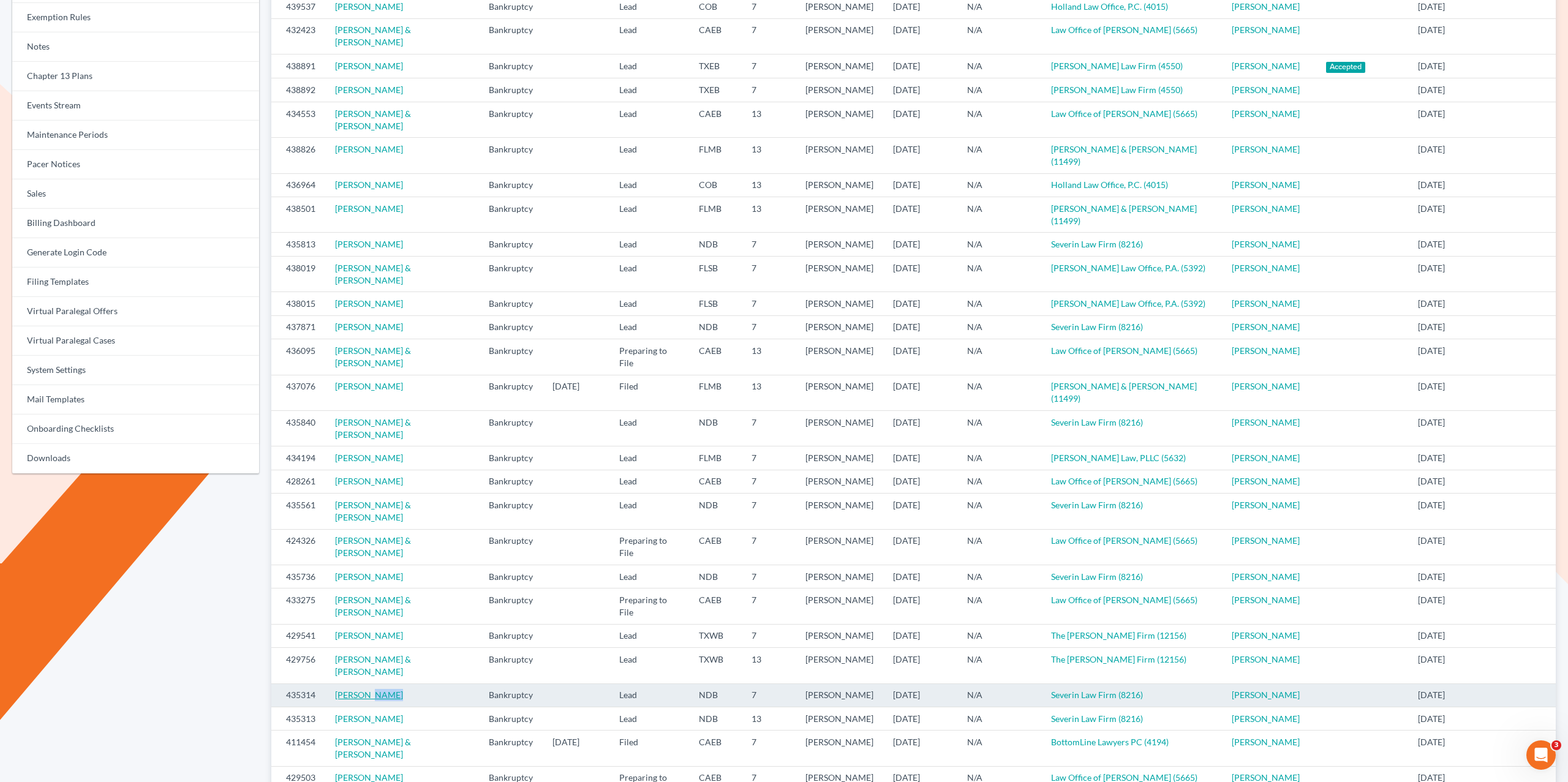
drag, startPoint x: 407, startPoint y: 643, endPoint x: 370, endPoint y: 641, distance: 37.1
click at [370, 683] on td "Timothy Horne" at bounding box center [402, 695] width 153 height 23
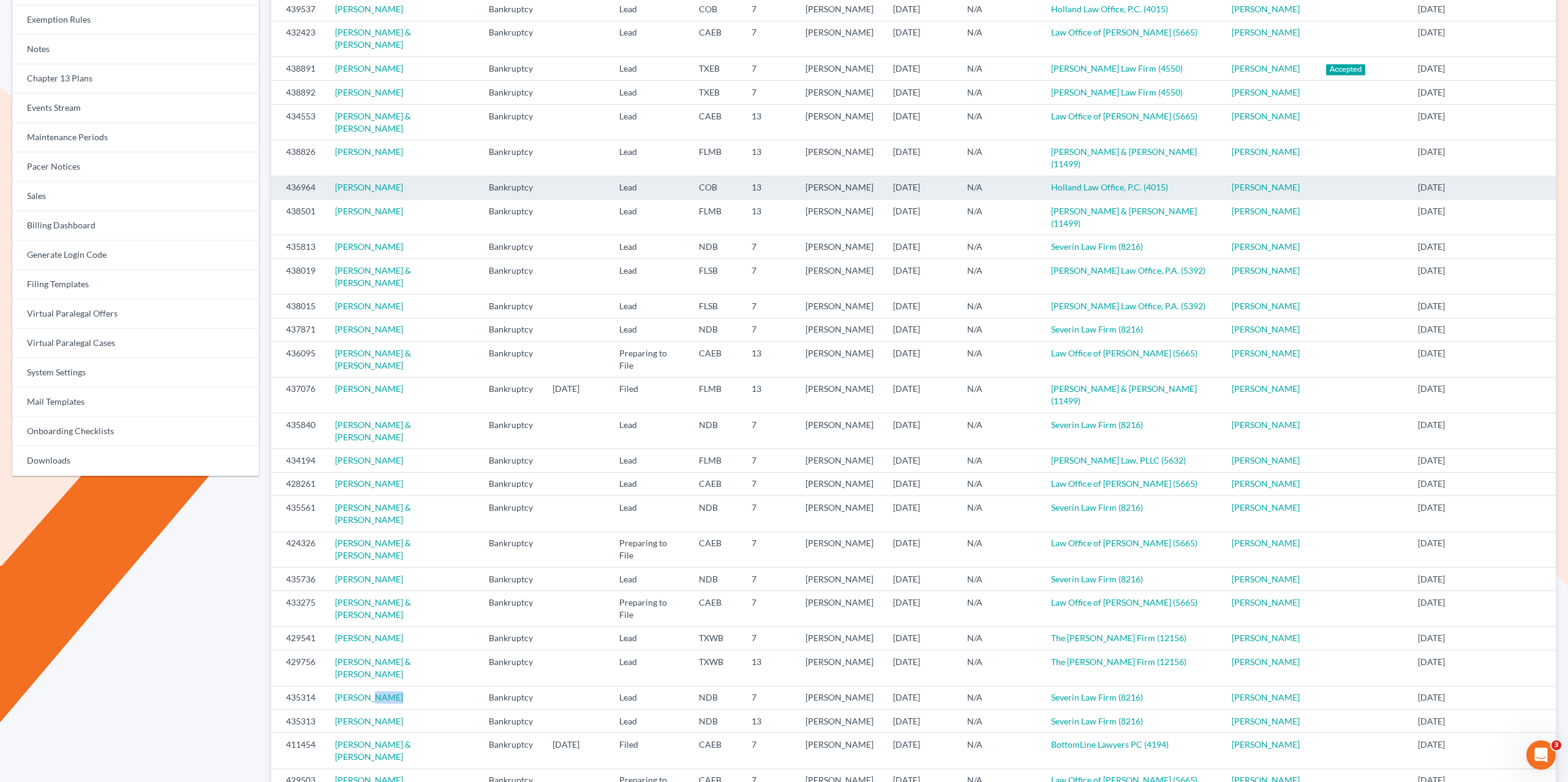
scroll to position [0, 0]
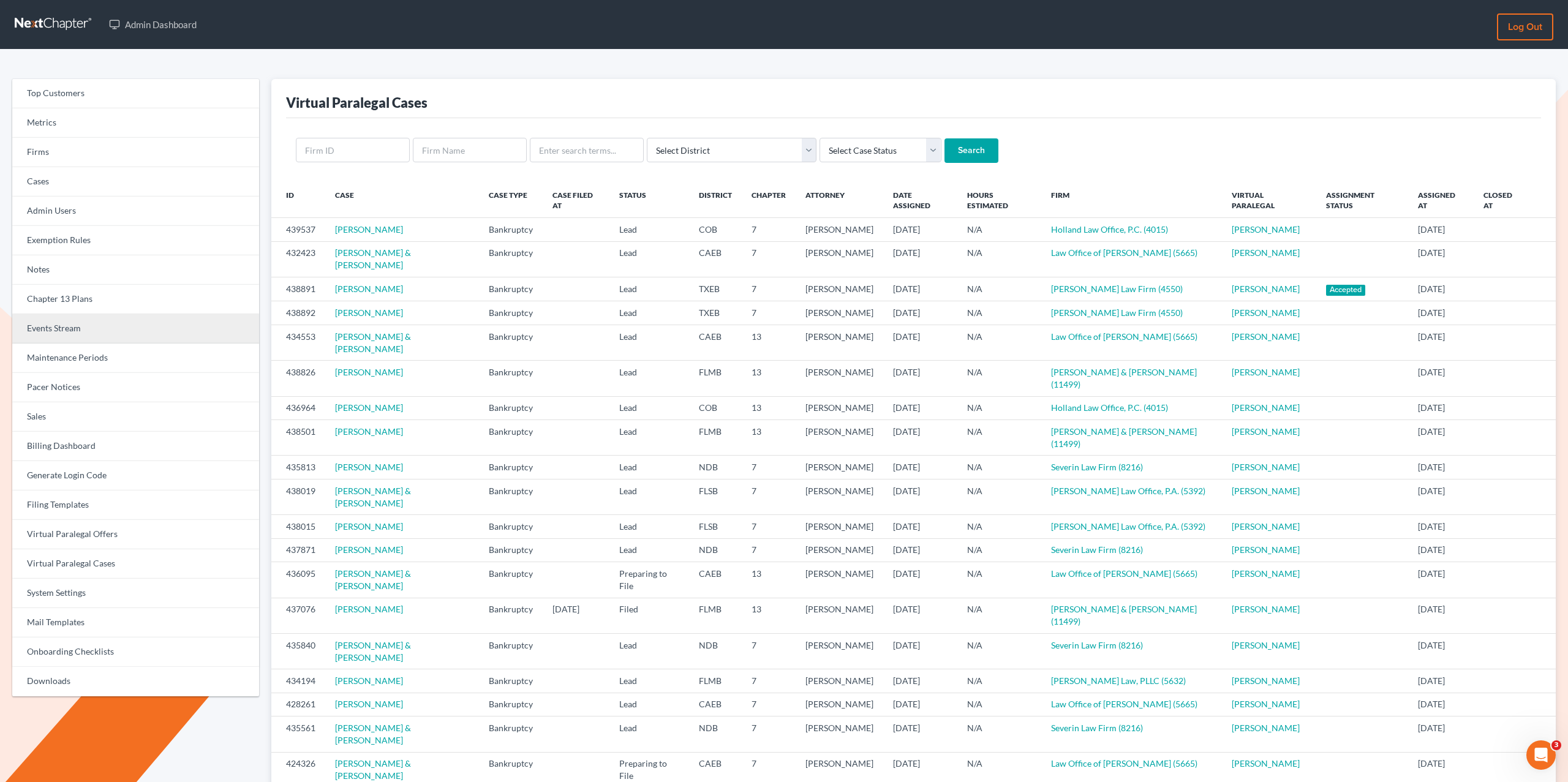
click at [47, 326] on link "Events Stream" at bounding box center [136, 329] width 247 height 29
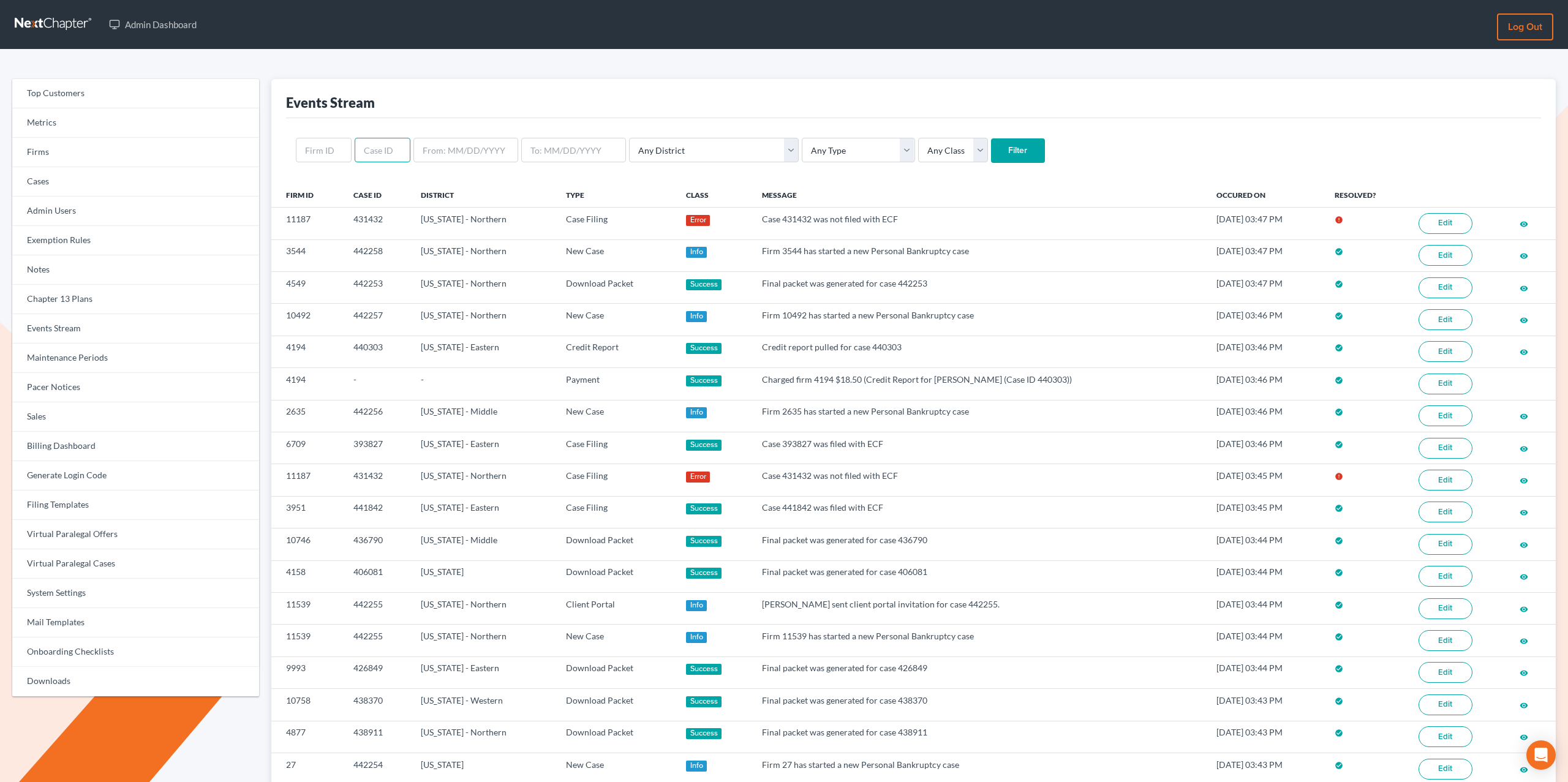
click at [387, 148] on input "text" at bounding box center [383, 150] width 56 height 25
type input "440189"
click at [991, 139] on input "Filter" at bounding box center [1018, 151] width 54 height 25
